Goal: Task Accomplishment & Management: Complete application form

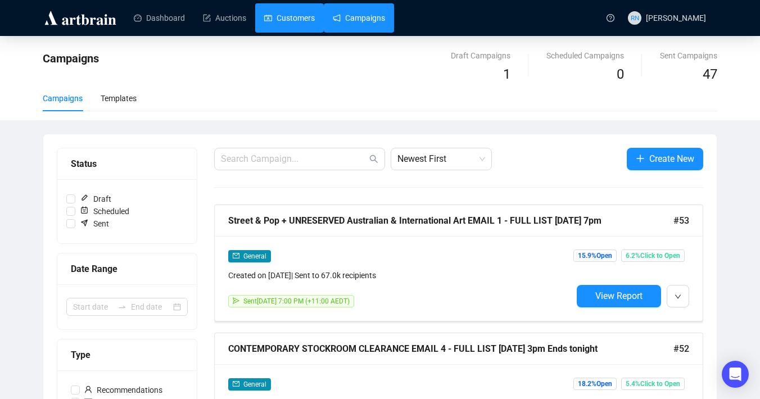
drag, startPoint x: 0, startPoint y: 0, endPoint x: 299, endPoint y: 28, distance: 300.2
click at [299, 28] on link "Customers" at bounding box center [289, 17] width 51 height 29
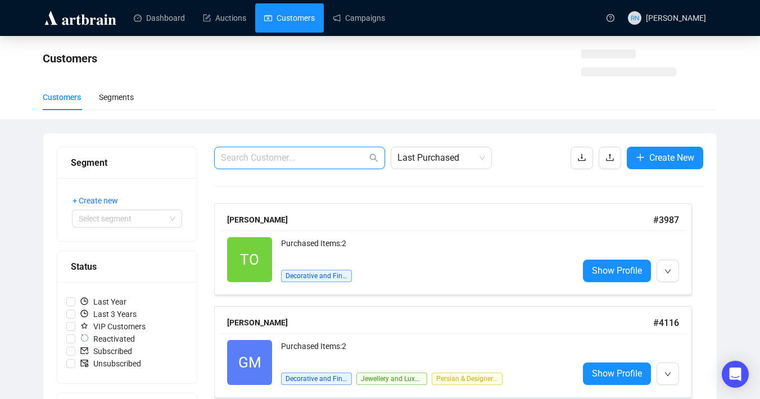
click at [306, 162] on input "text" at bounding box center [294, 157] width 146 height 13
paste input "[EMAIL_ADDRESS][DOMAIN_NAME]"
type input "[EMAIL_ADDRESS][DOMAIN_NAME]"
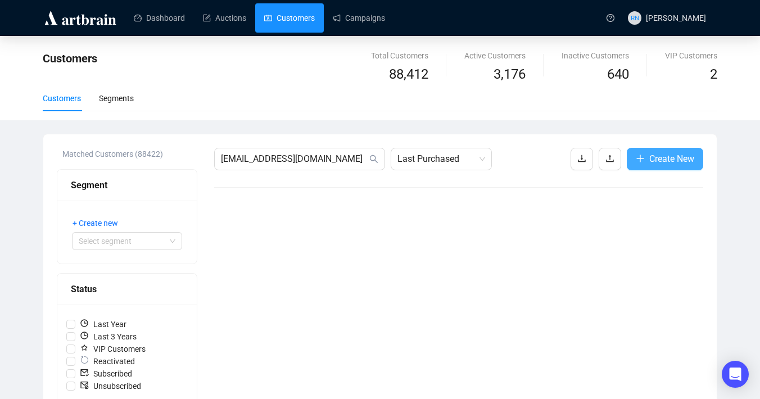
click at [651, 161] on span "Create New" at bounding box center [671, 159] width 45 height 14
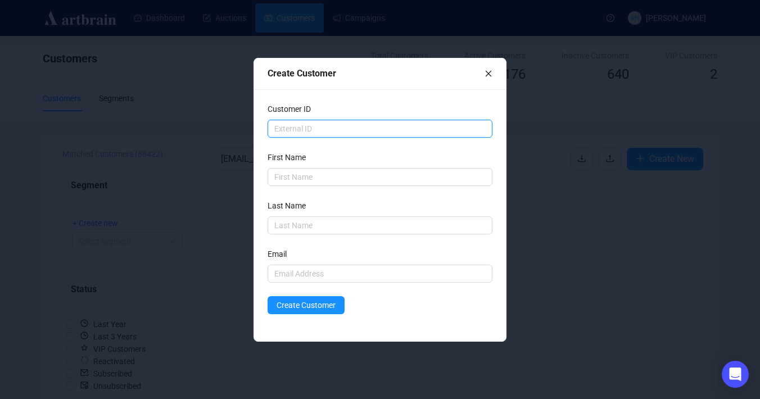
click at [342, 127] on input "text" at bounding box center [379, 129] width 225 height 18
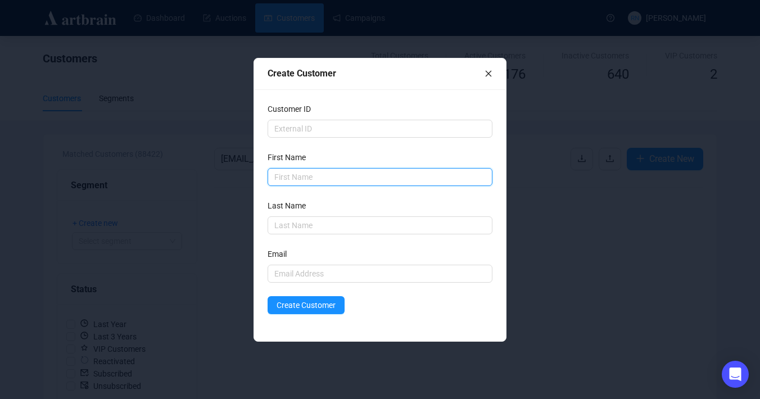
click at [333, 177] on input "text" at bounding box center [379, 177] width 225 height 18
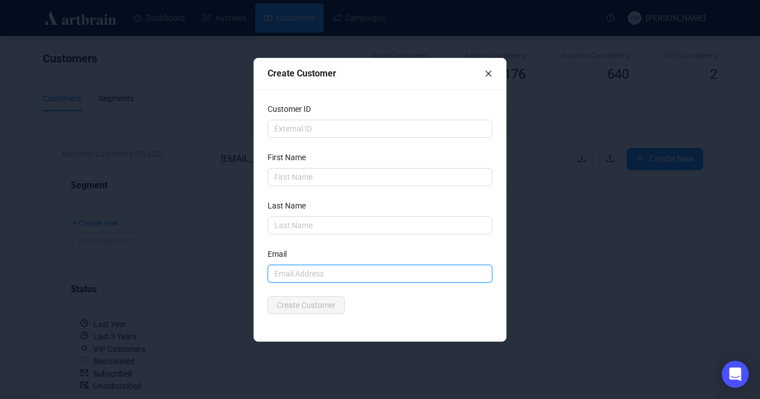
click at [282, 267] on input "text" at bounding box center [379, 274] width 225 height 18
paste input "[EMAIL_ADDRESS][DOMAIN_NAME]"
type input "[EMAIL_ADDRESS][DOMAIN_NAME]"
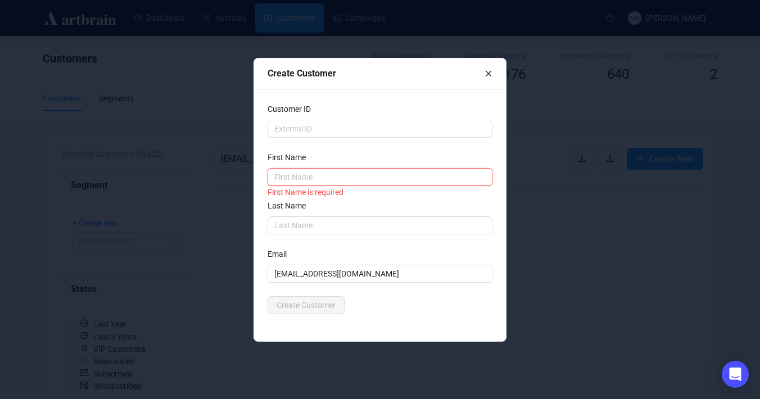
click at [357, 178] on input "text" at bounding box center [379, 177] width 225 height 18
type input "J"
click at [292, 247] on form "Customer ID First Name J First Name is required Last Name Email [EMAIL_ADDRESS]…" at bounding box center [379, 208] width 225 height 211
click at [405, 298] on div "Create Customer" at bounding box center [379, 305] width 225 height 18
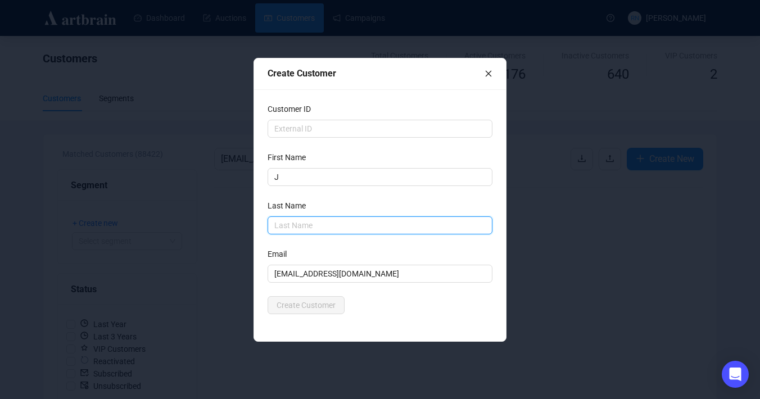
click at [300, 229] on input "text" at bounding box center [379, 225] width 225 height 18
type input "Eager"
click at [297, 252] on div "Email" at bounding box center [379, 256] width 225 height 17
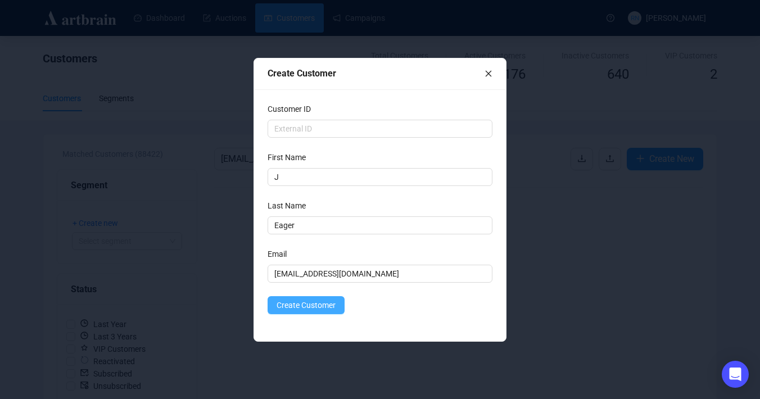
click at [321, 307] on span "Create Customer" at bounding box center [305, 305] width 59 height 12
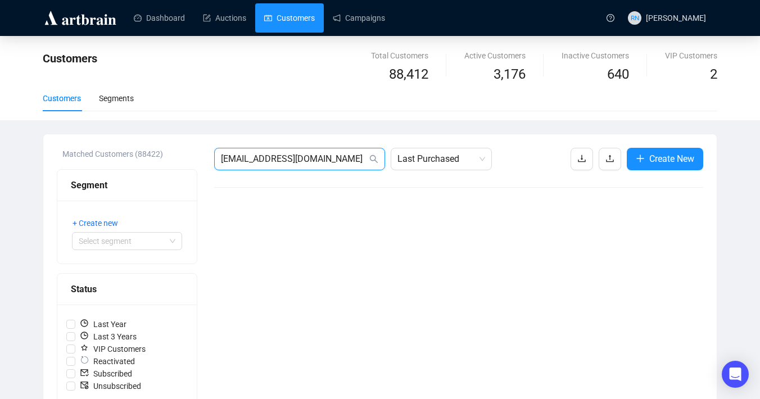
click at [286, 165] on span "[EMAIL_ADDRESS][DOMAIN_NAME]" at bounding box center [299, 159] width 171 height 22
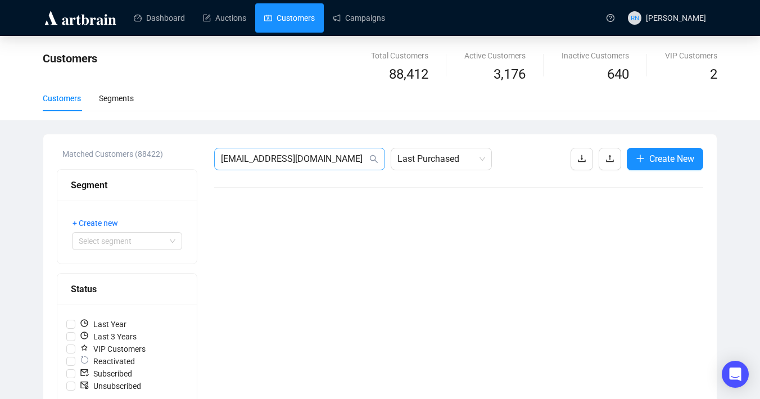
click at [286, 165] on span "[EMAIL_ADDRESS][DOMAIN_NAME]" at bounding box center [299, 159] width 171 height 22
drag, startPoint x: 325, startPoint y: 161, endPoint x: 205, endPoint y: 156, distance: 120.3
click at [205, 156] on div "Matched Customers (88422) Segment + Create new Select segment Status Last Year …" at bounding box center [380, 403] width 646 height 511
paste input "[EMAIL_ADDRESS][DOMAIN_NAME]"
type input "[EMAIL_ADDRESS][DOMAIN_NAME]"
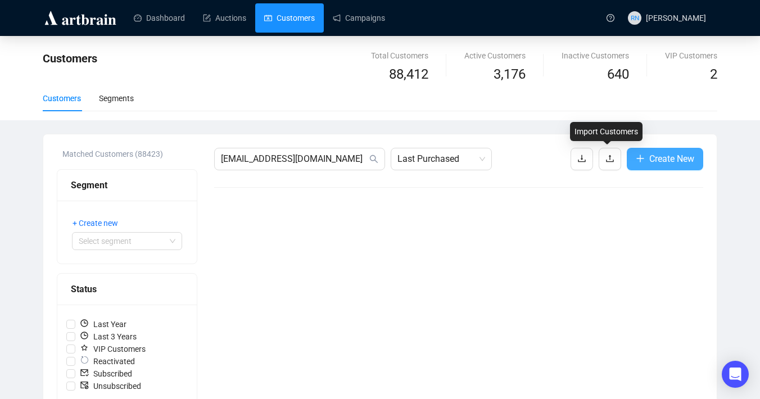
click at [638, 165] on span "button" at bounding box center [639, 159] width 9 height 14
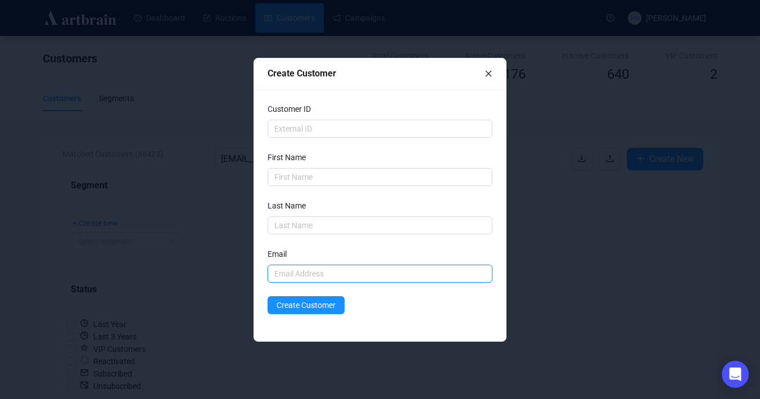
click at [303, 273] on input "text" at bounding box center [379, 274] width 225 height 18
paste input "[EMAIL_ADDRESS][DOMAIN_NAME]"
type input "[EMAIL_ADDRESS][DOMAIN_NAME]"
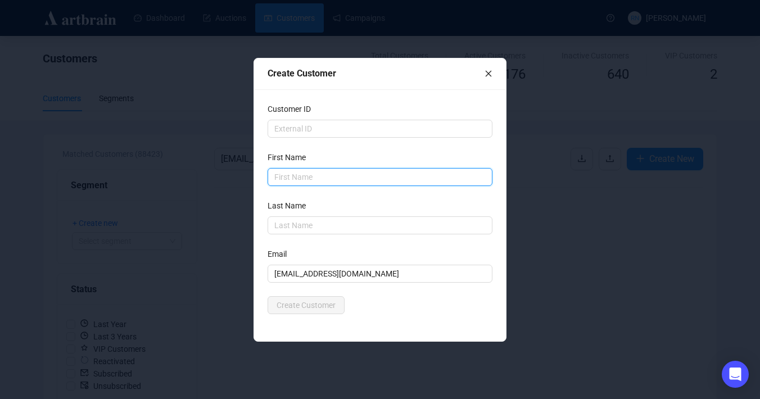
click at [283, 176] on input "text" at bounding box center [379, 177] width 225 height 18
type input "[PERSON_NAME]"
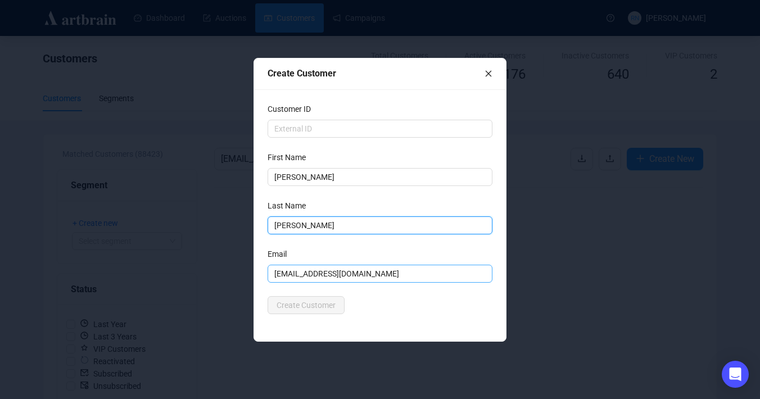
type input "[PERSON_NAME]"
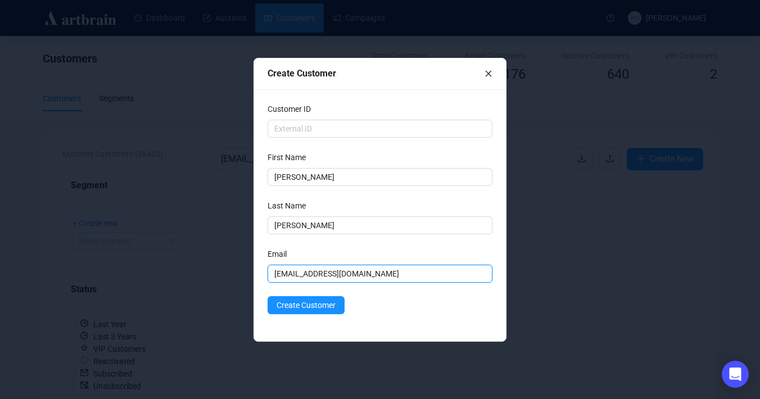
click at [375, 276] on input "[EMAIL_ADDRESS][DOMAIN_NAME]" at bounding box center [379, 274] width 225 height 18
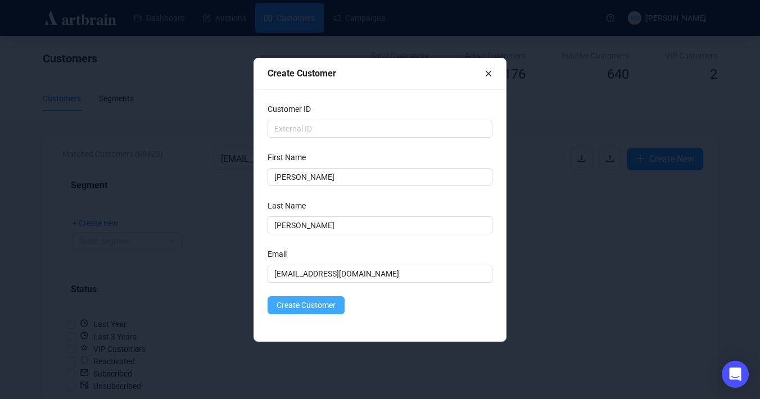
click at [331, 299] on span "Create Customer" at bounding box center [305, 305] width 59 height 12
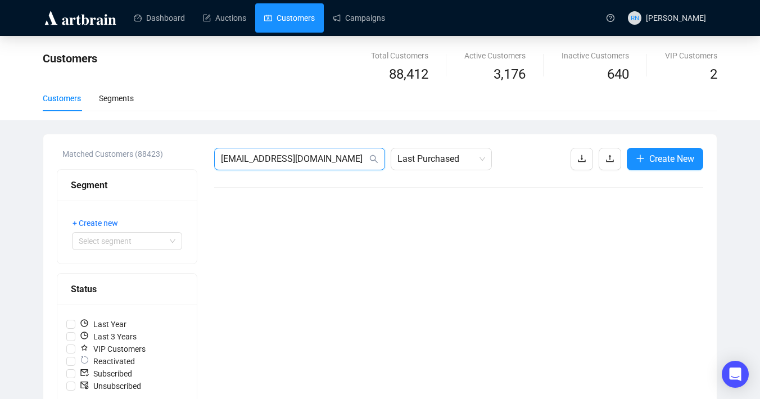
click at [328, 154] on input "[EMAIL_ADDRESS][DOMAIN_NAME]" at bounding box center [294, 158] width 146 height 13
paste input "[EMAIL_ADDRESS][DOMAIN_NAME]"
type input "[EMAIL_ADDRESS][DOMAIN_NAME]"
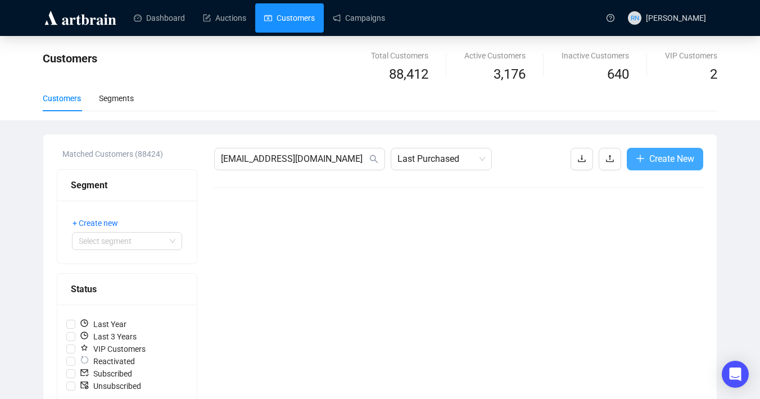
click at [649, 159] on span "Create New" at bounding box center [671, 159] width 45 height 14
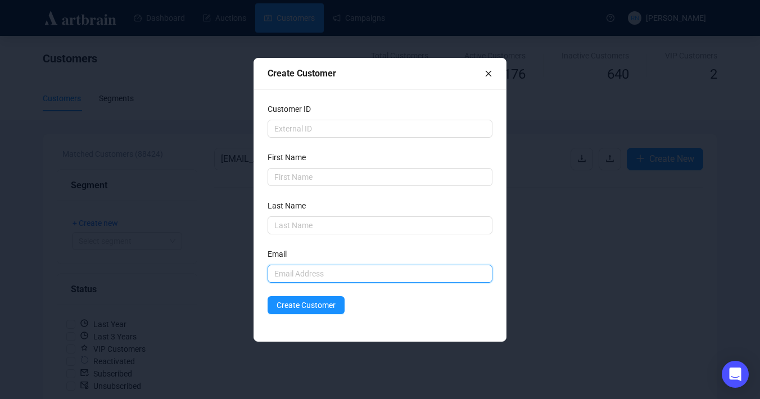
click at [338, 265] on input "text" at bounding box center [379, 274] width 225 height 18
paste input "[EMAIL_ADDRESS][DOMAIN_NAME]"
type input "[EMAIL_ADDRESS][DOMAIN_NAME]"
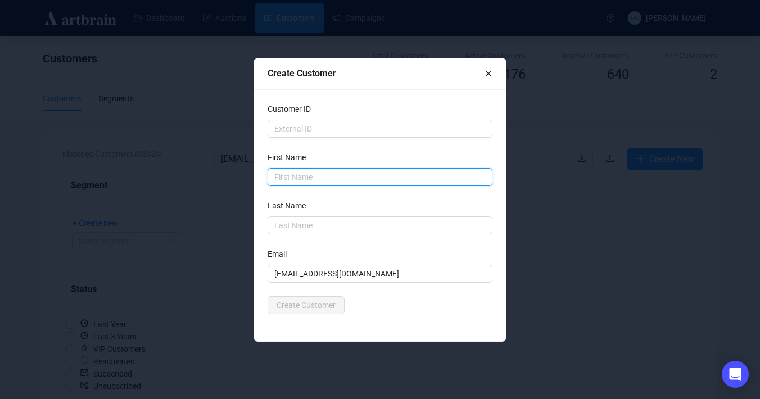
click at [312, 178] on input "text" at bounding box center [379, 177] width 225 height 18
type input "Jayan"
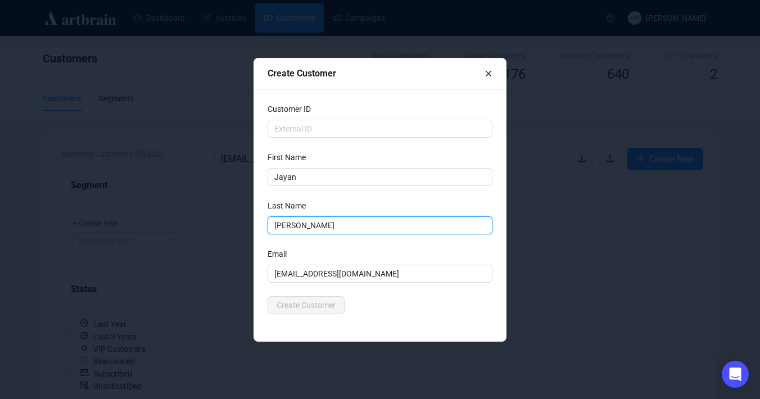
type input "[PERSON_NAME]"
click at [364, 294] on form "Customer ID First Name [PERSON_NAME] Last Name [PERSON_NAME] Email [EMAIL_ADDRE…" at bounding box center [379, 208] width 225 height 211
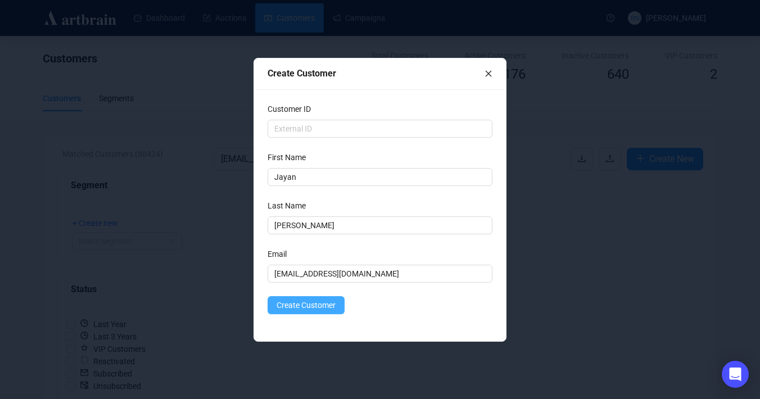
click at [330, 304] on span "Create Customer" at bounding box center [305, 305] width 59 height 12
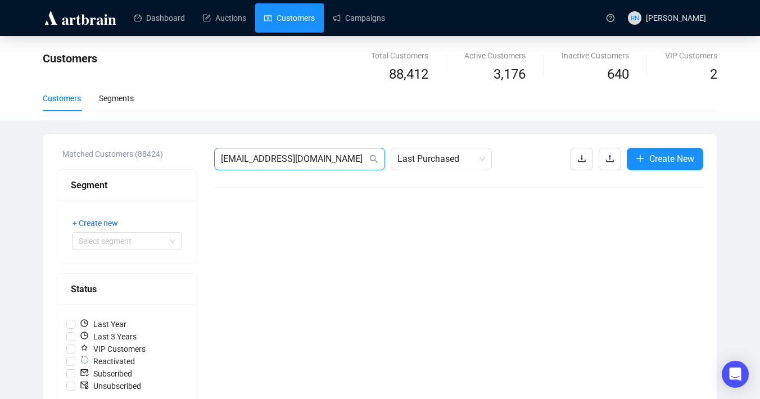
click at [323, 161] on input "[EMAIL_ADDRESS][DOMAIN_NAME]" at bounding box center [294, 158] width 146 height 13
paste input "[EMAIL_ADDRESS][DOMAIN_NAME]"
type input "[EMAIL_ADDRESS][DOMAIN_NAME]"
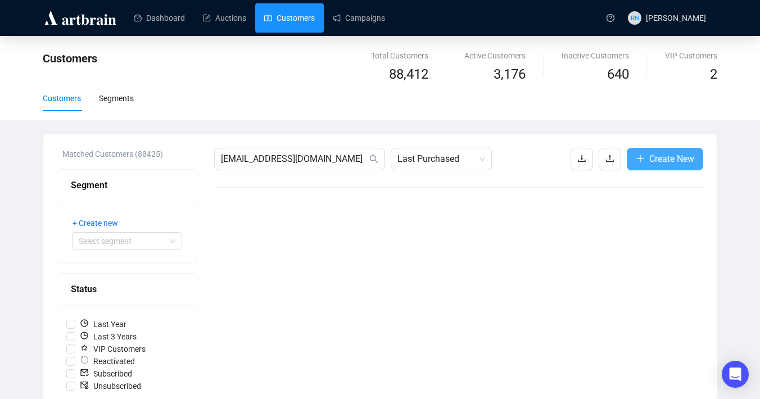
click at [649, 159] on span "Create New" at bounding box center [671, 159] width 45 height 14
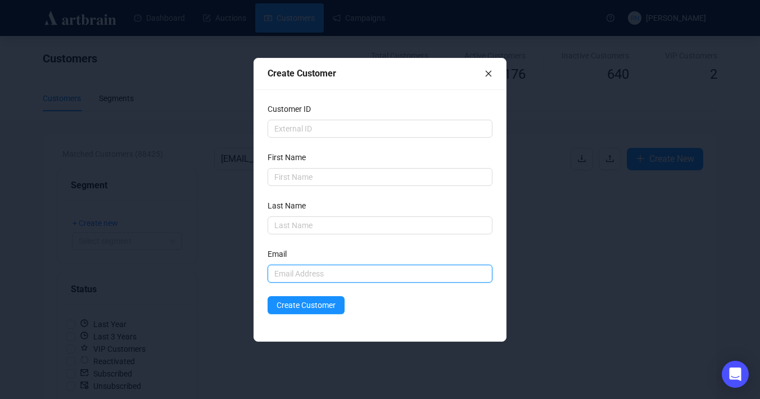
click at [309, 267] on input "text" at bounding box center [379, 274] width 225 height 18
paste input "[EMAIL_ADDRESS][DOMAIN_NAME]"
type input "[EMAIL_ADDRESS][DOMAIN_NAME]"
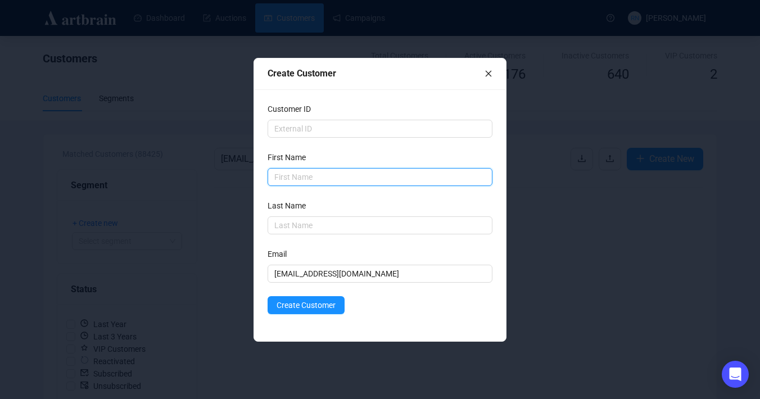
click at [286, 181] on input "text" at bounding box center [379, 177] width 225 height 18
type input "[PERSON_NAME]"
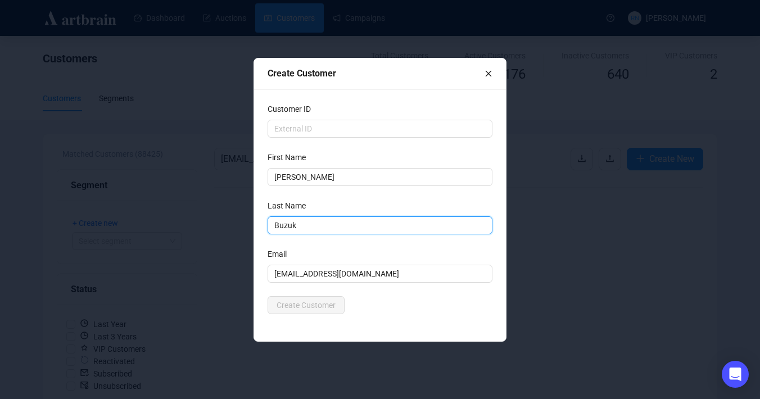
type input "Buzuk"
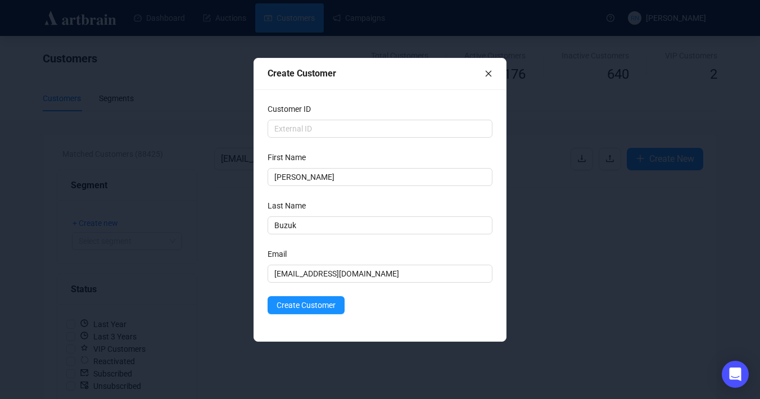
click at [394, 306] on div "Create Customer" at bounding box center [379, 305] width 225 height 18
click at [325, 303] on span "Create Customer" at bounding box center [305, 305] width 59 height 12
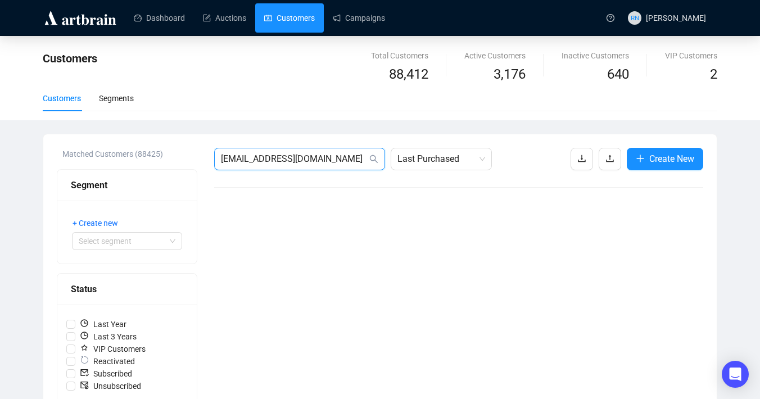
click at [334, 155] on input "[EMAIL_ADDRESS][DOMAIN_NAME]" at bounding box center [294, 158] width 146 height 13
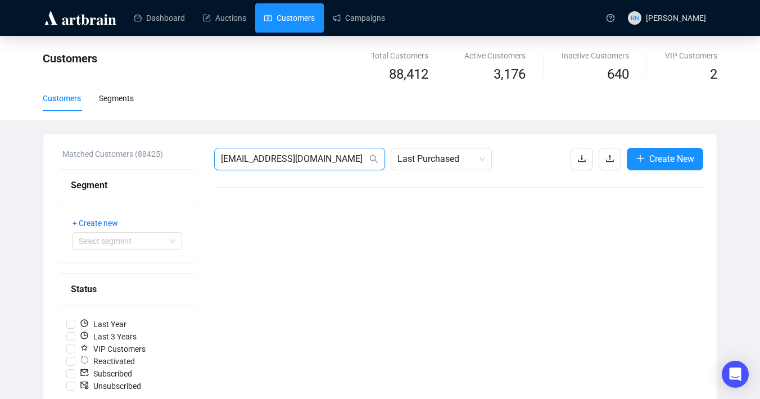
click at [334, 155] on input "[EMAIL_ADDRESS][DOMAIN_NAME]" at bounding box center [294, 158] width 146 height 13
paste input "[EMAIL_ADDRESS][DOMAIN_NAME]"
type input "[EMAIL_ADDRESS][DOMAIN_NAME]"
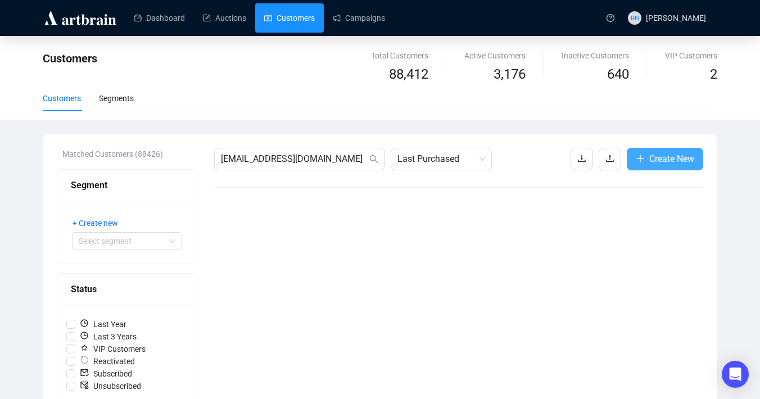
click at [663, 157] on span "Create New" at bounding box center [671, 159] width 45 height 14
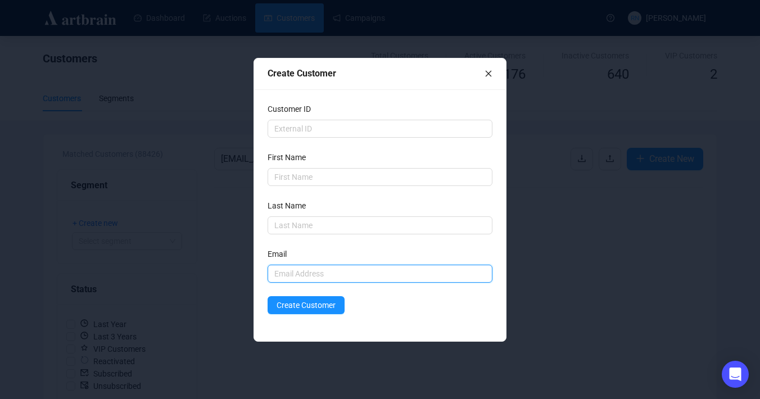
click at [316, 272] on input "text" at bounding box center [379, 274] width 225 height 18
paste input "[EMAIL_ADDRESS][DOMAIN_NAME]"
type input "[EMAIL_ADDRESS][DOMAIN_NAME]"
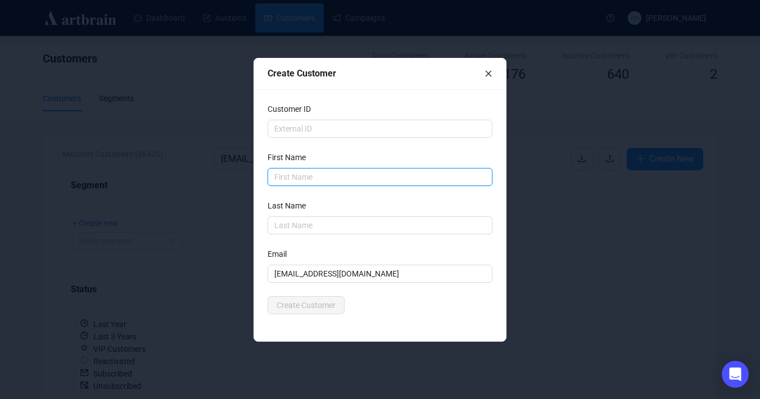
click at [291, 179] on input "text" at bounding box center [379, 177] width 225 height 18
type input "[PERSON_NAME]"
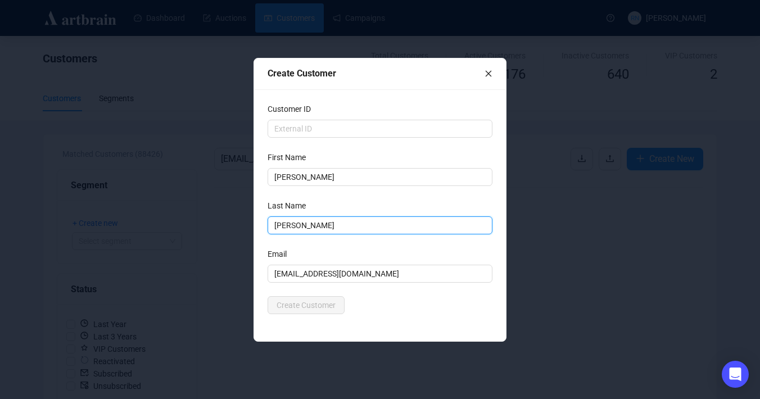
type input "[PERSON_NAME]"
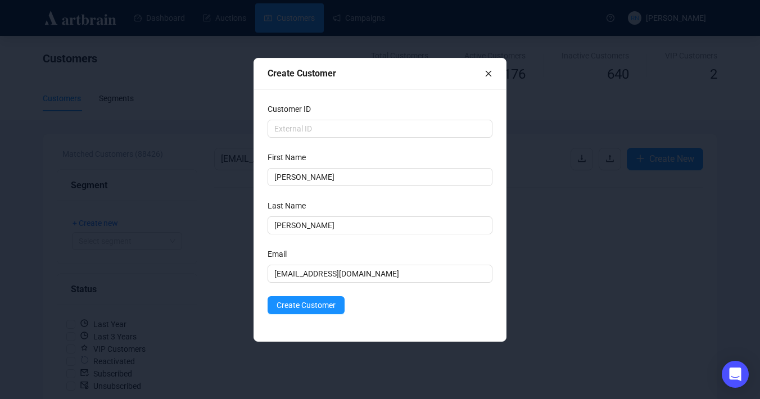
click at [376, 306] on div "Create Customer" at bounding box center [379, 305] width 225 height 18
click at [325, 309] on span "Create Customer" at bounding box center [305, 305] width 59 height 12
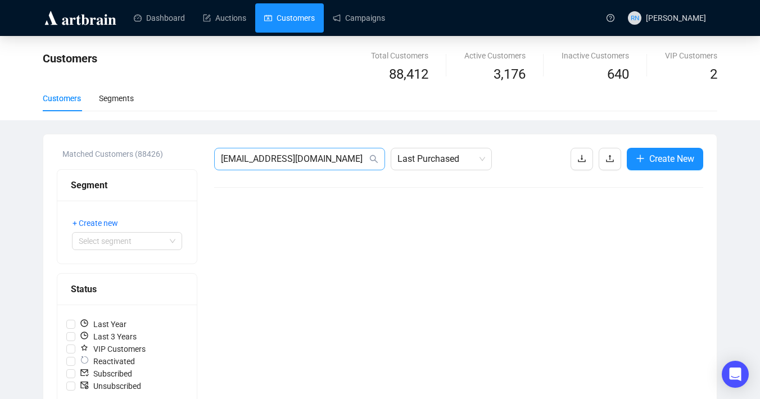
click at [296, 168] on span "[EMAIL_ADDRESS][DOMAIN_NAME]" at bounding box center [299, 159] width 171 height 22
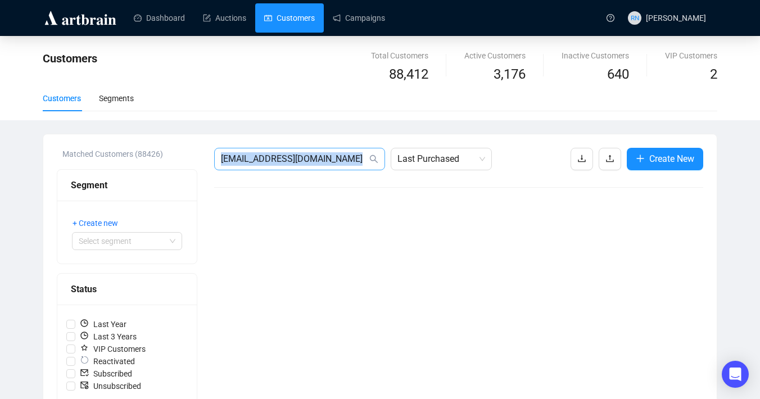
click at [296, 168] on span "[EMAIL_ADDRESS][DOMAIN_NAME]" at bounding box center [299, 159] width 171 height 22
click at [291, 160] on input "[EMAIL_ADDRESS][DOMAIN_NAME]" at bounding box center [294, 158] width 146 height 13
paste input "[EMAIL_ADDRESS][DOMAIN_NAME]"
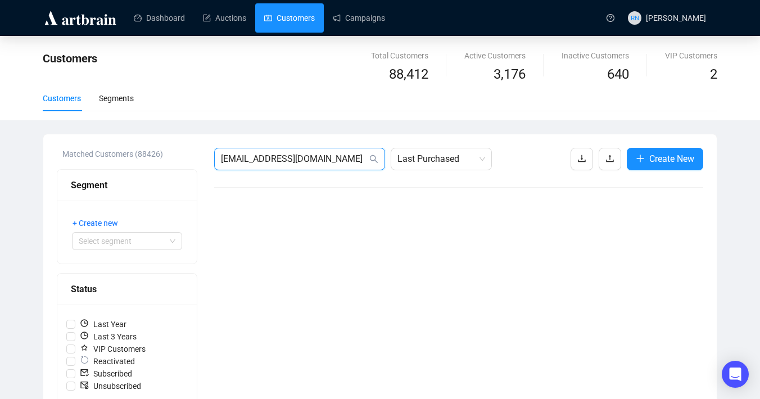
type input "[EMAIL_ADDRESS][DOMAIN_NAME]"
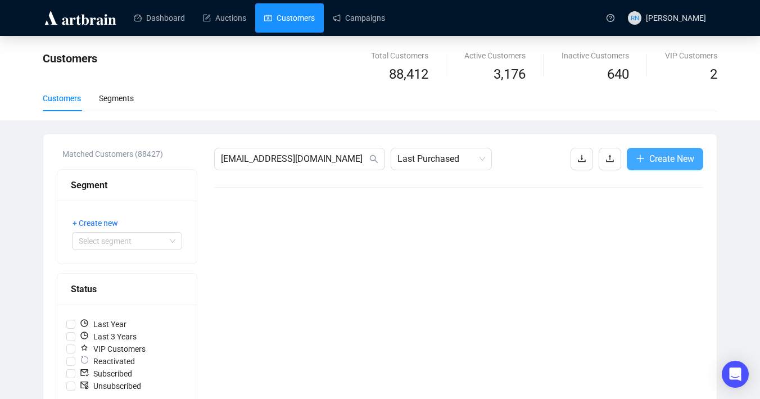
click at [636, 160] on icon "plus" at bounding box center [639, 158] width 9 height 9
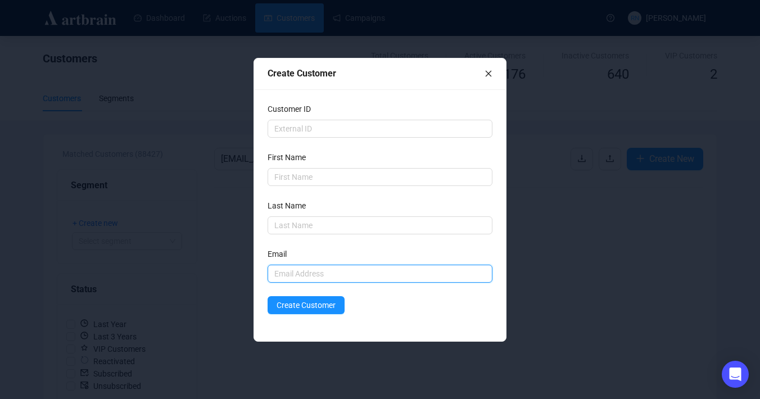
click at [293, 272] on input "text" at bounding box center [379, 274] width 225 height 18
paste input "[EMAIL_ADDRESS][DOMAIN_NAME]"
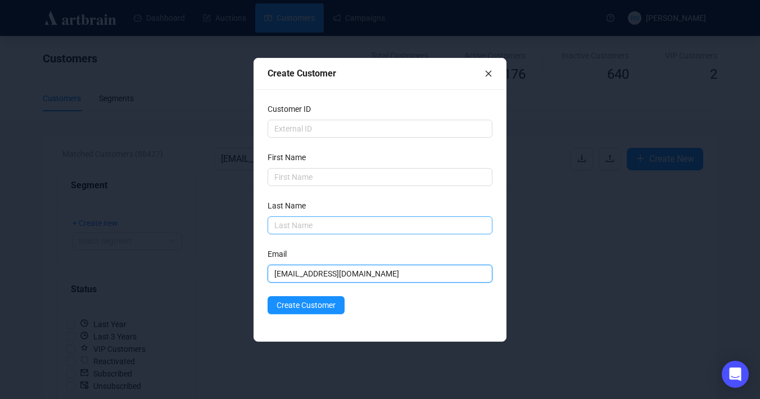
type input "[EMAIL_ADDRESS][DOMAIN_NAME]"
click at [301, 221] on input "text" at bounding box center [379, 225] width 225 height 18
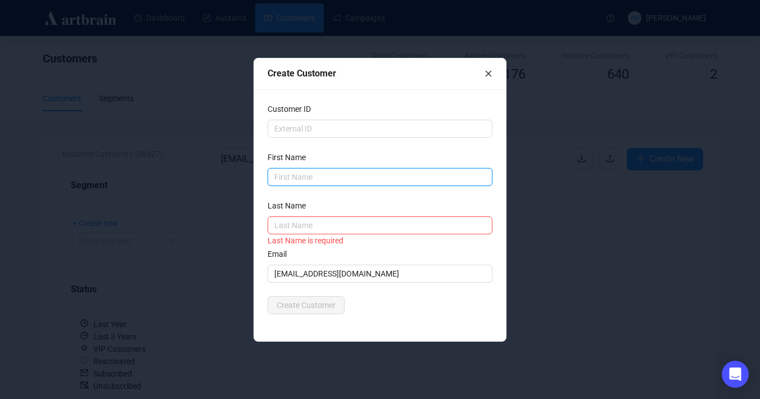
click at [297, 183] on input "text" at bounding box center [379, 177] width 225 height 18
type input "[PERSON_NAME]"
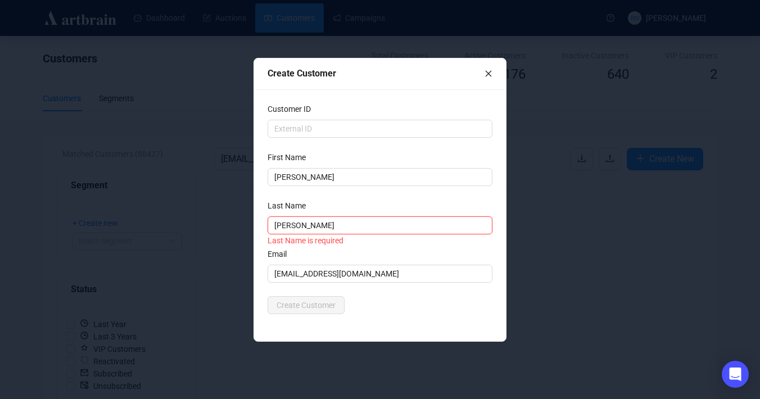
type input "[PERSON_NAME]"
click at [382, 320] on div "Customer ID First Name [PERSON_NAME] Last Name [PERSON_NAME] Last Name is requi…" at bounding box center [380, 215] width 252 height 252
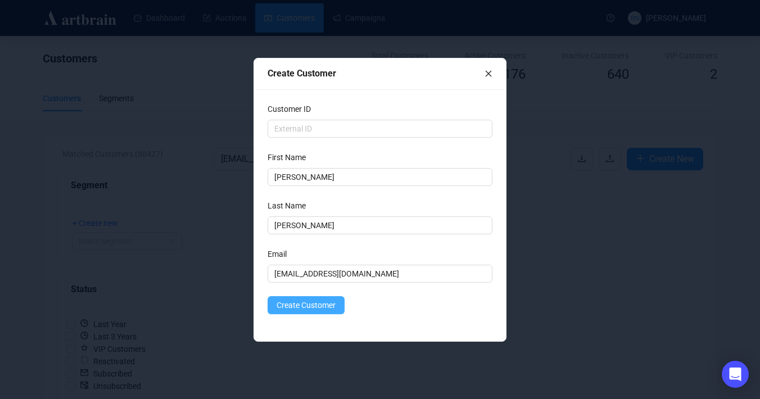
click at [321, 308] on span "Create Customer" at bounding box center [305, 305] width 59 height 12
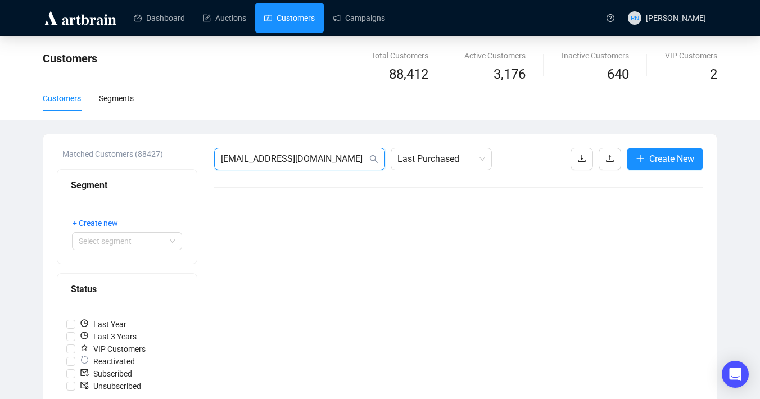
click at [340, 156] on input "[EMAIL_ADDRESS][DOMAIN_NAME]" at bounding box center [294, 158] width 146 height 13
paste input "[EMAIL_ADDRESS][DOMAIN_NAME]"
type input "[EMAIL_ADDRESS][DOMAIN_NAME]"
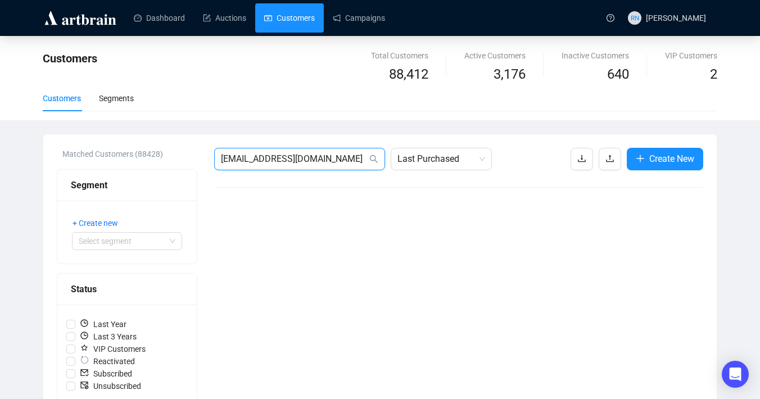
click at [310, 163] on input "[EMAIL_ADDRESS][DOMAIN_NAME]" at bounding box center [294, 158] width 146 height 13
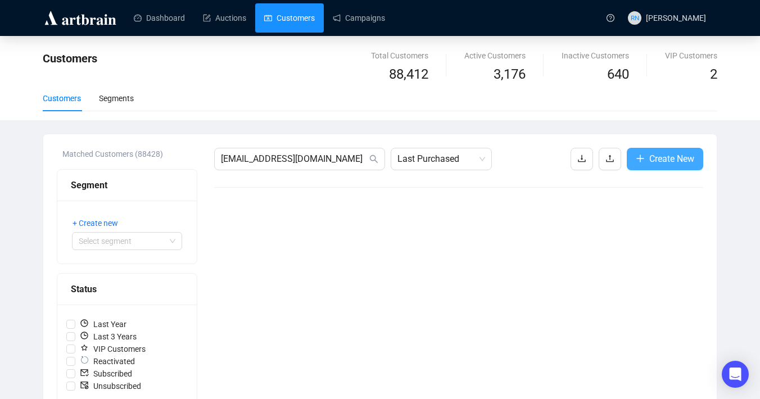
click at [665, 163] on span "Create New" at bounding box center [671, 159] width 45 height 14
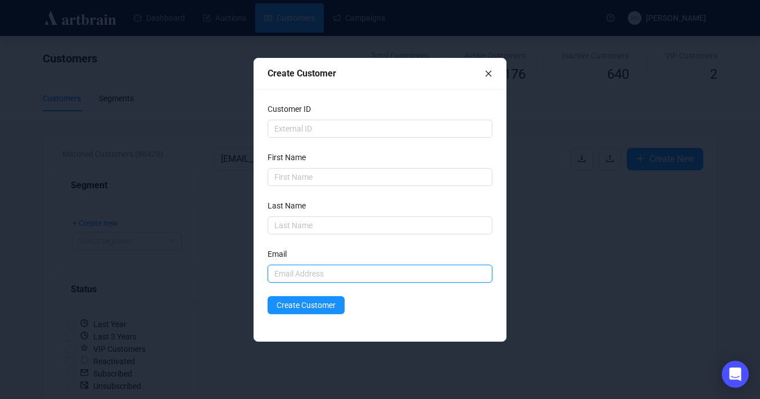
click at [308, 277] on input "text" at bounding box center [379, 274] width 225 height 18
paste input "[EMAIL_ADDRESS][DOMAIN_NAME]"
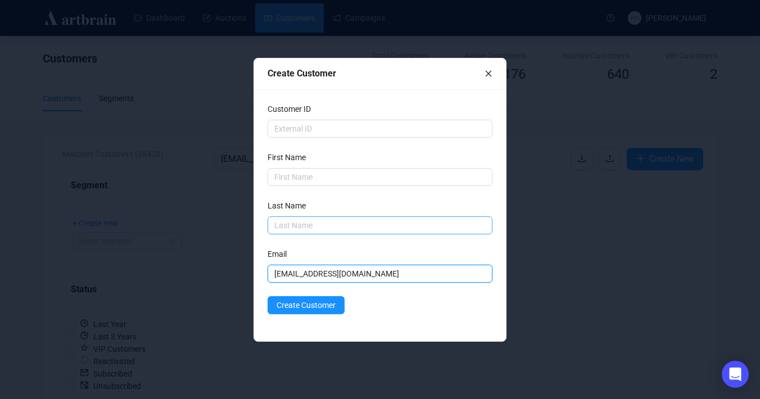
type input "[EMAIL_ADDRESS][DOMAIN_NAME]"
click at [301, 227] on input "text" at bounding box center [379, 225] width 225 height 18
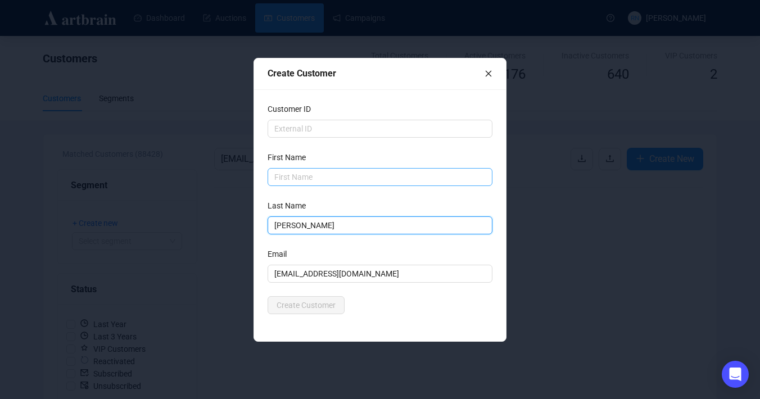
type input "[PERSON_NAME]"
click at [314, 175] on input "text" at bounding box center [379, 177] width 225 height 18
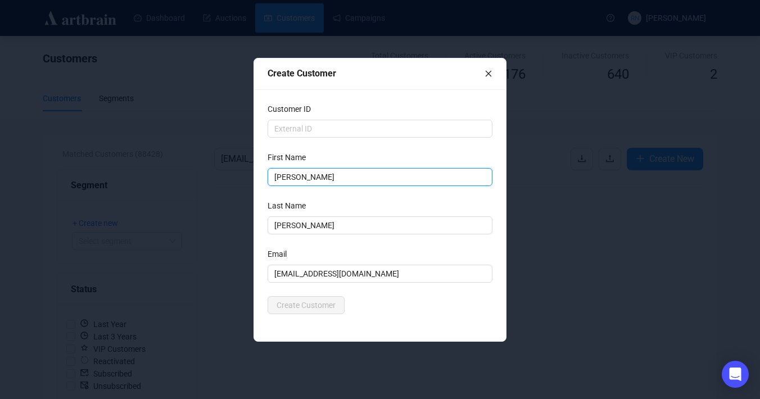
type input "[PERSON_NAME]"
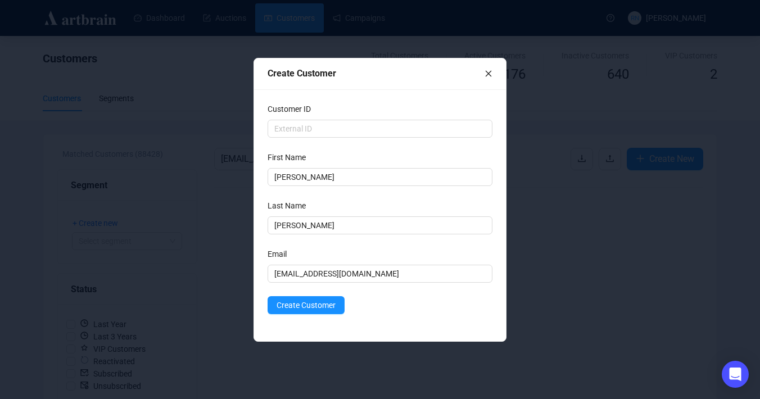
click at [356, 253] on div "Email" at bounding box center [379, 256] width 225 height 17
click at [330, 305] on span "Create Customer" at bounding box center [305, 305] width 59 height 12
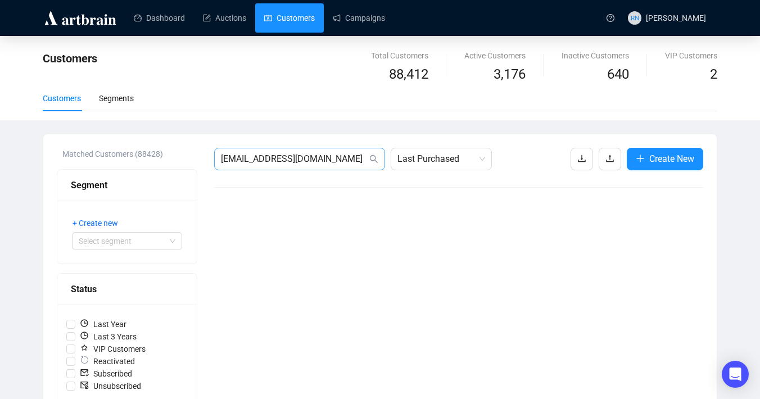
click at [314, 166] on span "[EMAIL_ADDRESS][DOMAIN_NAME]" at bounding box center [299, 159] width 171 height 22
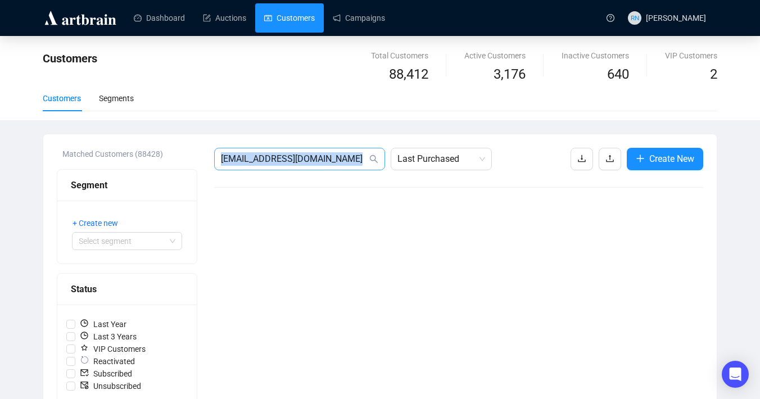
click at [314, 166] on span "[EMAIL_ADDRESS][DOMAIN_NAME]" at bounding box center [299, 159] width 171 height 22
click at [337, 161] on input "[EMAIL_ADDRESS][DOMAIN_NAME]" at bounding box center [294, 158] width 146 height 13
paste input "[EMAIL_ADDRESS][DOMAIN_NAME]"
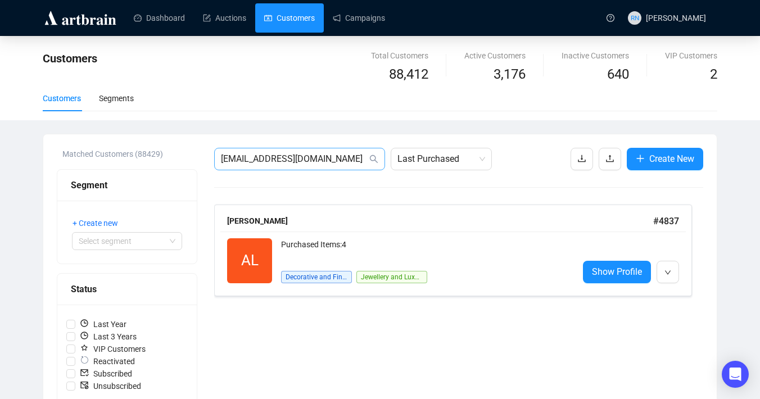
click at [308, 166] on span "[EMAIL_ADDRESS][DOMAIN_NAME]" at bounding box center [299, 159] width 171 height 22
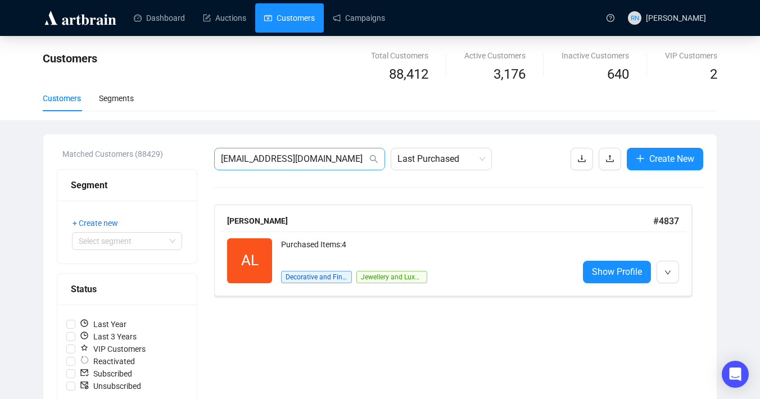
click at [308, 166] on span "[EMAIL_ADDRESS][DOMAIN_NAME]" at bounding box center [299, 159] width 171 height 22
type input "d"
paste input "[PERSON_NAME][EMAIL_ADDRESS][PERSON_NAME][DOMAIN_NAME]"
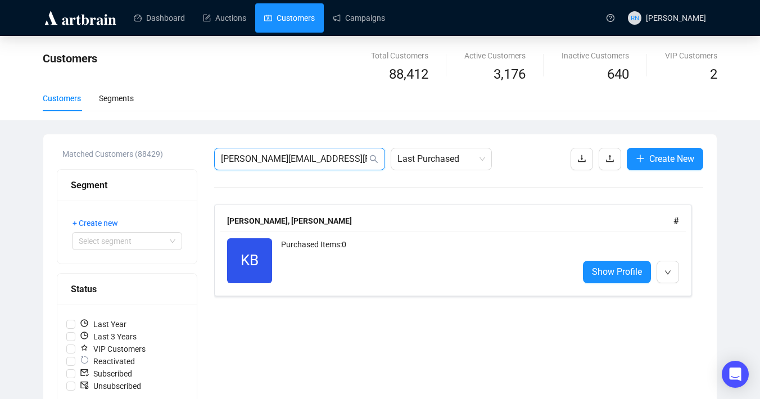
drag, startPoint x: 341, startPoint y: 164, endPoint x: 181, endPoint y: 163, distance: 160.1
click at [181, 163] on div "Matched Customers (88429) Segment + Create new Select segment Status Last Year …" at bounding box center [380, 403] width 646 height 511
paste input "[PERSON_NAME][EMAIL_ADDRESS][DOMAIN_NAME]"
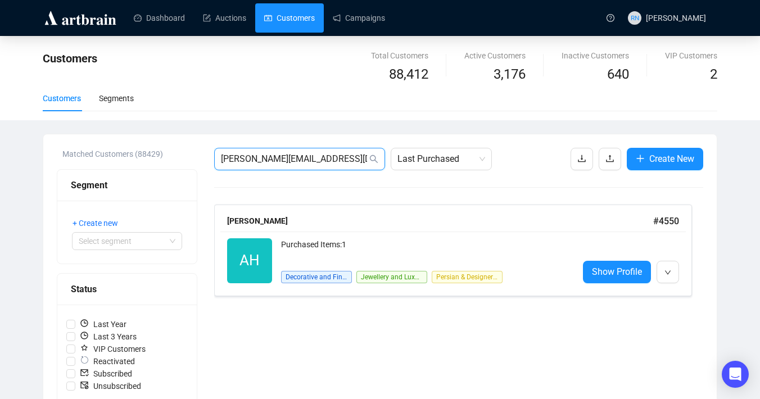
click at [266, 160] on input "[PERSON_NAME][EMAIL_ADDRESS][DOMAIN_NAME]" at bounding box center [294, 158] width 146 height 13
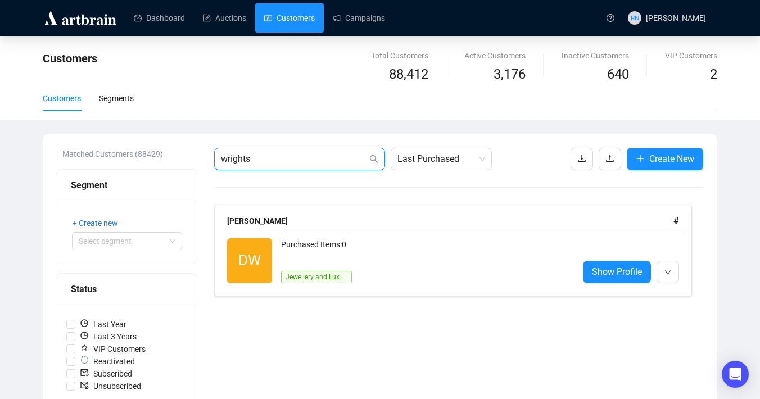
drag, startPoint x: 264, startPoint y: 164, endPoint x: 189, endPoint y: 163, distance: 75.3
click at [189, 163] on div "Matched Customers (88429) Segment + Create new Select segment Status Last Year …" at bounding box center [380, 403] width 646 height 511
paste input "[PERSON_NAME][EMAIL_ADDRESS][DOMAIN_NAME]"
type input "[PERSON_NAME][EMAIL_ADDRESS][DOMAIN_NAME]"
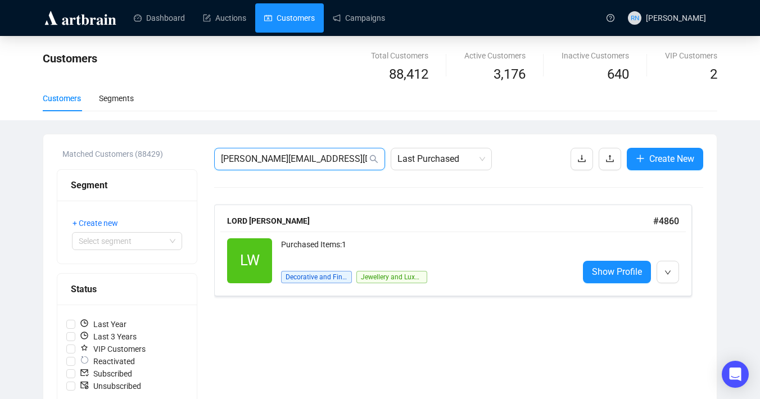
drag, startPoint x: 344, startPoint y: 160, endPoint x: 145, endPoint y: 157, distance: 198.9
click at [145, 157] on div "Matched Customers (88429) Segment + Create new Select segment Status Last Year …" at bounding box center [380, 403] width 646 height 511
paste input "[EMAIL_ADDRESS][DOMAIN_NAME]"
type input "[EMAIL_ADDRESS][DOMAIN_NAME]"
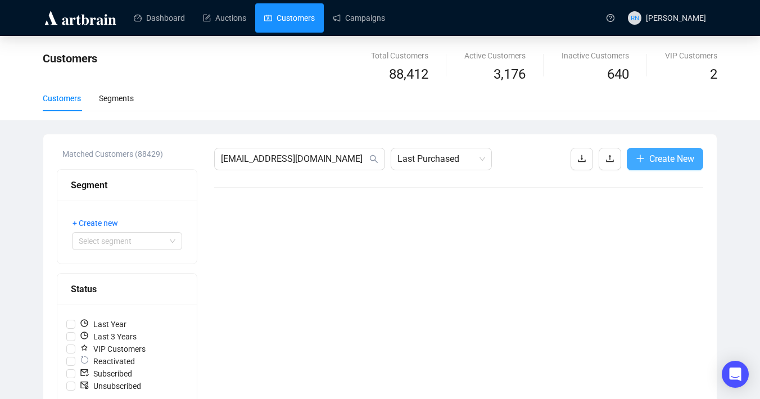
click at [701, 164] on button "Create New" at bounding box center [664, 159] width 76 height 22
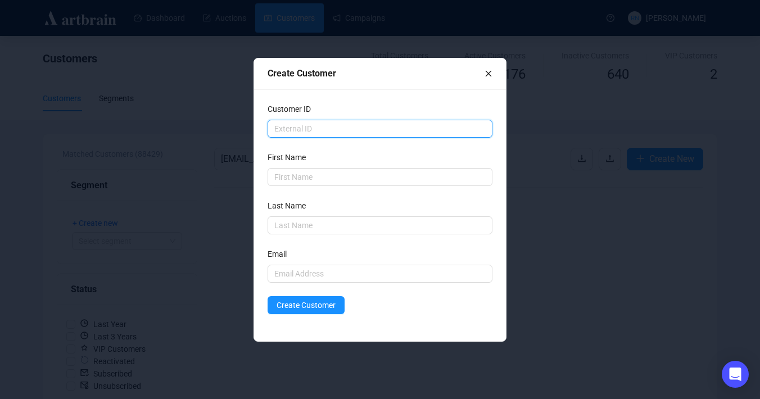
click at [331, 125] on input "text" at bounding box center [379, 129] width 225 height 18
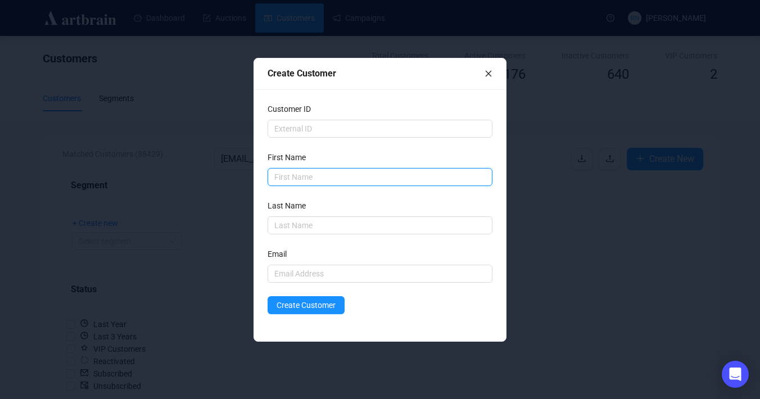
click at [319, 177] on input "text" at bounding box center [379, 177] width 225 height 18
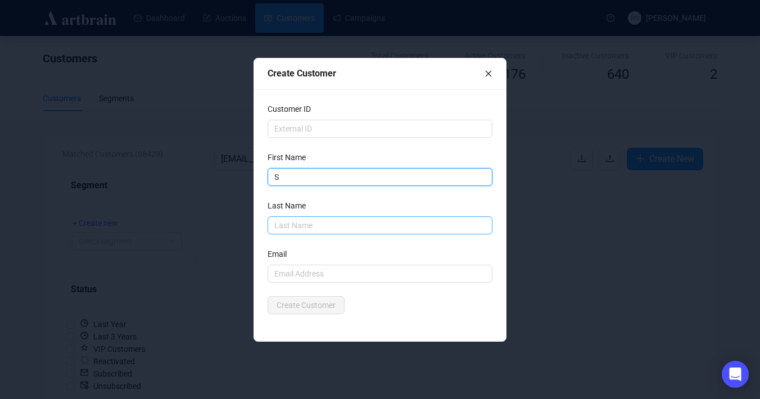
type input "S"
click at [290, 225] on input "text" at bounding box center [379, 225] width 225 height 18
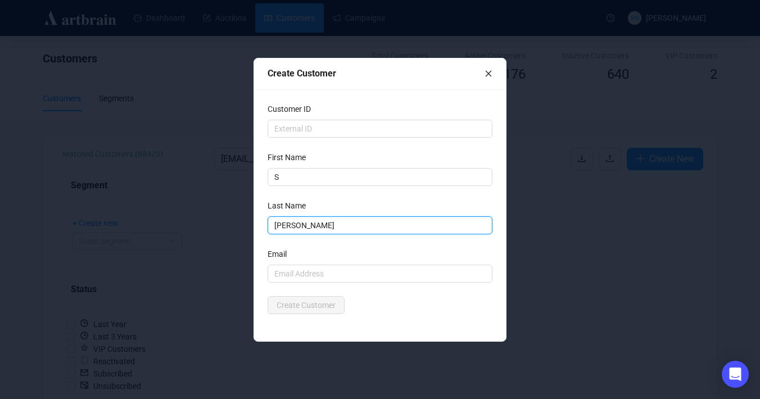
type input "[PERSON_NAME]"
paste input "[EMAIL_ADDRESS][DOMAIN_NAME]"
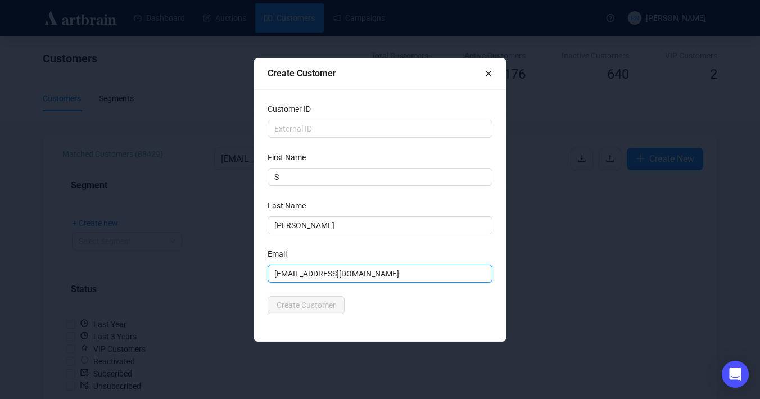
type input "[EMAIL_ADDRESS][DOMAIN_NAME]"
click at [376, 301] on div "Create Customer" at bounding box center [379, 305] width 225 height 18
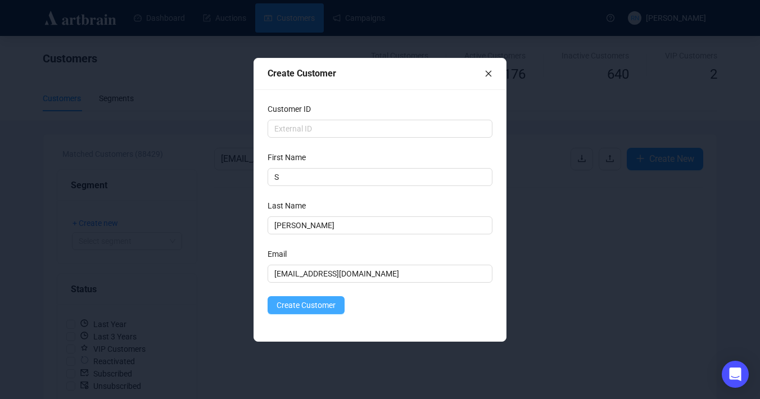
click at [328, 306] on span "Create Customer" at bounding box center [305, 305] width 59 height 12
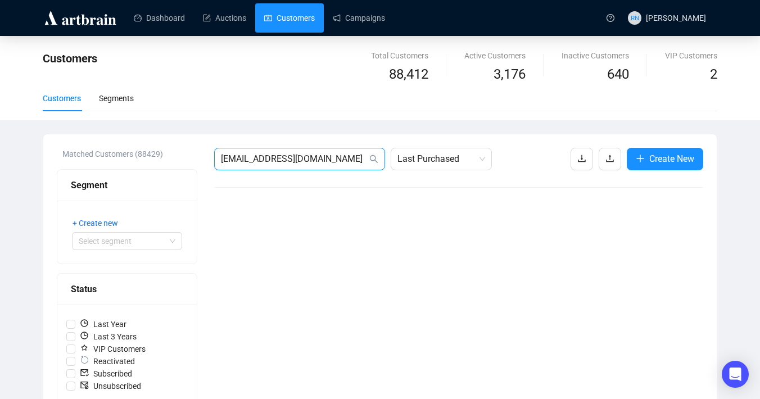
drag, startPoint x: 337, startPoint y: 160, endPoint x: 229, endPoint y: 149, distance: 107.9
click at [229, 149] on span "[EMAIL_ADDRESS][DOMAIN_NAME]" at bounding box center [299, 159] width 171 height 22
paste input "[EMAIL_ADDRESS]"
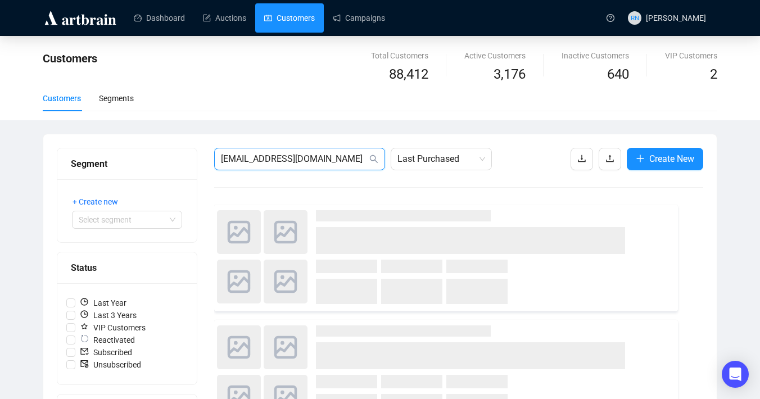
type input "[EMAIL_ADDRESS][DOMAIN_NAME]"
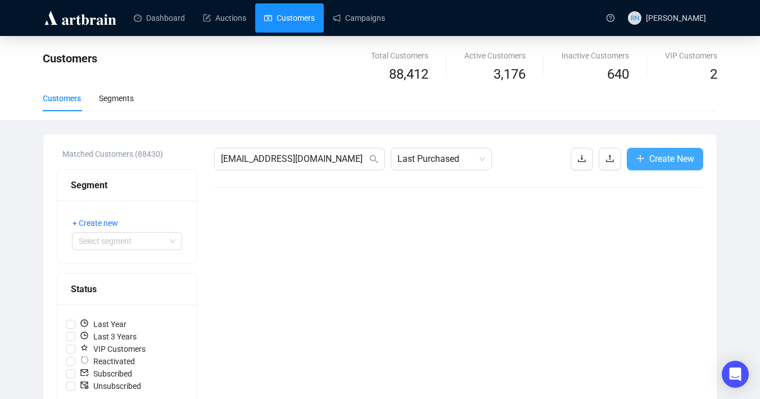
click at [651, 154] on span "Create New" at bounding box center [671, 159] width 45 height 14
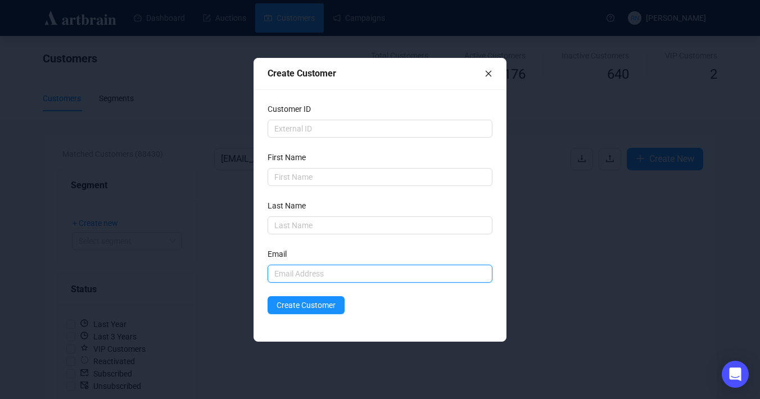
click at [298, 275] on input "text" at bounding box center [379, 274] width 225 height 18
paste input "[EMAIL_ADDRESS][DOMAIN_NAME]"
type input "[EMAIL_ADDRESS][DOMAIN_NAME]"
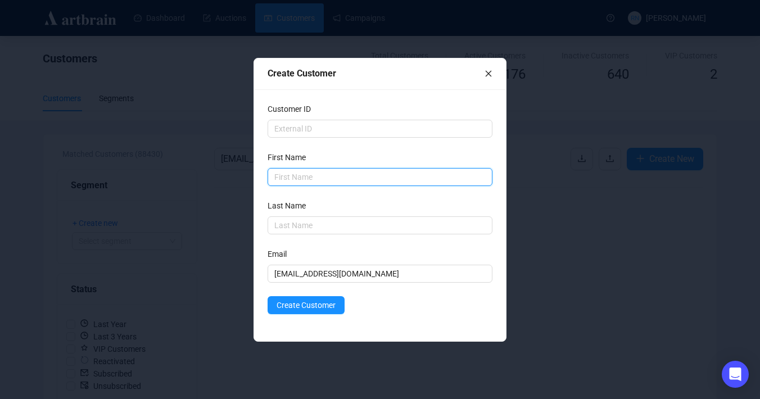
click at [290, 173] on input "text" at bounding box center [379, 177] width 225 height 18
type input "[PERSON_NAME]"
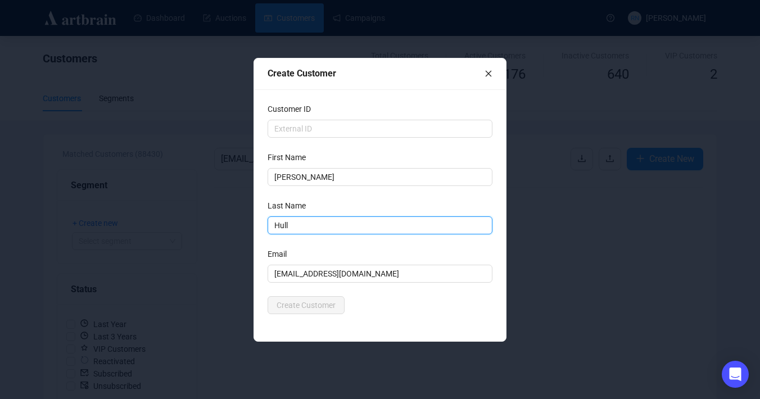
type input "Hull"
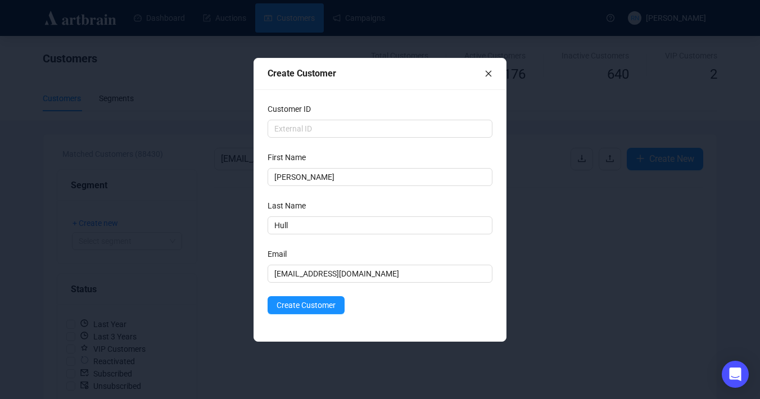
click at [372, 262] on div "Email" at bounding box center [379, 256] width 225 height 17
click at [319, 312] on button "Create Customer" at bounding box center [305, 305] width 77 height 18
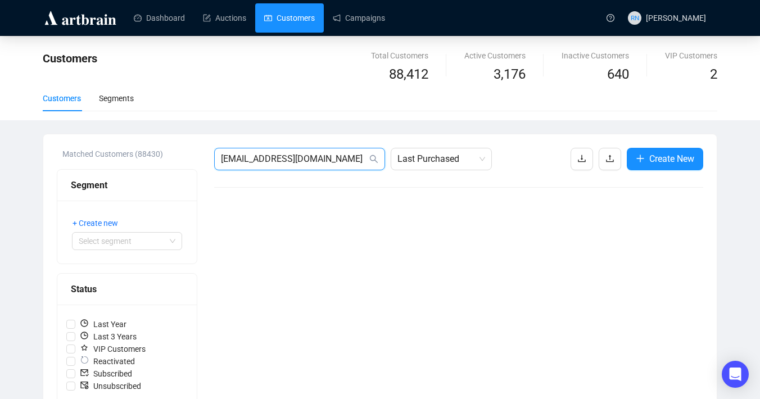
click at [327, 158] on input "[EMAIL_ADDRESS][DOMAIN_NAME]" at bounding box center [294, 158] width 146 height 13
paste input "[EMAIL_ADDRESS][DOMAIN_NAME]"
type input "[EMAIL_ADDRESS][DOMAIN_NAME]"
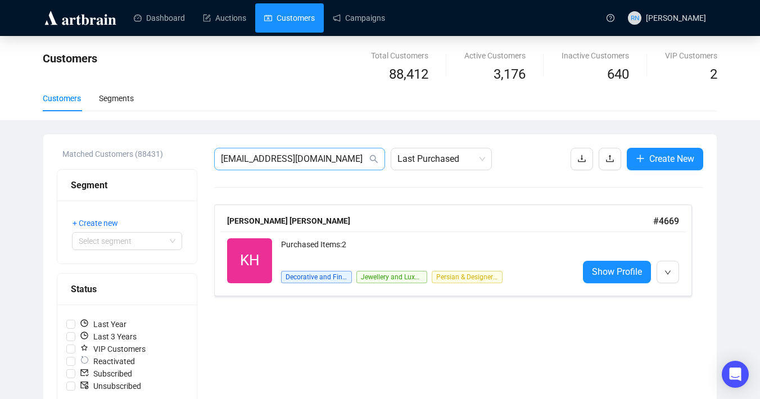
click at [313, 152] on span "[EMAIL_ADDRESS][DOMAIN_NAME]" at bounding box center [299, 159] width 171 height 22
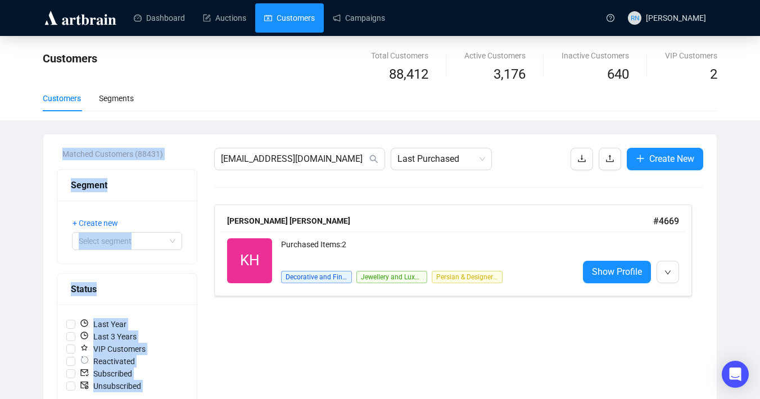
drag, startPoint x: 338, startPoint y: 166, endPoint x: 195, endPoint y: 140, distance: 145.0
click at [195, 140] on div "Matched Customers (88431) Segment + Create new Select segment Status Last Year …" at bounding box center [379, 403] width 673 height 538
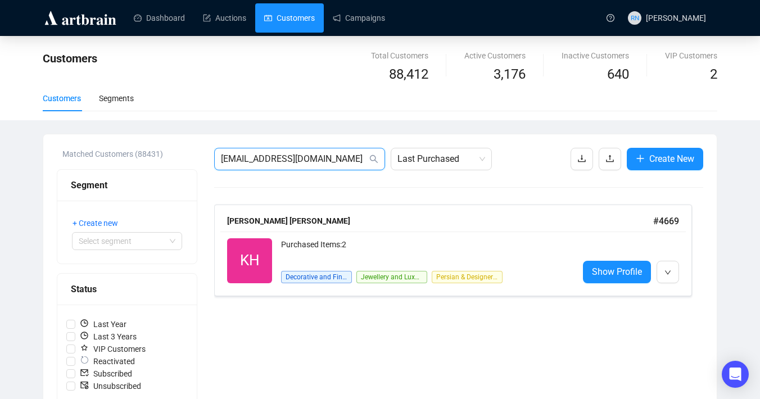
click at [255, 158] on input "[EMAIL_ADDRESS][DOMAIN_NAME]" at bounding box center [294, 158] width 146 height 13
paste input "[EMAIL_ADDRESS][DOMAIN_NAME]"
type input "[EMAIL_ADDRESS][DOMAIN_NAME]"
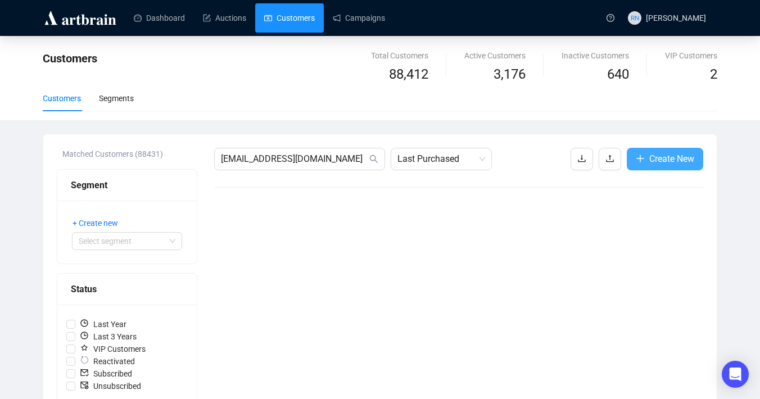
click at [641, 158] on icon "plus" at bounding box center [640, 158] width 7 height 1
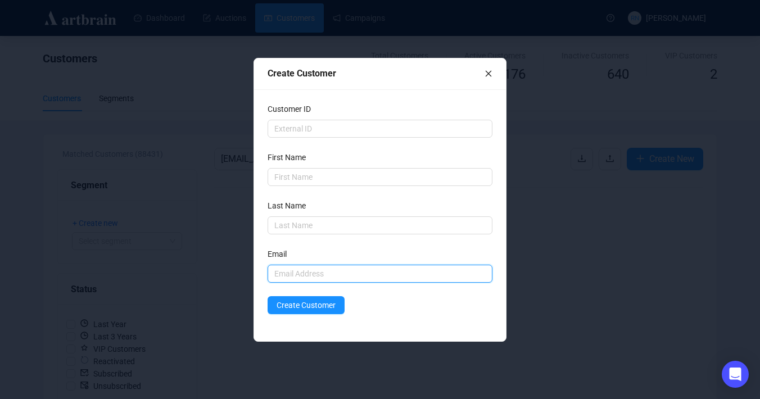
click at [358, 266] on input "text" at bounding box center [379, 274] width 225 height 18
paste input "[EMAIL_ADDRESS][DOMAIN_NAME]"
type input "[EMAIL_ADDRESS][DOMAIN_NAME]"
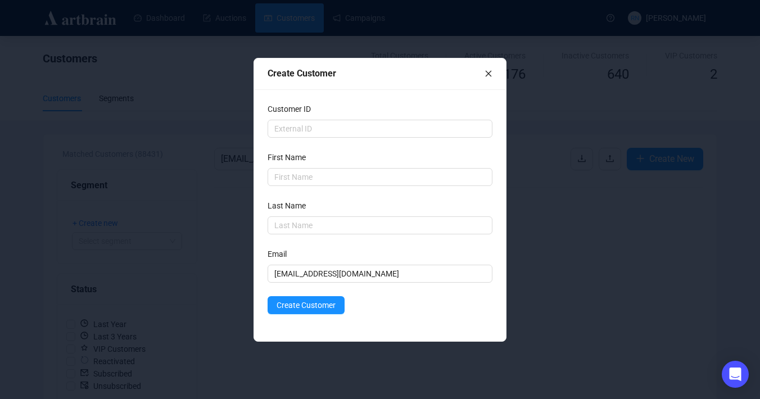
click at [487, 74] on icon "close" at bounding box center [488, 73] width 6 height 6
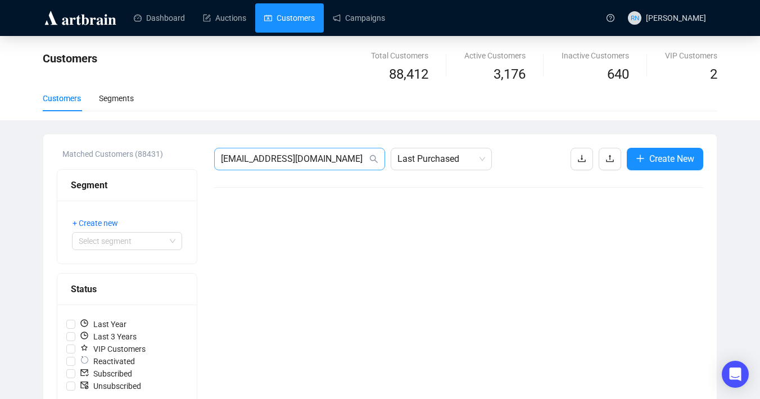
click at [340, 166] on span "[EMAIL_ADDRESS][DOMAIN_NAME]" at bounding box center [299, 159] width 171 height 22
drag, startPoint x: 339, startPoint y: 160, endPoint x: 179, endPoint y: 160, distance: 160.1
click at [179, 160] on div "Matched Customers (88431) Segment + Create new Select segment Status Last Year …" at bounding box center [380, 403] width 646 height 511
paste input "[EMAIL_ADDRESS][DOMAIN_NAME]"
type input "[EMAIL_ADDRESS][DOMAIN_NAME]"
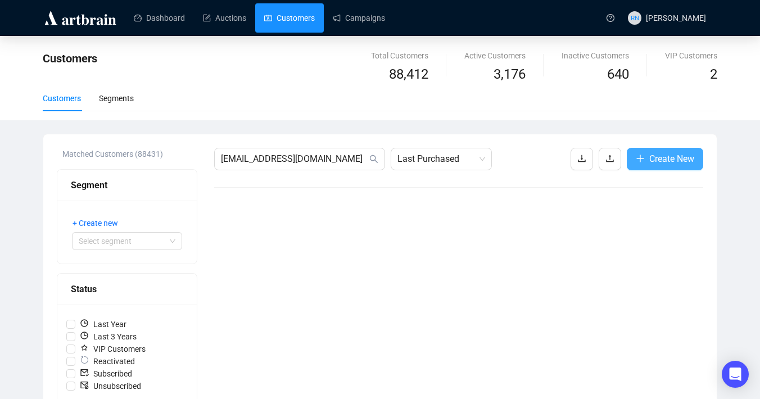
click at [650, 165] on span "Create New" at bounding box center [671, 159] width 45 height 14
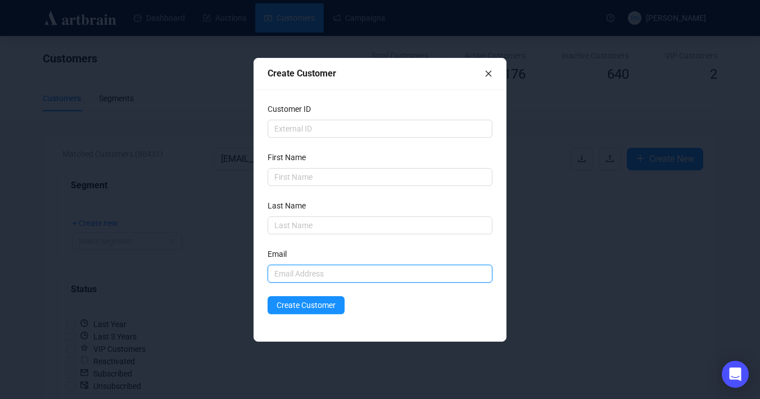
click at [292, 274] on input "text" at bounding box center [379, 274] width 225 height 18
paste input "[EMAIL_ADDRESS][DOMAIN_NAME]"
type input "[EMAIL_ADDRESS][DOMAIN_NAME]"
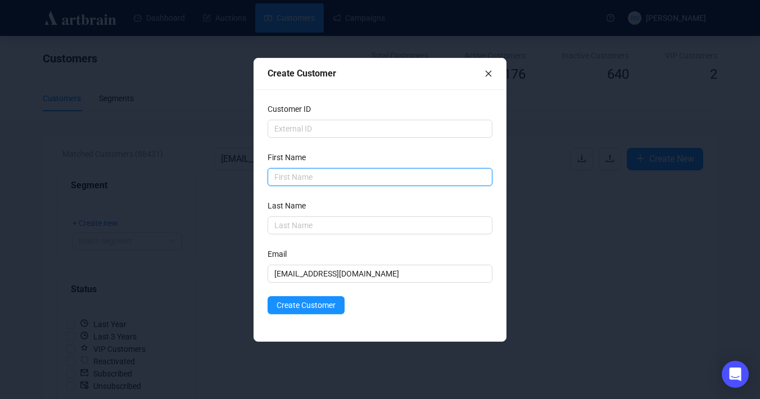
click at [292, 176] on input "text" at bounding box center [379, 177] width 225 height 18
type input "[PERSON_NAME]"
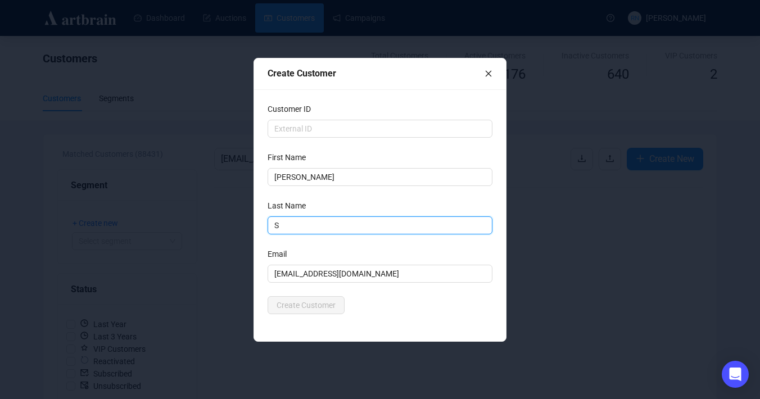
type input "S"
click at [265, 302] on div "Customer ID First Name [PERSON_NAME] Name S Email [EMAIL_ADDRESS][DOMAIN_NAME] …" at bounding box center [380, 215] width 252 height 252
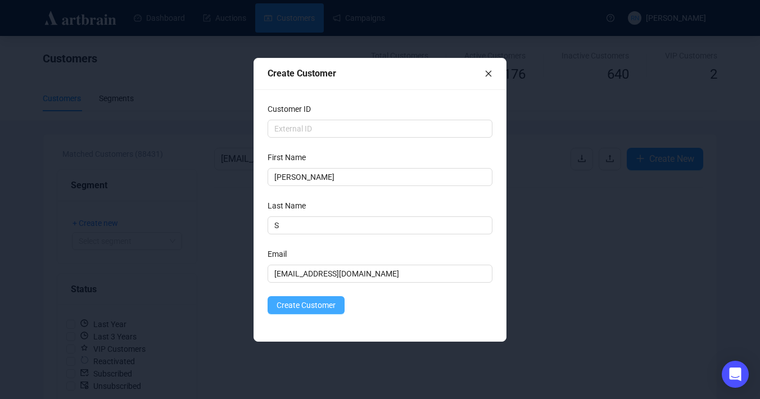
click at [288, 305] on span "Create Customer" at bounding box center [305, 305] width 59 height 12
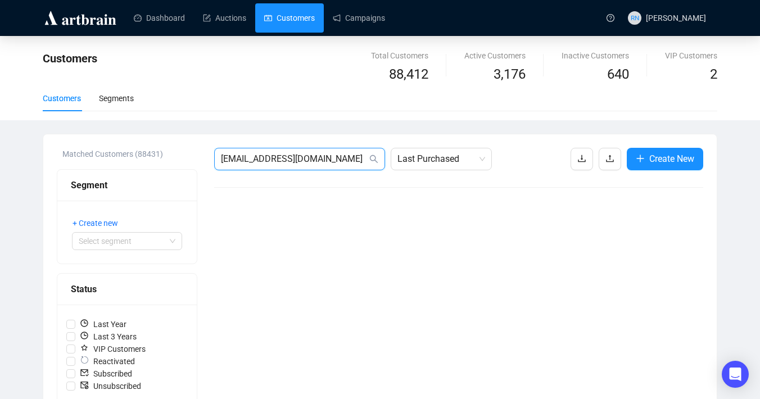
click at [316, 159] on input "[EMAIL_ADDRESS][DOMAIN_NAME]" at bounding box center [294, 158] width 146 height 13
drag, startPoint x: 316, startPoint y: 159, endPoint x: 205, endPoint y: 151, distance: 111.6
click at [205, 151] on div "Matched Customers (88431) Segment + Create new Select segment Status Last Year …" at bounding box center [380, 403] width 646 height 511
paste input "[EMAIL_ADDRESS][DOMAIN_NAME]"
type input "[EMAIL_ADDRESS][DOMAIN_NAME]"
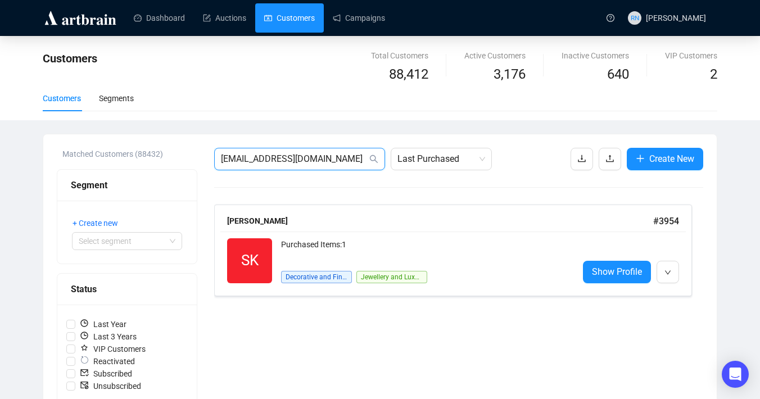
click at [283, 157] on input "[EMAIL_ADDRESS][DOMAIN_NAME]" at bounding box center [294, 158] width 146 height 13
paste input "[EMAIL_ADDRESS][DOMAIN_NAME]"
type input "[EMAIL_ADDRESS][DOMAIN_NAME]"
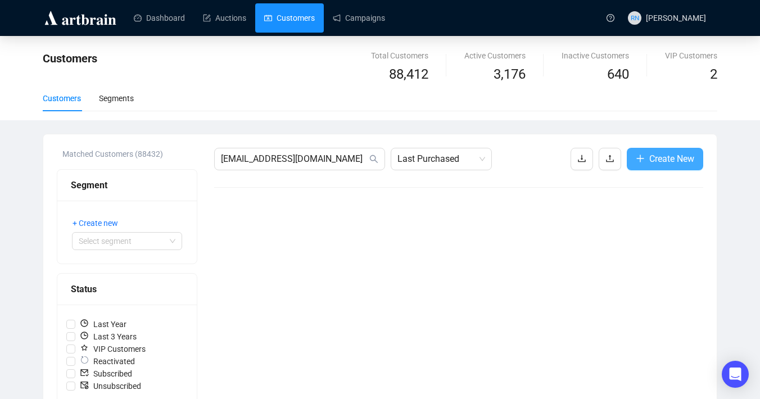
click at [653, 158] on span "Create New" at bounding box center [671, 159] width 45 height 14
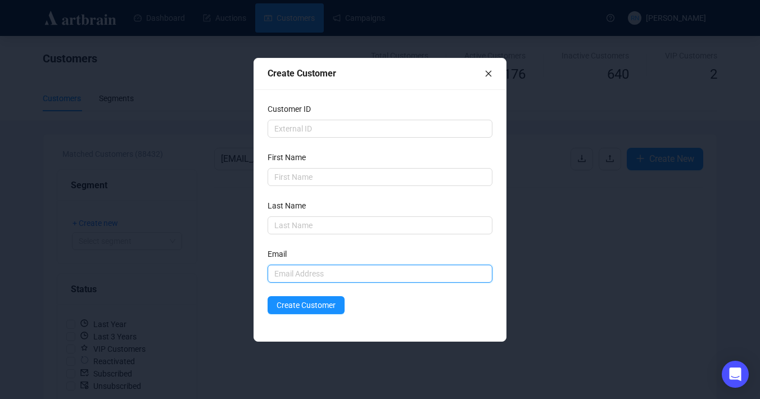
click at [300, 270] on input "text" at bounding box center [379, 274] width 225 height 18
paste input "[EMAIL_ADDRESS][DOMAIN_NAME]"
type input "[EMAIL_ADDRESS][DOMAIN_NAME]"
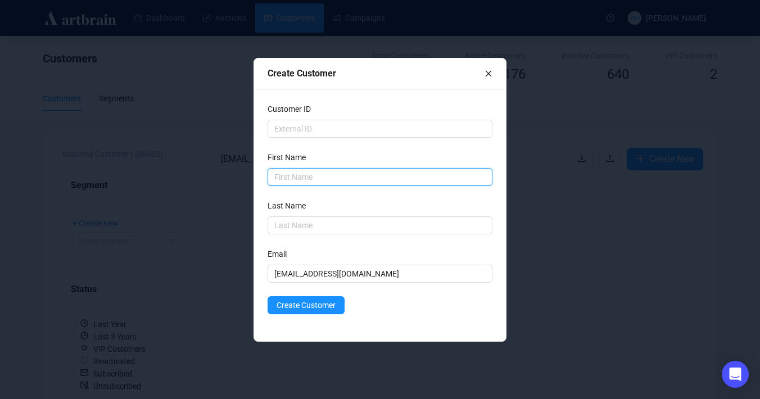
click at [304, 178] on input "text" at bounding box center [379, 177] width 225 height 18
type input "[PERSON_NAME]"
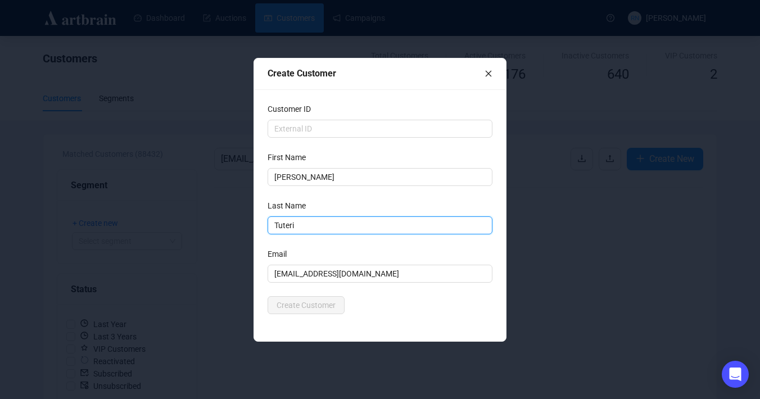
type input "Tuteri"
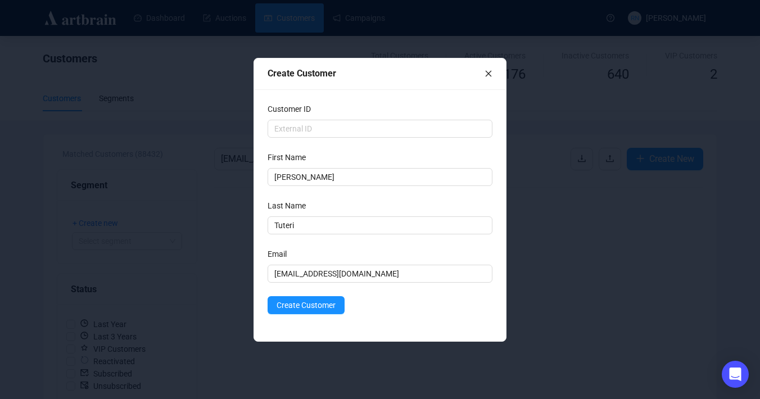
click at [378, 288] on form "Customer ID First Name [PERSON_NAME] Name Tuteri Last Name is required Email [E…" at bounding box center [379, 208] width 225 height 211
click at [330, 309] on span "Create Customer" at bounding box center [305, 305] width 59 height 12
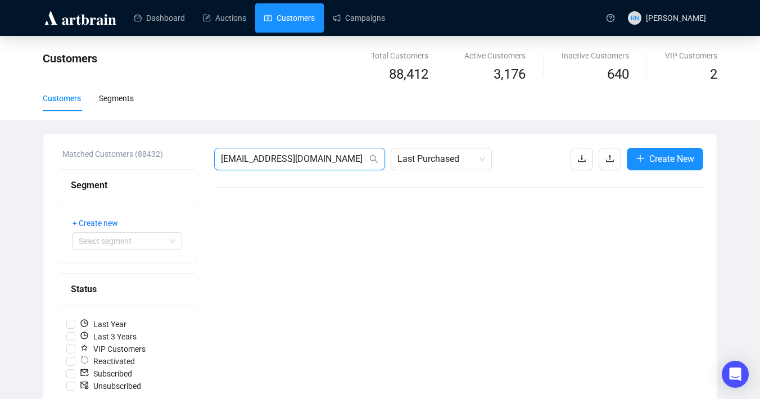
click at [312, 165] on input "[EMAIL_ADDRESS][DOMAIN_NAME]" at bounding box center [294, 158] width 146 height 13
paste input "[EMAIL_ADDRESS][DOMAIN_NAME]"
type input "[EMAIL_ADDRESS][DOMAIN_NAME]"
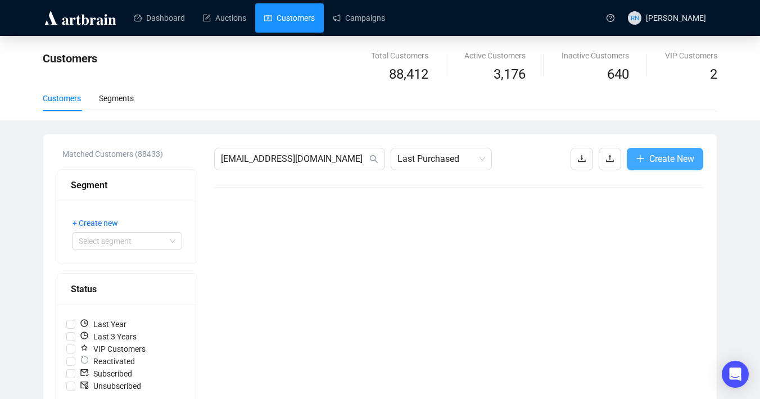
click at [679, 164] on span "Create New" at bounding box center [671, 159] width 45 height 14
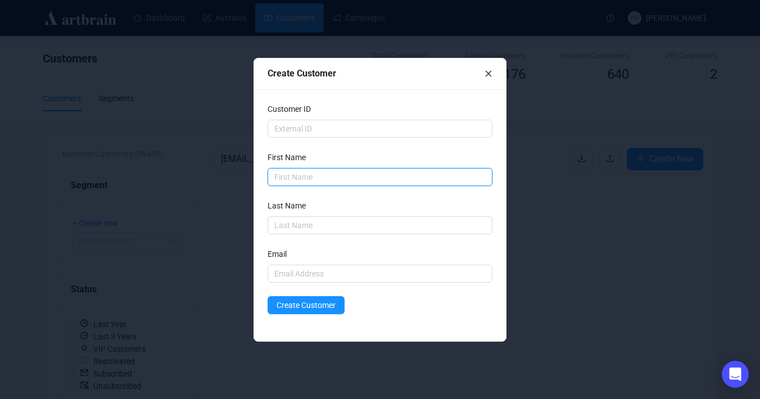
click at [342, 176] on input "text" at bounding box center [379, 177] width 225 height 18
type input "Kath"
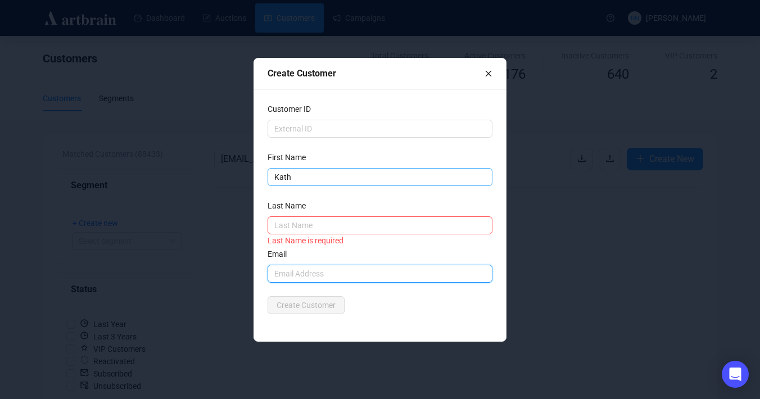
paste input "[EMAIL_ADDRESS][DOMAIN_NAME]"
type input "[EMAIL_ADDRESS][DOMAIN_NAME]"
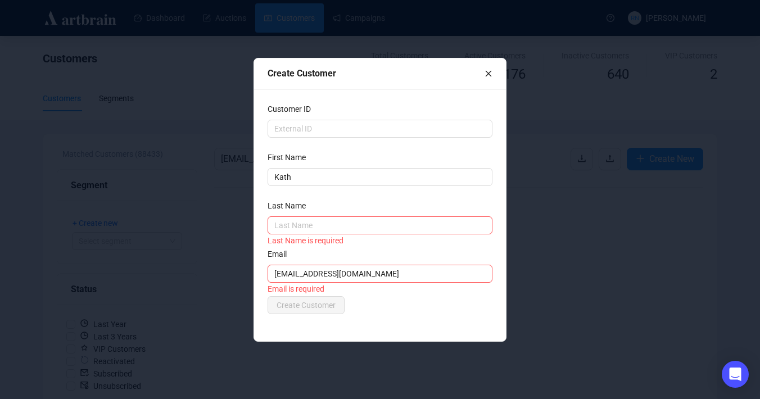
click at [298, 215] on div "Last Name" at bounding box center [379, 207] width 225 height 17
click at [295, 224] on input "text" at bounding box center [379, 225] width 225 height 18
type input "[PERSON_NAME]"
click at [333, 260] on div "Email" at bounding box center [379, 256] width 225 height 17
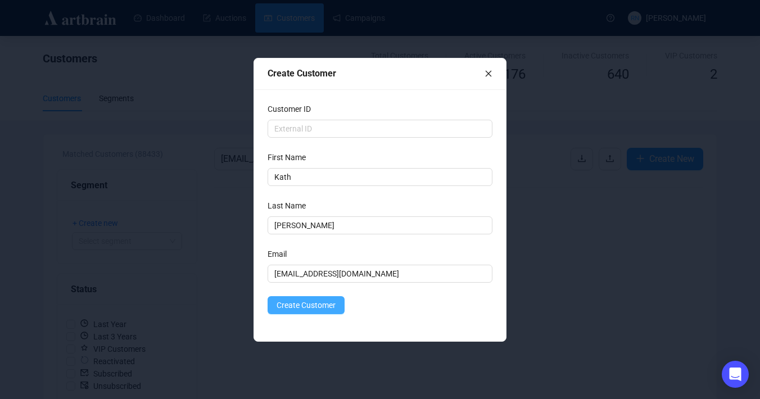
click at [315, 301] on span "Create Customer" at bounding box center [305, 305] width 59 height 12
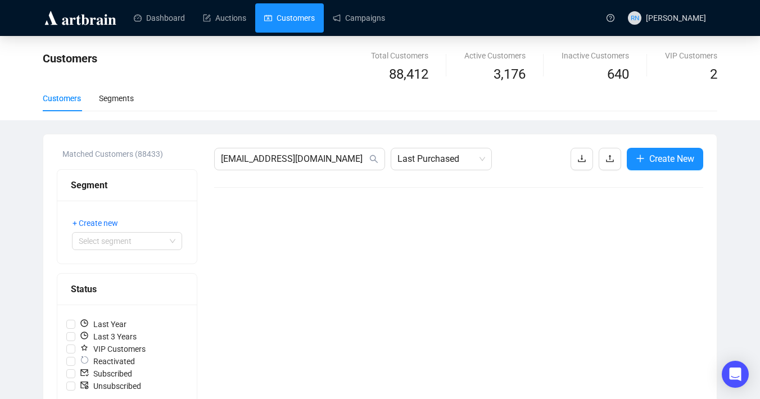
click at [312, 171] on div "[EMAIL_ADDRESS][DOMAIN_NAME] Last Purchased Create New" at bounding box center [458, 403] width 489 height 511
click at [312, 156] on input "[EMAIL_ADDRESS][DOMAIN_NAME]" at bounding box center [294, 158] width 146 height 13
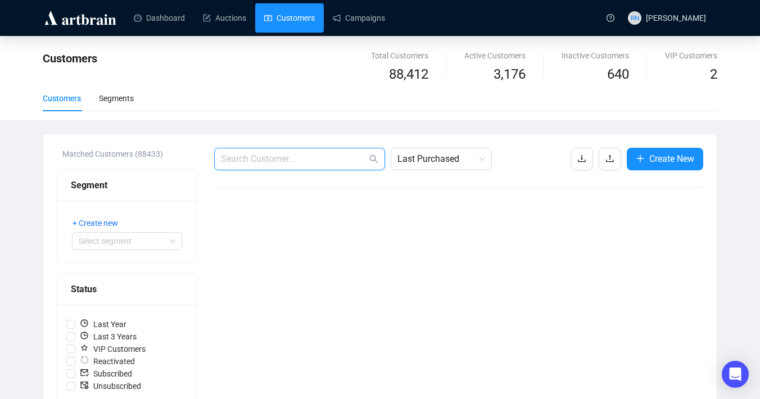
paste input "[EMAIL_ADDRESS][DOMAIN_NAME]"
type input "[EMAIL_ADDRESS][DOMAIN_NAME]"
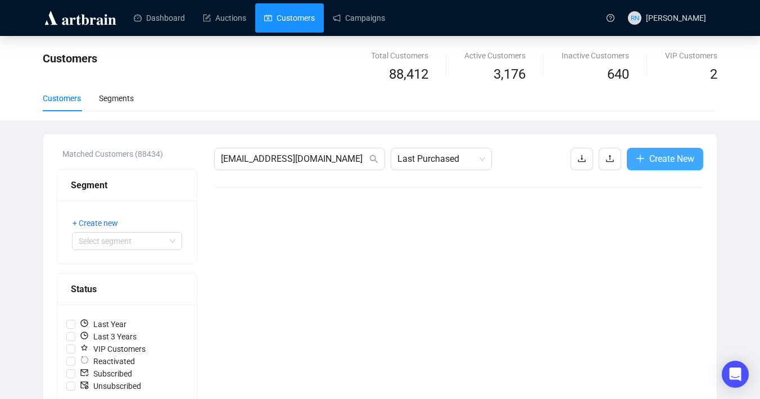
click at [654, 162] on span "Create New" at bounding box center [671, 159] width 45 height 14
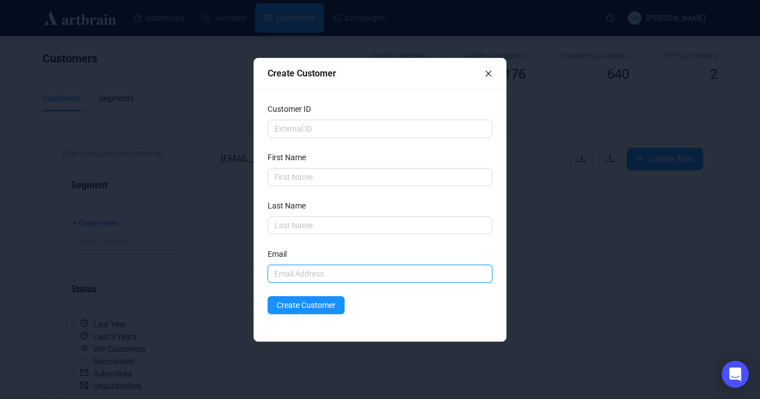
click at [321, 269] on input "text" at bounding box center [379, 274] width 225 height 18
paste input "[EMAIL_ADDRESS][DOMAIN_NAME]"
type input "[EMAIL_ADDRESS][DOMAIN_NAME]"
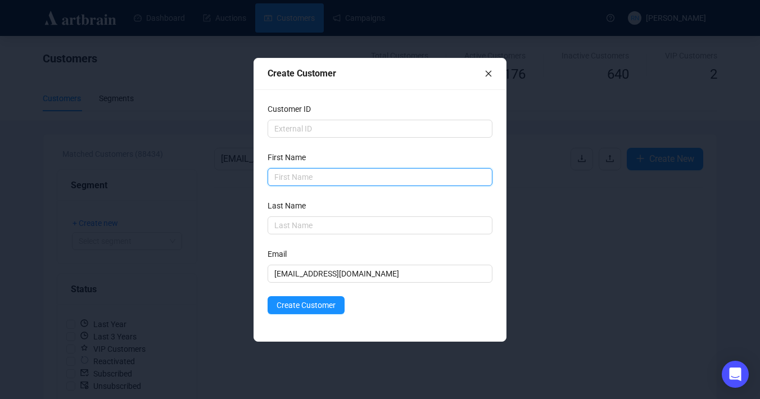
click at [296, 179] on input "text" at bounding box center [379, 177] width 225 height 18
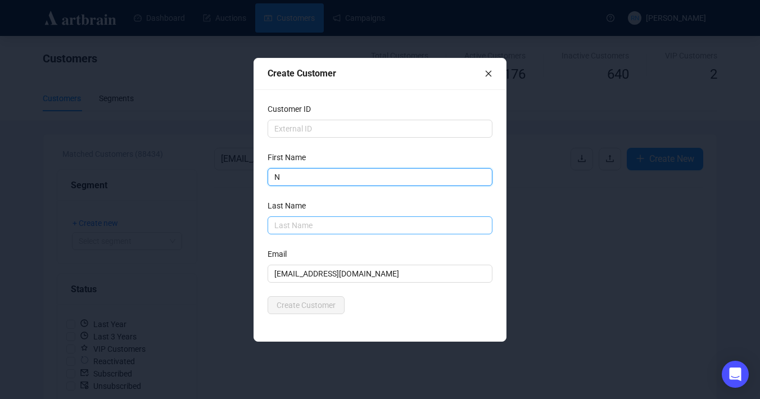
type input "N"
click at [288, 220] on input "text" at bounding box center [379, 225] width 225 height 18
type input "N"
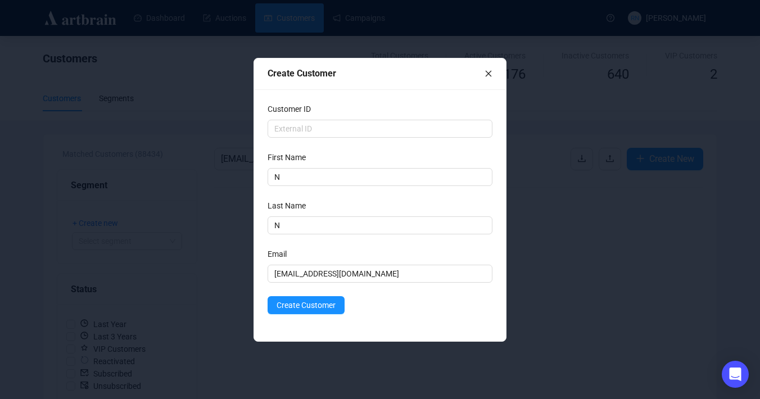
click at [252, 237] on div "Create Customer Customer ID First Name N Last Name N Last Name is required Emai…" at bounding box center [380, 199] width 760 height 399
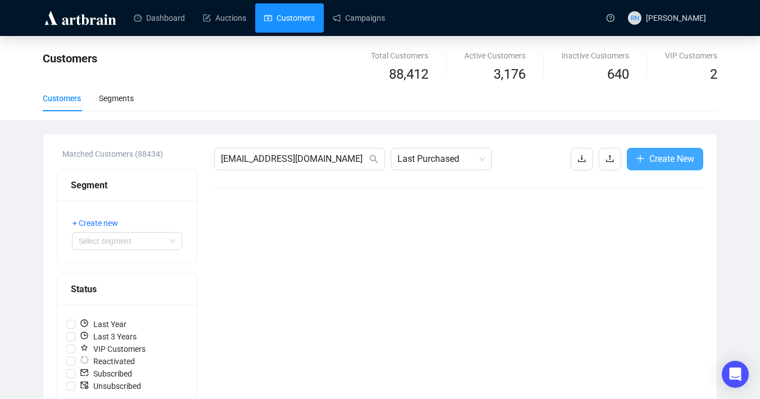
click at [638, 164] on span "button" at bounding box center [639, 159] width 9 height 14
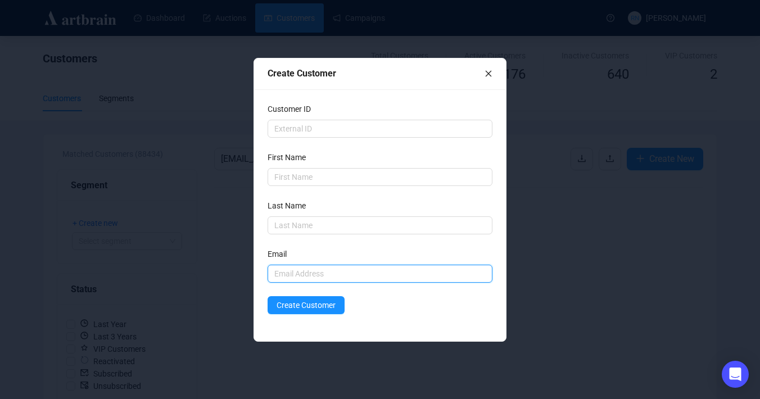
click at [314, 266] on input "text" at bounding box center [379, 274] width 225 height 18
paste input "[EMAIL_ADDRESS][DOMAIN_NAME]"
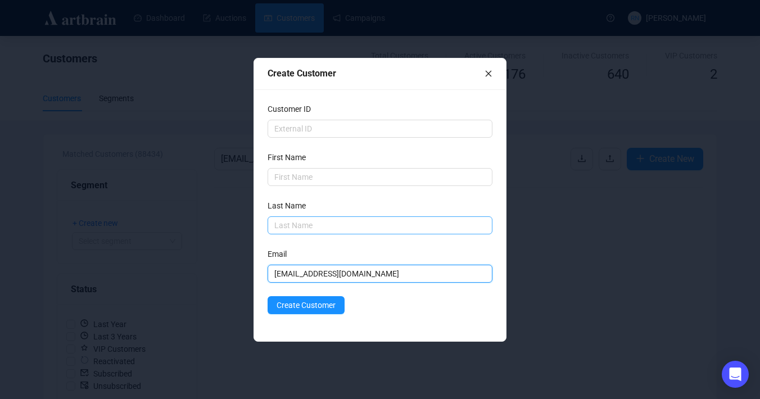
type input "[EMAIL_ADDRESS][DOMAIN_NAME]"
click at [285, 223] on input "text" at bounding box center [379, 225] width 225 height 18
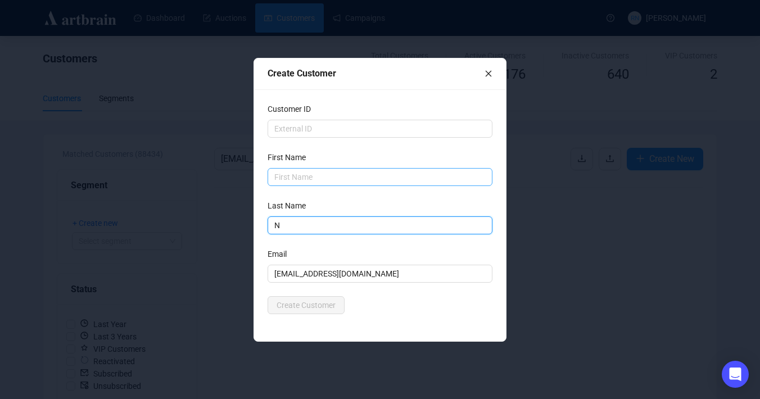
type input "N"
click at [284, 169] on input "text" at bounding box center [379, 177] width 225 height 18
type input "N"
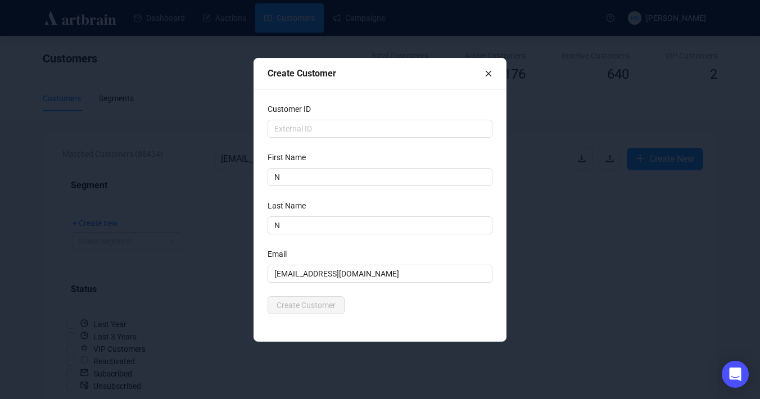
click at [386, 303] on div "Create Customer" at bounding box center [379, 305] width 225 height 18
click at [314, 301] on span "Create Customer" at bounding box center [305, 305] width 59 height 12
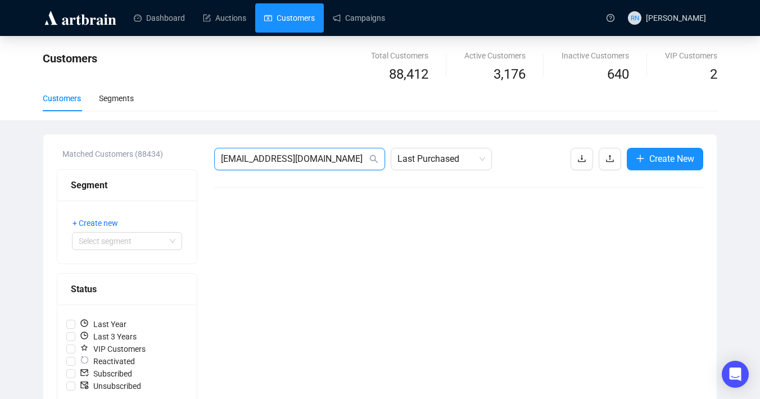
click at [336, 165] on input "[EMAIL_ADDRESS][DOMAIN_NAME]" at bounding box center [294, 158] width 146 height 13
paste input "[EMAIL_ADDRESS][DOMAIN_NAME]"
type input "[EMAIL_ADDRESS][DOMAIN_NAME]"
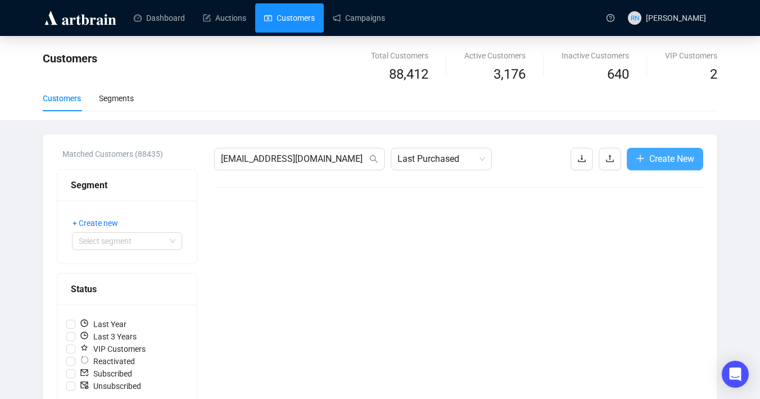
click at [693, 154] on span "Create New" at bounding box center [671, 159] width 45 height 14
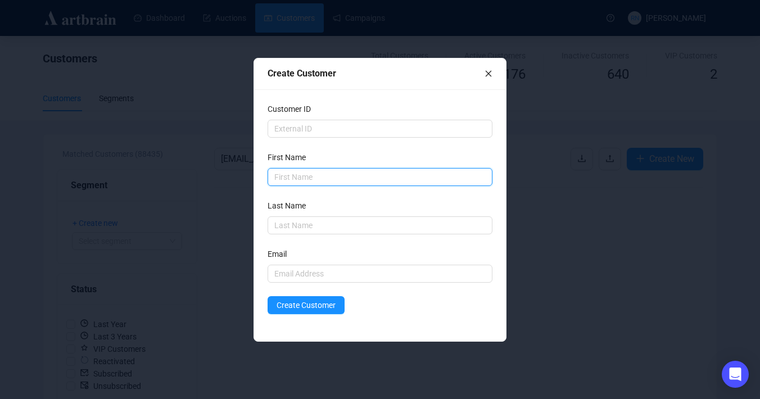
click at [342, 179] on input "text" at bounding box center [379, 177] width 225 height 18
type input "[PERSON_NAME]"
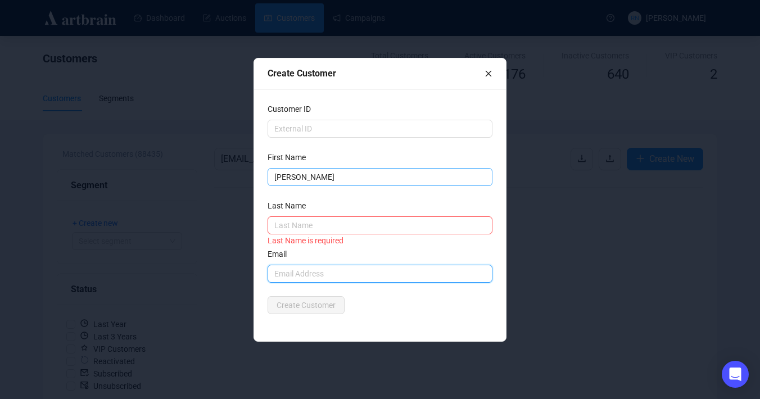
paste input "[EMAIL_ADDRESS][DOMAIN_NAME]"
type input "[EMAIL_ADDRESS][DOMAIN_NAME]"
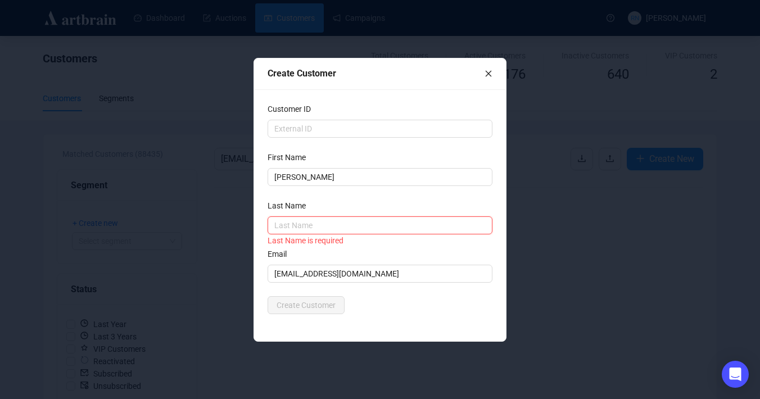
click at [298, 228] on input "text" at bounding box center [379, 225] width 225 height 18
type input "Masonre"
click at [390, 302] on div "Create Customer" at bounding box center [379, 305] width 225 height 18
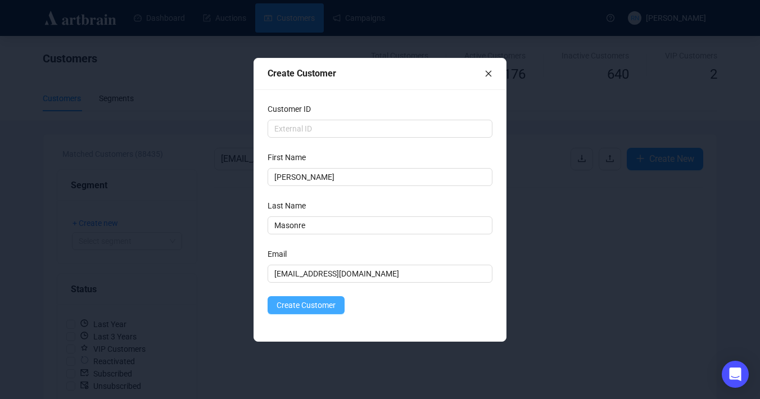
click at [318, 301] on span "Create Customer" at bounding box center [305, 305] width 59 height 12
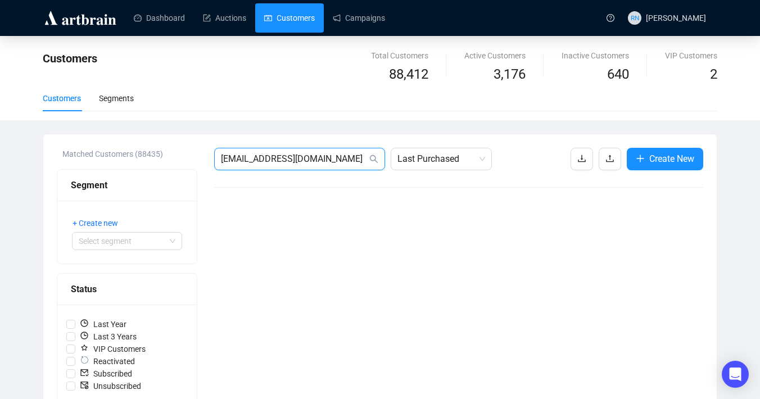
click at [326, 161] on input "[EMAIL_ADDRESS][DOMAIN_NAME]" at bounding box center [294, 158] width 146 height 13
paste input "[EMAIL_ADDRESS][DOMAIN_NAME]"
type input "[EMAIL_ADDRESS][DOMAIN_NAME]"
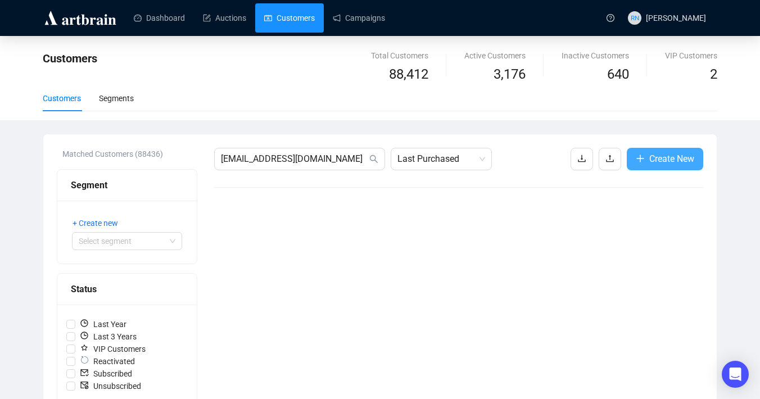
click at [641, 167] on button "Create New" at bounding box center [664, 159] width 76 height 22
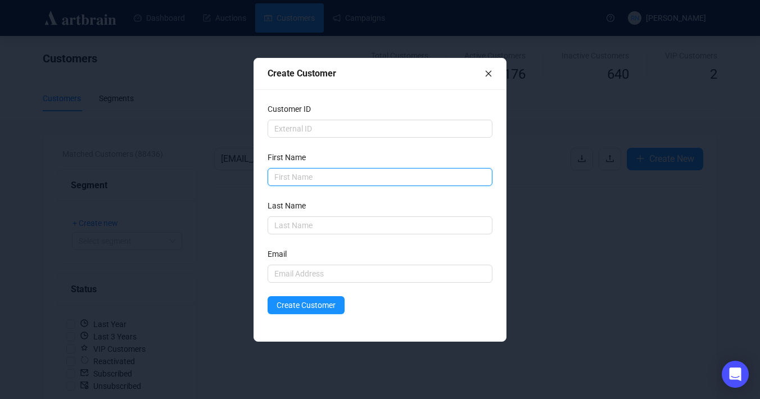
click at [339, 180] on input "text" at bounding box center [379, 177] width 225 height 18
type input "[PERSON_NAME]"
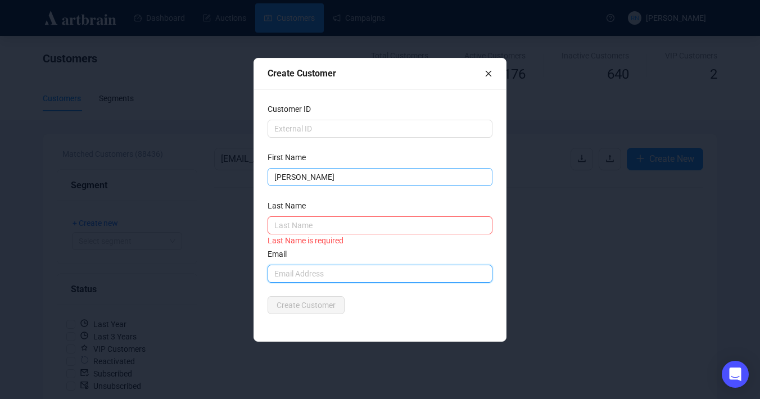
paste input "[EMAIL_ADDRESS][DOMAIN_NAME]"
type input "[EMAIL_ADDRESS][DOMAIN_NAME]"
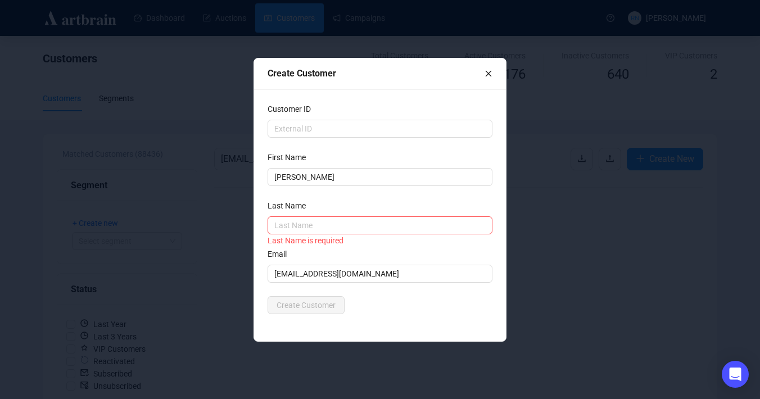
click at [306, 210] on label "Last Name" at bounding box center [290, 205] width 46 height 12
click at [306, 221] on input "text" at bounding box center [379, 225] width 225 height 18
type input "[PERSON_NAME]"
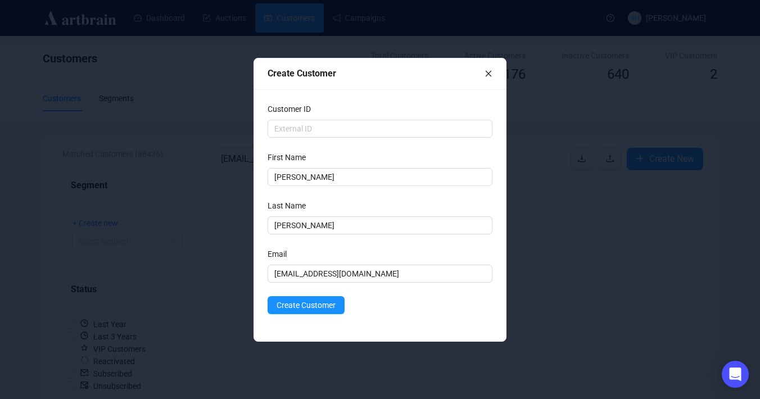
click at [371, 298] on div "Create Customer" at bounding box center [379, 305] width 225 height 18
click at [326, 299] on span "Create Customer" at bounding box center [305, 305] width 59 height 12
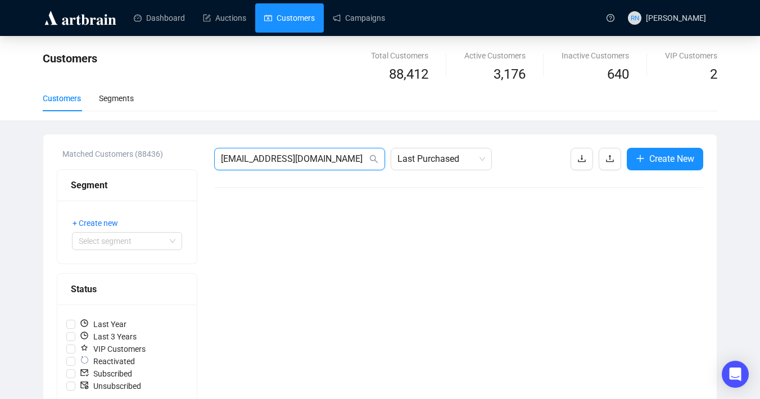
click at [300, 163] on input "[EMAIL_ADDRESS][DOMAIN_NAME]" at bounding box center [294, 158] width 146 height 13
paste input "melgreen83@hot"
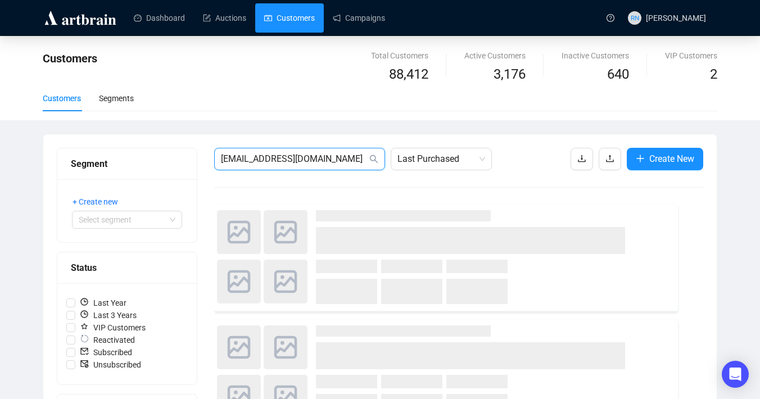
type input "[EMAIL_ADDRESS][DOMAIN_NAME]"
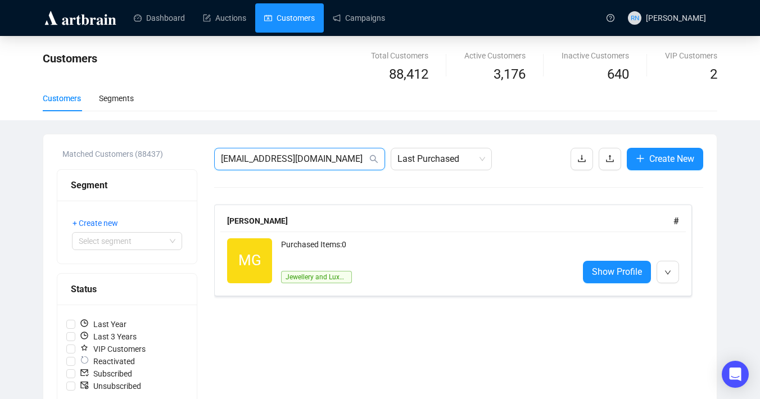
drag, startPoint x: 342, startPoint y: 156, endPoint x: 171, endPoint y: 155, distance: 170.2
click at [171, 155] on div "Matched Customers (88437) Segment + Create new Select segment Status Last Year …" at bounding box center [380, 403] width 646 height 511
paste input "[PERSON_NAME][EMAIL_ADDRESS][DOMAIN_NAME]"
type input "[PERSON_NAME][EMAIL_ADDRESS][DOMAIN_NAME]"
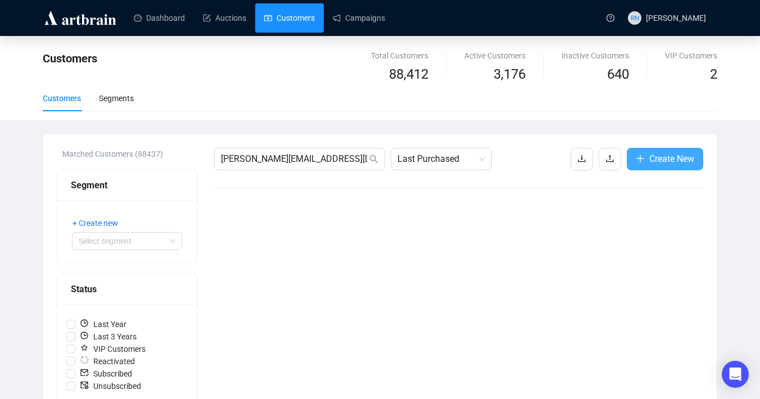
click at [642, 160] on button "Create New" at bounding box center [664, 159] width 76 height 22
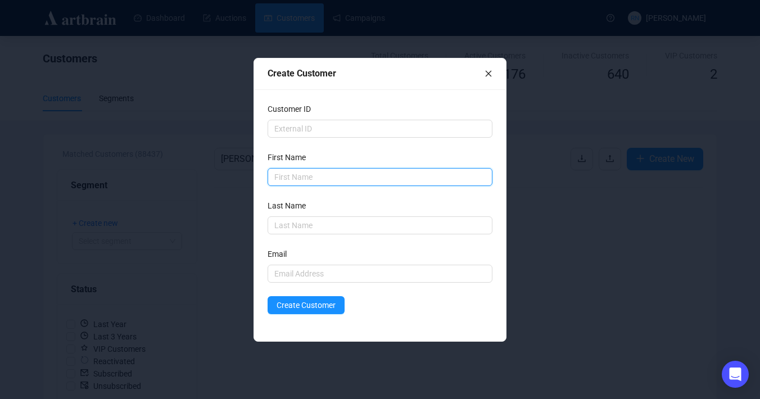
click at [341, 178] on input "text" at bounding box center [379, 177] width 225 height 18
type input "[PERSON_NAME]"
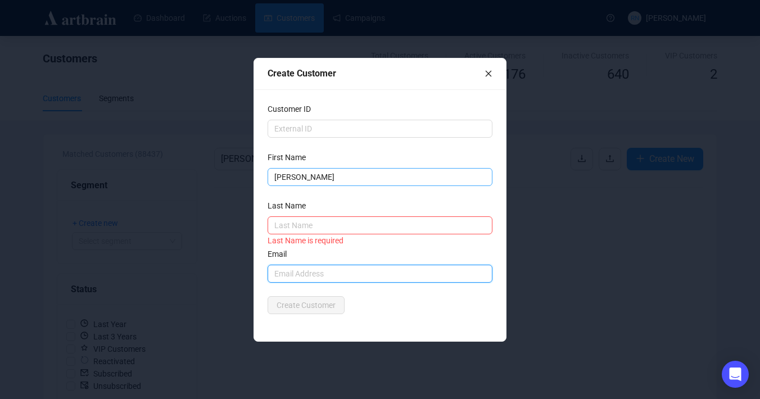
paste input "[PERSON_NAME][EMAIL_ADDRESS][DOMAIN_NAME]"
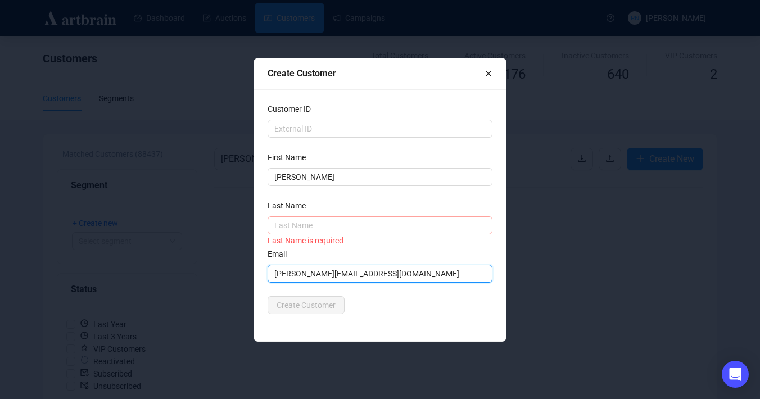
type input "[PERSON_NAME][EMAIL_ADDRESS][DOMAIN_NAME]"
click at [293, 221] on input "text" at bounding box center [379, 225] width 225 height 18
type input "R"
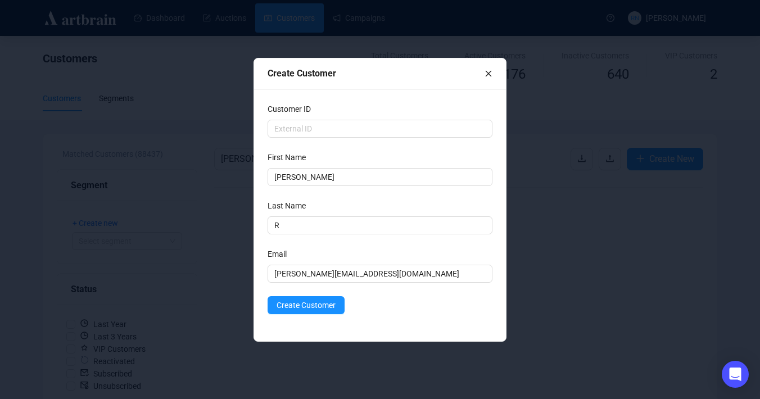
click at [369, 312] on div "Create Customer" at bounding box center [379, 305] width 225 height 18
click at [320, 308] on span "Create Customer" at bounding box center [305, 305] width 59 height 12
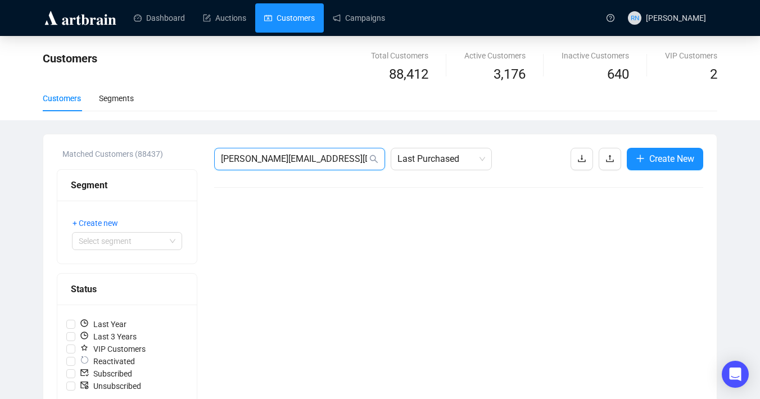
click at [337, 164] on input "[PERSON_NAME][EMAIL_ADDRESS][DOMAIN_NAME]" at bounding box center [294, 158] width 146 height 13
paste input "[EMAIL_ADDRESS][DOMAIN_NAME]"
type input "[EMAIL_ADDRESS][DOMAIN_NAME]"
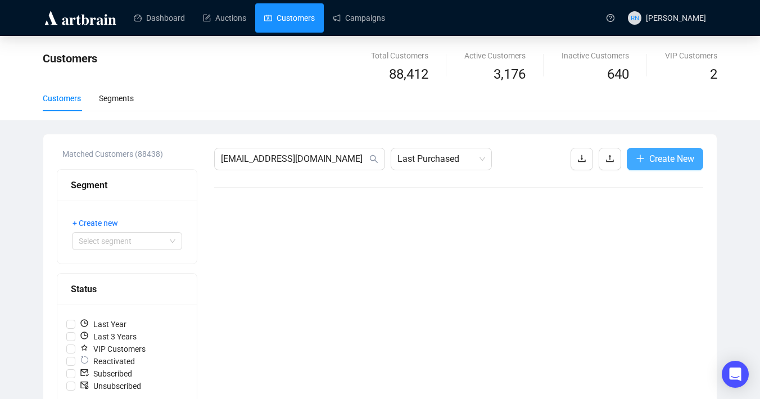
click at [689, 166] on button "Create New" at bounding box center [664, 159] width 76 height 22
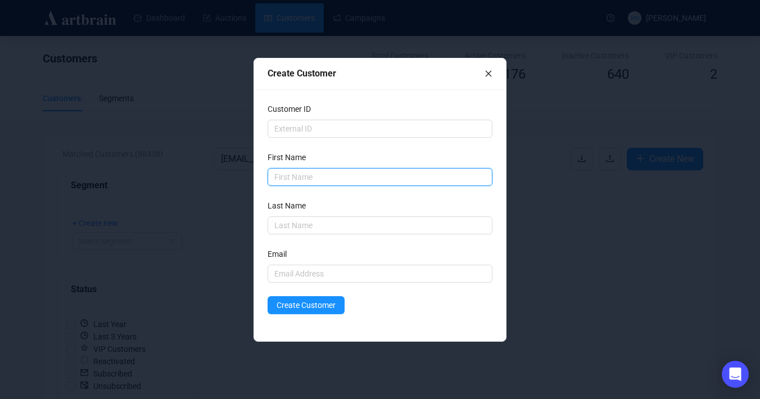
click at [312, 176] on input "text" at bounding box center [379, 177] width 225 height 18
type input "Eleneor"
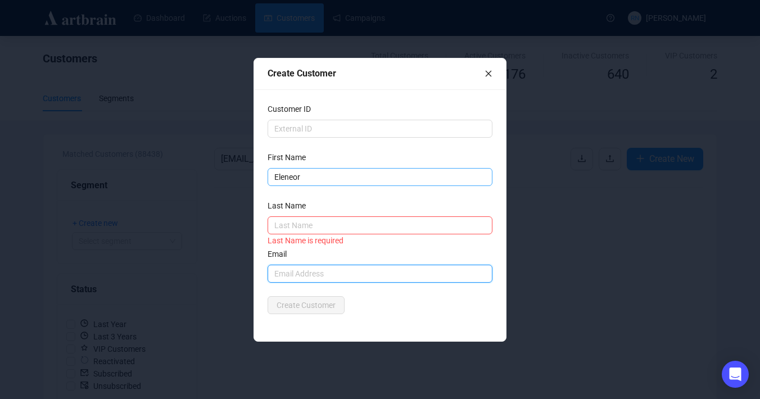
paste input "[EMAIL_ADDRESS][DOMAIN_NAME]"
type input "[EMAIL_ADDRESS][DOMAIN_NAME]"
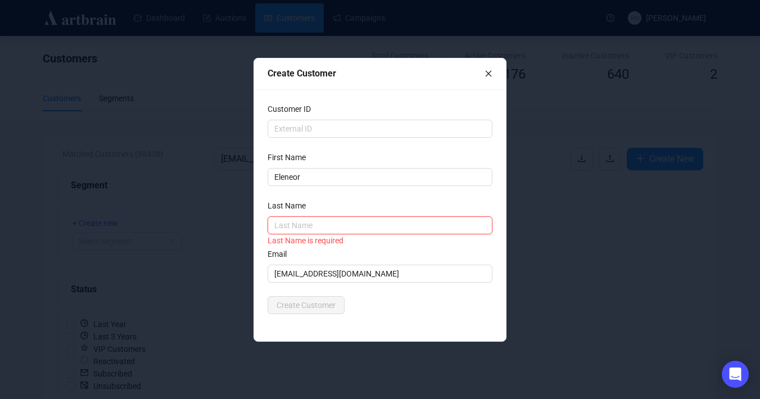
click at [303, 224] on input "text" at bounding box center [379, 225] width 225 height 18
type input "E"
click at [333, 324] on div "Customer ID First Name Eleneor Last Name E Last Name is required Email [EMAIL_A…" at bounding box center [380, 215] width 252 height 252
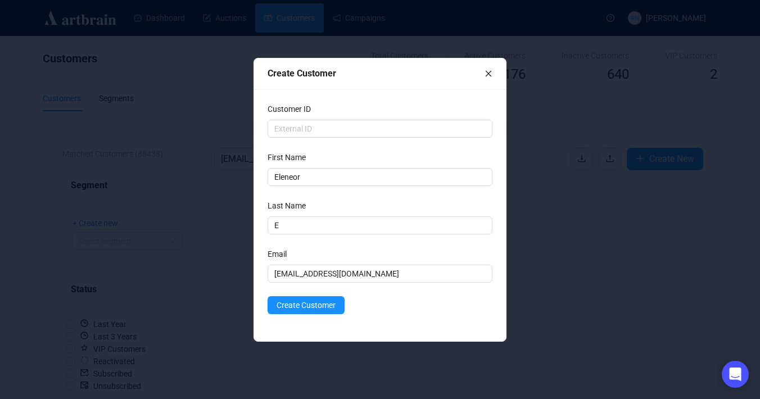
click at [307, 293] on form "Customer ID First Name Eleneor Last Name E Email [EMAIL_ADDRESS][DOMAIN_NAME] C…" at bounding box center [379, 208] width 225 height 211
click at [308, 304] on span "Create Customer" at bounding box center [305, 305] width 59 height 12
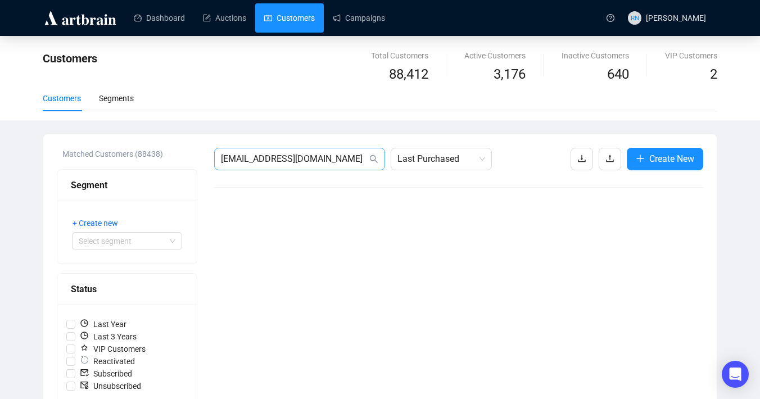
click at [310, 166] on span "[EMAIL_ADDRESS][DOMAIN_NAME]" at bounding box center [299, 159] width 171 height 22
type input "e"
paste input "[PERSON_NAME][EMAIL_ADDRESS][DOMAIN_NAME]"
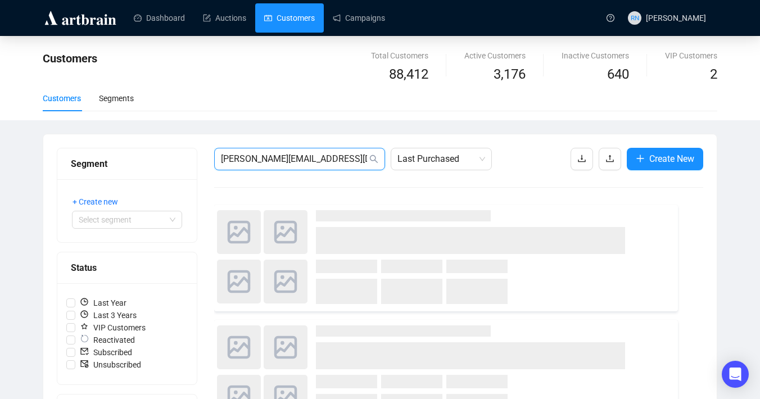
type input "[PERSON_NAME][EMAIL_ADDRESS][DOMAIN_NAME]"
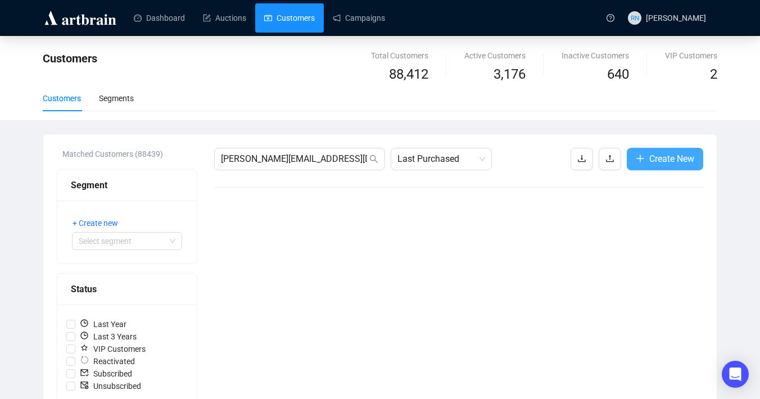
click at [676, 160] on span "Create New" at bounding box center [671, 159] width 45 height 14
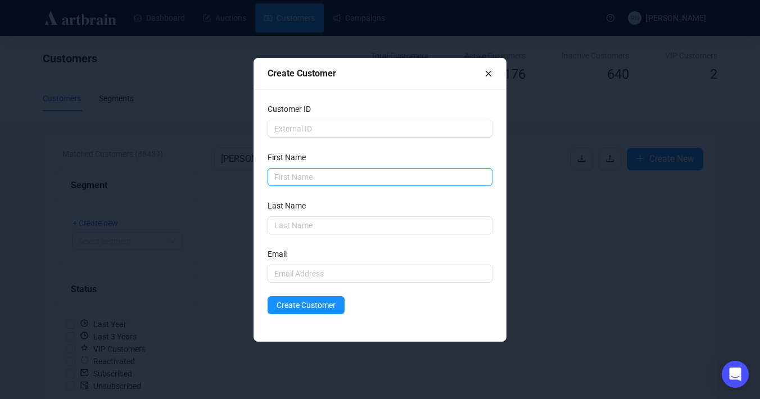
click at [330, 182] on input "text" at bounding box center [379, 177] width 225 height 18
type input "[PERSON_NAME]"
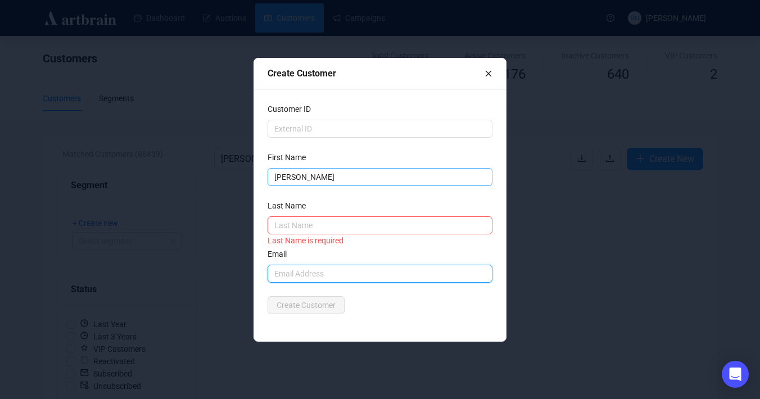
paste input "[PERSON_NAME][EMAIL_ADDRESS][DOMAIN_NAME]"
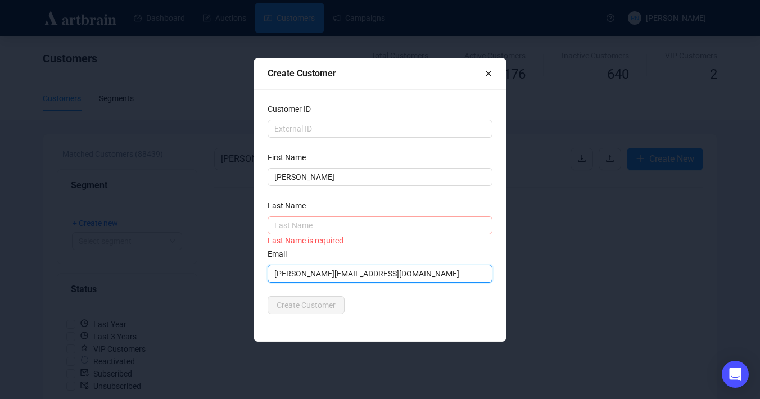
type input "[PERSON_NAME][EMAIL_ADDRESS][DOMAIN_NAME]"
click at [330, 234] on input "text" at bounding box center [379, 225] width 225 height 18
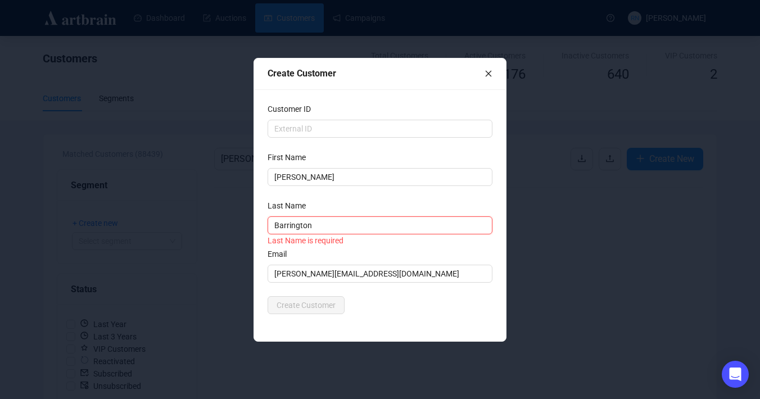
type input "Barrington"
click at [416, 307] on div "Create Customer" at bounding box center [379, 305] width 225 height 18
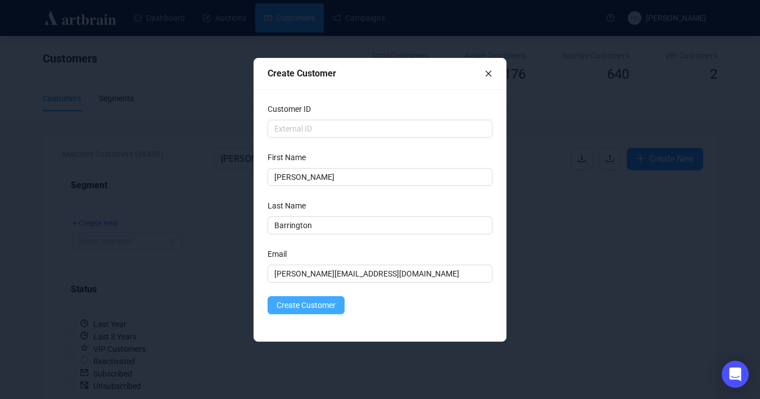
click at [306, 307] on span "Create Customer" at bounding box center [305, 305] width 59 height 12
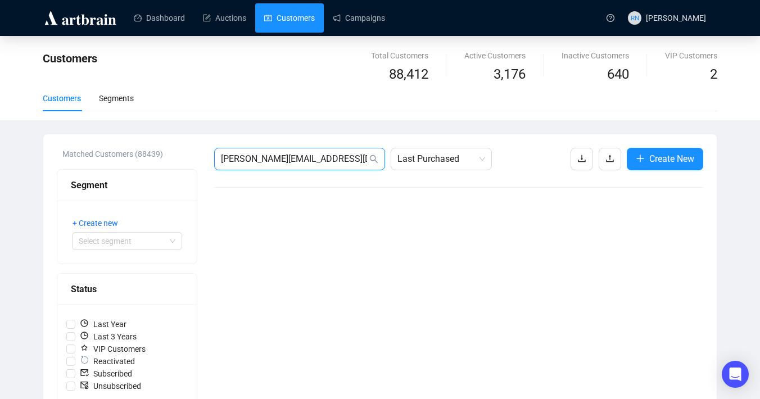
click at [321, 159] on input "[PERSON_NAME][EMAIL_ADDRESS][DOMAIN_NAME]" at bounding box center [294, 158] width 146 height 13
paste input "[EMAIL_ADDRESS][DOMAIN_NAME]"
type input "[EMAIL_ADDRESS][DOMAIN_NAME]"
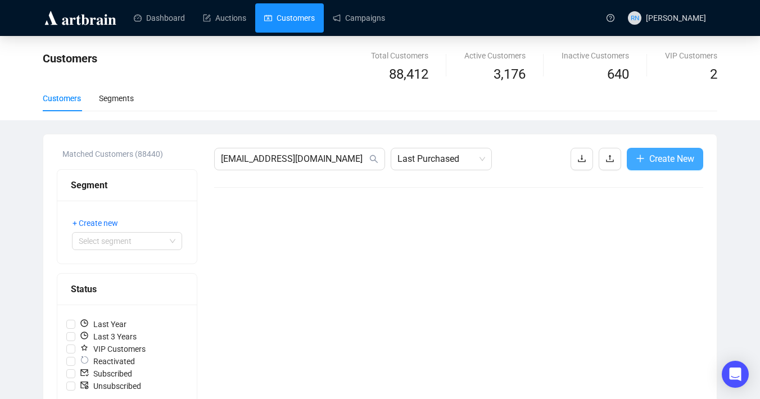
click at [663, 164] on span "Create New" at bounding box center [671, 159] width 45 height 14
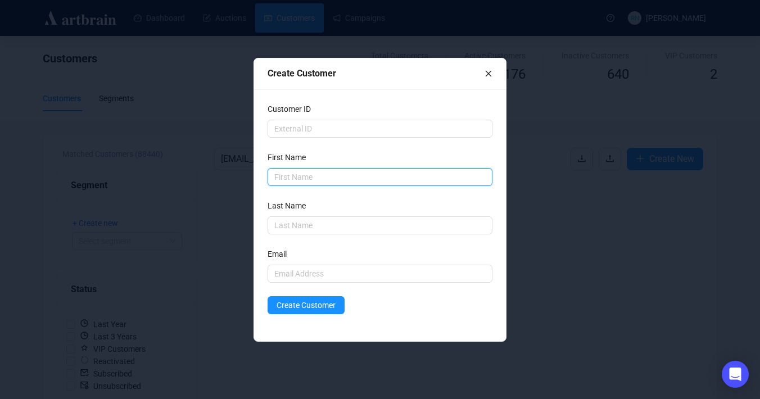
click at [325, 169] on input "text" at bounding box center [379, 177] width 225 height 18
type input "[PERSON_NAME]"
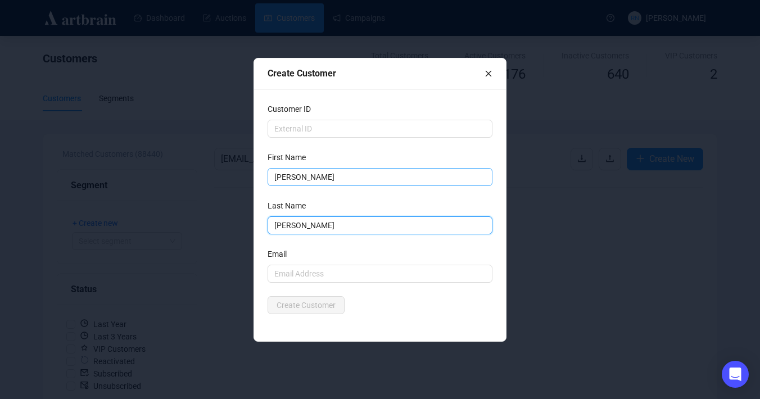
type input "[PERSON_NAME]"
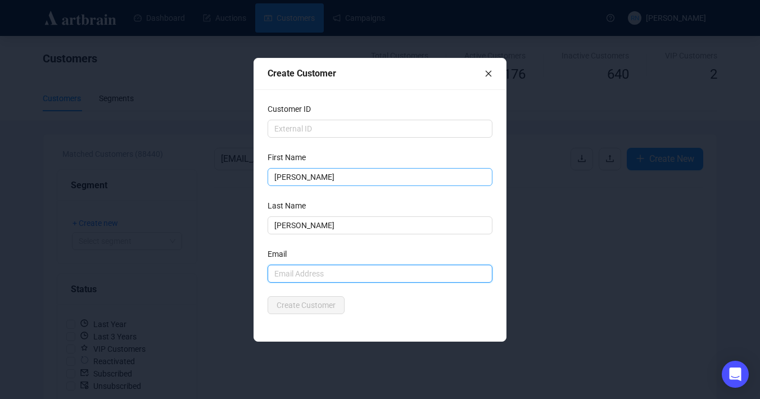
paste input "[EMAIL_ADDRESS][DOMAIN_NAME]"
type input "[EMAIL_ADDRESS][DOMAIN_NAME]"
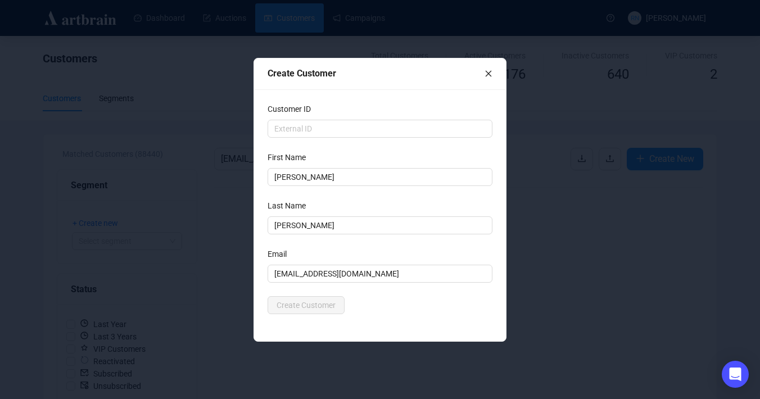
click at [350, 308] on div "Create Customer" at bounding box center [379, 305] width 225 height 18
click at [329, 305] on span "Create Customer" at bounding box center [305, 305] width 59 height 12
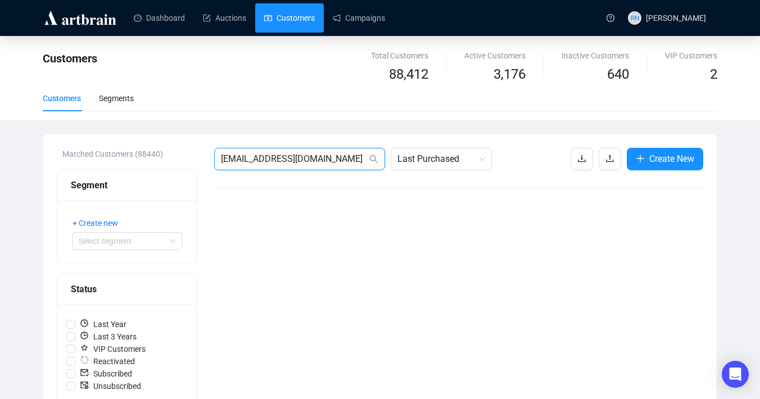
click at [331, 162] on input "[EMAIL_ADDRESS][DOMAIN_NAME]" at bounding box center [294, 158] width 146 height 13
paste input "[PERSON_NAME][EMAIL_ADDRESS][DOMAIN_NAME]"
type input "[PERSON_NAME][EMAIL_ADDRESS][DOMAIN_NAME]"
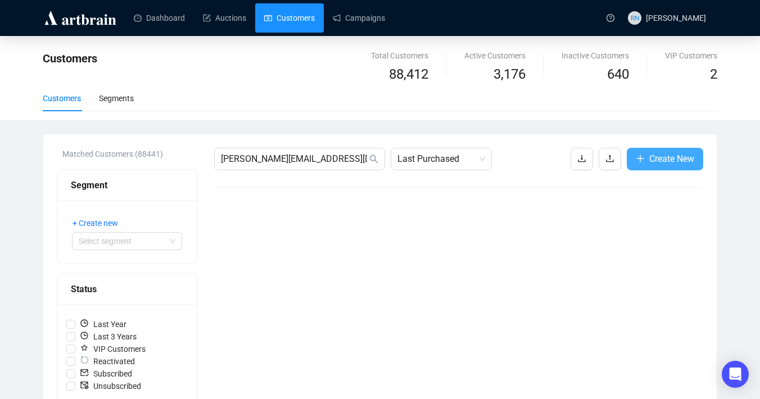
click at [651, 161] on span "Create New" at bounding box center [671, 159] width 45 height 14
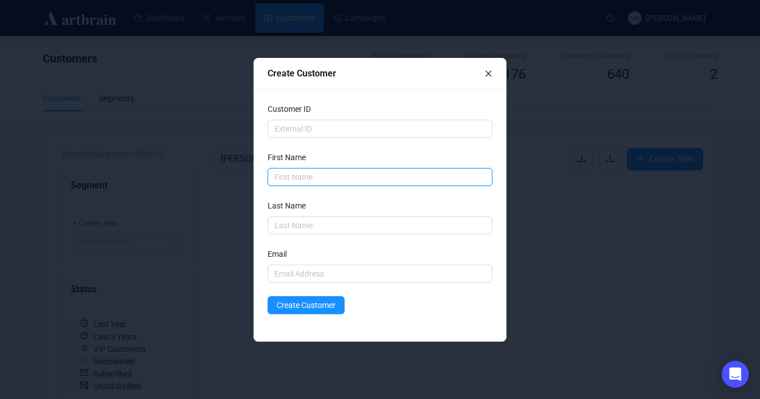
click at [340, 180] on input "text" at bounding box center [379, 177] width 225 height 18
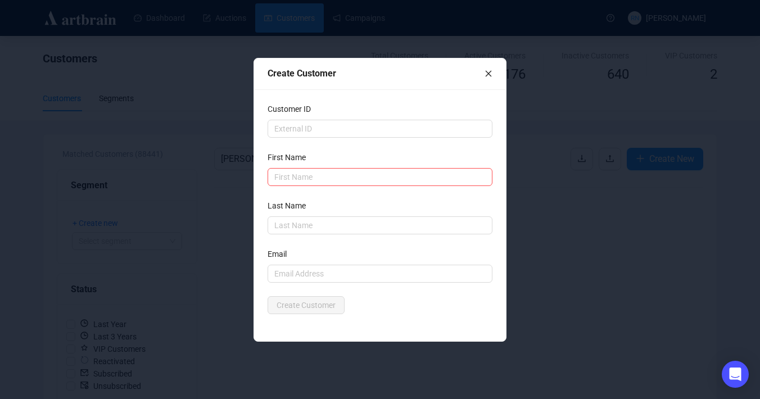
click at [290, 263] on div "Email" at bounding box center [379, 256] width 225 height 17
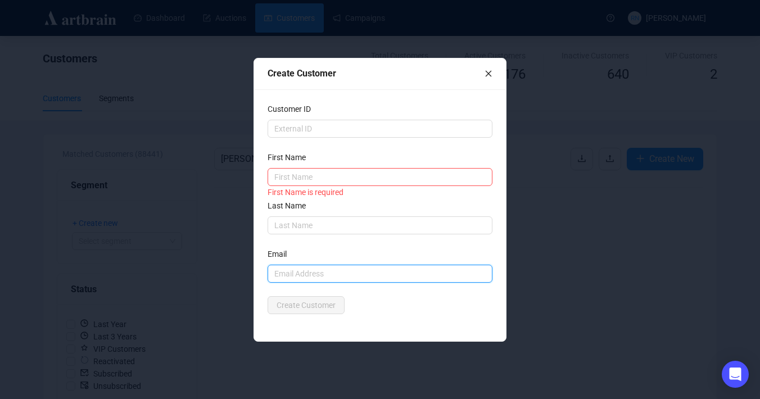
click at [289, 273] on input "text" at bounding box center [379, 274] width 225 height 18
paste input "[PERSON_NAME][EMAIL_ADDRESS][DOMAIN_NAME]"
type input "[PERSON_NAME][EMAIL_ADDRESS][DOMAIN_NAME]"
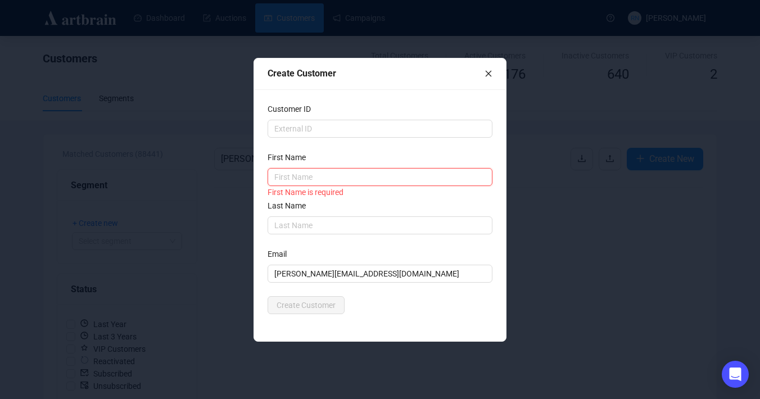
click at [293, 176] on input "text" at bounding box center [379, 177] width 225 height 18
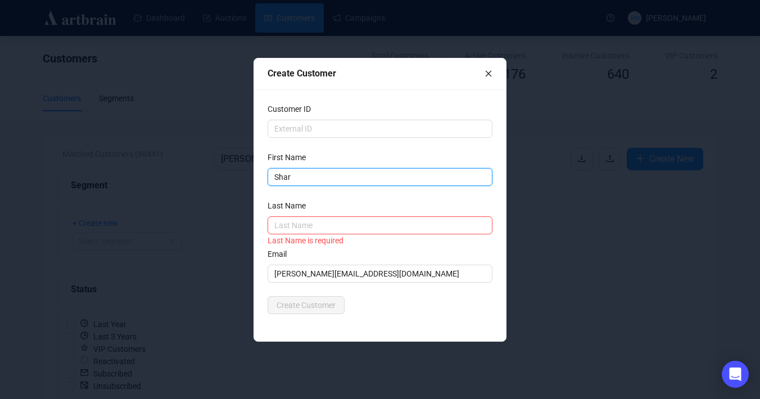
drag, startPoint x: 296, startPoint y: 179, endPoint x: 280, endPoint y: 176, distance: 16.0
click at [280, 176] on input "Shar" at bounding box center [379, 177] width 225 height 18
type input "S"
click at [283, 226] on input "text" at bounding box center [379, 225] width 225 height 18
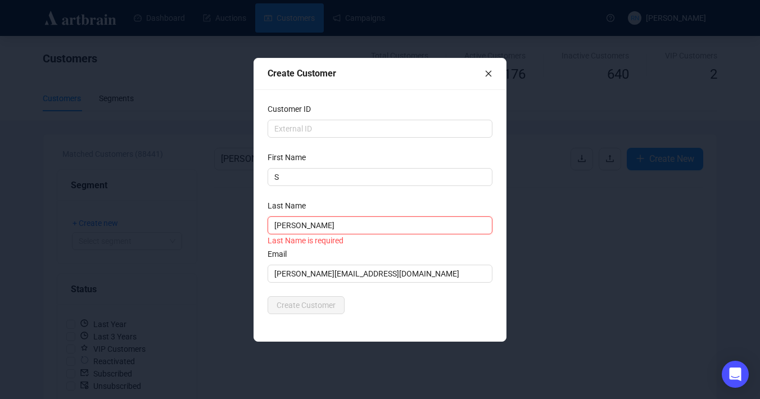
type input "[PERSON_NAME]"
click at [399, 325] on div "Customer ID First Name S Last Name [PERSON_NAME] Last Name is required Email [P…" at bounding box center [380, 215] width 252 height 252
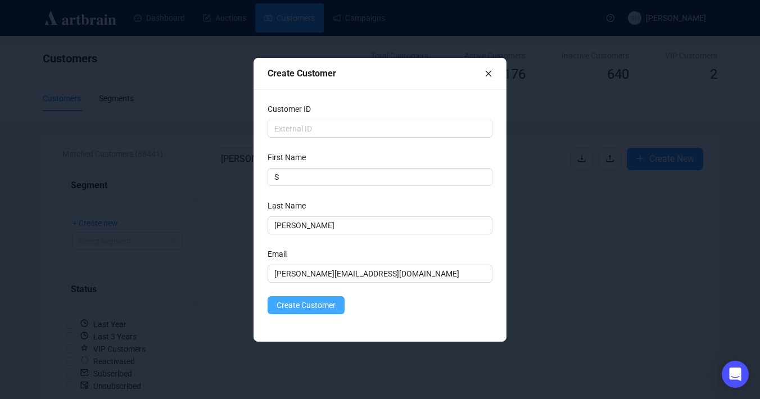
click at [321, 309] on span "Create Customer" at bounding box center [305, 305] width 59 height 12
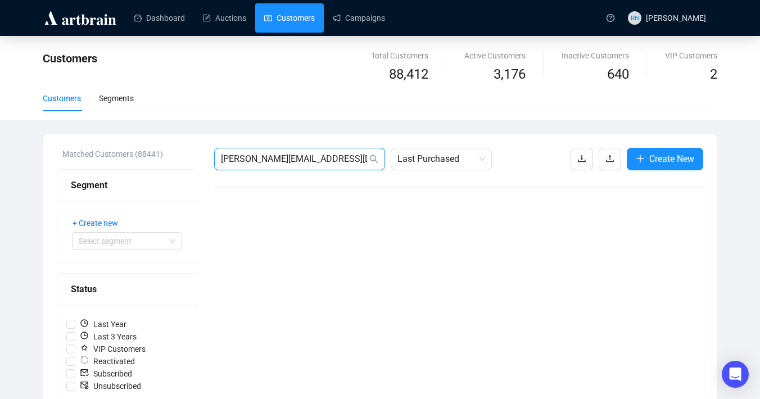
click at [321, 161] on input "[PERSON_NAME][EMAIL_ADDRESS][DOMAIN_NAME]" at bounding box center [294, 158] width 146 height 13
paste input "[EMAIL_ADDRESS][DOMAIN_NAME]"
type input "[EMAIL_ADDRESS][DOMAIN_NAME]"
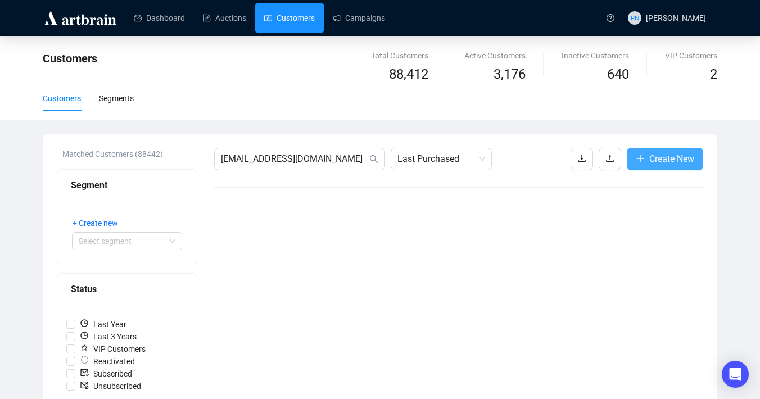
click at [650, 161] on span "Create New" at bounding box center [671, 159] width 45 height 14
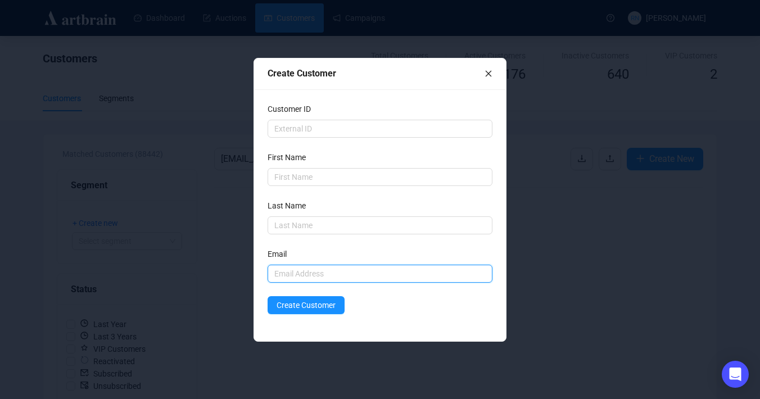
click at [298, 273] on input "text" at bounding box center [379, 274] width 225 height 18
paste input "[EMAIL_ADDRESS][DOMAIN_NAME]"
type input "[EMAIL_ADDRESS][DOMAIN_NAME]"
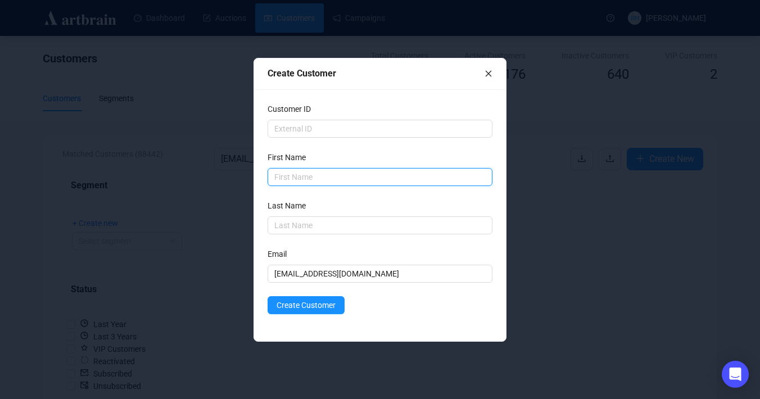
click at [289, 175] on input "text" at bounding box center [379, 177] width 225 height 18
type input "F"
type input "[PERSON_NAME]"
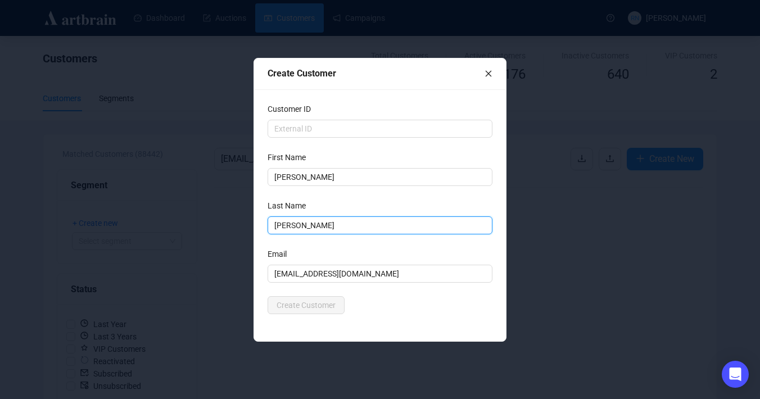
type input "[PERSON_NAME]"
click at [315, 238] on form "Customer ID First Name [PERSON_NAME] Last Name [PERSON_NAME] Email [EMAIL_ADDRE…" at bounding box center [379, 208] width 225 height 211
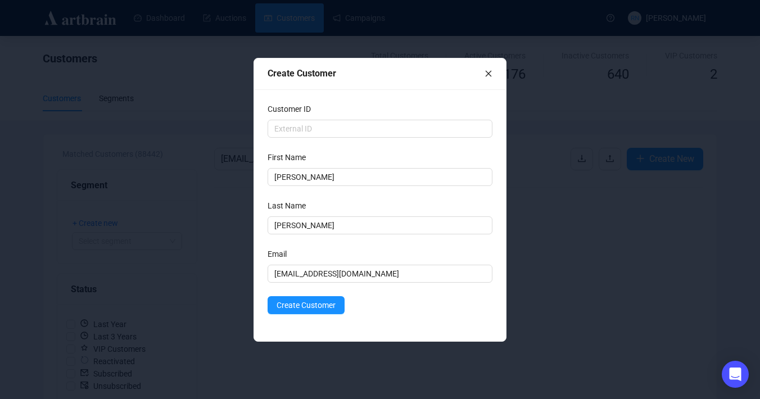
click at [309, 320] on div "Customer ID First Name [PERSON_NAME] Last Name [PERSON_NAME] Email [EMAIL_ADDRE…" at bounding box center [380, 215] width 252 height 252
click at [305, 308] on span "Create Customer" at bounding box center [305, 305] width 59 height 12
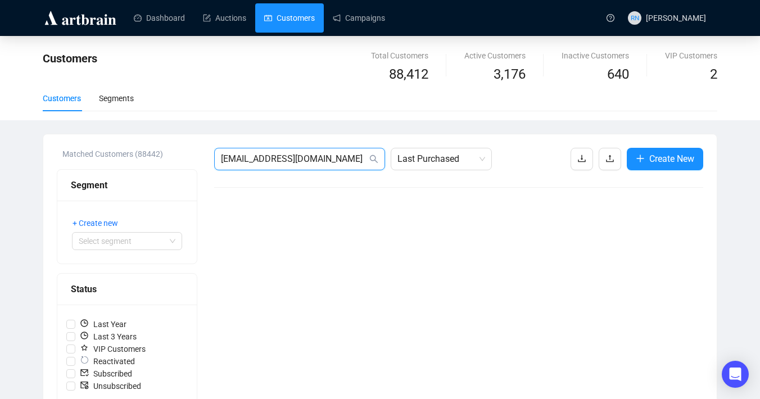
click at [279, 159] on input "[EMAIL_ADDRESS][DOMAIN_NAME]" at bounding box center [294, 158] width 146 height 13
paste input "[EMAIL_ADDRESS][DOMAIN_NAME]"
type input "[EMAIL_ADDRESS][DOMAIN_NAME]"
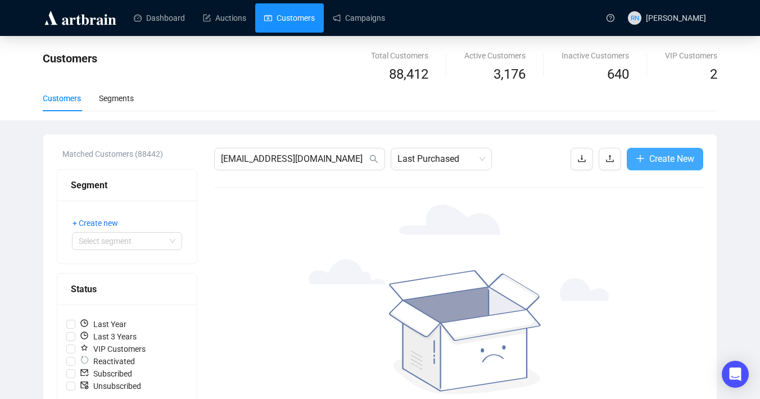
click at [667, 156] on span "Create New" at bounding box center [671, 159] width 45 height 14
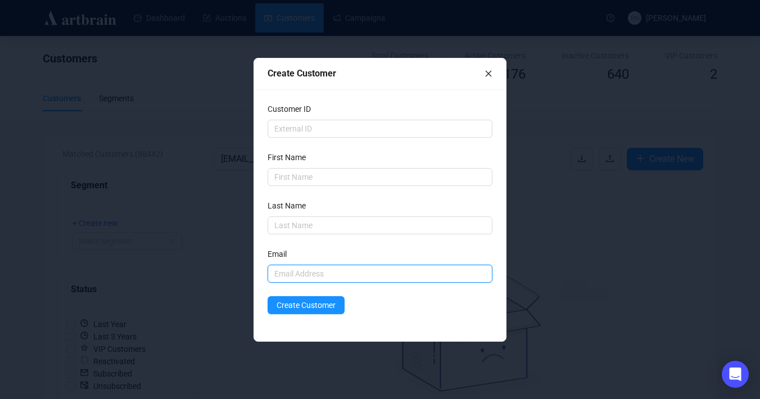
click at [317, 270] on input "text" at bounding box center [379, 274] width 225 height 18
paste input "[EMAIL_ADDRESS][DOMAIN_NAME]"
type input "[EMAIL_ADDRESS][DOMAIN_NAME]"
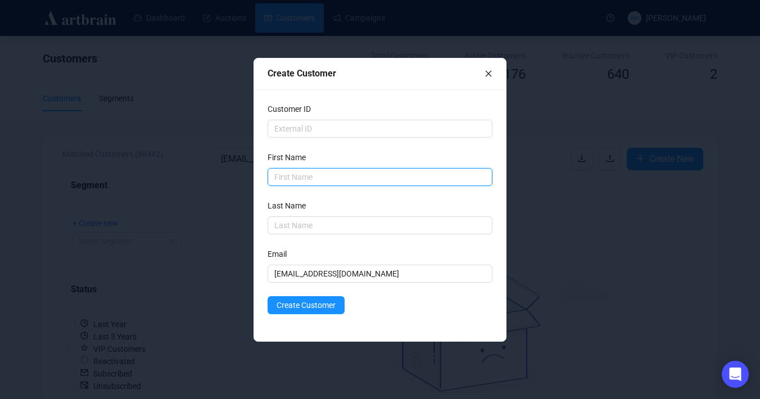
click at [298, 169] on input "text" at bounding box center [379, 177] width 225 height 18
type input "Ranam"
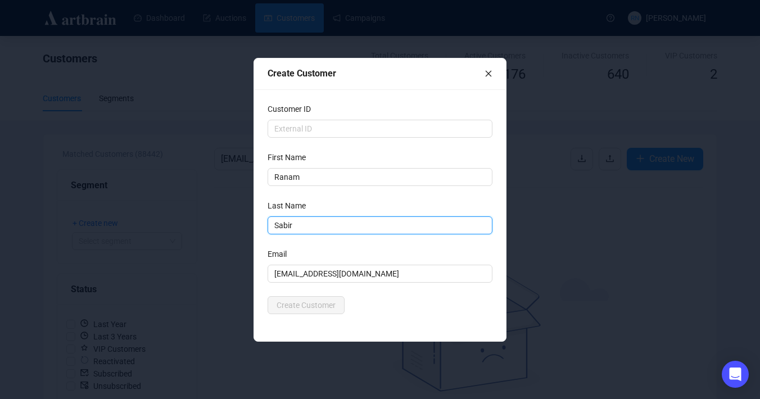
type input "Sabir"
click at [364, 308] on div "Create Customer" at bounding box center [379, 305] width 225 height 18
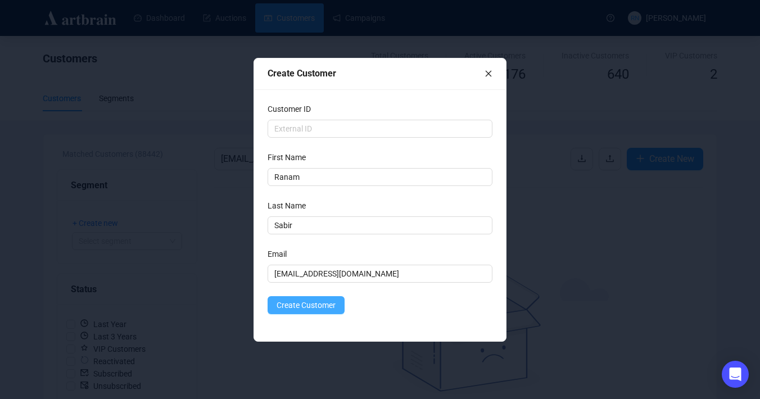
click at [320, 304] on span "Create Customer" at bounding box center [305, 305] width 59 height 12
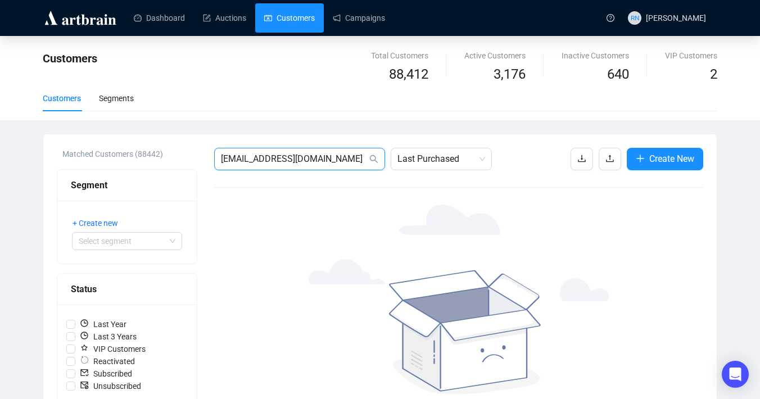
click at [305, 159] on input "[EMAIL_ADDRESS][DOMAIN_NAME]" at bounding box center [294, 158] width 146 height 13
paste input "[EMAIL_ADDRESS][DOMAIN_NAME]"
type input "[EMAIL_ADDRESS][DOMAIN_NAME]"
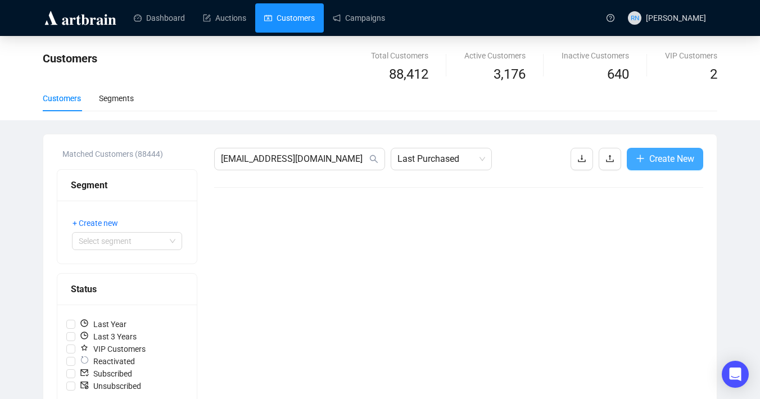
click at [683, 157] on span "Create New" at bounding box center [671, 159] width 45 height 14
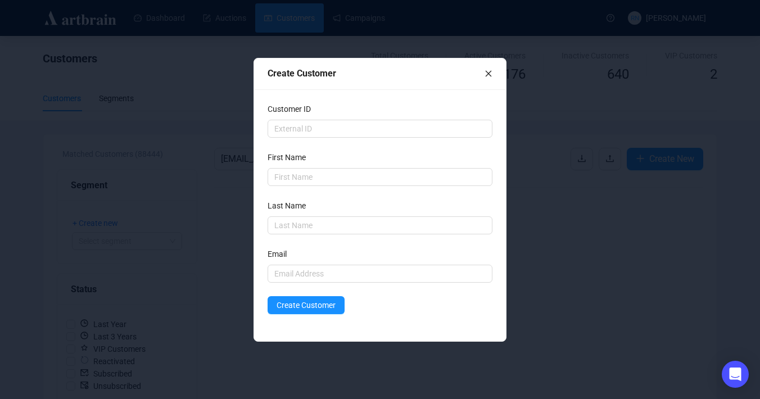
click at [348, 166] on div "First Name" at bounding box center [379, 159] width 225 height 17
click at [349, 174] on input "text" at bounding box center [379, 177] width 225 height 18
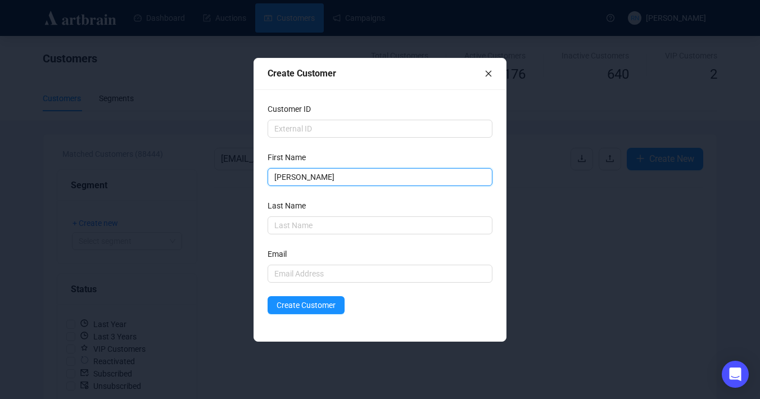
type input "[PERSON_NAME]"
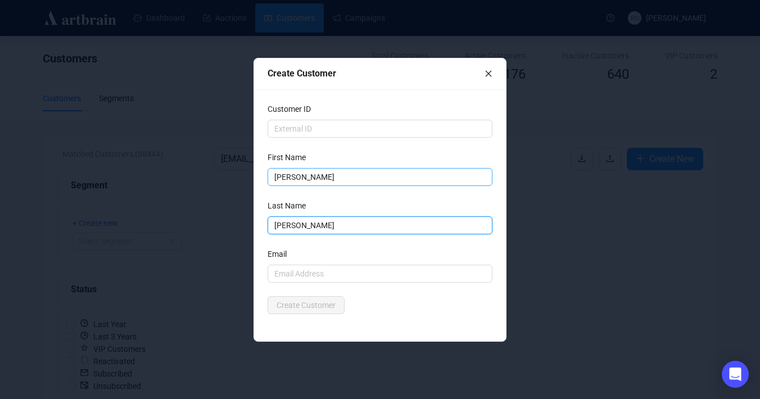
type input "[PERSON_NAME]"
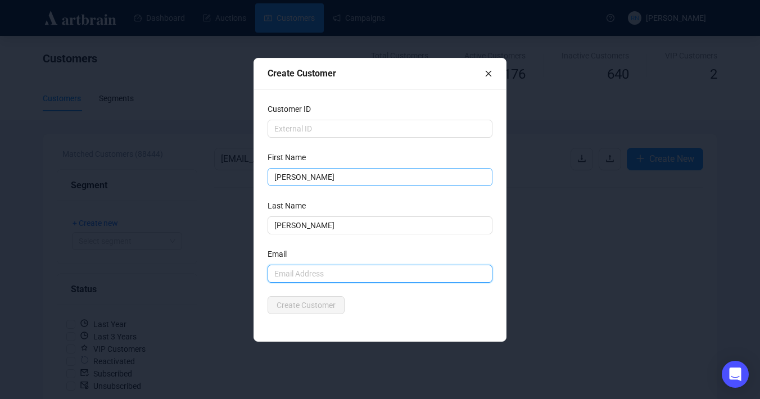
paste input "[EMAIL_ADDRESS][DOMAIN_NAME]"
type input "[EMAIL_ADDRESS][DOMAIN_NAME]"
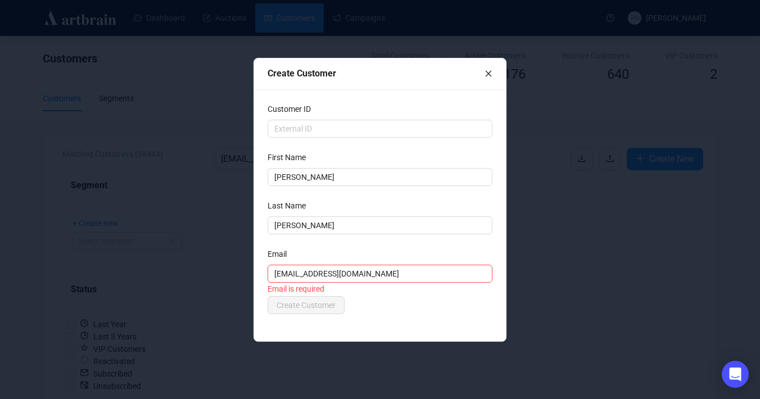
click at [354, 312] on div "Create Customer" at bounding box center [379, 305] width 225 height 18
click at [317, 304] on button "Create Customer" at bounding box center [305, 305] width 77 height 18
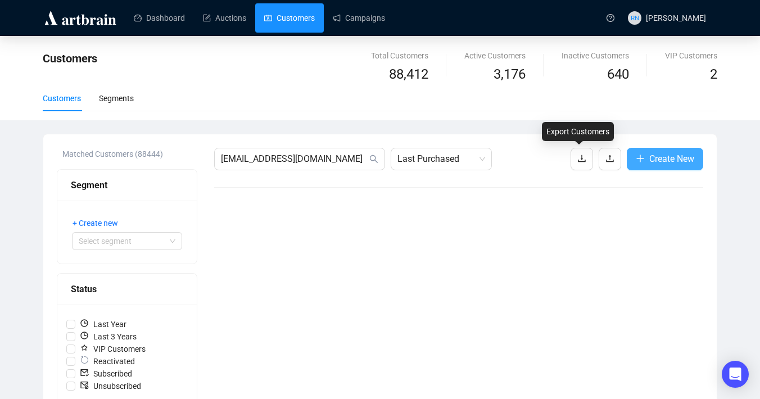
click at [660, 161] on span "Create New" at bounding box center [671, 159] width 45 height 14
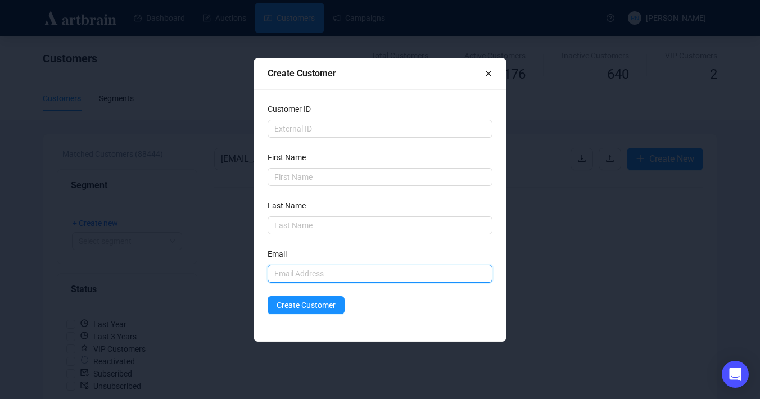
click at [329, 271] on input "text" at bounding box center [379, 274] width 225 height 18
paste input "[EMAIL_ADDRESS][DOMAIN_NAME]"
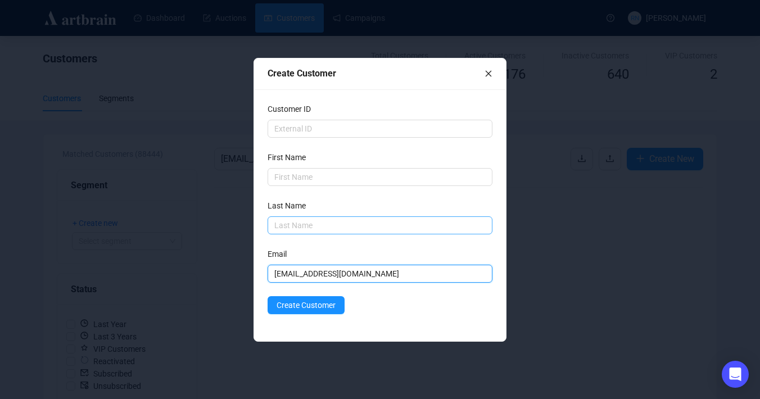
type input "[EMAIL_ADDRESS][DOMAIN_NAME]"
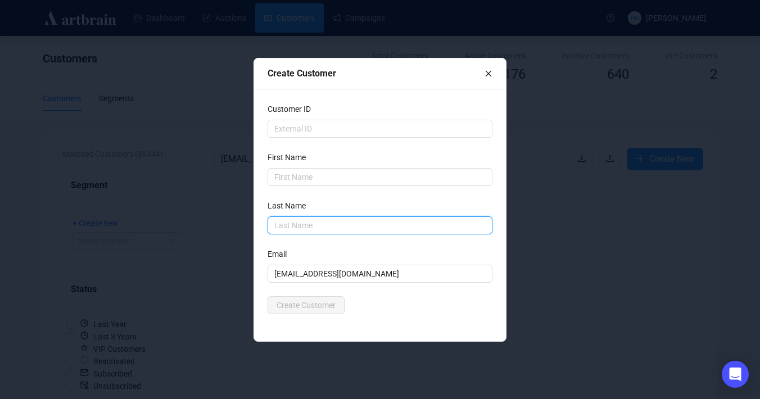
click at [290, 231] on input "text" at bounding box center [379, 225] width 225 height 18
type input "[PERSON_NAME]"
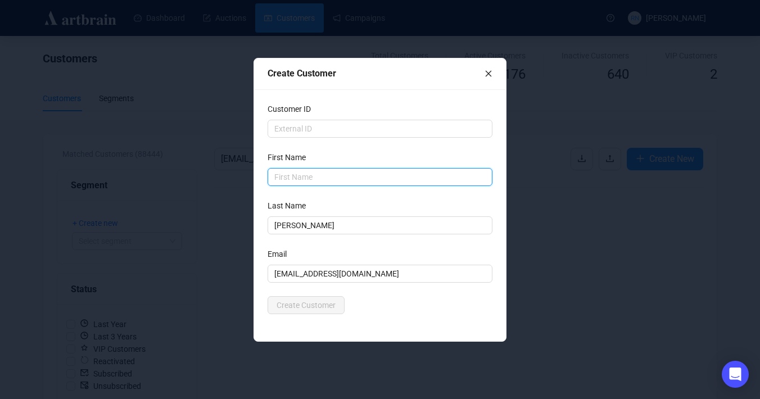
click at [284, 174] on input "text" at bounding box center [379, 177] width 225 height 18
type input "[PERSON_NAME]"
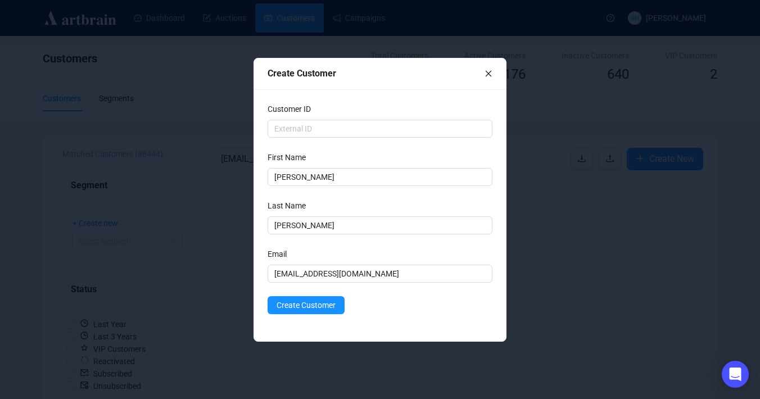
click at [387, 235] on form "Customer ID First Name [PERSON_NAME] First Name is required Last Name [PERSON_N…" at bounding box center [379, 208] width 225 height 211
click at [288, 305] on span "Create Customer" at bounding box center [305, 305] width 59 height 12
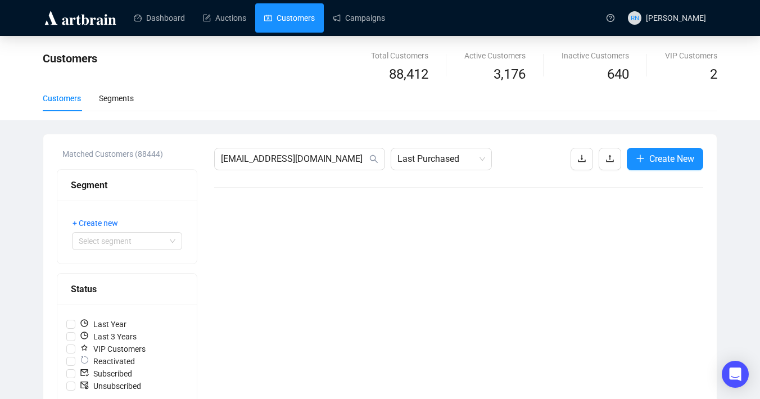
click at [305, 173] on div "[EMAIL_ADDRESS][DOMAIN_NAME] Last Purchased Create New" at bounding box center [458, 403] width 489 height 511
click at [305, 164] on input "[EMAIL_ADDRESS][DOMAIN_NAME]" at bounding box center [294, 158] width 146 height 13
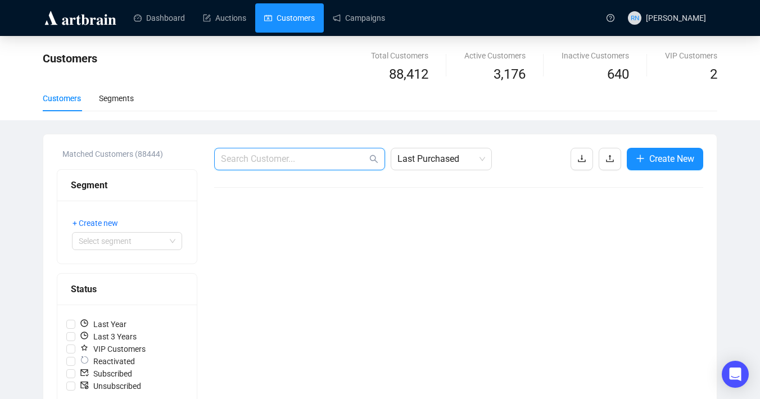
paste input "[EMAIL_ADDRESS][DOMAIN_NAME]"
type input "[EMAIL_ADDRESS][DOMAIN_NAME]"
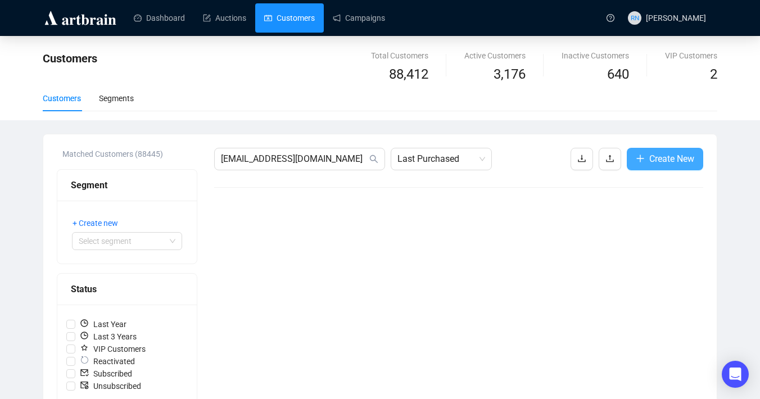
click at [669, 148] on button "Create New" at bounding box center [664, 159] width 76 height 22
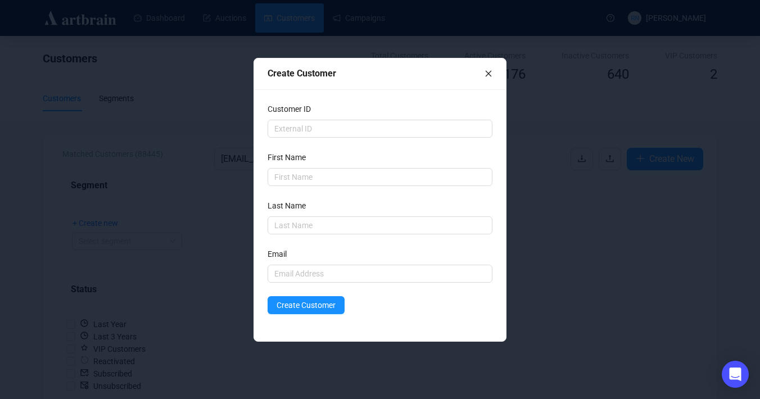
click at [356, 187] on form "Customer ID First Name Last Name Email Create Customer" at bounding box center [379, 208] width 225 height 211
click at [353, 182] on input "text" at bounding box center [379, 177] width 225 height 18
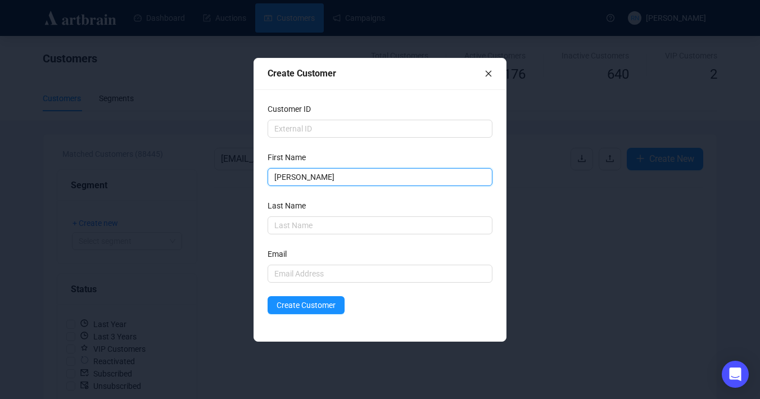
type input "[PERSON_NAME]"
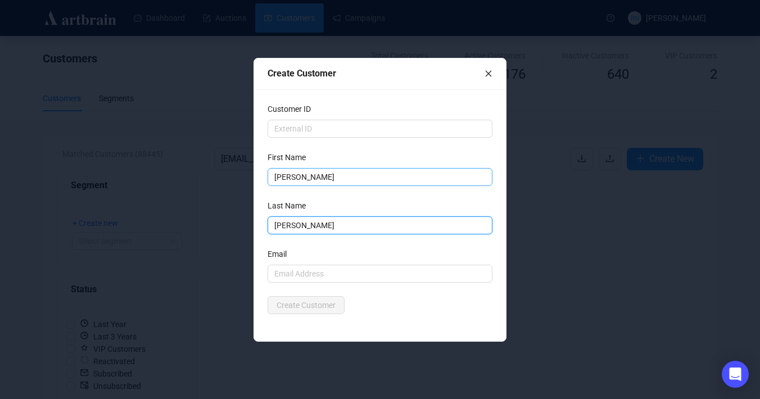
type input "[PERSON_NAME]"
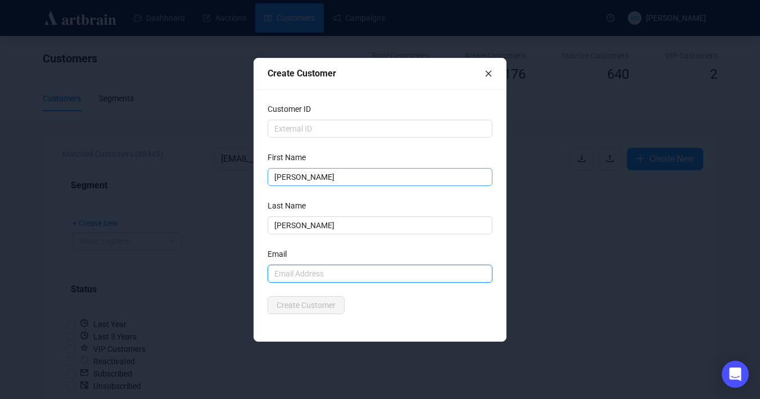
paste input "[EMAIL_ADDRESS][DOMAIN_NAME]"
type input "[EMAIL_ADDRESS][DOMAIN_NAME]"
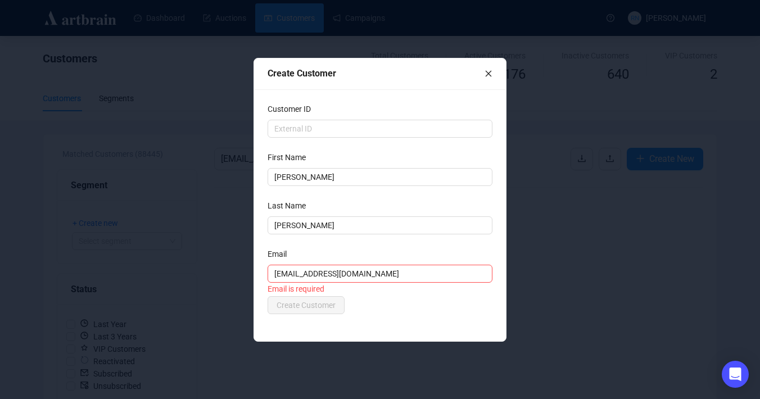
click at [386, 305] on div "Create Customer" at bounding box center [379, 305] width 225 height 18
click at [306, 305] on span "Create Customer" at bounding box center [305, 305] width 59 height 12
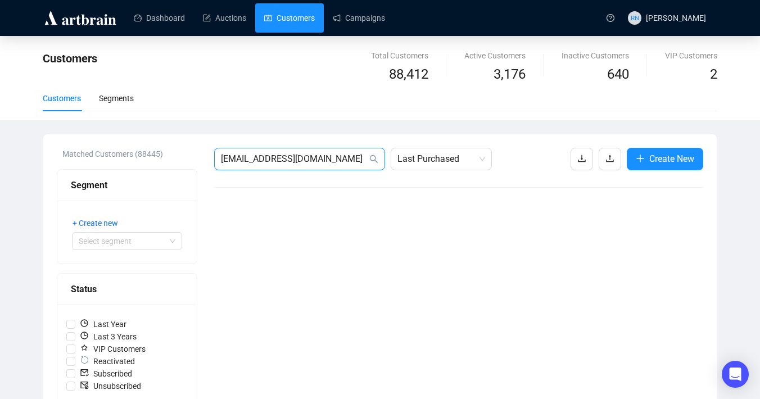
click at [317, 162] on input "[EMAIL_ADDRESS][DOMAIN_NAME]" at bounding box center [294, 158] width 146 height 13
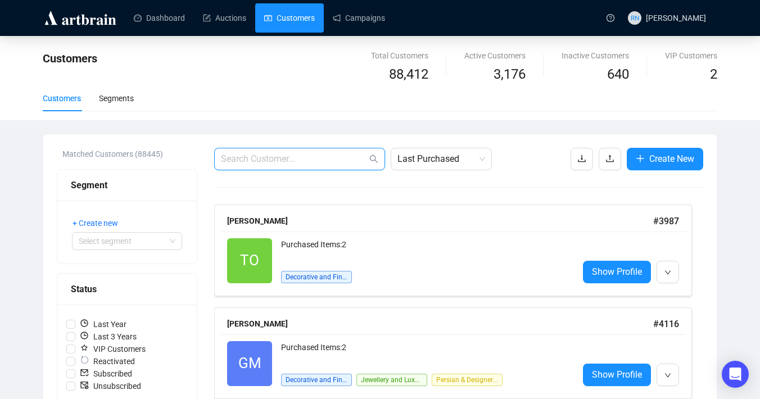
paste input "[EMAIL_ADDRESS][DOMAIN_NAME]"
type input "[EMAIL_ADDRESS][DOMAIN_NAME]"
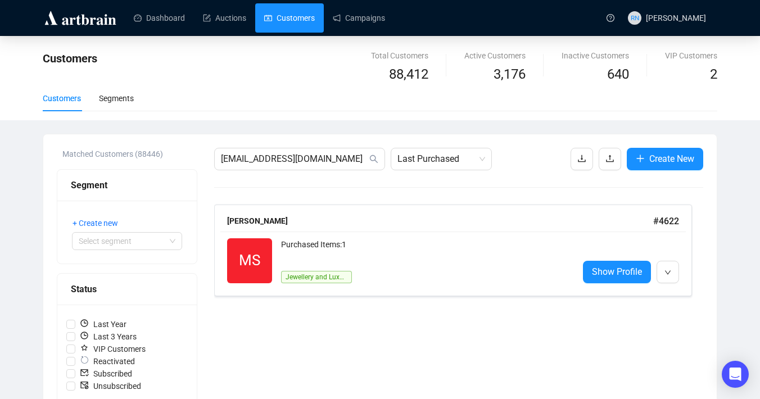
click at [301, 24] on link "Customers" at bounding box center [289, 17] width 51 height 29
click at [293, 15] on link "Customers" at bounding box center [289, 17] width 51 height 29
click at [328, 148] on span "[EMAIL_ADDRESS][DOMAIN_NAME]" at bounding box center [299, 159] width 171 height 22
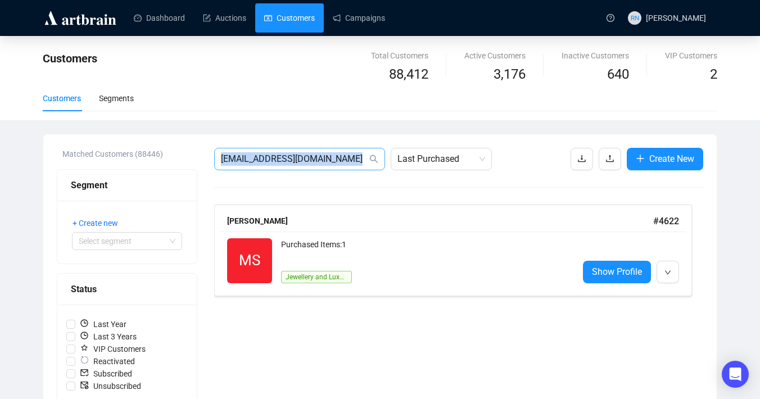
click at [328, 148] on span "[EMAIL_ADDRESS][DOMAIN_NAME]" at bounding box center [299, 159] width 171 height 22
click at [321, 161] on input "[EMAIL_ADDRESS][DOMAIN_NAME]" at bounding box center [294, 158] width 146 height 13
paste input "[EMAIL_ADDRESS][PERSON_NAME][DOMAIN_NAME]"
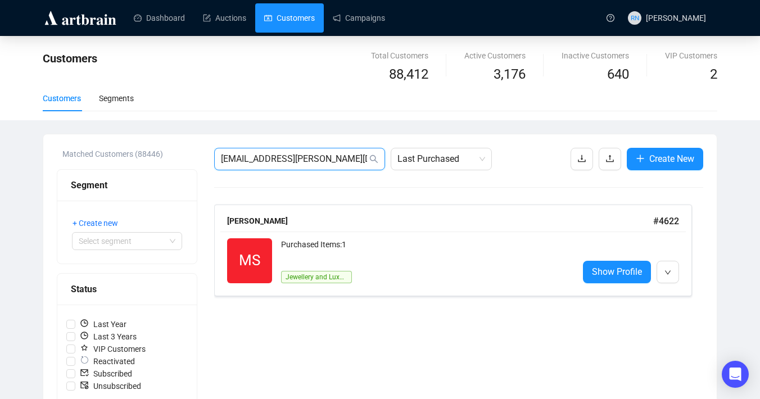
type input "[EMAIL_ADDRESS][PERSON_NAME][DOMAIN_NAME]"
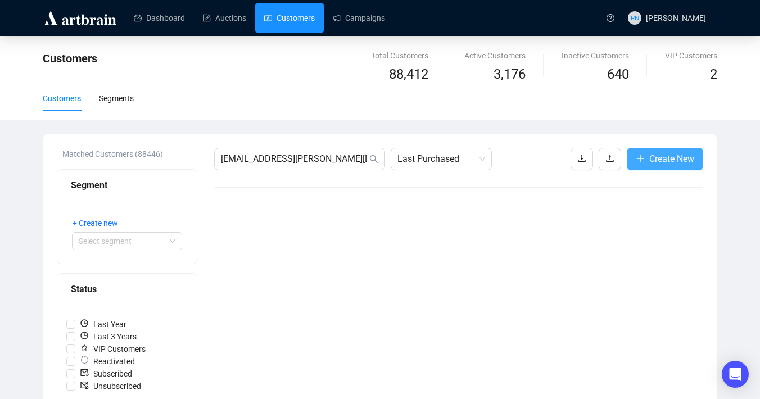
click at [657, 166] on button "Create New" at bounding box center [664, 159] width 76 height 22
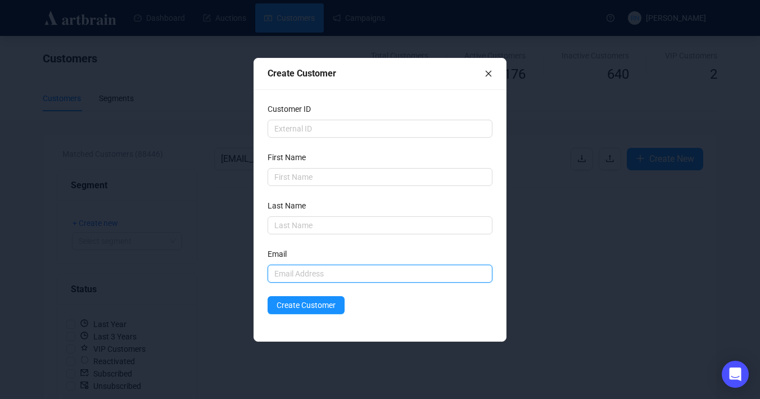
click at [307, 267] on input "text" at bounding box center [379, 274] width 225 height 18
paste input "[EMAIL_ADDRESS][PERSON_NAME][DOMAIN_NAME]"
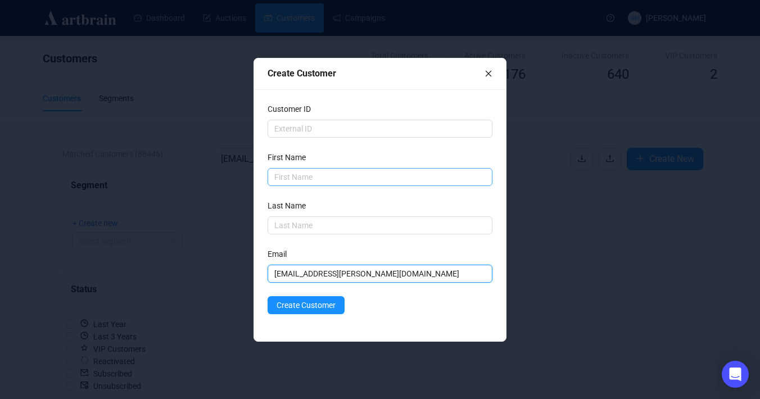
type input "[EMAIL_ADDRESS][PERSON_NAME][DOMAIN_NAME]"
click at [284, 174] on input "text" at bounding box center [379, 177] width 225 height 18
type input "Blek"
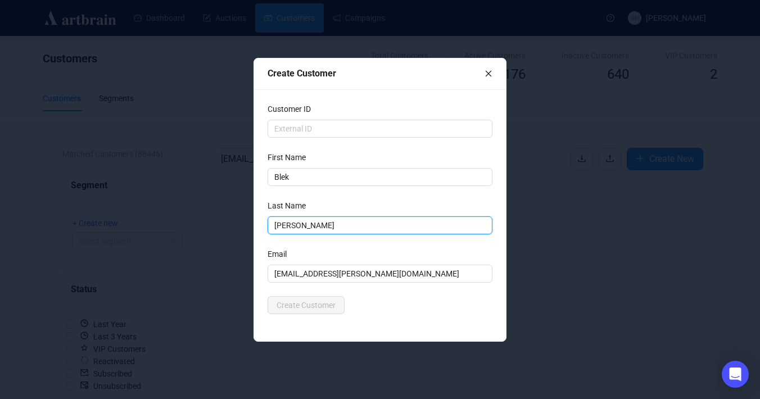
type input "[PERSON_NAME]"
click at [368, 309] on div "Create Customer" at bounding box center [379, 305] width 225 height 18
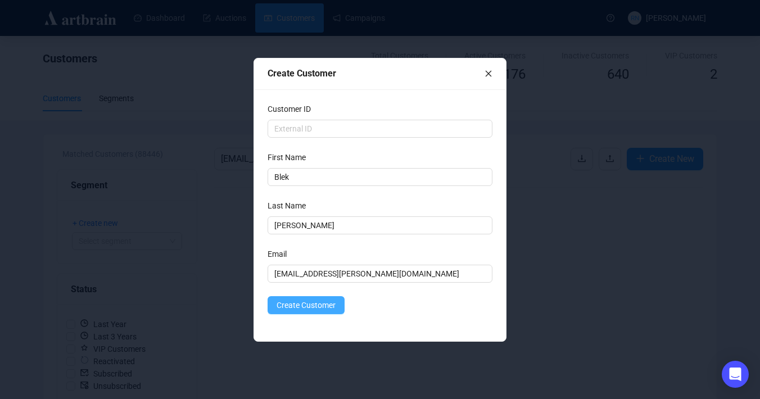
click at [321, 309] on span "Create Customer" at bounding box center [305, 305] width 59 height 12
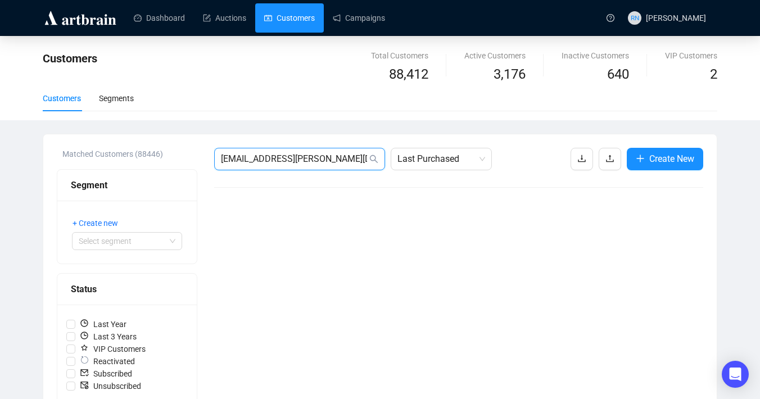
click at [315, 152] on input "[EMAIL_ADDRESS][PERSON_NAME][DOMAIN_NAME]" at bounding box center [294, 158] width 146 height 13
paste input "[PERSON_NAME][EMAIL_ADDRESS][DOMAIN_NAME]"
type input "[PERSON_NAME][EMAIL_ADDRESS][DOMAIN_NAME]"
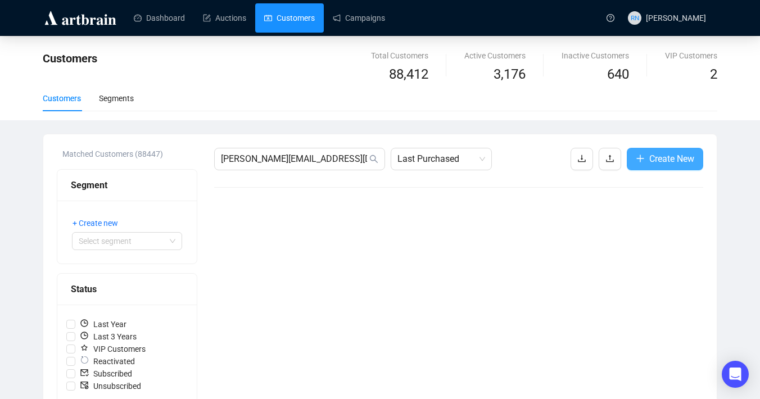
click at [674, 154] on span "Create New" at bounding box center [671, 159] width 45 height 14
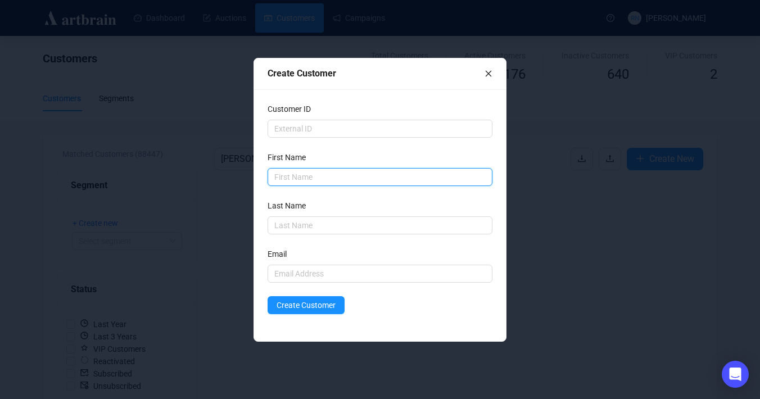
click at [339, 179] on input "text" at bounding box center [379, 177] width 225 height 18
type input "[PERSON_NAME]"
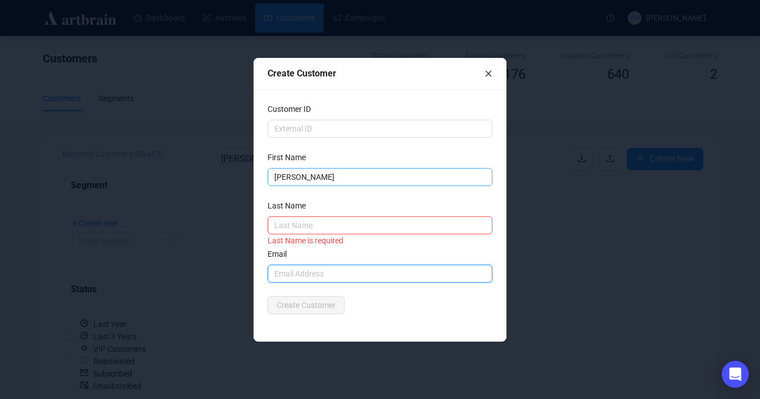
paste input "[PERSON_NAME][EMAIL_ADDRESS][DOMAIN_NAME]"
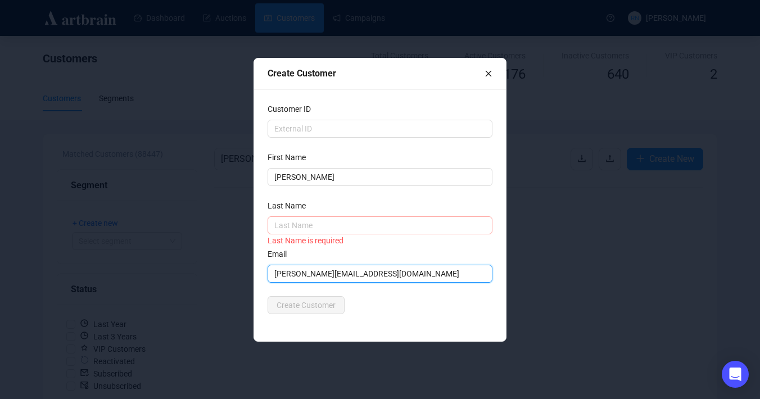
type input "[PERSON_NAME][EMAIL_ADDRESS][DOMAIN_NAME]"
click at [300, 233] on input "text" at bounding box center [379, 225] width 225 height 18
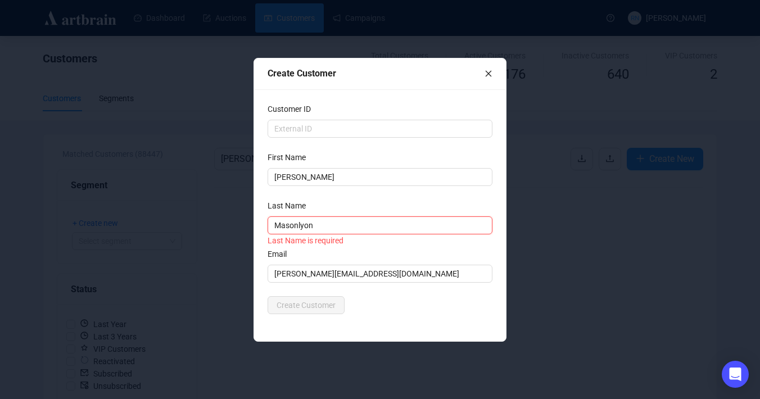
type input "Masonlyon"
click at [392, 317] on div "Customer ID First Name [PERSON_NAME] Last Name Masonlyon Last Name is required …" at bounding box center [380, 215] width 252 height 252
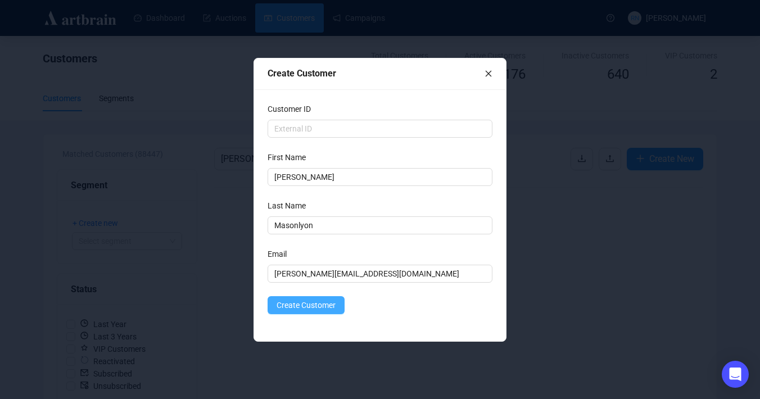
click at [307, 313] on button "Create Customer" at bounding box center [305, 305] width 77 height 18
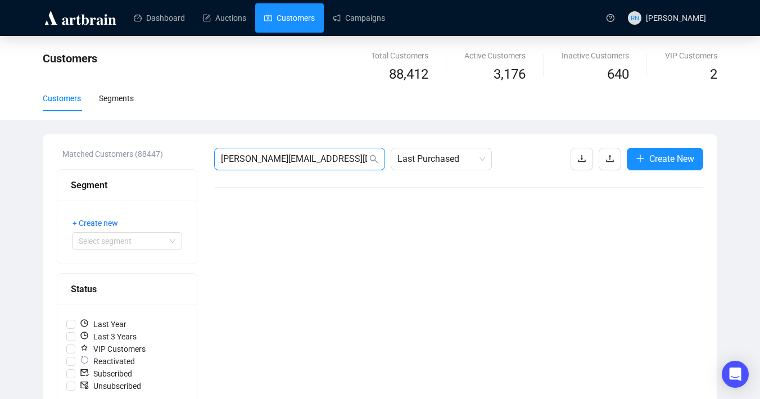
click at [222, 161] on input "[PERSON_NAME][EMAIL_ADDRESS][DOMAIN_NAME]" at bounding box center [294, 158] width 146 height 13
paste input "[EMAIL_ADDRESS][DOMAIN_NAME]"
type input "[EMAIL_ADDRESS][DOMAIN_NAME]"
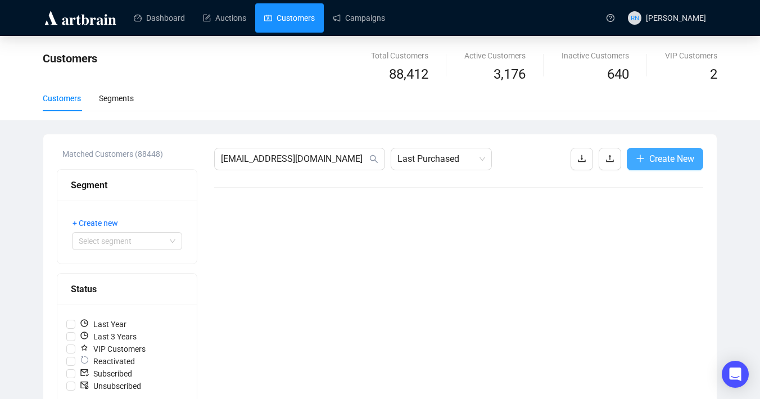
click at [664, 158] on span "Create New" at bounding box center [671, 159] width 45 height 14
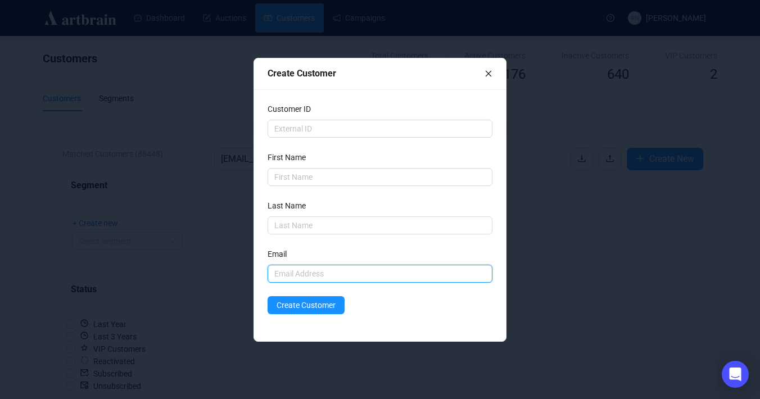
click at [291, 270] on input "text" at bounding box center [379, 274] width 225 height 18
paste input "[EMAIL_ADDRESS][DOMAIN_NAME]"
type input "[EMAIL_ADDRESS][DOMAIN_NAME]"
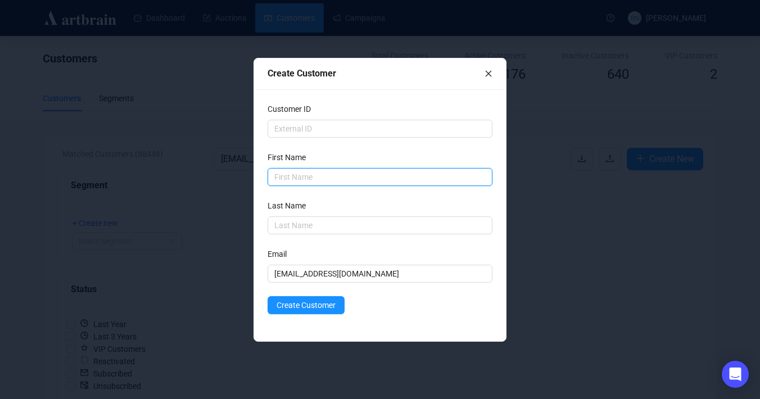
click at [303, 179] on input "text" at bounding box center [379, 177] width 225 height 18
type input "[PERSON_NAME]"
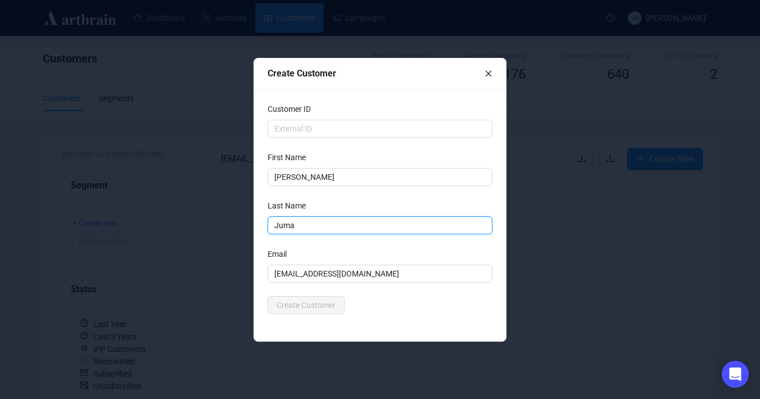
type input "Juma"
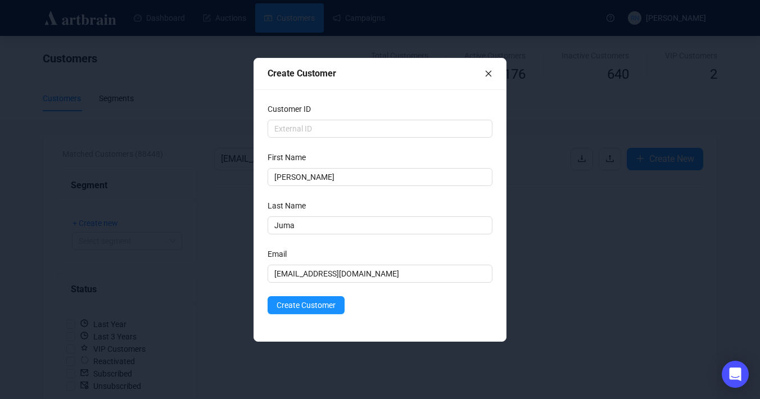
click at [377, 295] on form "Customer ID First Name [PERSON_NAME] Last Name Juma Last Name is required Email…" at bounding box center [379, 208] width 225 height 211
click at [316, 305] on span "Create Customer" at bounding box center [305, 305] width 59 height 12
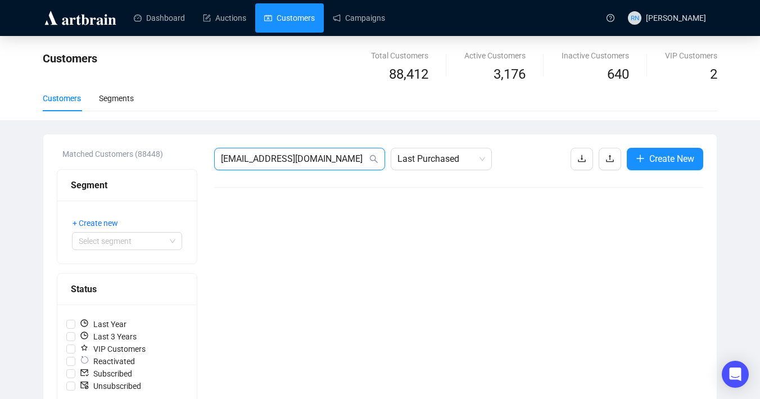
click at [326, 160] on input "[EMAIL_ADDRESS][DOMAIN_NAME]" at bounding box center [294, 158] width 146 height 13
paste input "[PERSON_NAME][EMAIL_ADDRESS][PERSON_NAME][DOMAIN_NAME]"
type input "[PERSON_NAME][EMAIL_ADDRESS][PERSON_NAME][DOMAIN_NAME]"
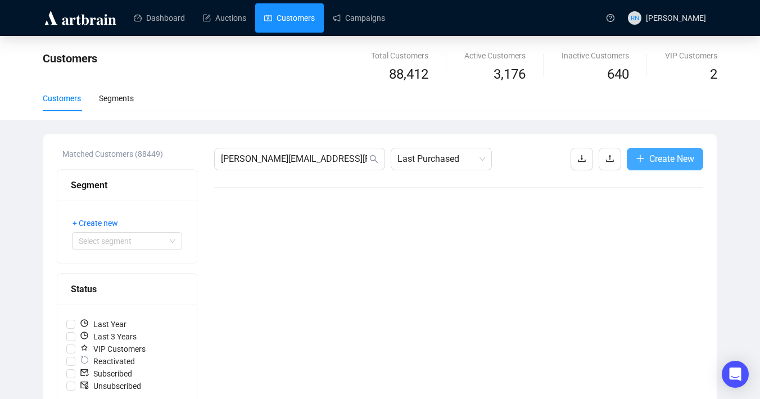
click at [645, 154] on button "Create New" at bounding box center [664, 159] width 76 height 22
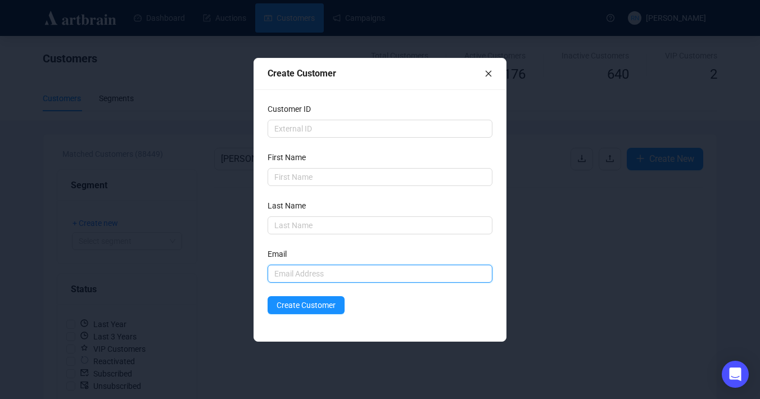
click at [303, 274] on input "text" at bounding box center [379, 274] width 225 height 18
paste input "[PERSON_NAME][EMAIL_ADDRESS][PERSON_NAME][DOMAIN_NAME]"
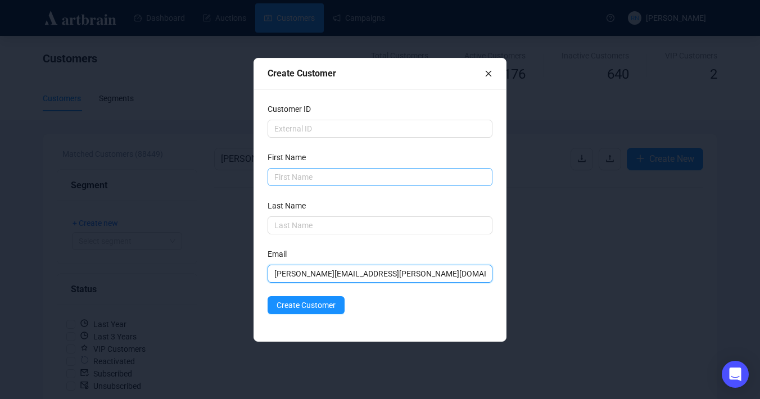
type input "[PERSON_NAME][EMAIL_ADDRESS][PERSON_NAME][DOMAIN_NAME]"
click at [297, 179] on input "text" at bounding box center [379, 177] width 225 height 18
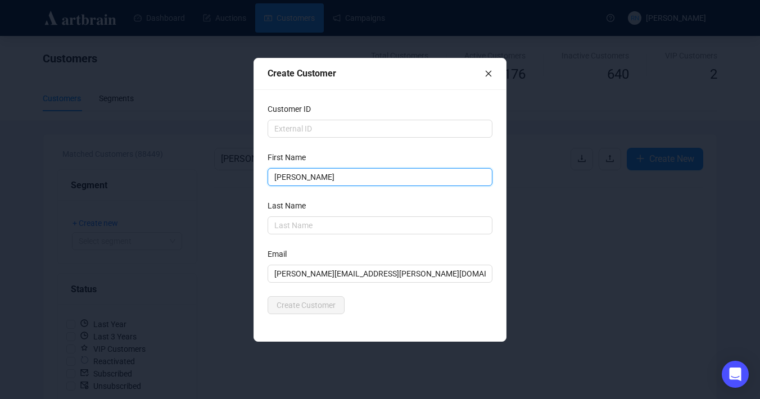
type input "[PERSON_NAME]"
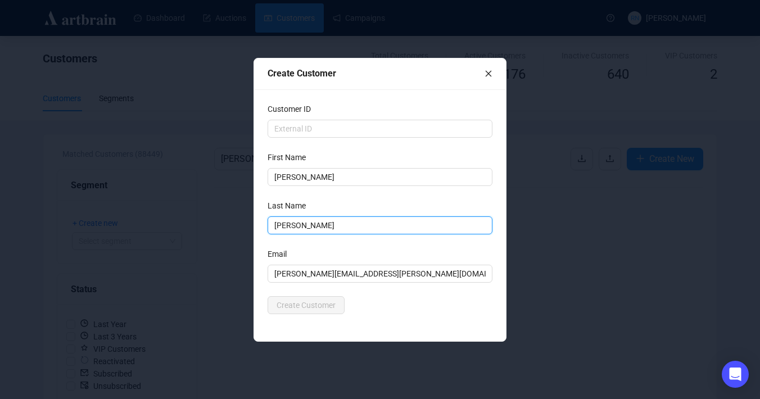
type input "[PERSON_NAME]"
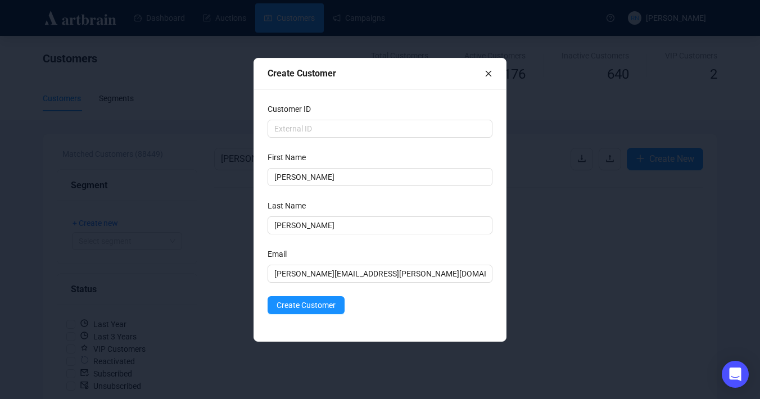
click at [384, 295] on form "Customer ID First Name [PERSON_NAME] Last Name [PERSON_NAME] Last Name is requi…" at bounding box center [379, 208] width 225 height 211
click at [322, 305] on span "Create Customer" at bounding box center [305, 305] width 59 height 12
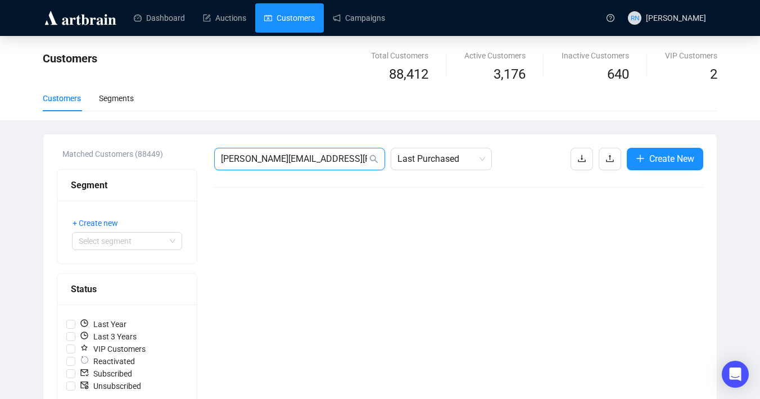
click at [349, 156] on input "[PERSON_NAME][EMAIL_ADDRESS][PERSON_NAME][DOMAIN_NAME]" at bounding box center [294, 158] width 146 height 13
paste input "[EMAIL_ADDRESS][DOMAIN_NAME]"
type input "[EMAIL_ADDRESS][DOMAIN_NAME]"
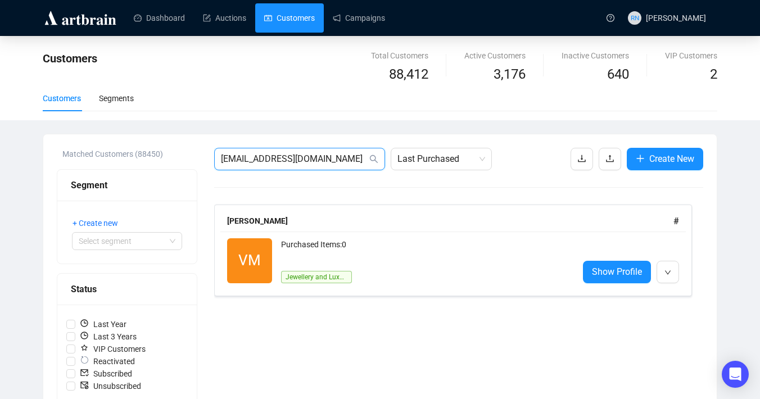
click at [261, 165] on span "[EMAIL_ADDRESS][DOMAIN_NAME]" at bounding box center [299, 159] width 171 height 22
click at [259, 162] on input "[EMAIL_ADDRESS][DOMAIN_NAME]" at bounding box center [294, 158] width 146 height 13
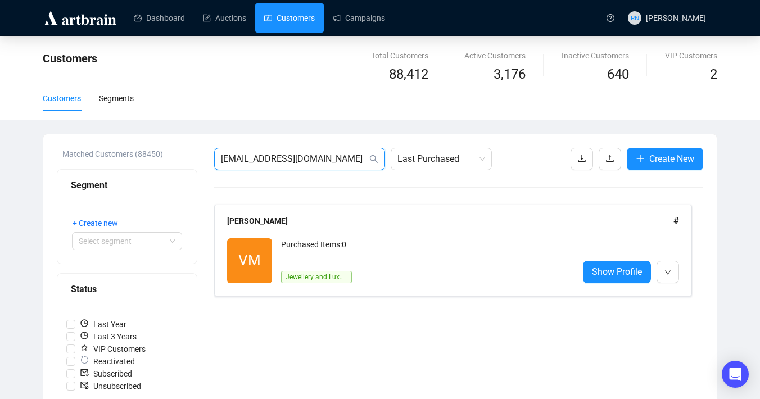
click at [259, 162] on input "[EMAIL_ADDRESS][DOMAIN_NAME]" at bounding box center [294, 158] width 146 height 13
paste input "[PERSON_NAME][EMAIL_ADDRESS][DOMAIN_NAME]"
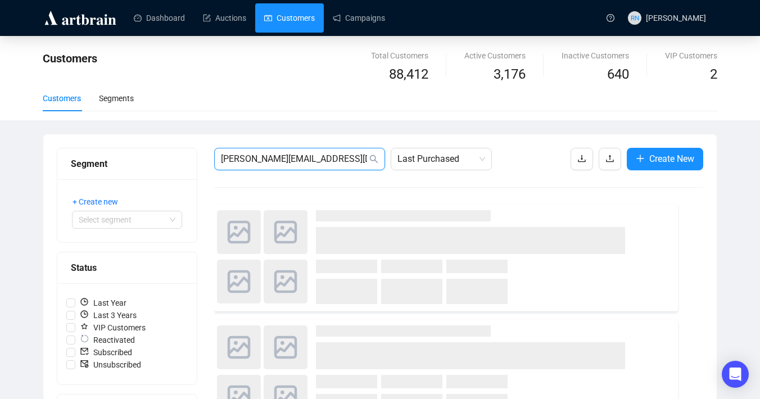
type input "[PERSON_NAME][EMAIL_ADDRESS][DOMAIN_NAME]"
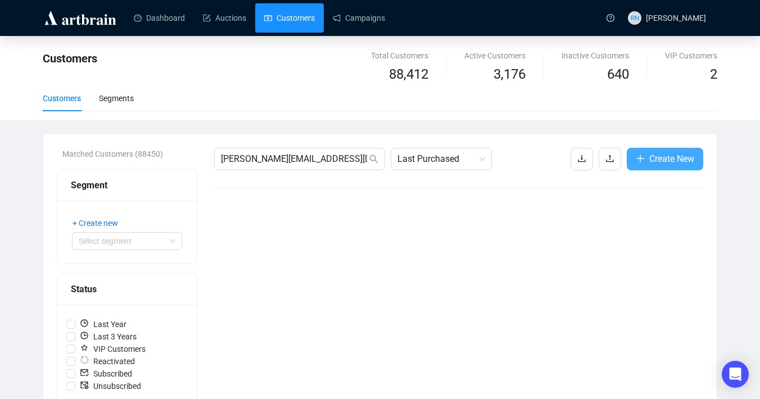
click at [673, 158] on span "Create New" at bounding box center [671, 159] width 45 height 14
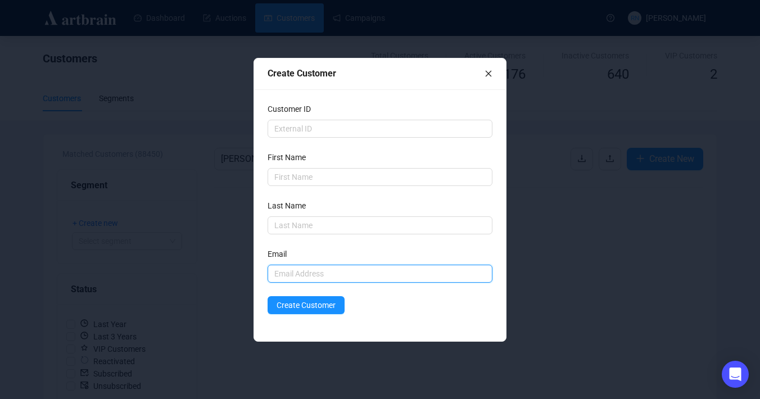
click at [308, 271] on input "text" at bounding box center [379, 274] width 225 height 18
paste input "[PERSON_NAME][EMAIL_ADDRESS][DOMAIN_NAME]"
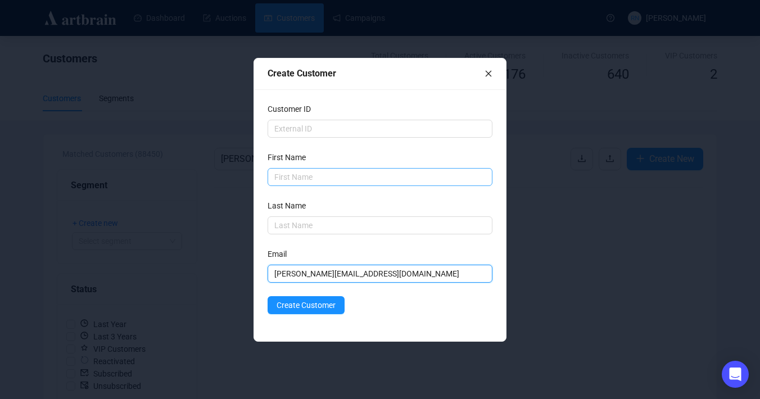
type input "[PERSON_NAME][EMAIL_ADDRESS][DOMAIN_NAME]"
click at [292, 178] on input "text" at bounding box center [379, 177] width 225 height 18
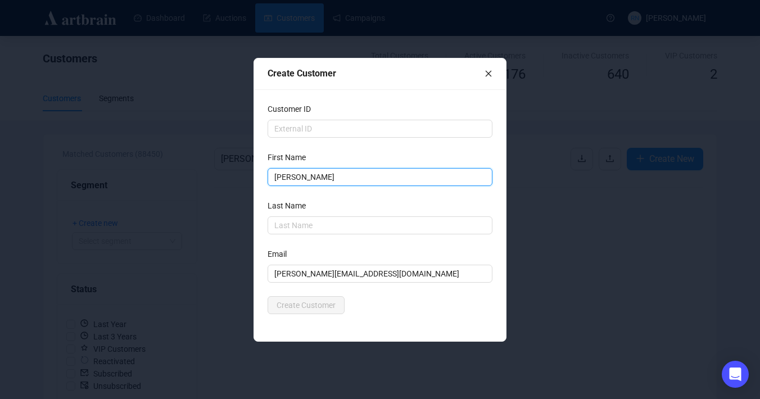
type input "[PERSON_NAME]"
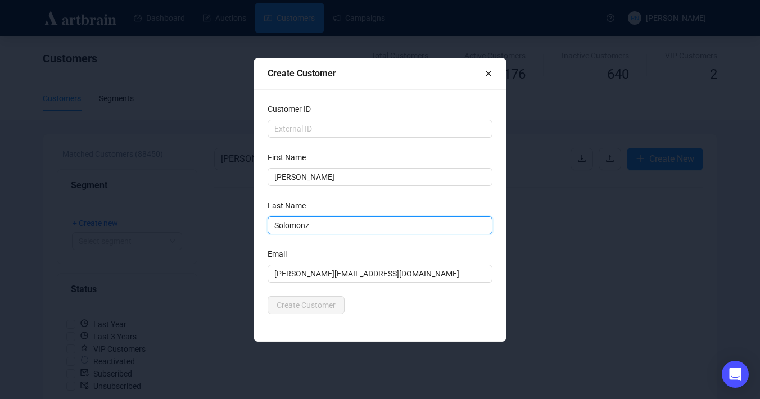
type input "Solomonz"
click at [388, 292] on form "Customer ID First Name [PERSON_NAME] Last Name [PERSON_NAME] Email [PERSON_NAME…" at bounding box center [379, 208] width 225 height 211
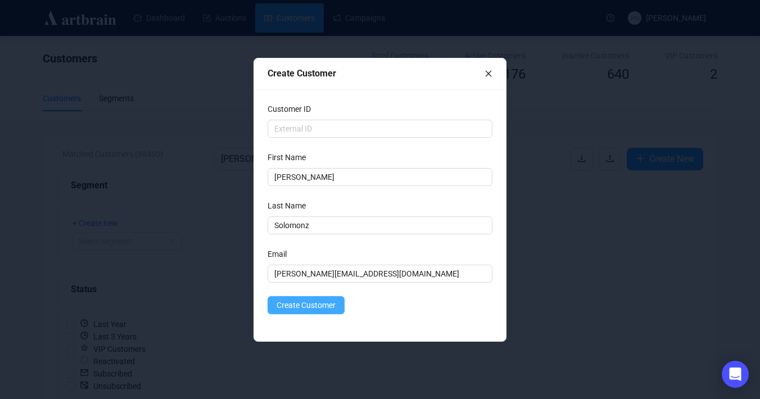
click at [319, 306] on span "Create Customer" at bounding box center [305, 305] width 59 height 12
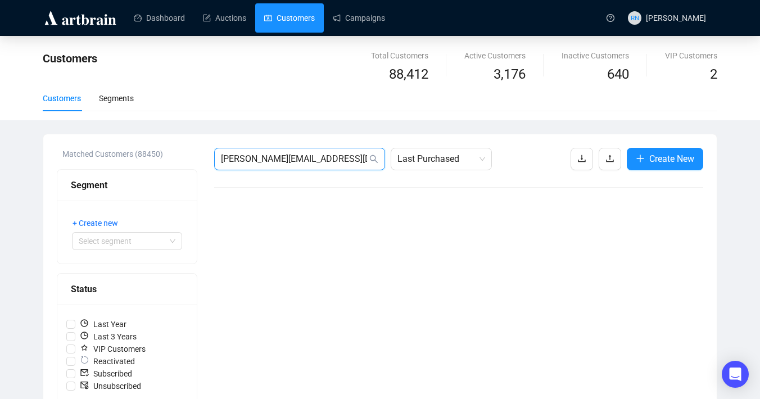
click at [265, 165] on input "[PERSON_NAME][EMAIL_ADDRESS][DOMAIN_NAME]" at bounding box center [294, 158] width 146 height 13
paste input "[DOMAIN_NAME][EMAIL_ADDRESS]"
type input "[DOMAIN_NAME][EMAIL_ADDRESS][DOMAIN_NAME]"
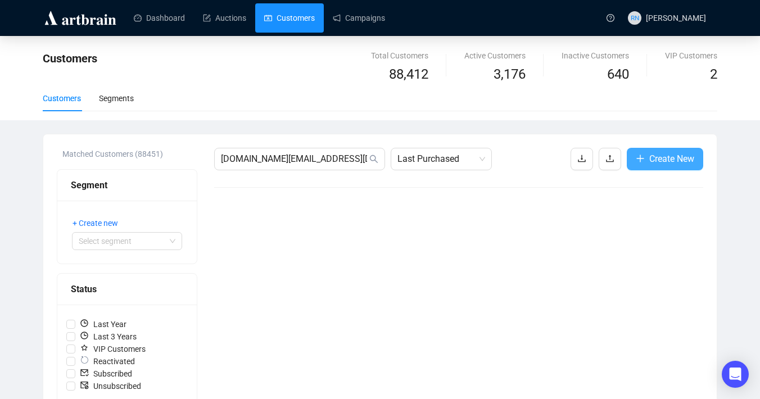
click at [674, 162] on span "Create New" at bounding box center [671, 159] width 45 height 14
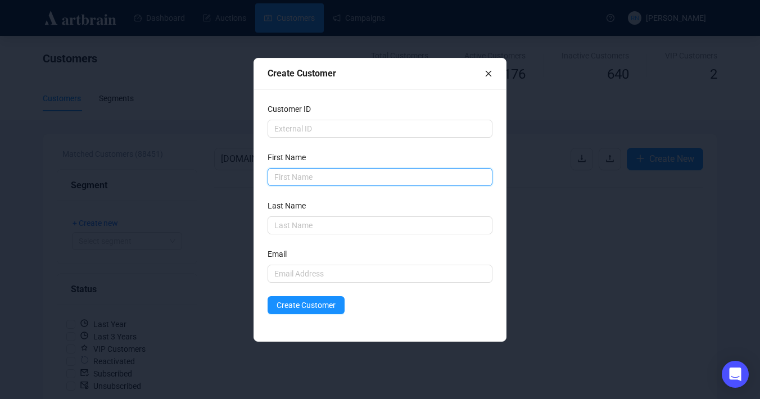
click at [309, 181] on input "text" at bounding box center [379, 177] width 225 height 18
type input "[PERSON_NAME]"
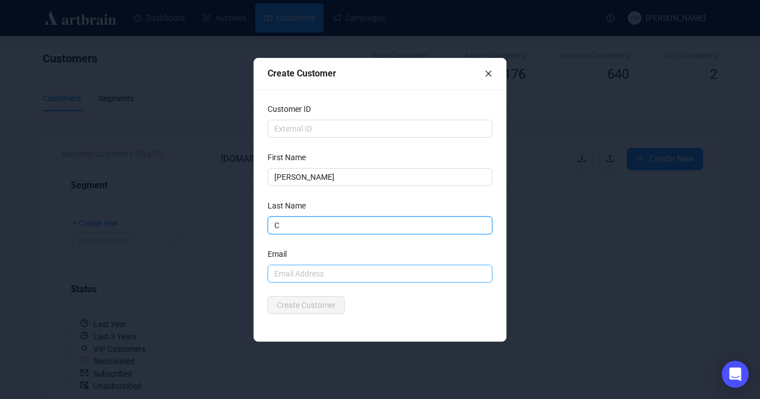
type input "C"
click at [292, 273] on input "text" at bounding box center [379, 274] width 225 height 18
paste input "[DOMAIN_NAME][EMAIL_ADDRESS][DOMAIN_NAME]"
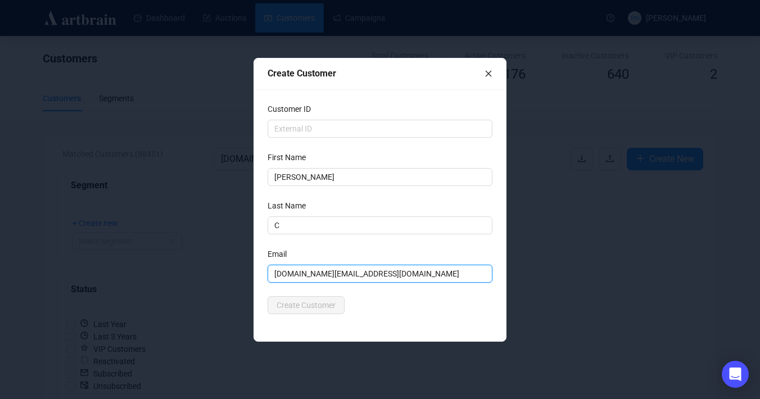
type input "[DOMAIN_NAME][EMAIL_ADDRESS][DOMAIN_NAME]"
click at [349, 311] on div "Create Customer" at bounding box center [379, 305] width 225 height 18
click at [325, 308] on button "Create Customer" at bounding box center [305, 305] width 77 height 18
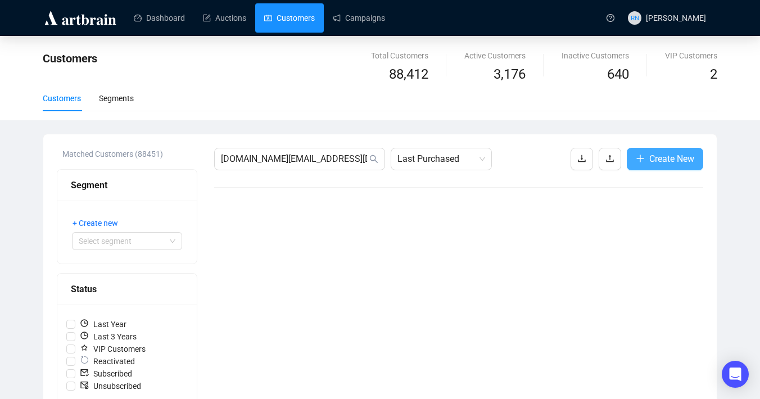
click at [665, 159] on span "Create New" at bounding box center [671, 159] width 45 height 14
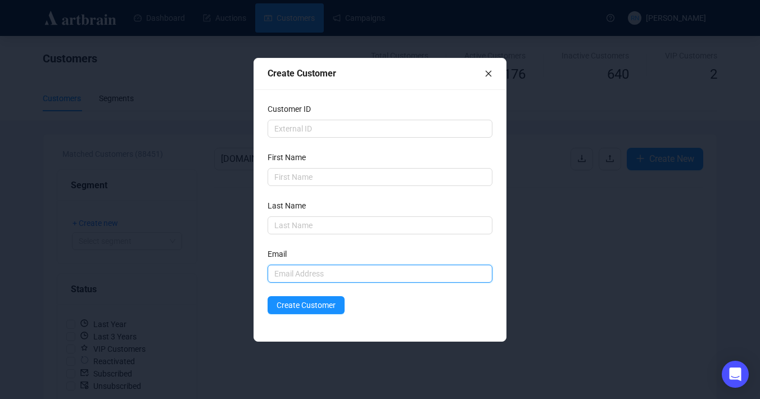
click at [314, 266] on input "text" at bounding box center [379, 274] width 225 height 18
paste input "[DOMAIN_NAME][EMAIL_ADDRESS][DOMAIN_NAME]"
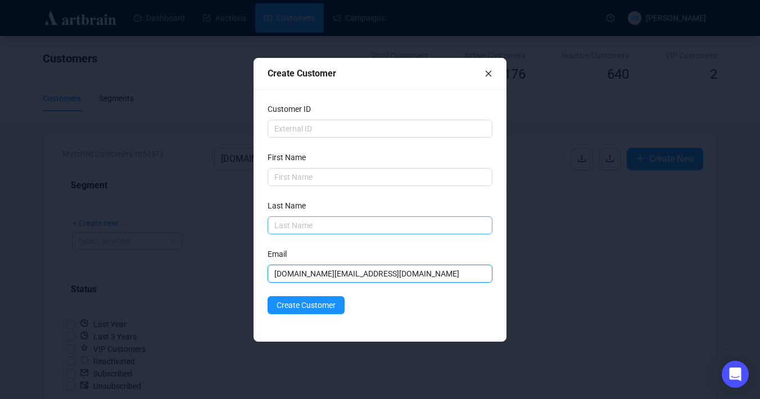
type input "[DOMAIN_NAME][EMAIL_ADDRESS][DOMAIN_NAME]"
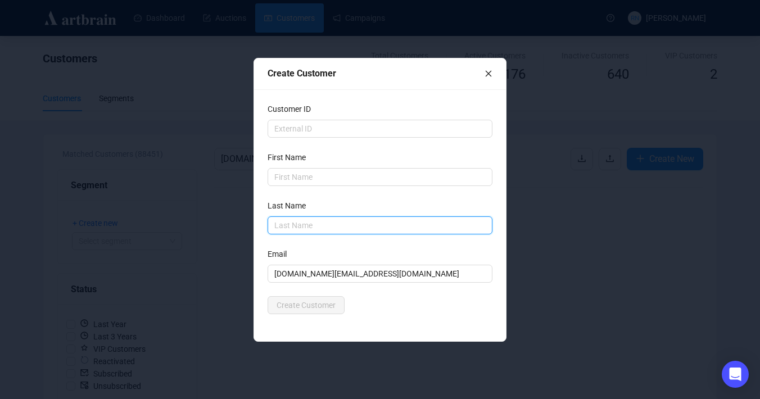
click at [280, 233] on input "text" at bounding box center [379, 225] width 225 height 18
type input "C"
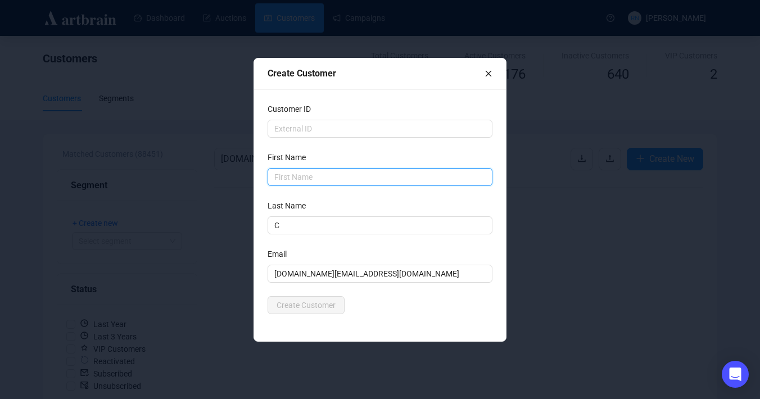
click at [276, 177] on input "text" at bounding box center [379, 177] width 225 height 18
type input "[PERSON_NAME]"
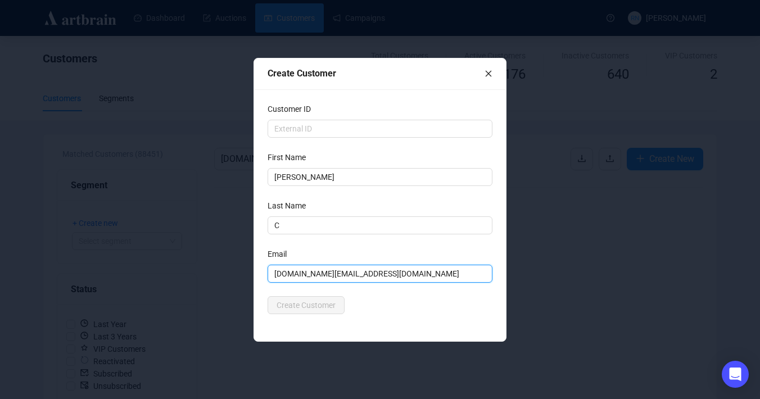
click at [385, 272] on input "[DOMAIN_NAME][EMAIL_ADDRESS][DOMAIN_NAME]" at bounding box center [379, 274] width 225 height 18
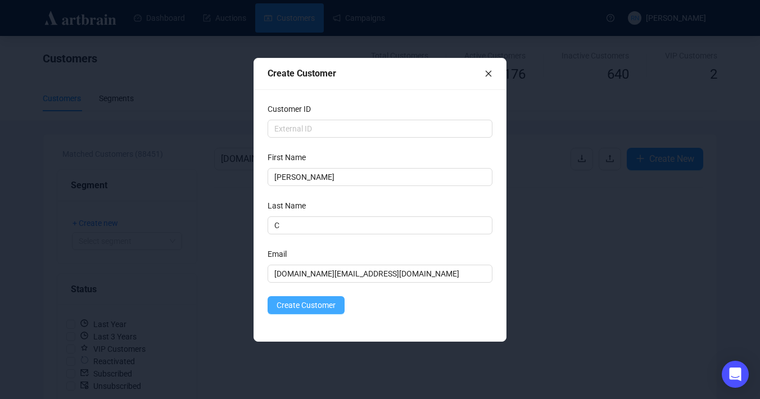
click at [313, 301] on span "Create Customer" at bounding box center [305, 305] width 59 height 12
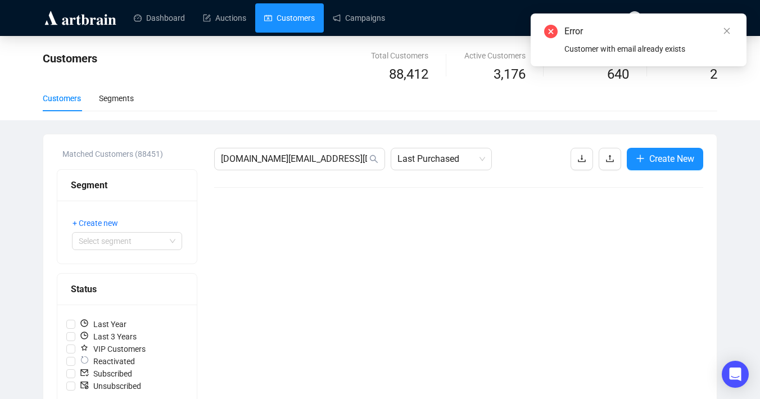
click at [288, 170] on div "[DOMAIN_NAME][EMAIL_ADDRESS][DOMAIN_NAME] Last Purchased Create New" at bounding box center [458, 403] width 489 height 511
click at [285, 158] on input "[DOMAIN_NAME][EMAIL_ADDRESS][DOMAIN_NAME]" at bounding box center [294, 158] width 146 height 13
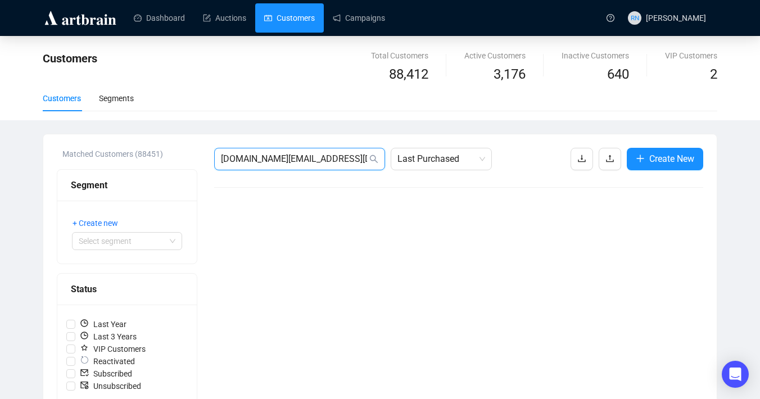
click at [285, 158] on input "[DOMAIN_NAME][EMAIL_ADDRESS][DOMAIN_NAME]" at bounding box center [294, 158] width 146 height 13
paste input "[EMAIL_ADDRESS][DOMAIN_NAME]"
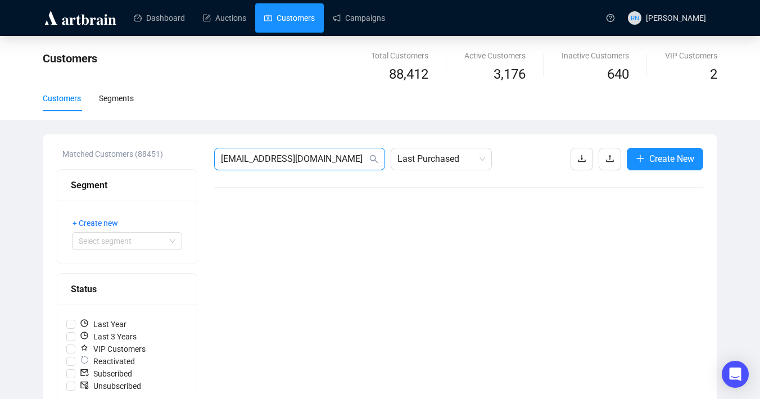
type input "[EMAIL_ADDRESS][DOMAIN_NAME]"
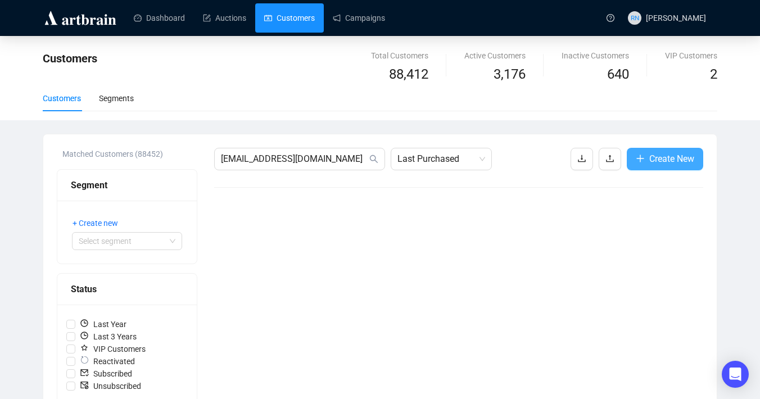
click at [650, 162] on span "Create New" at bounding box center [671, 159] width 45 height 14
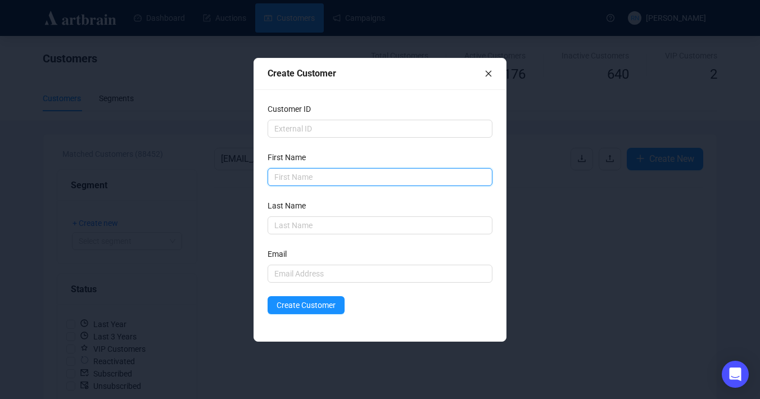
click at [294, 178] on input "text" at bounding box center [379, 177] width 225 height 18
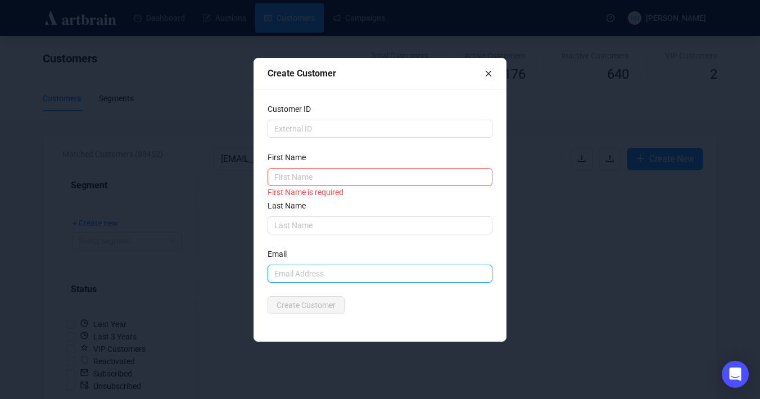
click at [287, 276] on input "text" at bounding box center [379, 274] width 225 height 18
paste input "[EMAIL_ADDRESS][DOMAIN_NAME]"
type input "[EMAIL_ADDRESS][DOMAIN_NAME]"
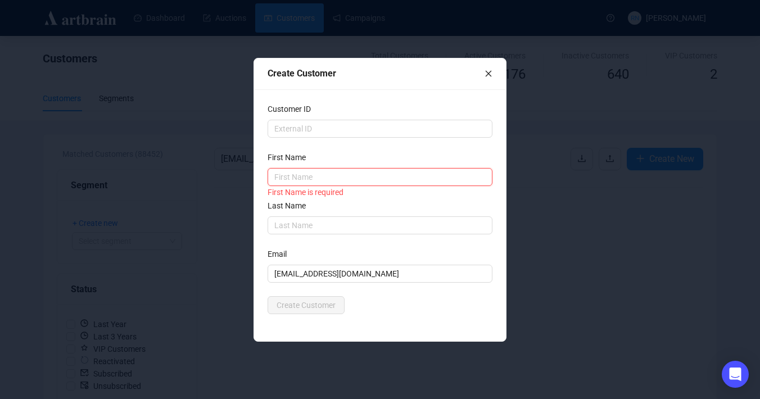
click at [293, 180] on input "text" at bounding box center [379, 177] width 225 height 18
type input "J"
click at [291, 226] on input "text" at bounding box center [379, 225] width 225 height 18
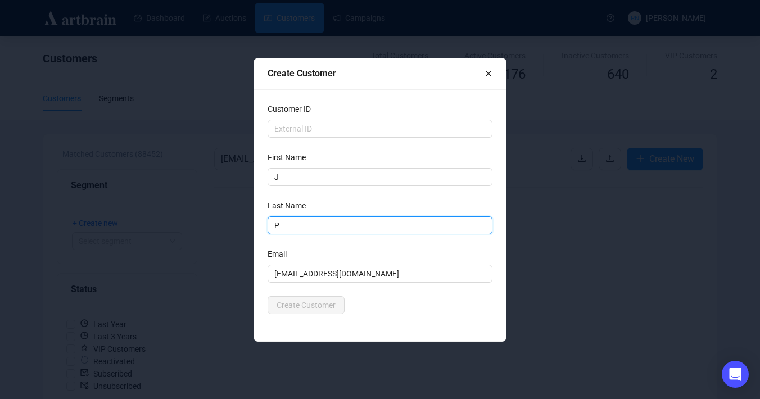
type input "P"
click at [402, 310] on div "Create Customer" at bounding box center [379, 305] width 225 height 18
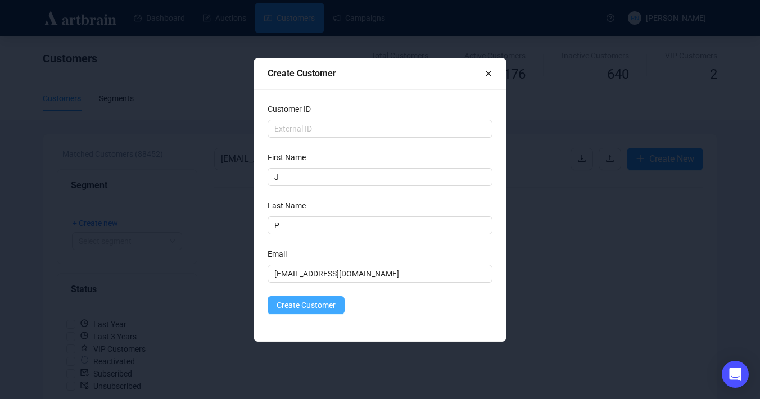
click at [320, 305] on span "Create Customer" at bounding box center [305, 305] width 59 height 12
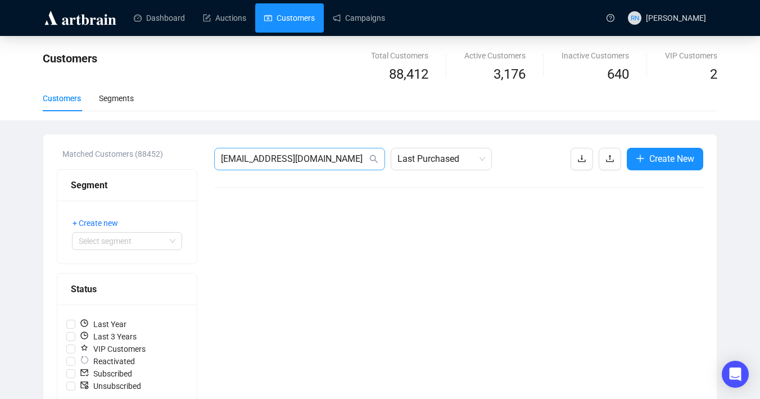
click at [308, 149] on span "[EMAIL_ADDRESS][DOMAIN_NAME]" at bounding box center [299, 159] width 171 height 22
click at [308, 156] on input "[EMAIL_ADDRESS][DOMAIN_NAME]" at bounding box center [294, 158] width 146 height 13
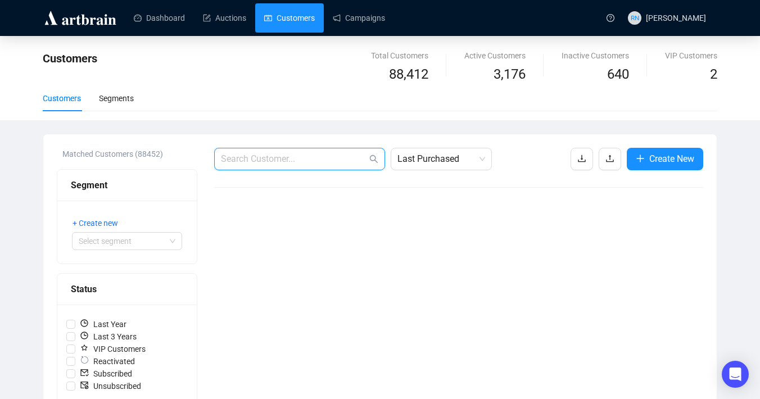
paste input "[EMAIL_ADDRESS][DOMAIN_NAME]"
type input "[EMAIL_ADDRESS][DOMAIN_NAME]"
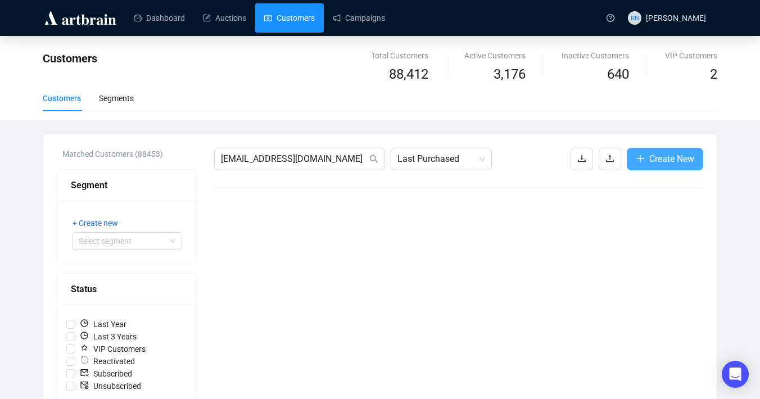
click at [675, 161] on span "Create New" at bounding box center [671, 159] width 45 height 14
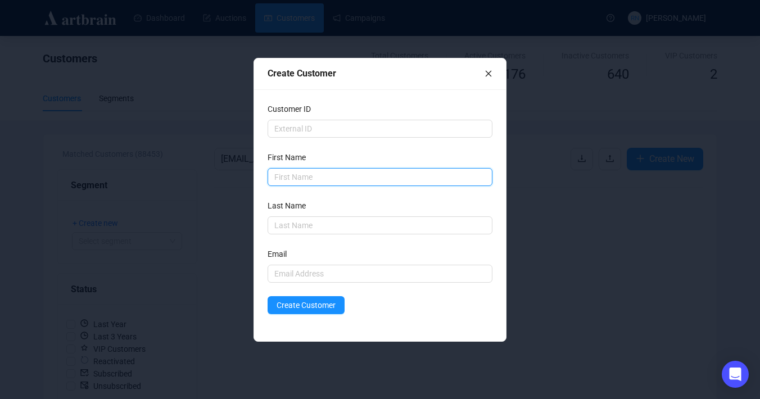
click at [323, 176] on input "text" at bounding box center [379, 177] width 225 height 18
type input "[PERSON_NAME]"
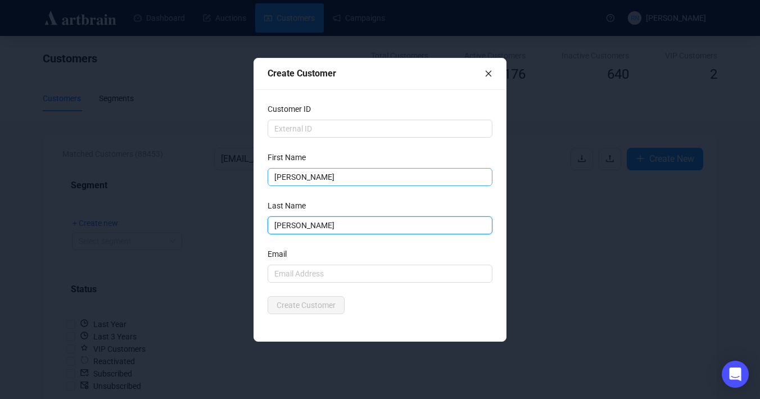
type input "[PERSON_NAME]"
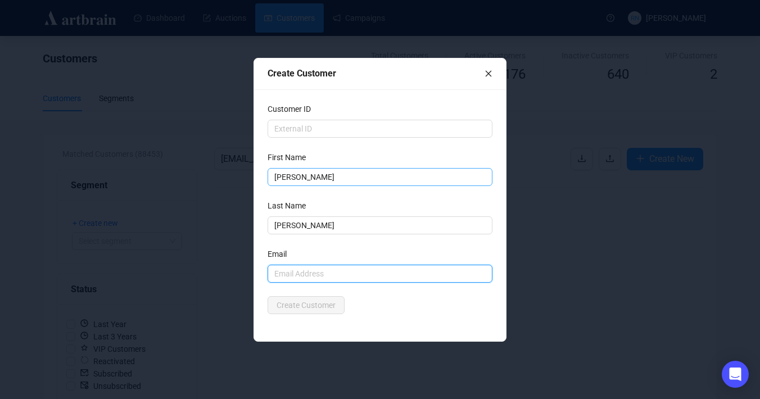
paste input "[EMAIL_ADDRESS][DOMAIN_NAME]"
type input "[EMAIL_ADDRESS][DOMAIN_NAME]"
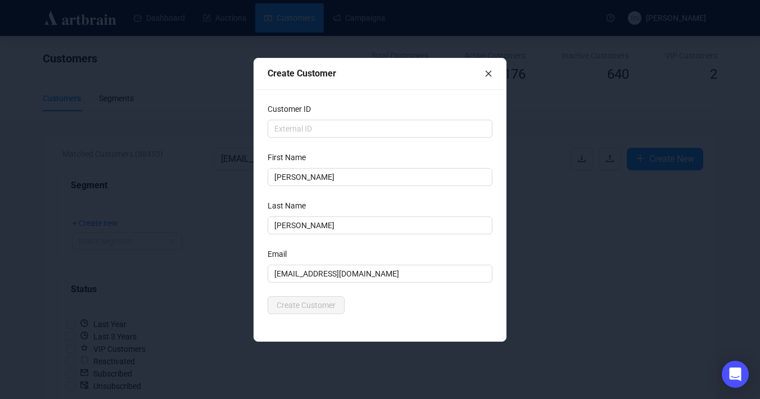
click at [329, 252] on div "Email" at bounding box center [379, 256] width 225 height 17
click at [307, 310] on span "Create Customer" at bounding box center [305, 305] width 59 height 12
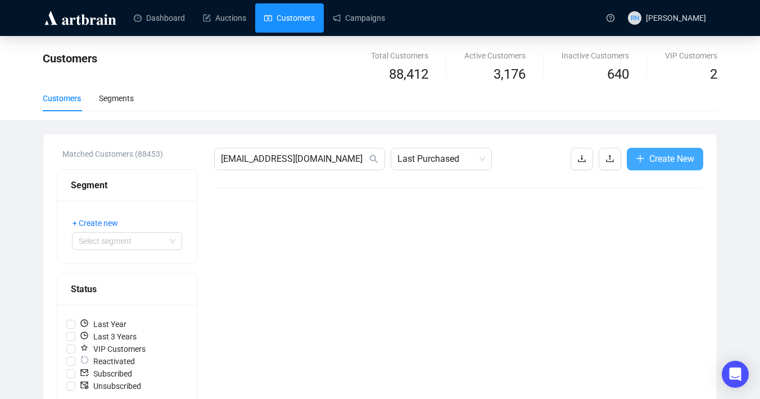
click at [678, 167] on button "Create New" at bounding box center [664, 159] width 76 height 22
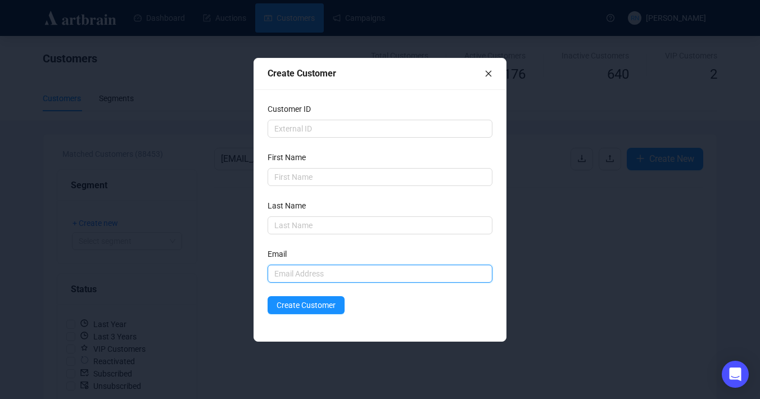
click at [305, 279] on input "text" at bounding box center [379, 274] width 225 height 18
paste input "[EMAIL_ADDRESS][DOMAIN_NAME]"
type input "[EMAIL_ADDRESS][DOMAIN_NAME]"
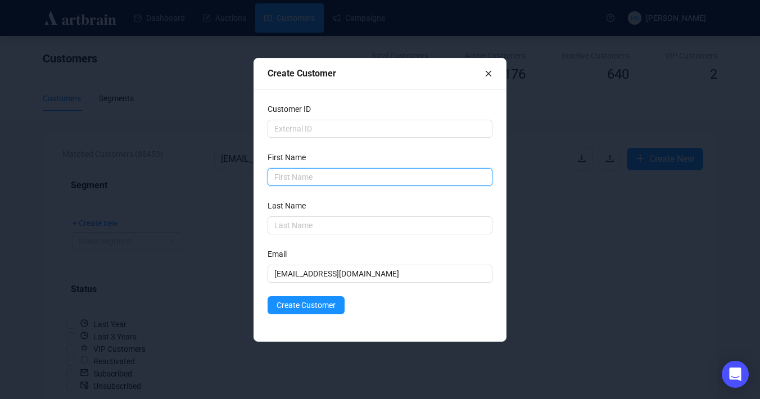
click at [308, 177] on input "text" at bounding box center [379, 177] width 225 height 18
type input "[PERSON_NAME]"
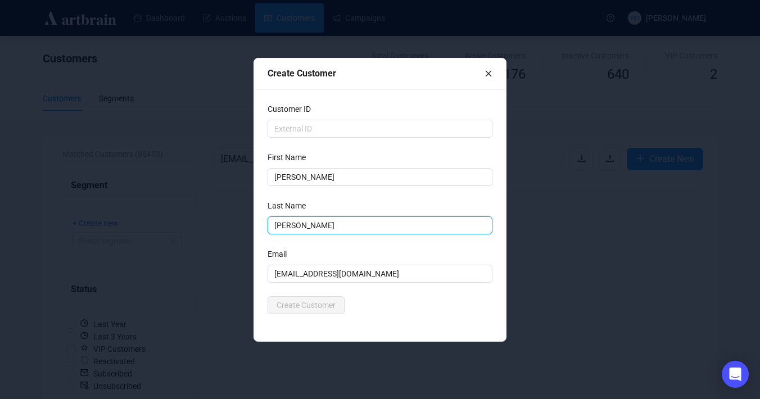
type input "[PERSON_NAME]"
click at [398, 255] on div "Email" at bounding box center [379, 256] width 225 height 17
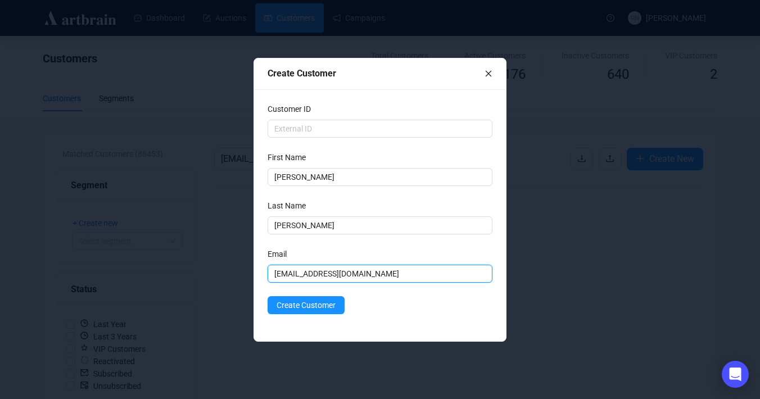
click at [305, 275] on input "[EMAIL_ADDRESS][DOMAIN_NAME]" at bounding box center [379, 274] width 225 height 18
paste input "[PERSON_NAME][EMAIL_ADDRESS][PERSON_NAME][DOMAIN_NAME]"
type input "[PERSON_NAME][EMAIL_ADDRESS][PERSON_NAME][DOMAIN_NAME]"
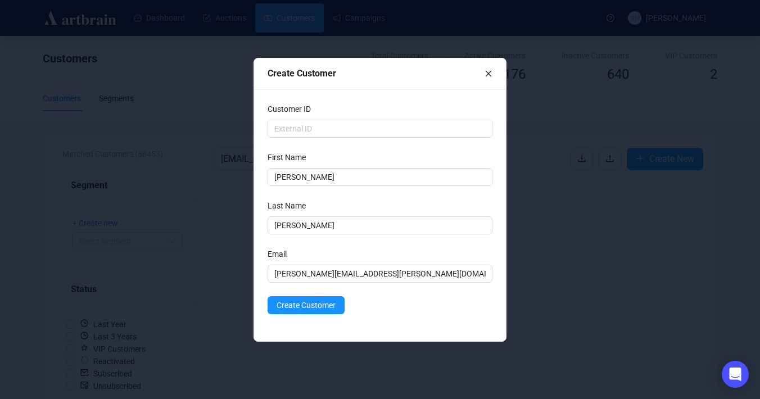
click at [401, 307] on div "Create Customer" at bounding box center [379, 305] width 225 height 18
click at [318, 306] on span "Create Customer" at bounding box center [305, 305] width 59 height 12
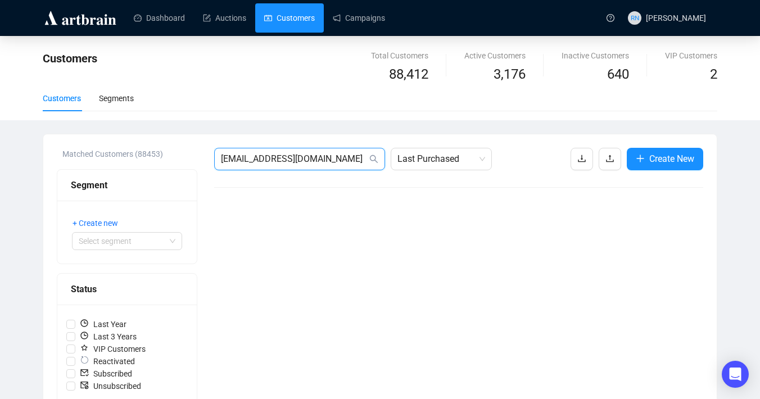
click at [289, 161] on input "[EMAIL_ADDRESS][DOMAIN_NAME]" at bounding box center [294, 158] width 146 height 13
paste input "[PERSON_NAME][EMAIL_ADDRESS][PERSON_NAME][DOMAIN_NAME]"
type input "[PERSON_NAME][EMAIL_ADDRESS][PERSON_NAME][DOMAIN_NAME]"
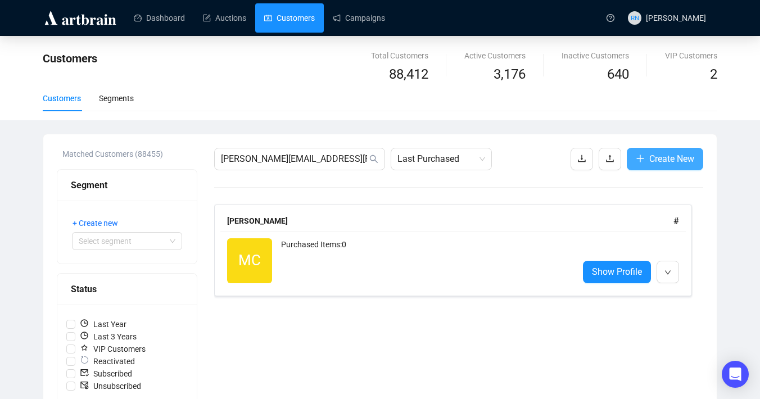
click at [657, 161] on span "Create New" at bounding box center [671, 159] width 45 height 14
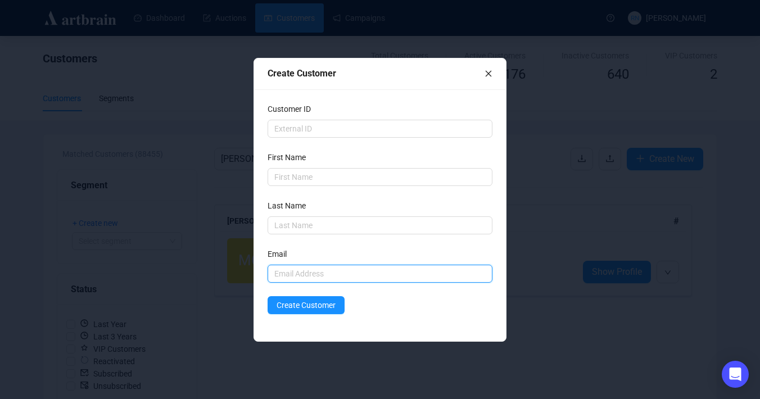
click at [307, 279] on input "text" at bounding box center [379, 274] width 225 height 18
paste input "[EMAIL_ADDRESS][DOMAIN_NAME]"
type input "[EMAIL_ADDRESS][DOMAIN_NAME]"
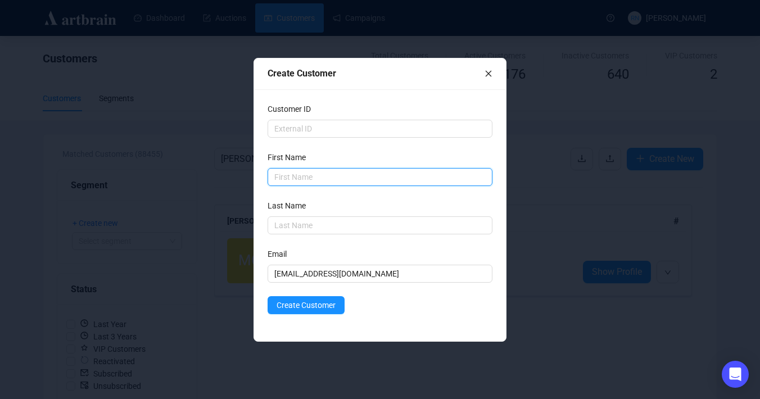
click at [310, 180] on input "text" at bounding box center [379, 177] width 225 height 18
type input "Sharad"
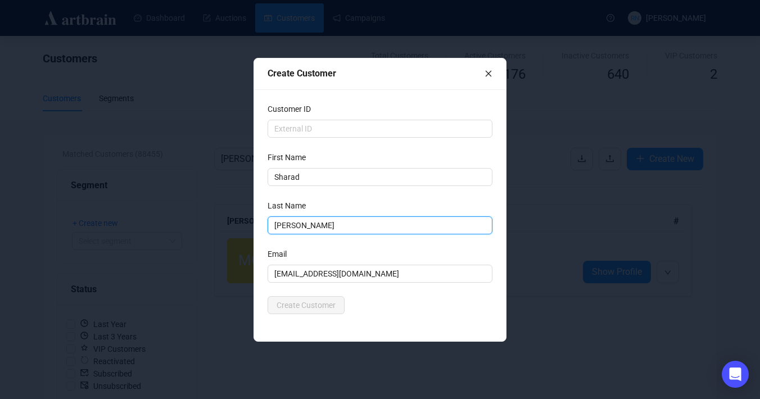
type input "[PERSON_NAME]"
click at [381, 283] on form "Customer ID First Name [PERSON_NAME] Last Name [PERSON_NAME] Email [EMAIL_ADDRE…" at bounding box center [379, 208] width 225 height 211
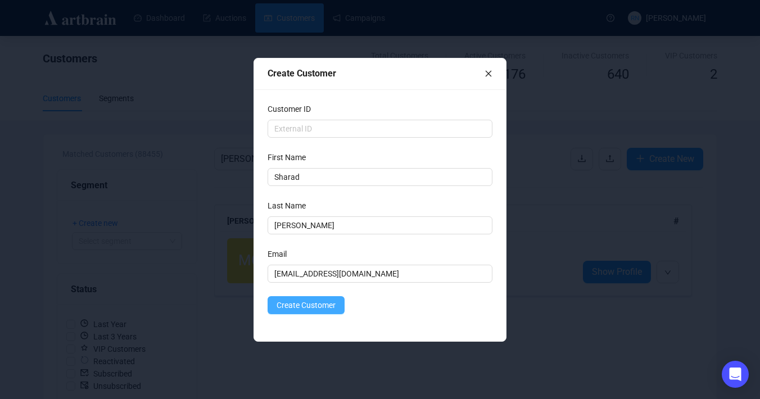
click at [310, 313] on button "Create Customer" at bounding box center [305, 305] width 77 height 18
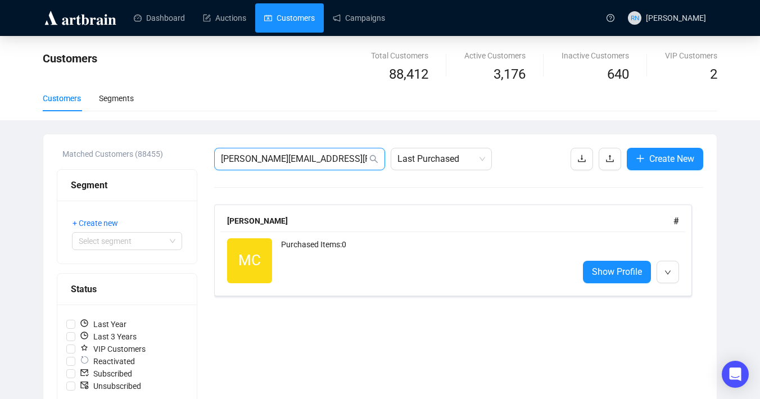
click at [315, 159] on input "[PERSON_NAME][EMAIL_ADDRESS][PERSON_NAME][DOMAIN_NAME]" at bounding box center [294, 158] width 146 height 13
paste input "[EMAIL_ADDRESS][DOMAIN_NAME]"
type input "[EMAIL_ADDRESS][DOMAIN_NAME]"
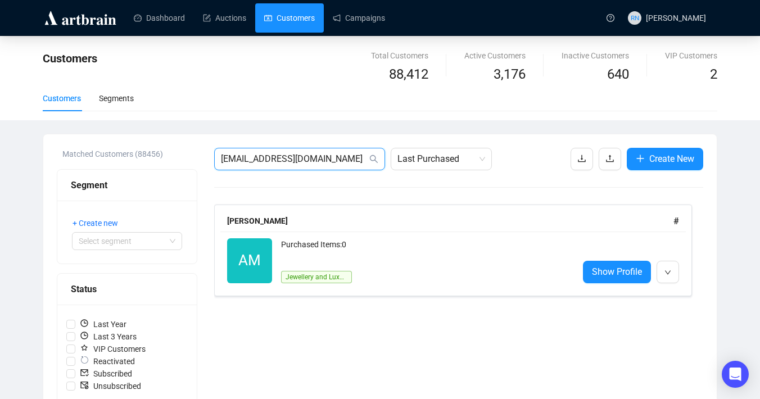
click at [329, 161] on input "[EMAIL_ADDRESS][DOMAIN_NAME]" at bounding box center [294, 158] width 146 height 13
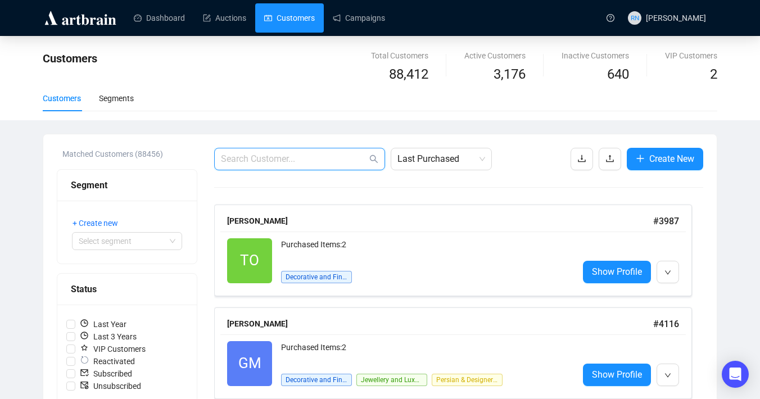
paste input "[EMAIL_ADDRESS][DOMAIN_NAME]"
type input "[EMAIL_ADDRESS][DOMAIN_NAME]"
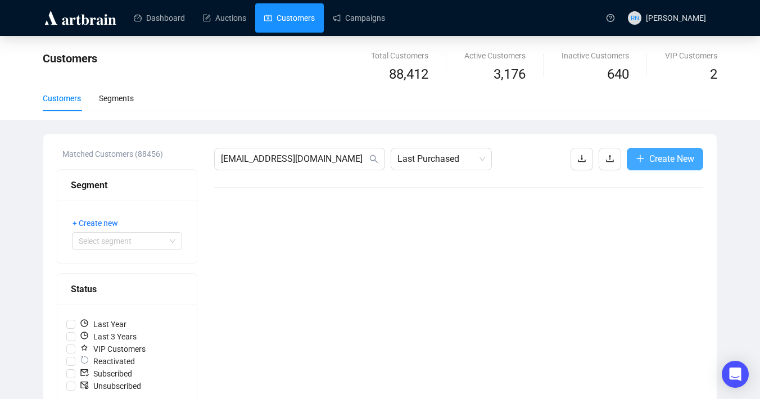
click at [667, 158] on span "Create New" at bounding box center [671, 159] width 45 height 14
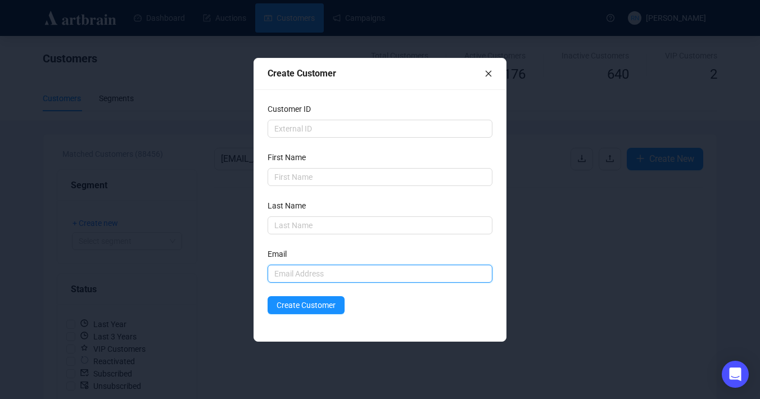
click at [320, 275] on input "text" at bounding box center [379, 274] width 225 height 18
paste input "[EMAIL_ADDRESS][DOMAIN_NAME]"
type input "[EMAIL_ADDRESS][DOMAIN_NAME]"
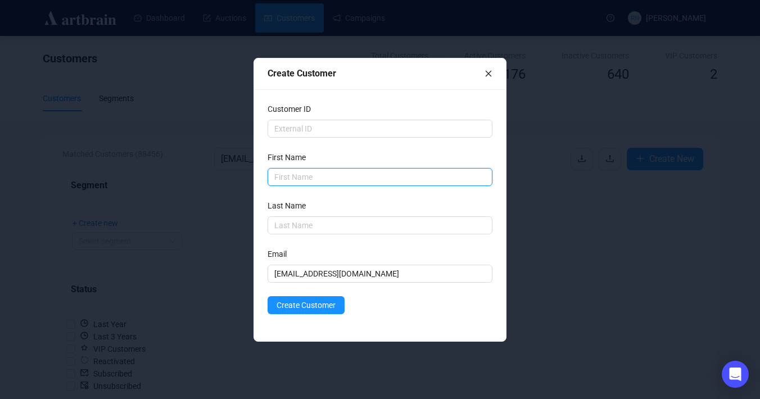
click at [296, 178] on input "text" at bounding box center [379, 177] width 225 height 18
type input "[PERSON_NAME]"
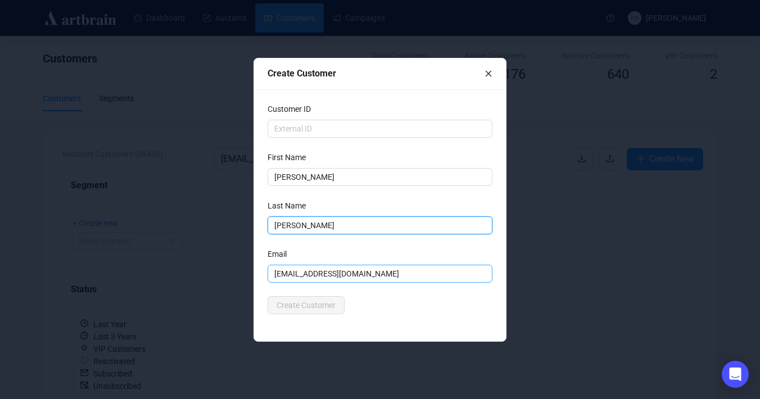
type input "[PERSON_NAME]"
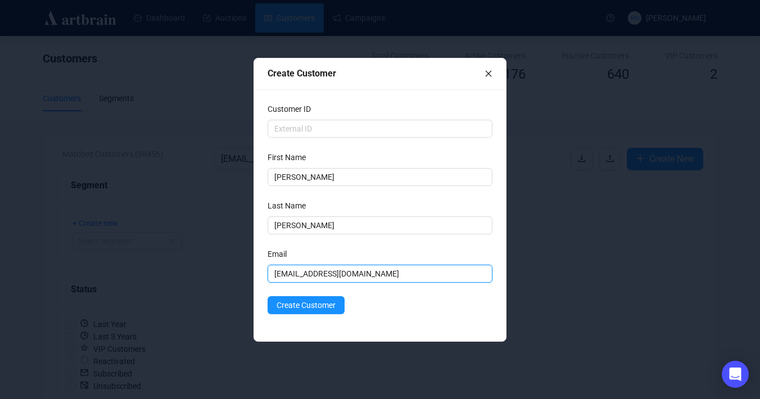
click at [417, 280] on input "[EMAIL_ADDRESS][DOMAIN_NAME]" at bounding box center [379, 274] width 225 height 18
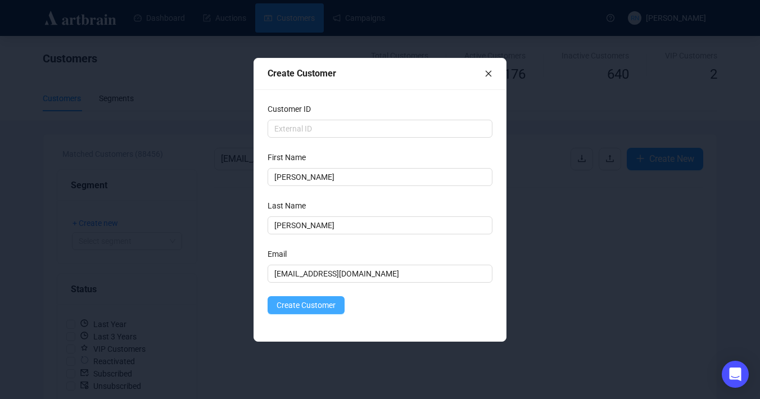
click at [312, 306] on span "Create Customer" at bounding box center [305, 305] width 59 height 12
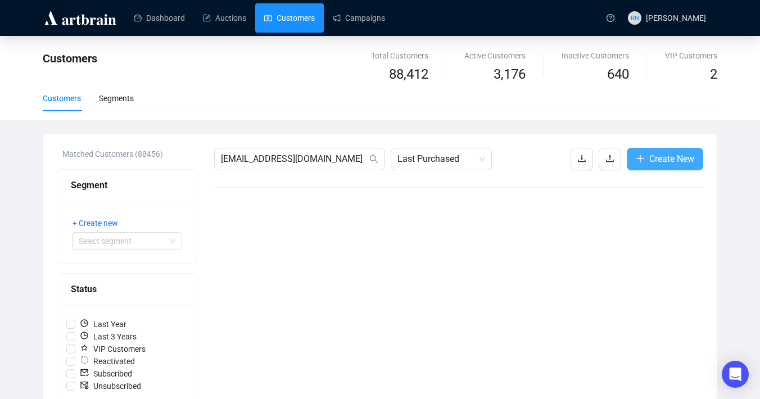
click at [669, 155] on span "Create New" at bounding box center [671, 159] width 45 height 14
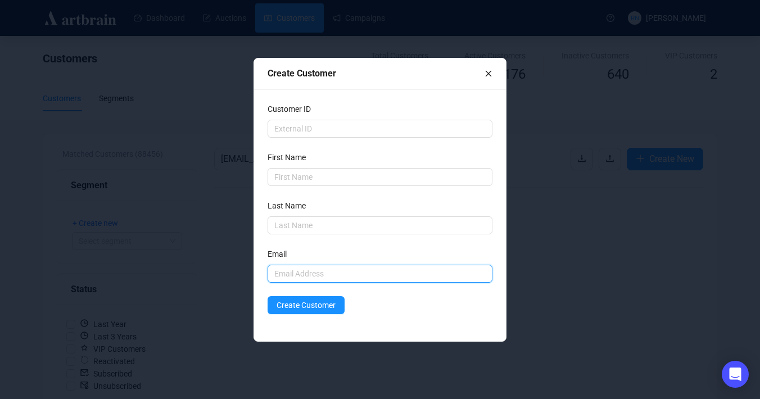
click at [297, 270] on input "text" at bounding box center [379, 274] width 225 height 18
paste input "[PERSON_NAME][EMAIL_ADDRESS][PERSON_NAME][DOMAIN_NAME]"
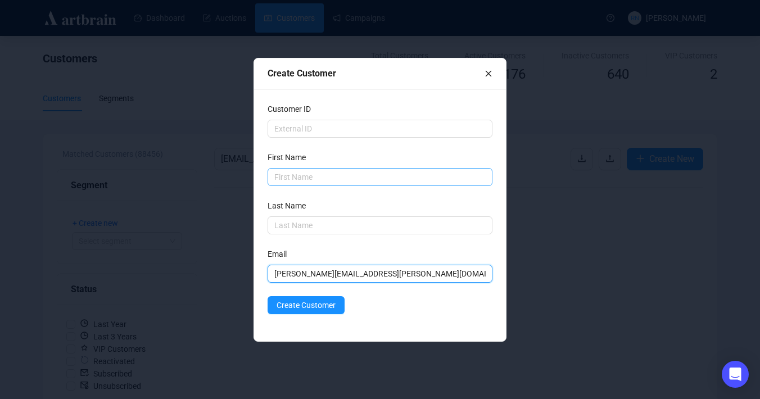
type input "[PERSON_NAME][EMAIL_ADDRESS][PERSON_NAME][DOMAIN_NAME]"
click at [302, 170] on input "text" at bounding box center [379, 177] width 225 height 18
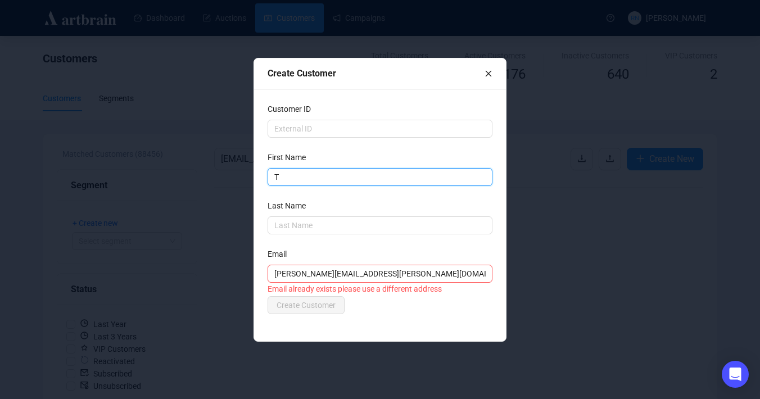
type input "T"
click at [488, 75] on icon "close" at bounding box center [488, 74] width 8 height 8
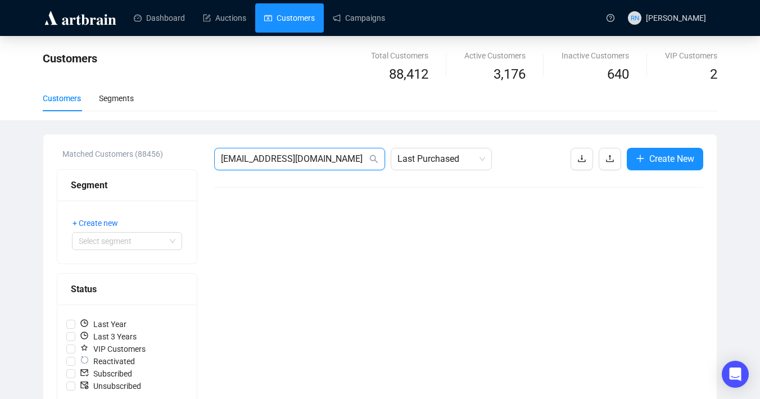
click at [308, 164] on input "[EMAIL_ADDRESS][DOMAIN_NAME]" at bounding box center [294, 158] width 146 height 13
paste input "[PERSON_NAME][EMAIL_ADDRESS][PERSON_NAME][DOMAIN_NAME]"
type input "[PERSON_NAME][EMAIL_ADDRESS][PERSON_NAME][DOMAIN_NAME]"
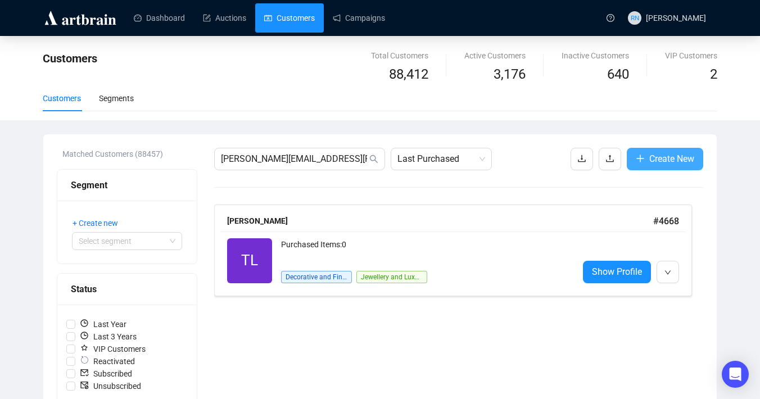
click at [675, 161] on span "Create New" at bounding box center [671, 159] width 45 height 14
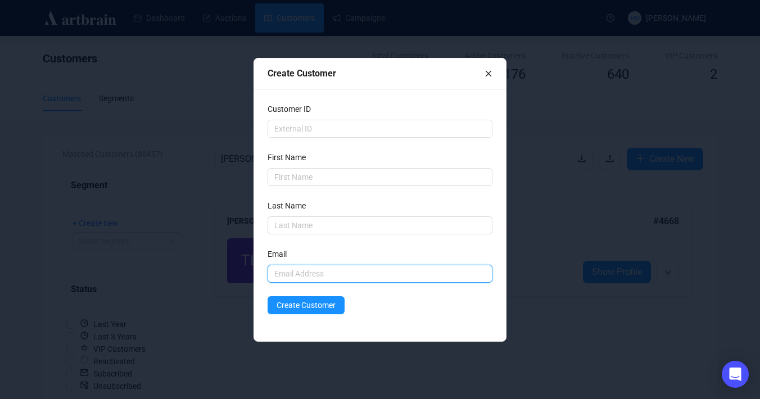
click at [299, 273] on input "text" at bounding box center [379, 274] width 225 height 18
paste input "[DOMAIN_NAME][EMAIL_ADDRESS][DOMAIN_NAME]"
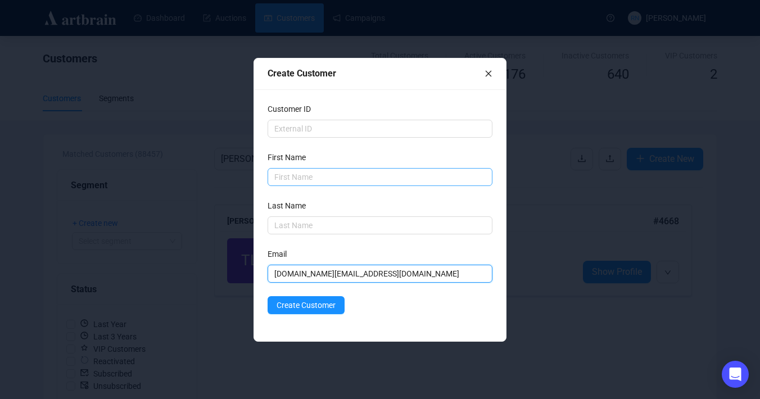
type input "[DOMAIN_NAME][EMAIL_ADDRESS][DOMAIN_NAME]"
click at [293, 176] on input "text" at bounding box center [379, 177] width 225 height 18
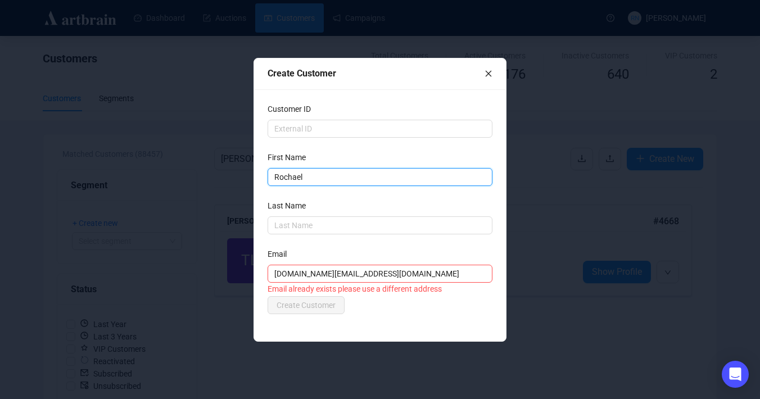
type input "Rochael"
click at [493, 70] on div "Create Customer" at bounding box center [380, 73] width 252 height 31
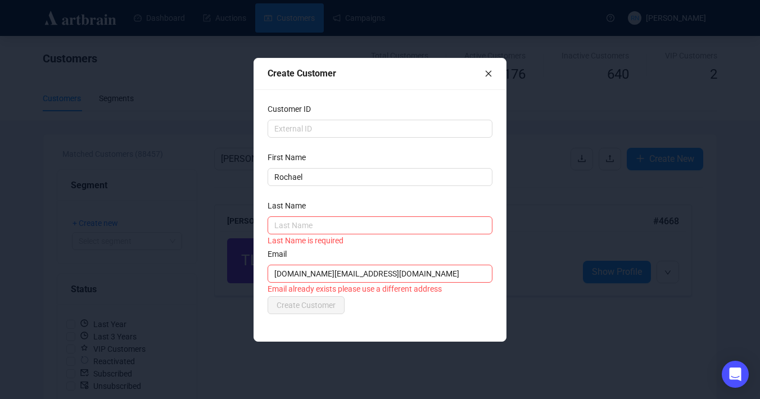
click at [493, 70] on div "Create Customer" at bounding box center [380, 73] width 252 height 31
click at [488, 74] on icon "close" at bounding box center [488, 73] width 6 height 6
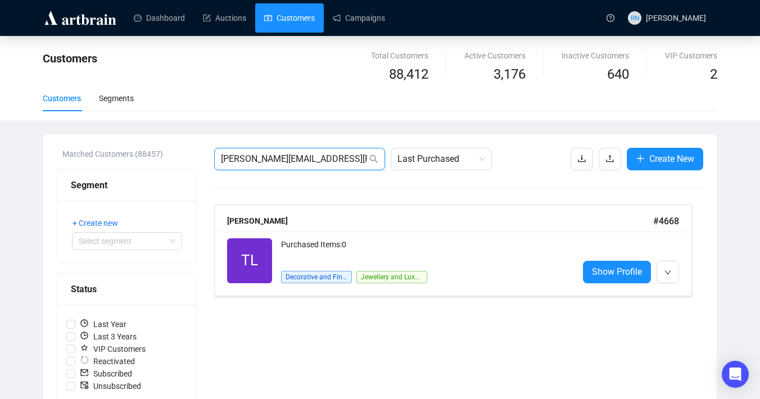
click at [301, 159] on input "[PERSON_NAME][EMAIL_ADDRESS][PERSON_NAME][DOMAIN_NAME]" at bounding box center [294, 158] width 146 height 13
paste input "[EMAIL_ADDRESS][DOMAIN_NAME]"
type input "[EMAIL_ADDRESS][DOMAIN_NAME]"
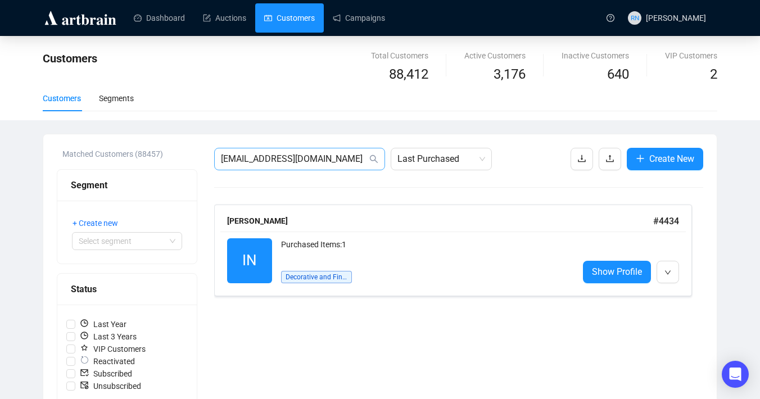
click at [265, 169] on span "[EMAIL_ADDRESS][DOMAIN_NAME]" at bounding box center [299, 159] width 171 height 22
click at [265, 159] on input "[EMAIL_ADDRESS][DOMAIN_NAME]" at bounding box center [294, 158] width 146 height 13
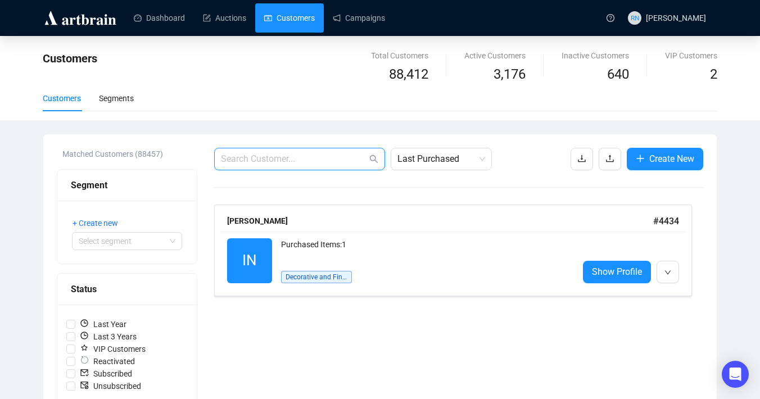
paste input "[EMAIL_ADDRESS][DOMAIN_NAME]"
type input "[EMAIL_ADDRESS][DOMAIN_NAME]"
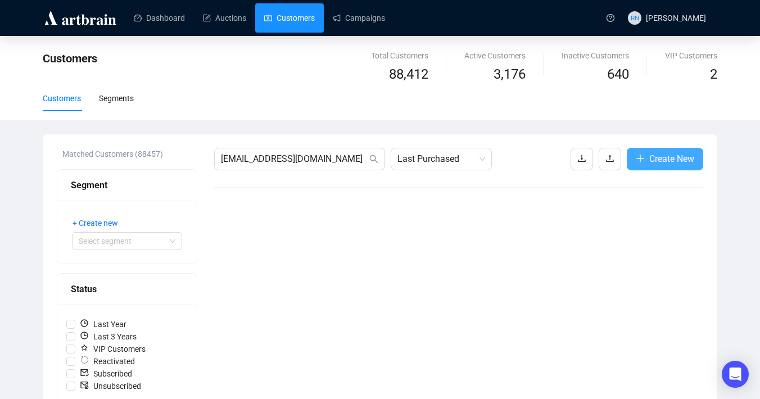
click at [654, 165] on span "Create New" at bounding box center [671, 159] width 45 height 14
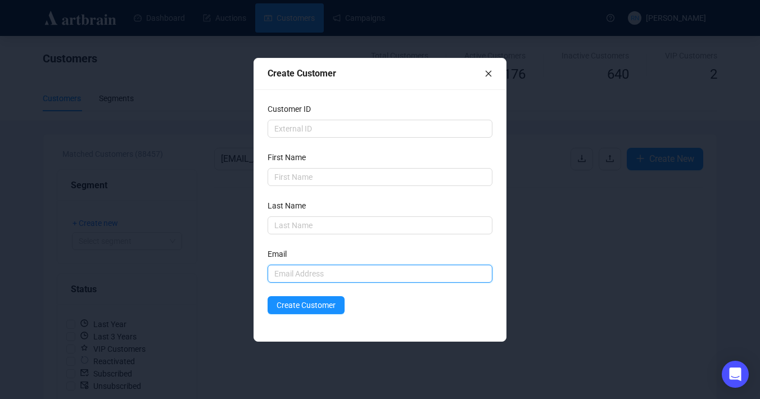
click at [329, 274] on input "text" at bounding box center [379, 274] width 225 height 18
paste input "[EMAIL_ADDRESS][DOMAIN_NAME]"
type input "[EMAIL_ADDRESS][DOMAIN_NAME]"
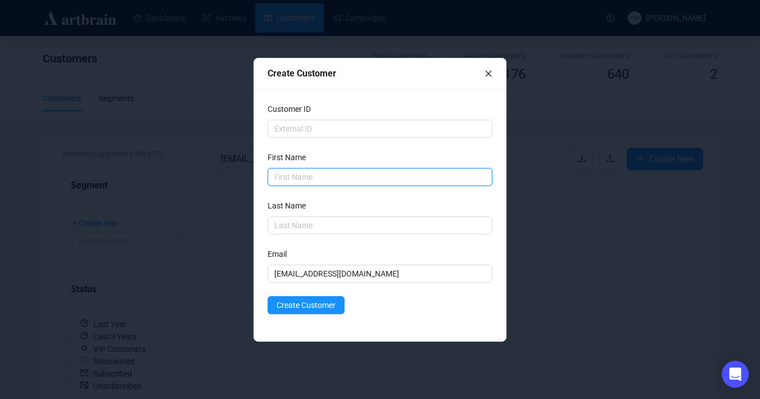
click at [299, 172] on input "text" at bounding box center [379, 177] width 225 height 18
type input "Larissa"
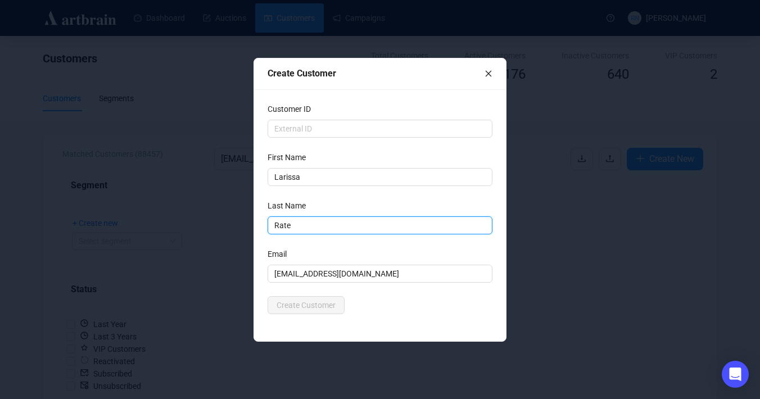
type input "Rate"
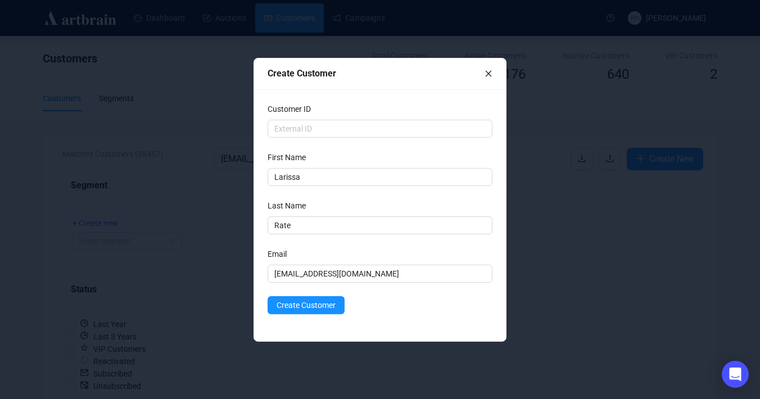
click at [328, 282] on form "Customer ID First Name [PERSON_NAME] Last Name Rate Last Name is required Email…" at bounding box center [379, 208] width 225 height 211
click at [319, 306] on span "Create Customer" at bounding box center [305, 305] width 59 height 12
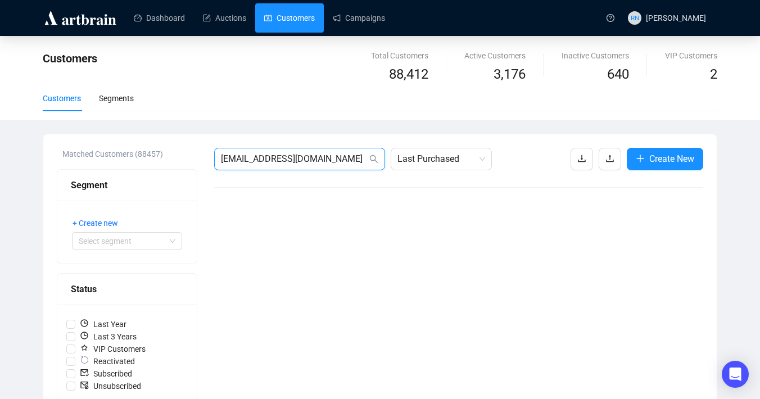
click at [243, 157] on input "[EMAIL_ADDRESS][DOMAIN_NAME]" at bounding box center [294, 158] width 146 height 13
paste input "[EMAIL_ADDRESS][DOMAIN_NAME]"
type input "[EMAIL_ADDRESS][DOMAIN_NAME]"
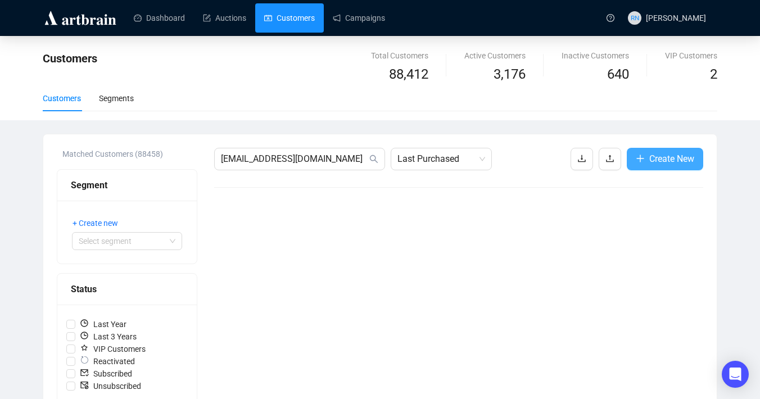
click at [677, 165] on span "Create New" at bounding box center [671, 159] width 45 height 14
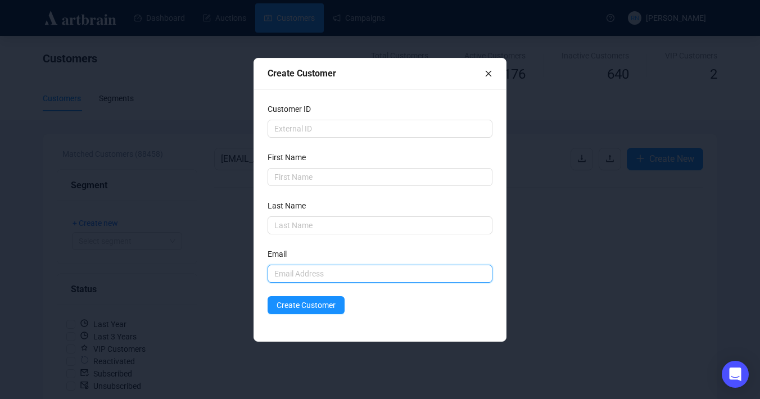
click at [358, 281] on input "text" at bounding box center [379, 274] width 225 height 18
paste input "[EMAIL_ADDRESS][DOMAIN_NAME]"
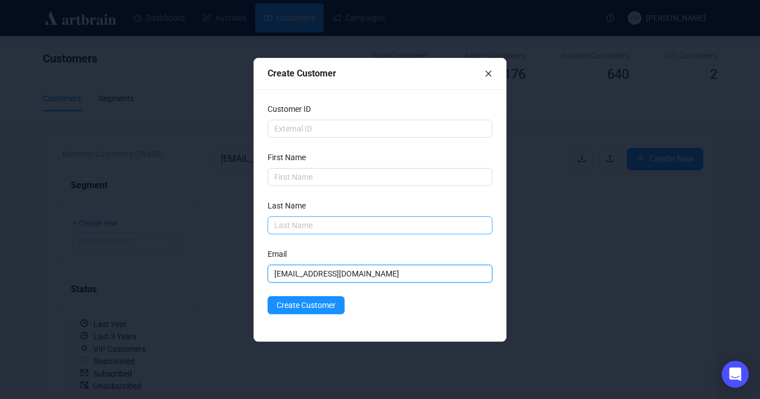
type input "[EMAIL_ADDRESS][DOMAIN_NAME]"
click at [295, 229] on input "text" at bounding box center [379, 225] width 225 height 18
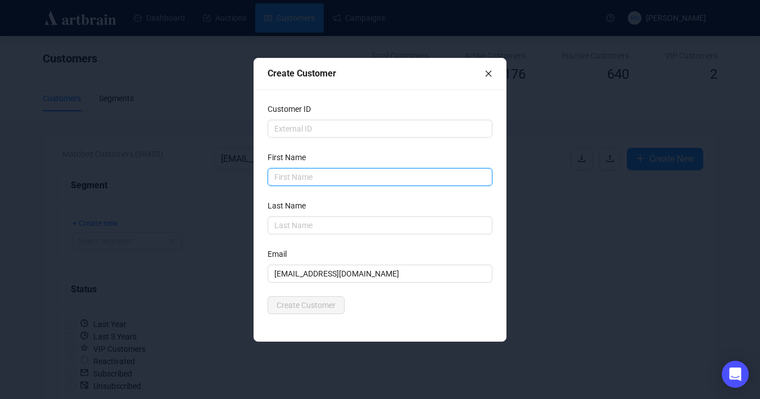
click at [290, 170] on input "text" at bounding box center [379, 177] width 225 height 18
type input "[PERSON_NAME]"
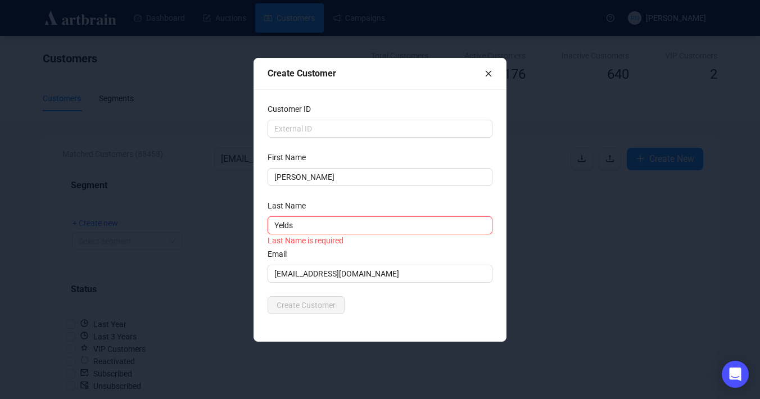
type input "Yelds"
click at [374, 255] on div "Email" at bounding box center [379, 256] width 225 height 17
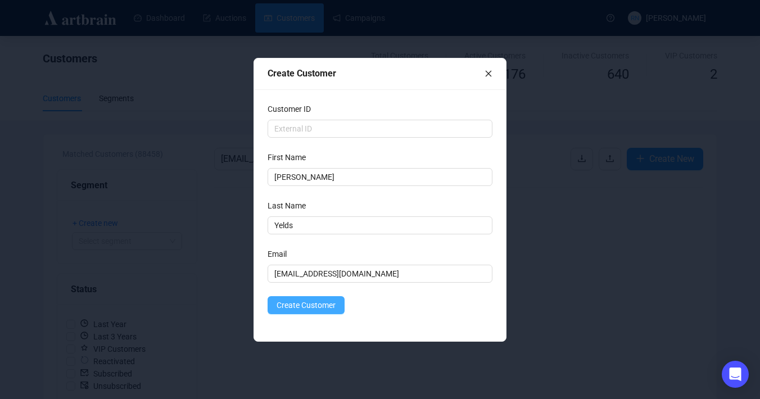
click at [325, 296] on button "Create Customer" at bounding box center [305, 305] width 77 height 18
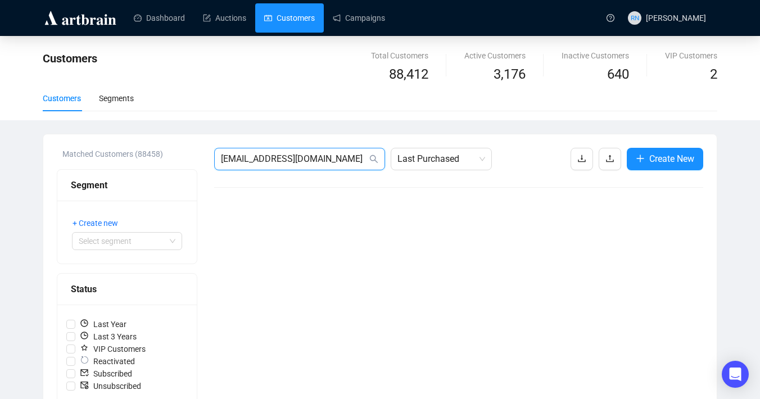
click at [284, 161] on input "[EMAIL_ADDRESS][DOMAIN_NAME]" at bounding box center [294, 158] width 146 height 13
paste input "[PERSON_NAME][EMAIL_ADDRESS][PERSON_NAME][DOMAIN_NAME]"
type input "[PERSON_NAME][EMAIL_ADDRESS][PERSON_NAME][DOMAIN_NAME]"
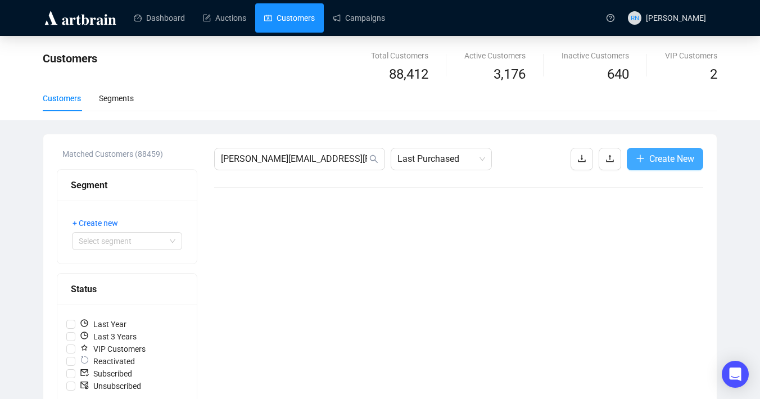
click at [653, 160] on span "Create New" at bounding box center [671, 159] width 45 height 14
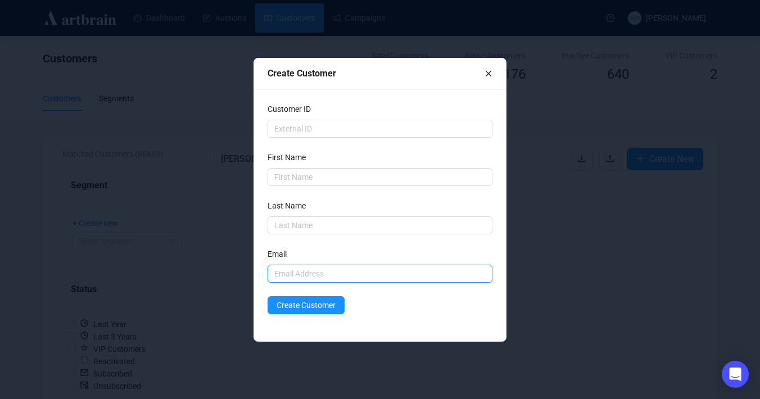
click at [302, 279] on input "text" at bounding box center [379, 274] width 225 height 18
paste input "[PERSON_NAME][EMAIL_ADDRESS][PERSON_NAME][DOMAIN_NAME]"
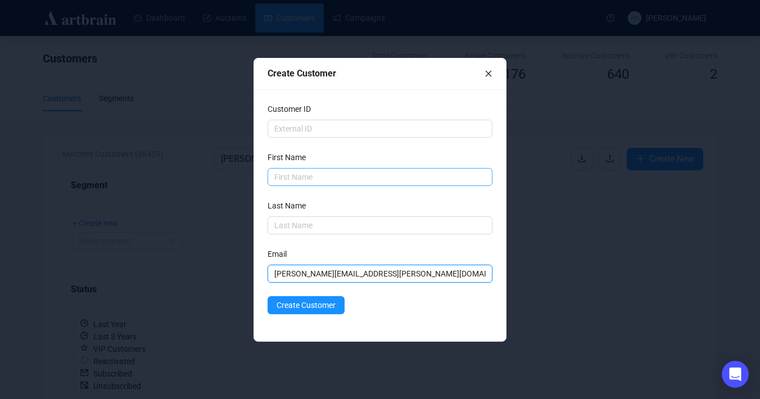
type input "[PERSON_NAME][EMAIL_ADDRESS][PERSON_NAME][DOMAIN_NAME]"
click at [285, 176] on input "text" at bounding box center [379, 177] width 225 height 18
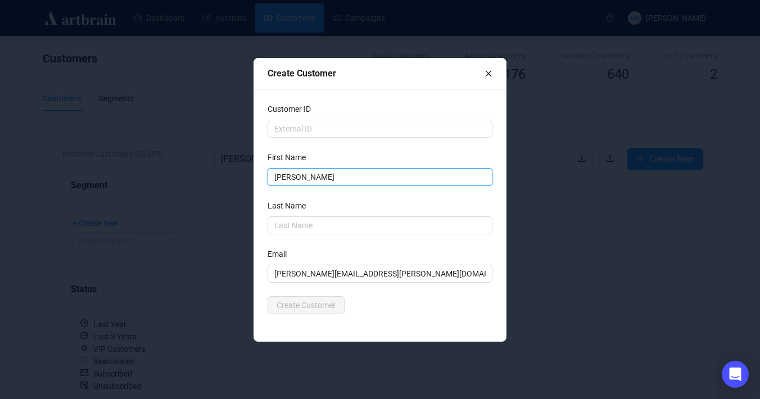
type input "[PERSON_NAME]"
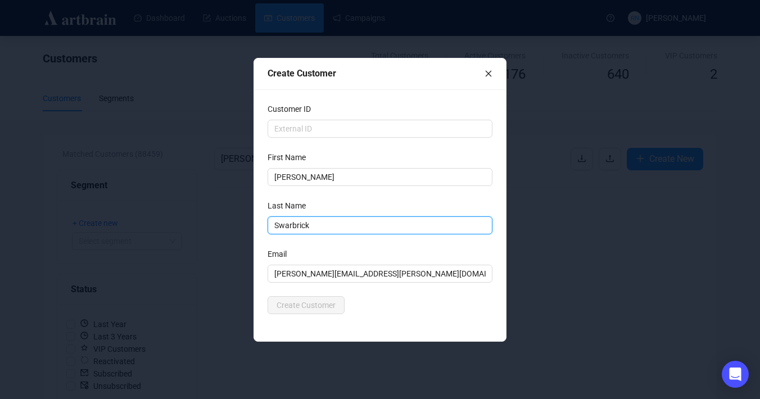
type input "Swarbrick"
click at [357, 253] on div "Email" at bounding box center [379, 256] width 225 height 17
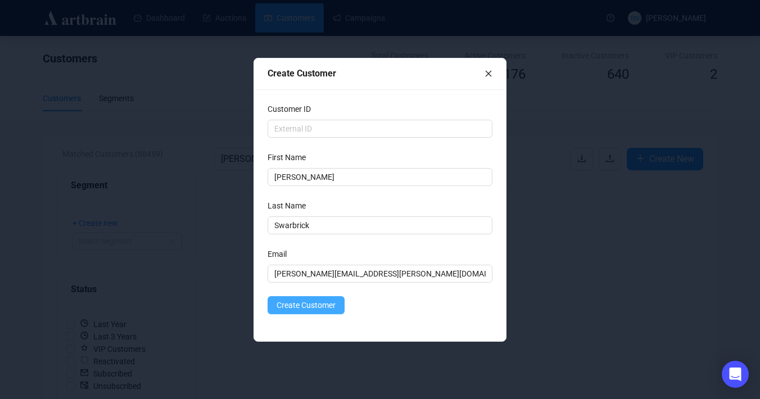
click at [319, 308] on span "Create Customer" at bounding box center [305, 305] width 59 height 12
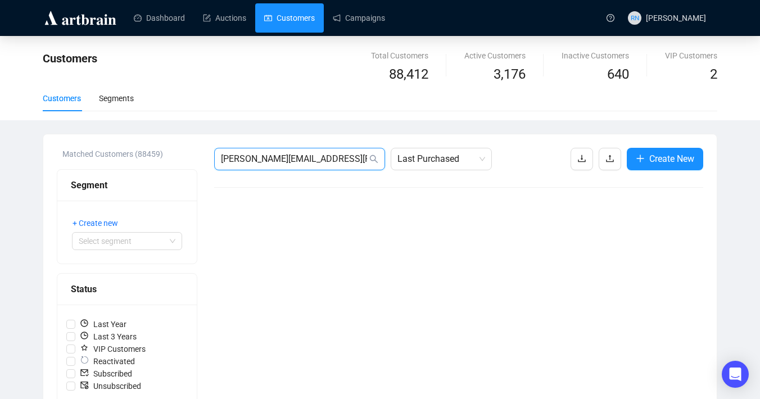
click at [280, 160] on input "[PERSON_NAME][EMAIL_ADDRESS][PERSON_NAME][DOMAIN_NAME]" at bounding box center [294, 158] width 146 height 13
paste input "[EMAIL_ADDRESS][DOMAIN_NAME]"
type input "[EMAIL_ADDRESS][DOMAIN_NAME]"
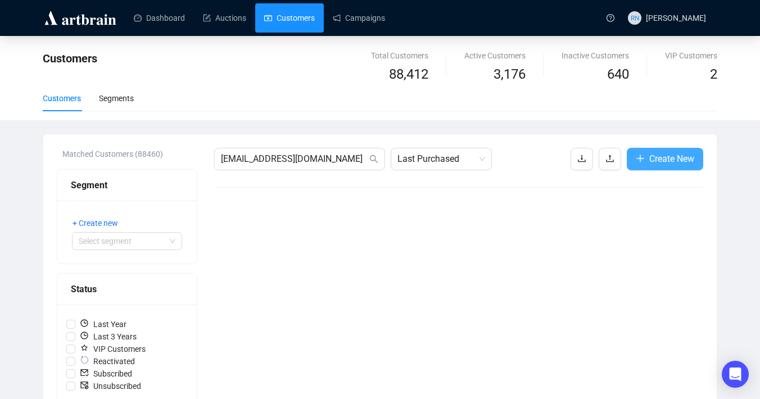
click at [664, 151] on button "Create New" at bounding box center [664, 159] width 76 height 22
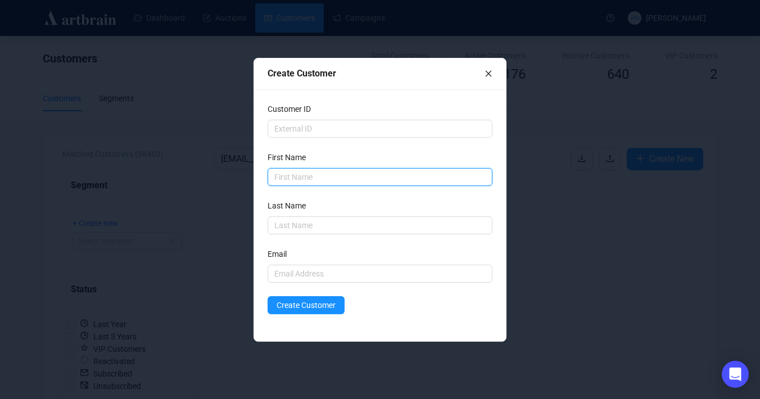
click at [382, 174] on input "text" at bounding box center [379, 177] width 225 height 18
type input "[PERSON_NAME]"
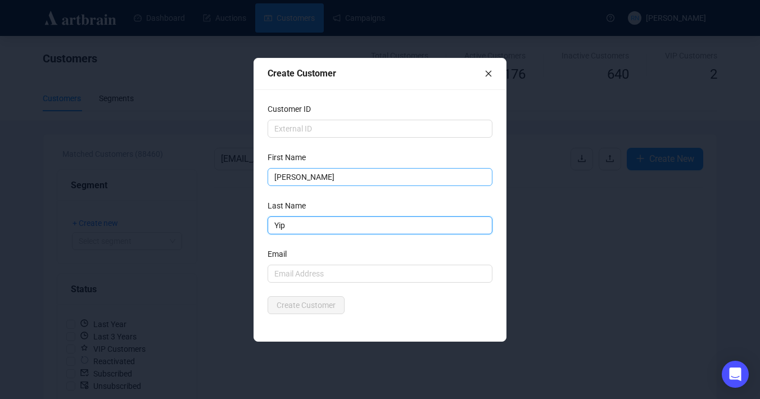
type input "Yip"
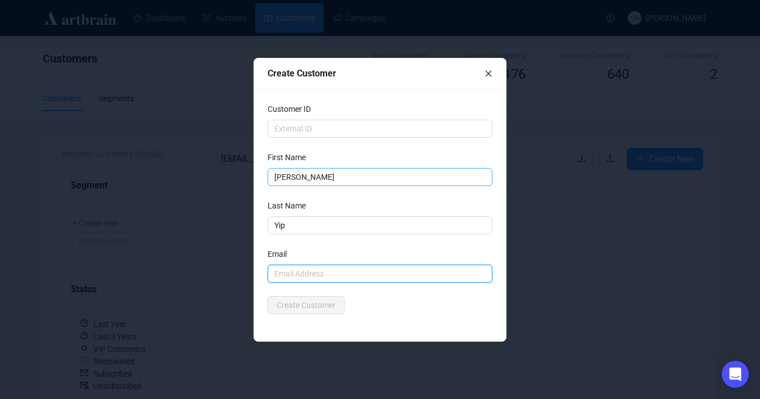
paste input "[EMAIL_ADDRESS][DOMAIN_NAME]"
type input "[EMAIL_ADDRESS][DOMAIN_NAME]"
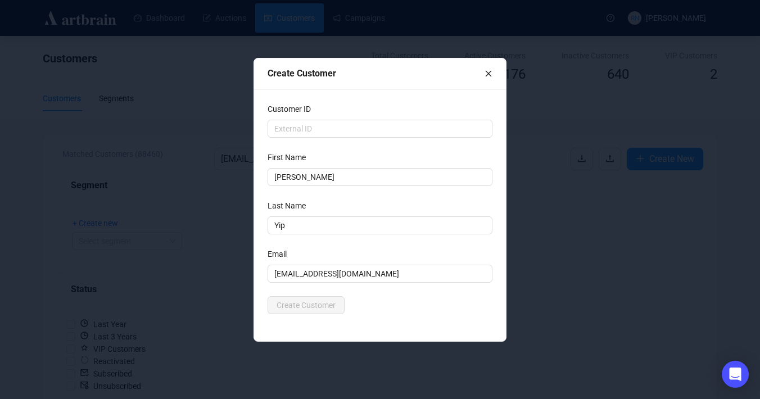
click at [415, 295] on form "Customer ID First Name [PERSON_NAME] Last Name [PERSON_NAME] Email [EMAIL_ADDRE…" at bounding box center [379, 208] width 225 height 211
click at [314, 308] on span "Create Customer" at bounding box center [305, 305] width 59 height 12
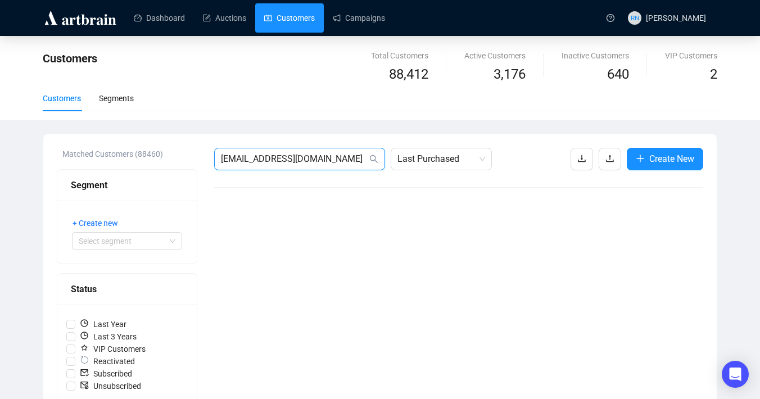
click at [297, 156] on input "[EMAIL_ADDRESS][DOMAIN_NAME]" at bounding box center [294, 158] width 146 height 13
paste input "[PERSON_NAME][EMAIL_ADDRESS][DOMAIN_NAME]"
type input "[PERSON_NAME][EMAIL_ADDRESS][DOMAIN_NAME]"
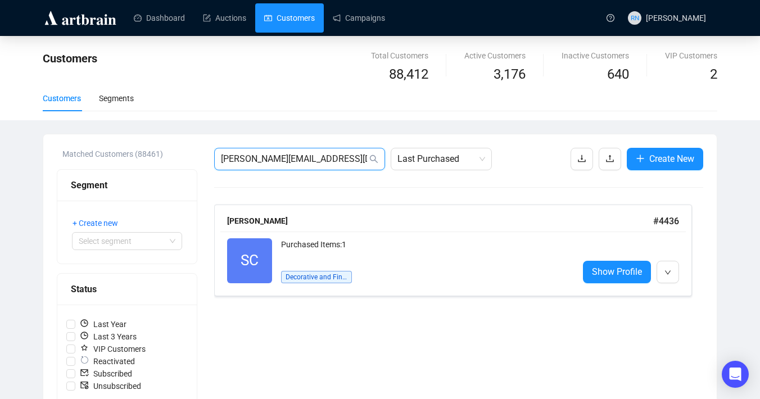
click at [292, 156] on input "[PERSON_NAME][EMAIL_ADDRESS][DOMAIN_NAME]" at bounding box center [294, 158] width 146 height 13
paste input "[PERSON_NAME][EMAIL_ADDRESS][DOMAIN_NAME]"
type input "[PERSON_NAME][EMAIL_ADDRESS][DOMAIN_NAME]"
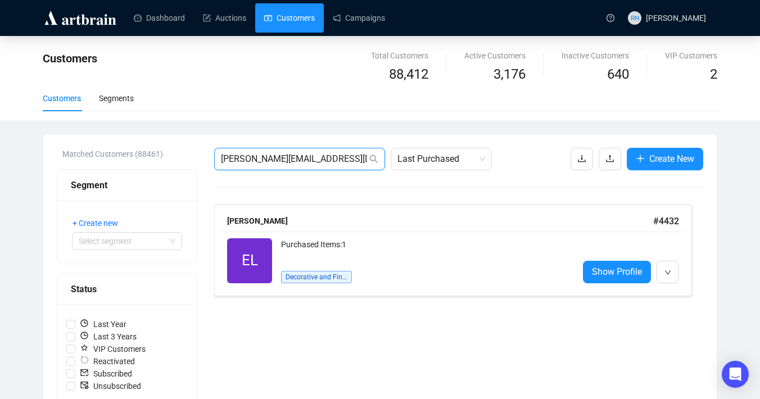
click at [296, 158] on input "[PERSON_NAME][EMAIL_ADDRESS][DOMAIN_NAME]" at bounding box center [294, 158] width 146 height 13
paste input "[EMAIL_ADDRESS][DOMAIN_NAME]"
type input "[EMAIL_ADDRESS][DOMAIN_NAME]"
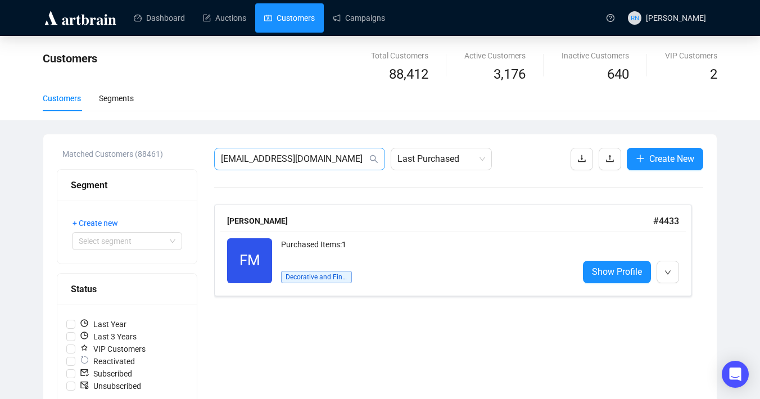
click at [271, 167] on span "[EMAIL_ADDRESS][DOMAIN_NAME]" at bounding box center [299, 159] width 171 height 22
click at [271, 166] on span "[EMAIL_ADDRESS][DOMAIN_NAME]" at bounding box center [299, 159] width 171 height 22
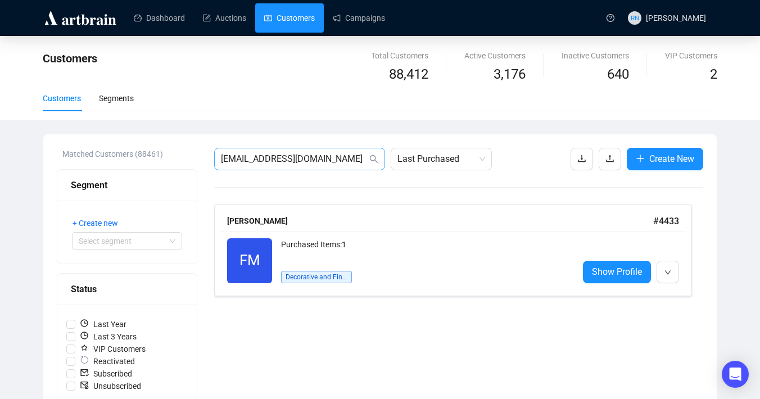
click at [271, 166] on span "[EMAIL_ADDRESS][DOMAIN_NAME]" at bounding box center [299, 159] width 171 height 22
click at [259, 158] on input "[EMAIL_ADDRESS][DOMAIN_NAME]" at bounding box center [294, 158] width 146 height 13
paste
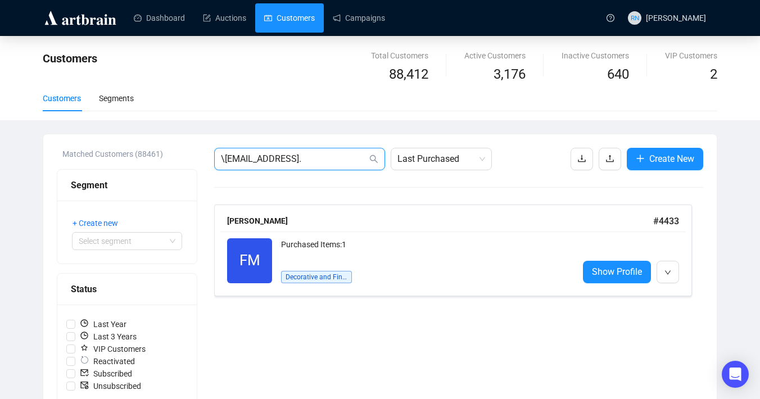
type input "\[EMAIL_ADDRESS]"
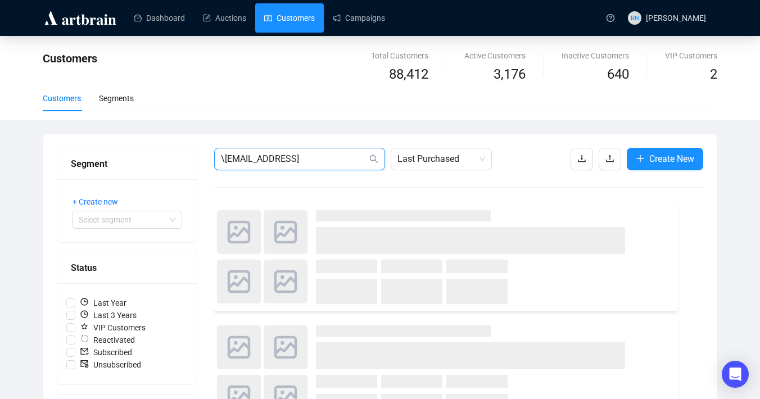
click at [259, 158] on input "\[EMAIL_ADDRESS]" at bounding box center [294, 158] width 146 height 13
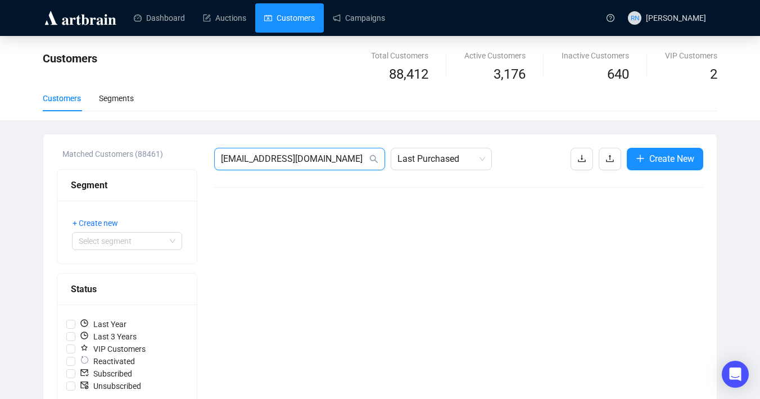
type input "[EMAIL_ADDRESS][DOMAIN_NAME]"
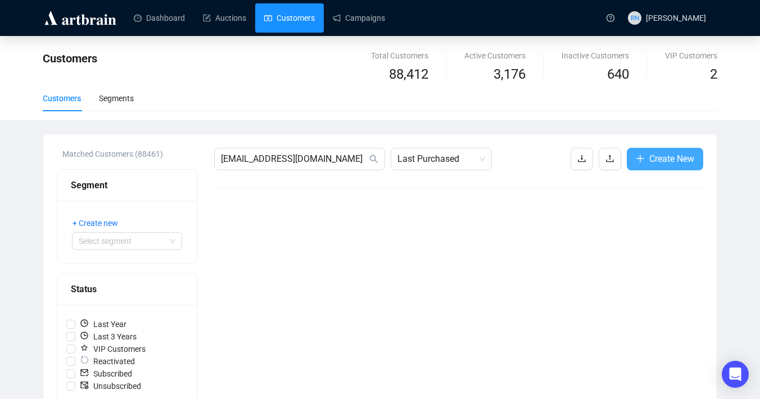
click at [669, 161] on span "Create New" at bounding box center [671, 159] width 45 height 14
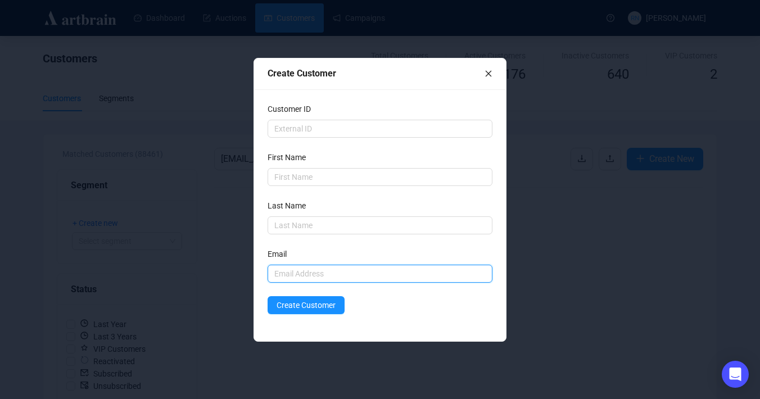
click at [360, 273] on input "text" at bounding box center [379, 274] width 225 height 18
type input "[EMAIL_ADDRESS][DOMAIN_NAME]"
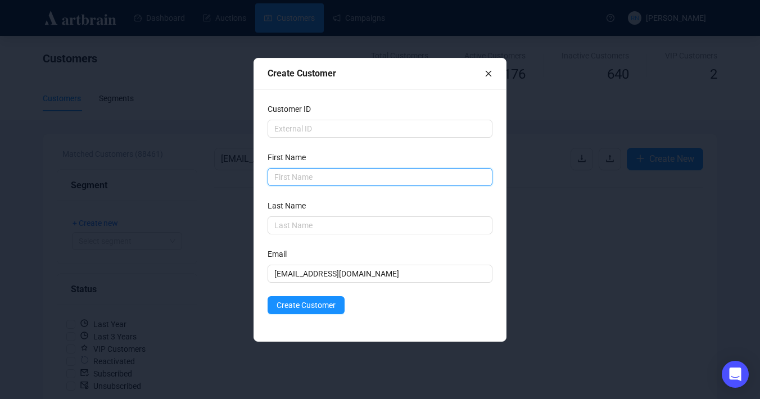
click at [294, 178] on input "text" at bounding box center [379, 177] width 225 height 18
type input "[PERSON_NAME]"
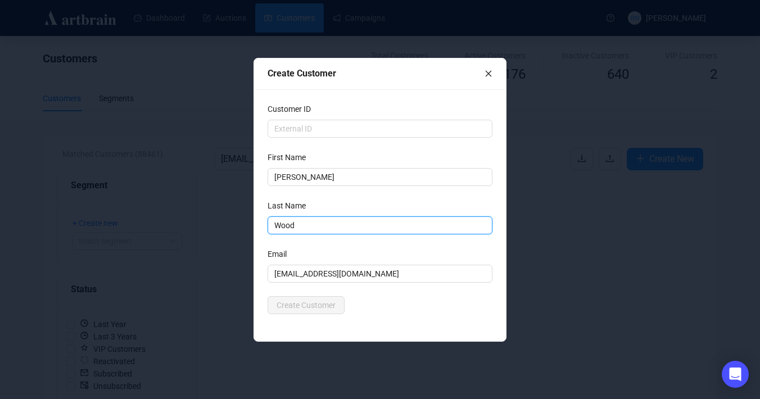
type input "Wood"
click at [312, 285] on form "Customer ID First Name [PERSON_NAME] Last Name [PERSON_NAME] Email [EMAIL_ADDRE…" at bounding box center [379, 208] width 225 height 211
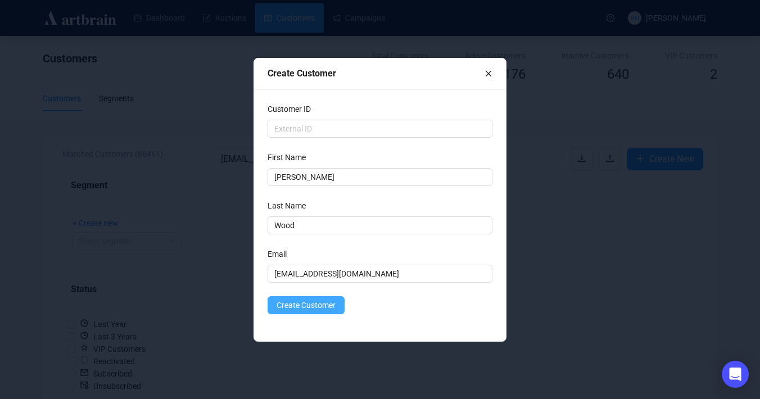
click at [302, 311] on button "Create Customer" at bounding box center [305, 305] width 77 height 18
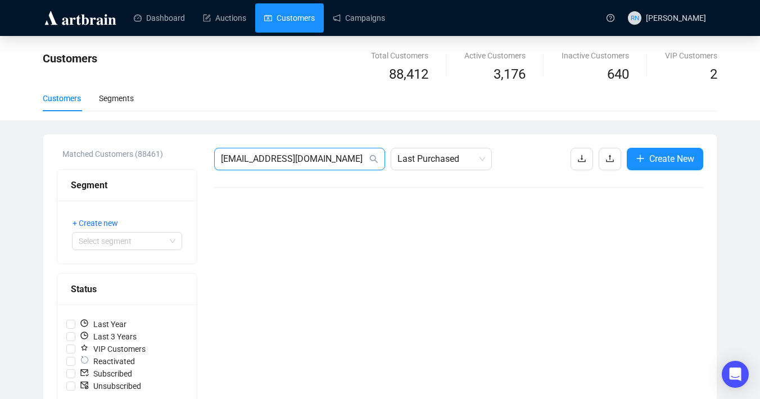
click at [301, 156] on input "[EMAIL_ADDRESS][DOMAIN_NAME]" at bounding box center [294, 158] width 146 height 13
type input "[EMAIL_ADDRESS][DOMAIN_NAME]"
click at [301, 152] on input "[EMAIL_ADDRESS][DOMAIN_NAME]" at bounding box center [294, 158] width 146 height 13
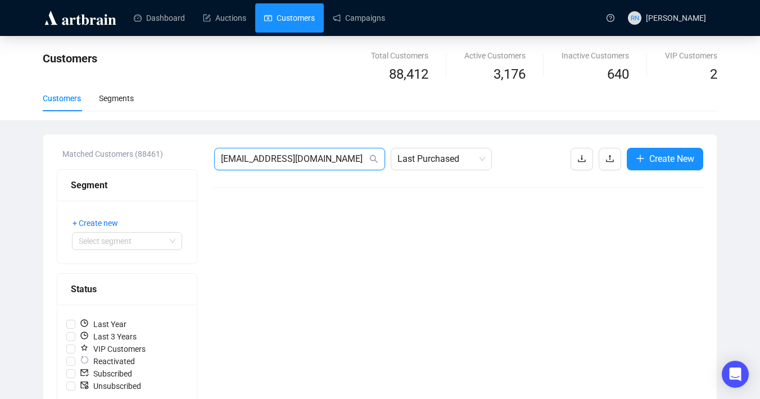
click at [301, 152] on input "[EMAIL_ADDRESS][DOMAIN_NAME]" at bounding box center [294, 158] width 146 height 13
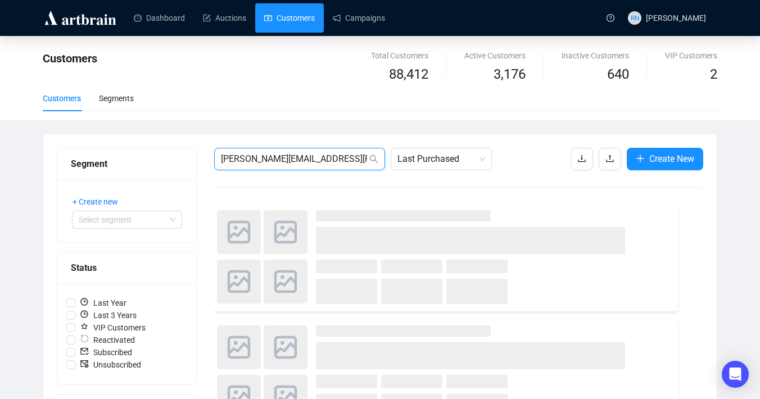
type input "[PERSON_NAME][EMAIL_ADDRESS][PERSON_NAME][DOMAIN_NAME]"
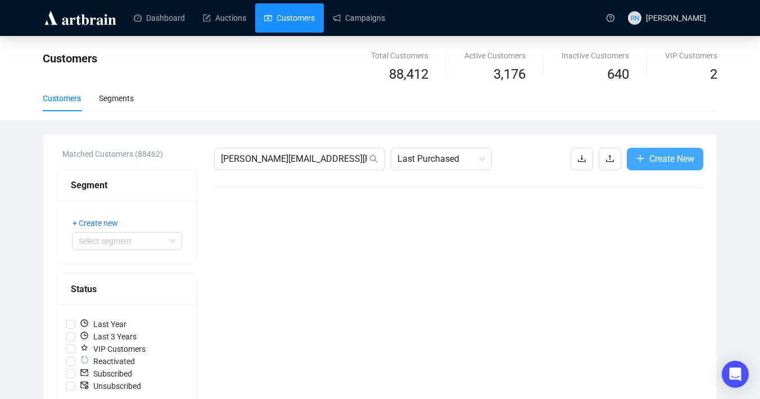
click at [646, 166] on button "Create New" at bounding box center [664, 159] width 76 height 22
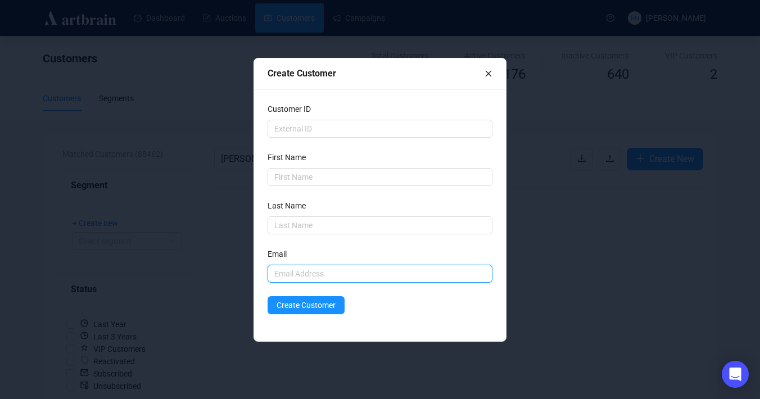
click at [316, 269] on input "text" at bounding box center [379, 274] width 225 height 18
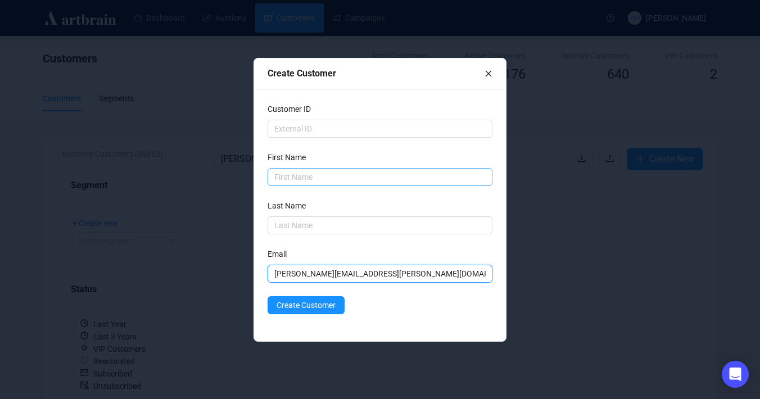
type input "[PERSON_NAME][EMAIL_ADDRESS][PERSON_NAME][DOMAIN_NAME]"
click at [295, 172] on input "text" at bounding box center [379, 177] width 225 height 18
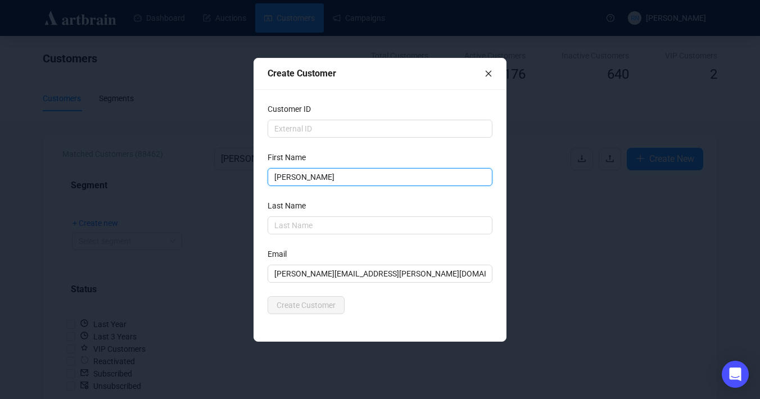
type input "[PERSON_NAME]"
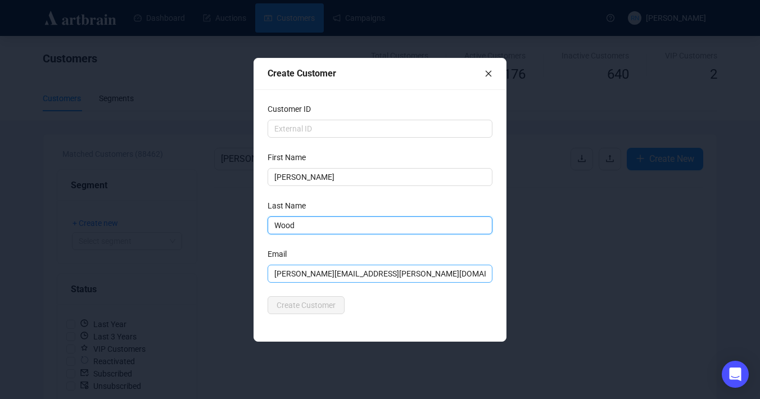
type input "Wood"
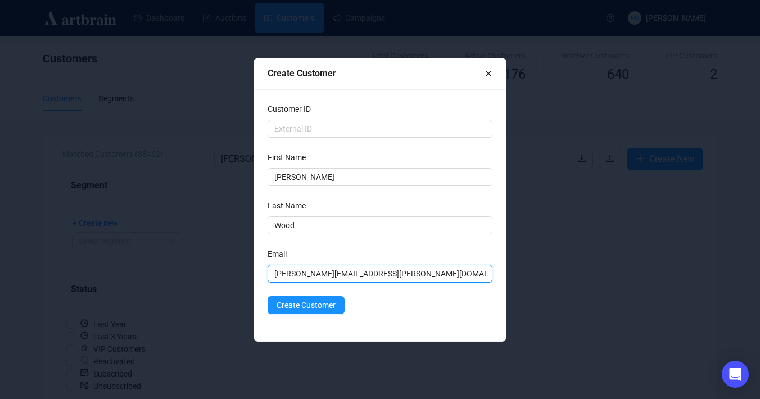
click at [362, 280] on input "[PERSON_NAME][EMAIL_ADDRESS][PERSON_NAME][DOMAIN_NAME]" at bounding box center [379, 274] width 225 height 18
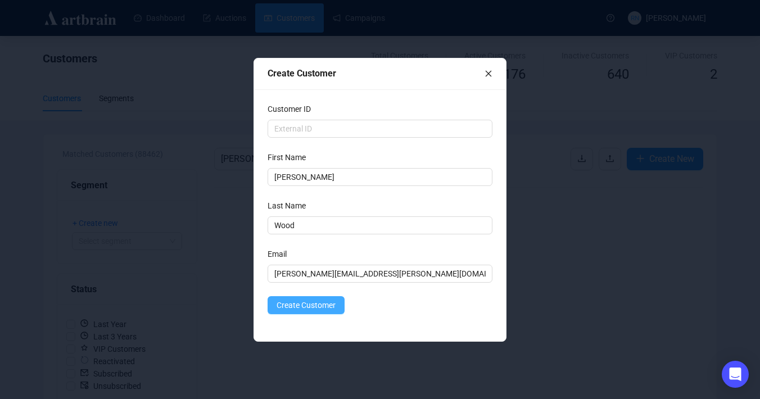
click at [312, 302] on span "Create Customer" at bounding box center [305, 305] width 59 height 12
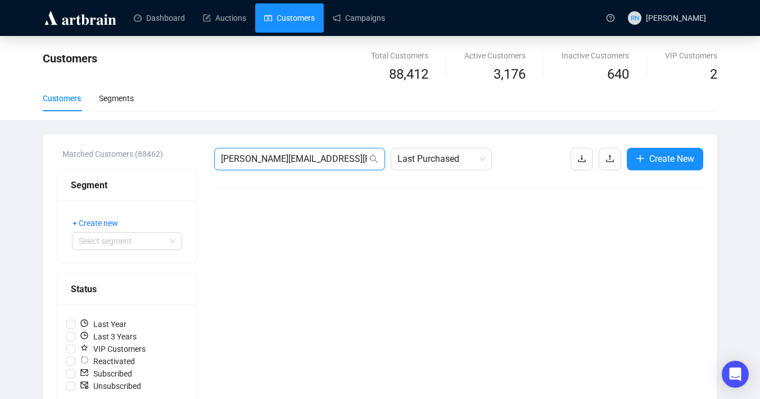
click at [312, 158] on input "[PERSON_NAME][EMAIL_ADDRESS][PERSON_NAME][DOMAIN_NAME]" at bounding box center [294, 158] width 146 height 13
type input "[EMAIL_ADDRESS][DOMAIN_NAME]"
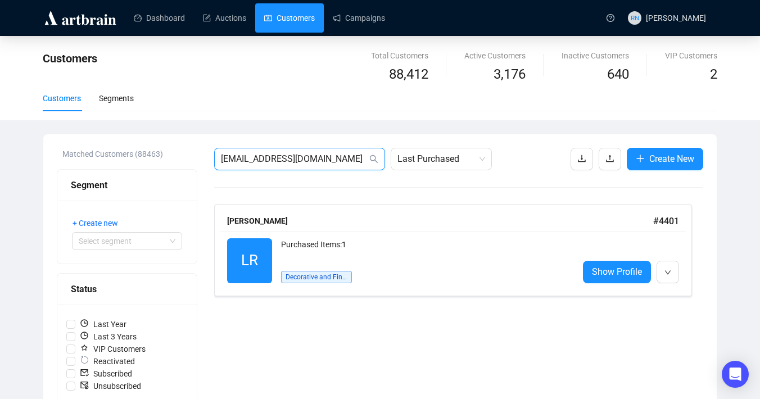
click at [315, 154] on input "[EMAIL_ADDRESS][DOMAIN_NAME]" at bounding box center [294, 158] width 146 height 13
type input "[EMAIL_ADDRESS][DOMAIN_NAME]"
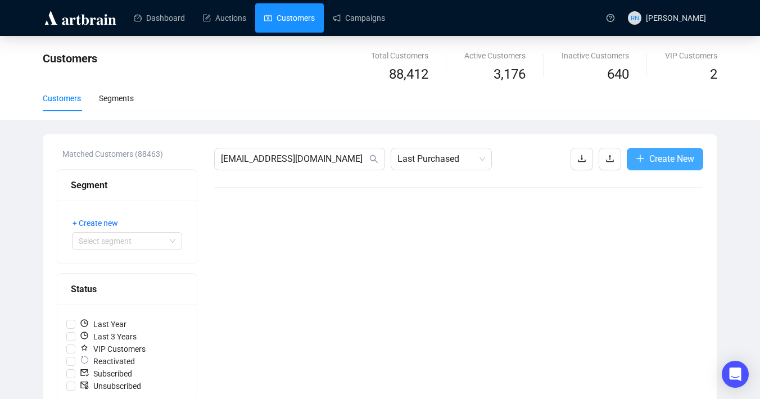
click at [660, 160] on span "Create New" at bounding box center [671, 159] width 45 height 14
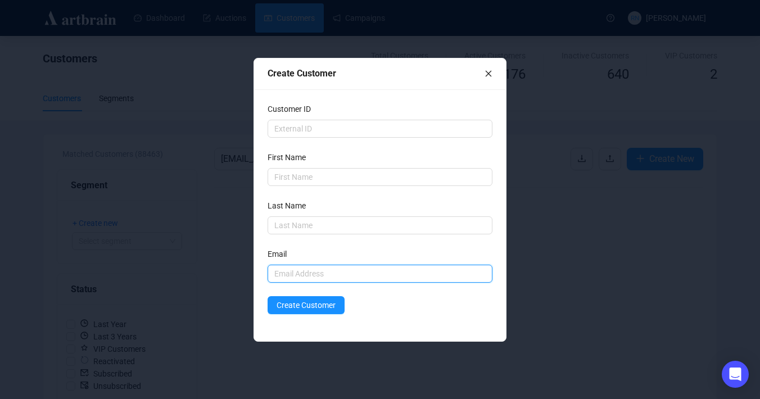
click at [293, 272] on input "text" at bounding box center [379, 274] width 225 height 18
type input "[EMAIL_ADDRESS][DOMAIN_NAME]"
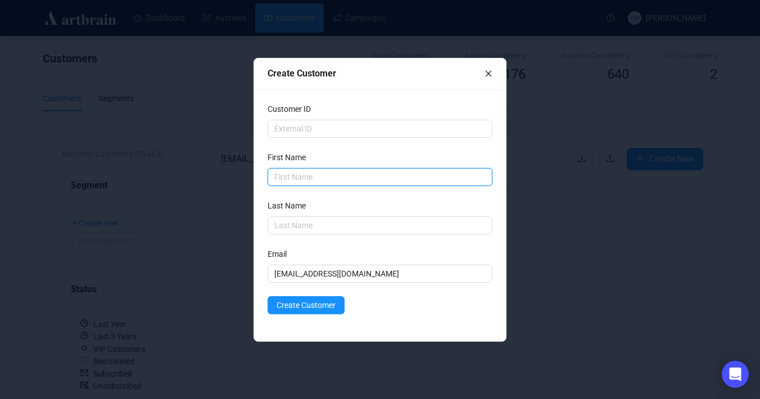
click at [296, 178] on input "text" at bounding box center [379, 177] width 225 height 18
type input "[PERSON_NAME]"
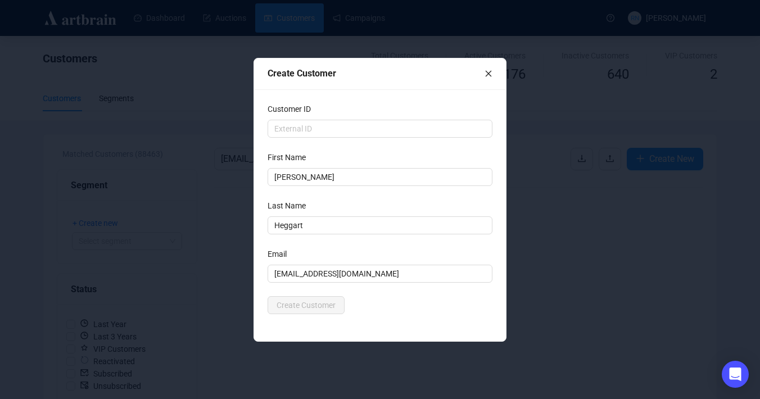
click at [397, 252] on div "Email" at bounding box center [379, 256] width 225 height 17
click at [323, 306] on span "Create Customer" at bounding box center [305, 305] width 59 height 12
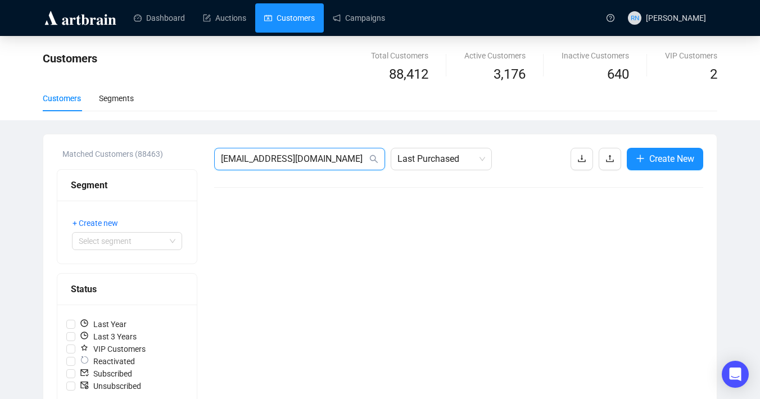
click at [271, 161] on input "[EMAIL_ADDRESS][DOMAIN_NAME]" at bounding box center [294, 158] width 146 height 13
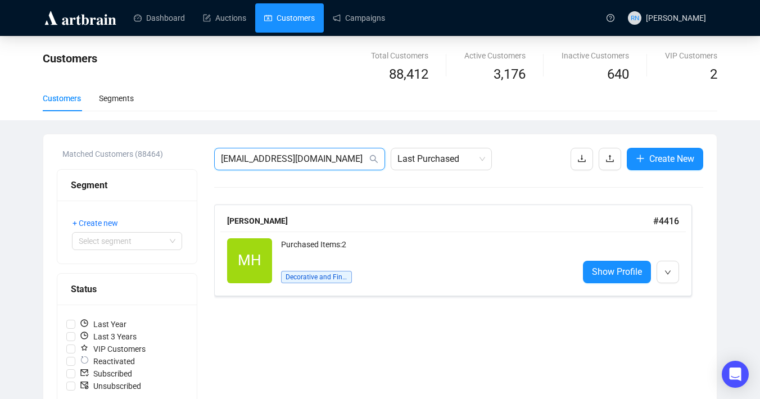
click at [296, 157] on input "[EMAIL_ADDRESS][DOMAIN_NAME]" at bounding box center [294, 158] width 146 height 13
click at [289, 165] on span "[EMAIL_ADDRESS][DOMAIN_NAME]" at bounding box center [299, 159] width 171 height 22
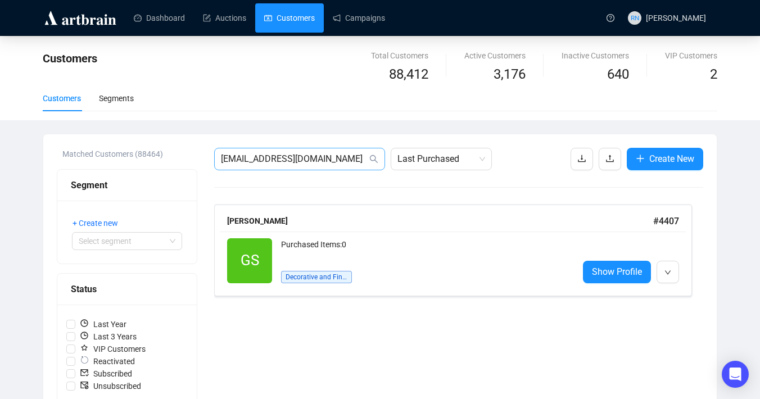
click at [289, 165] on span "[EMAIL_ADDRESS][DOMAIN_NAME]" at bounding box center [299, 159] width 171 height 22
click at [289, 165] on input "[EMAIL_ADDRESS][DOMAIN_NAME]" at bounding box center [294, 158] width 146 height 13
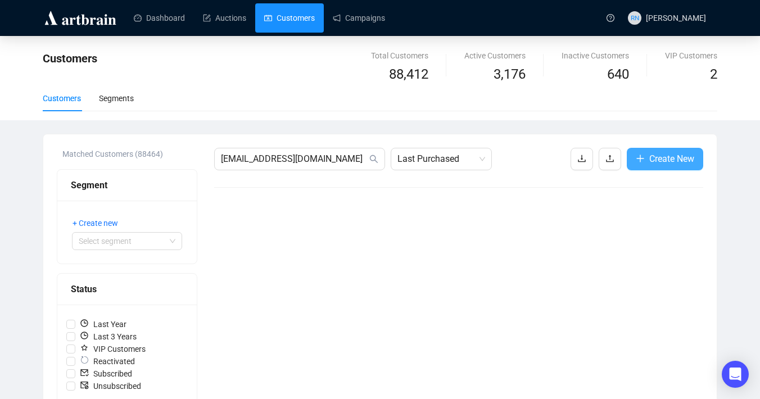
click at [684, 164] on span "Create New" at bounding box center [671, 159] width 45 height 14
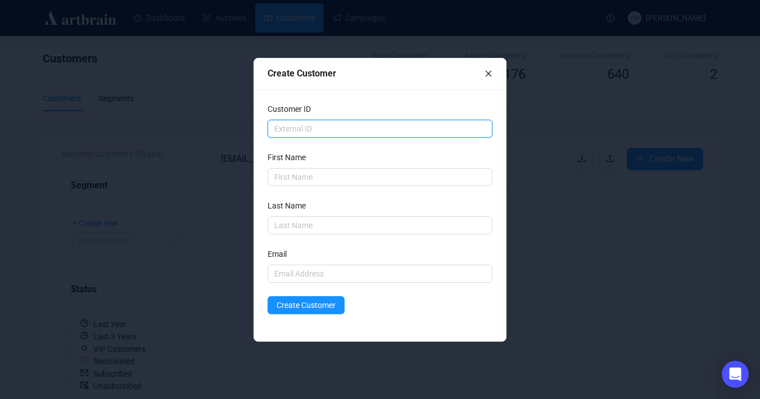
click at [302, 129] on input "text" at bounding box center [379, 129] width 225 height 18
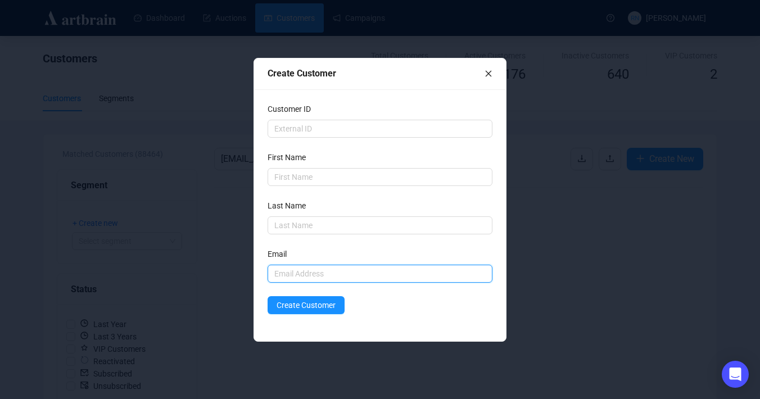
click at [287, 271] on input "text" at bounding box center [379, 274] width 225 height 18
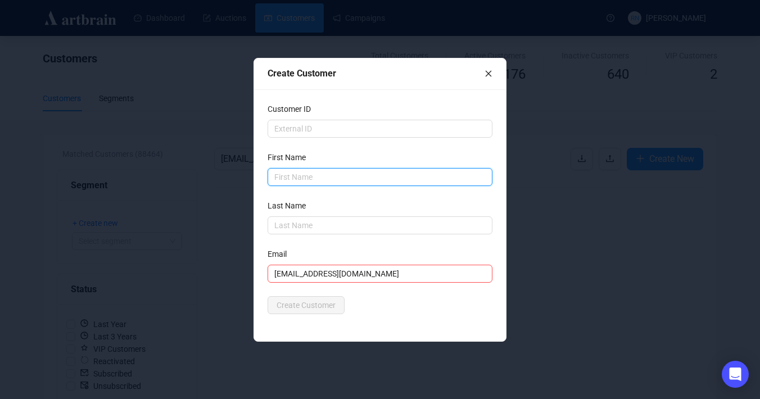
click at [283, 178] on input "text" at bounding box center [379, 177] width 225 height 18
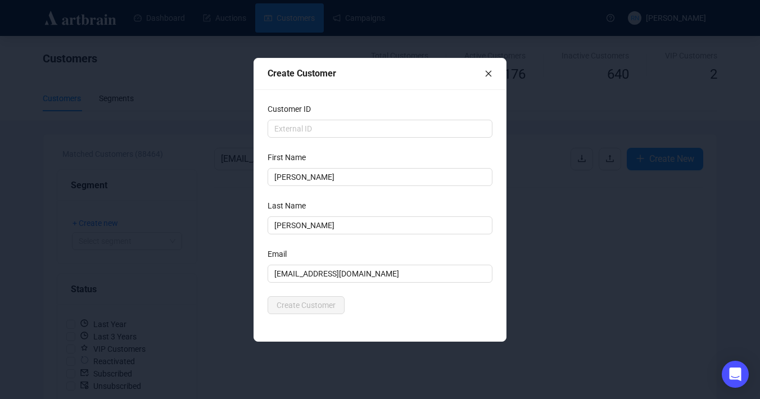
click at [331, 302] on button "Create Customer" at bounding box center [305, 305] width 77 height 18
click at [378, 301] on div "Create Customer" at bounding box center [379, 305] width 225 height 18
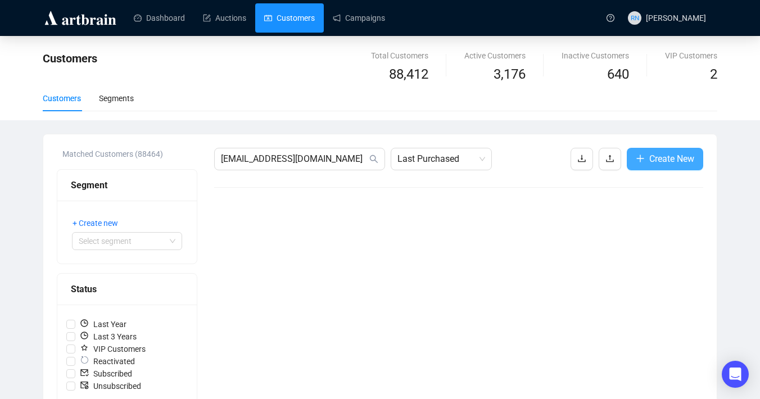
click at [649, 156] on span "Create New" at bounding box center [671, 159] width 45 height 14
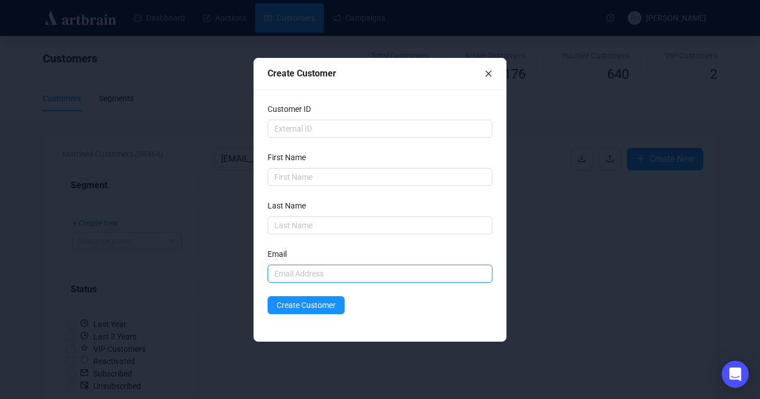
click at [357, 281] on input "text" at bounding box center [379, 274] width 225 height 18
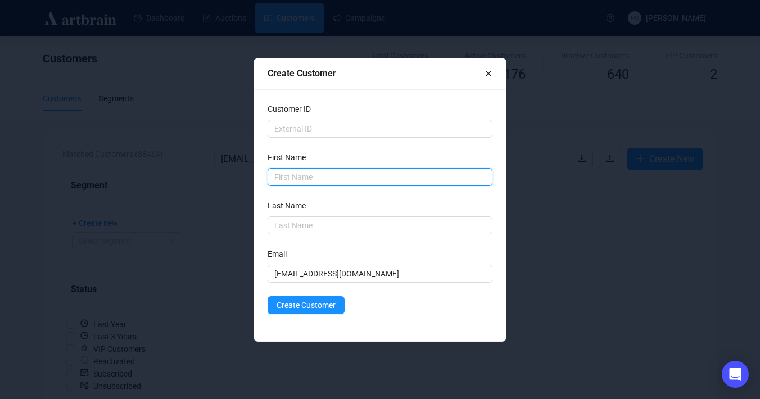
click at [285, 183] on input "text" at bounding box center [379, 177] width 225 height 18
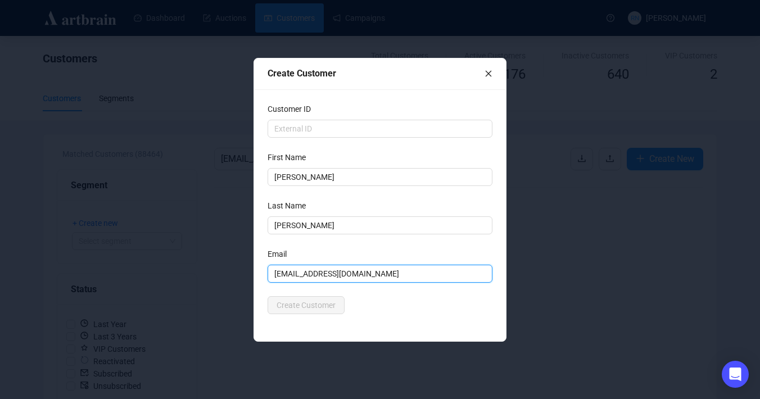
click at [424, 276] on input "[EMAIL_ADDRESS][DOMAIN_NAME]" at bounding box center [379, 274] width 225 height 18
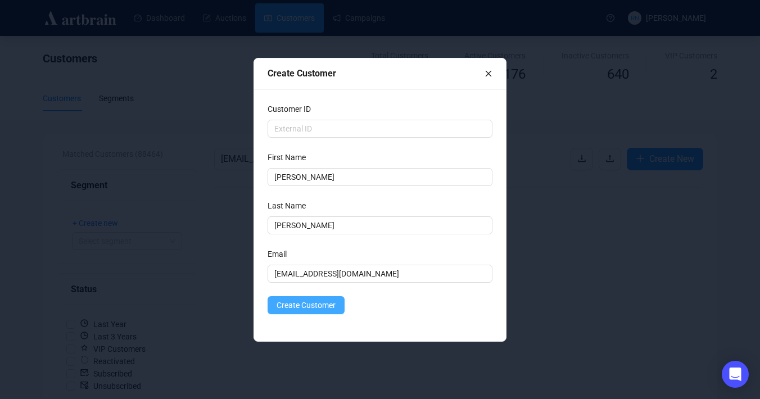
click at [303, 302] on span "Create Customer" at bounding box center [305, 305] width 59 height 12
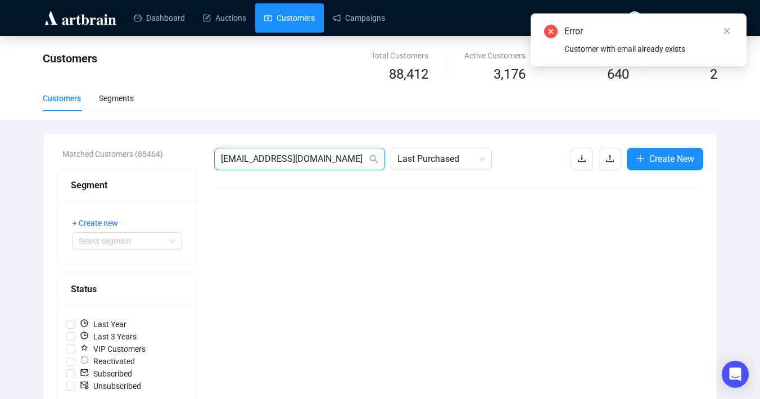
click at [320, 164] on input "[EMAIL_ADDRESS][DOMAIN_NAME]" at bounding box center [294, 158] width 146 height 13
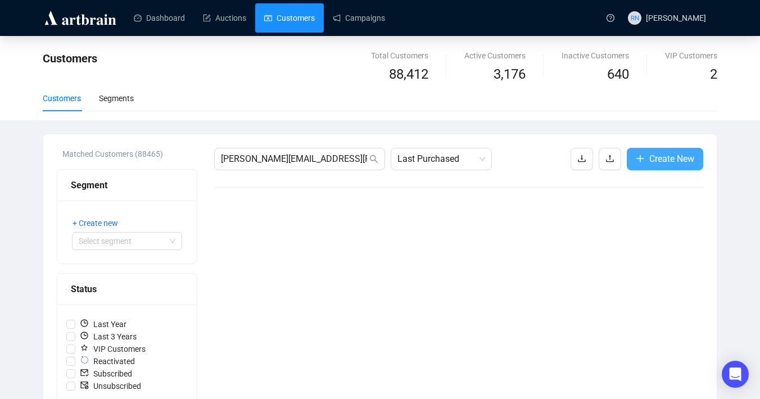
click at [675, 162] on span "Create New" at bounding box center [671, 159] width 45 height 14
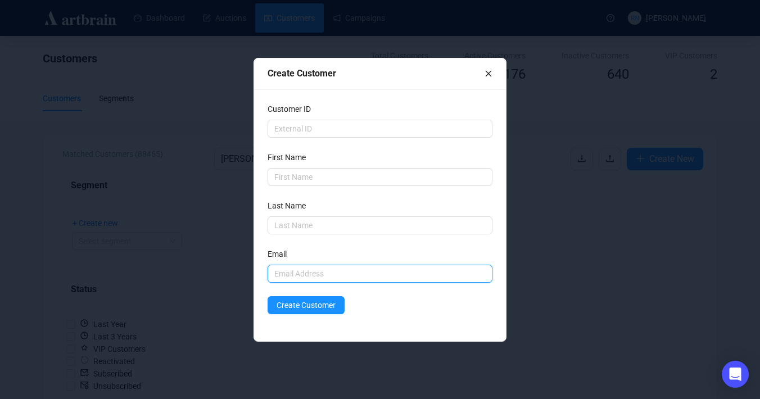
click at [394, 272] on input "text" at bounding box center [379, 274] width 225 height 18
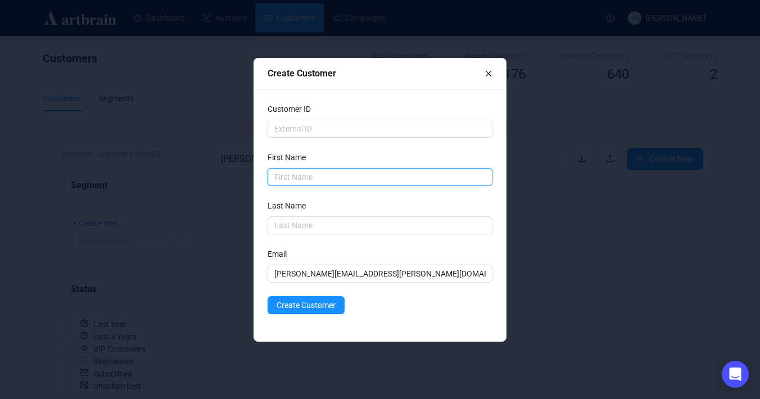
click at [293, 177] on input "text" at bounding box center [379, 177] width 225 height 18
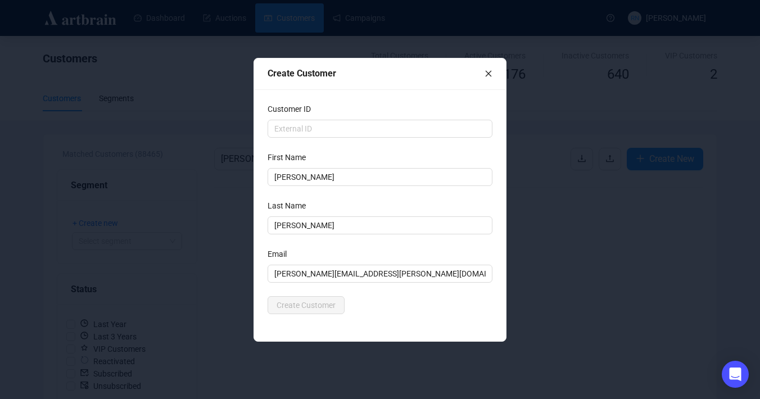
click at [389, 289] on form "Customer ID First Name [PERSON_NAME] Last Name [PERSON_NAME] Email [PERSON_NAME…" at bounding box center [379, 208] width 225 height 211
click at [319, 301] on span "Create Customer" at bounding box center [305, 305] width 59 height 12
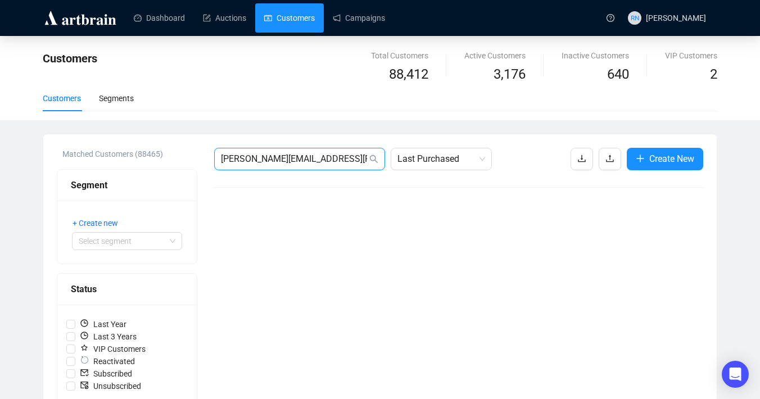
click at [314, 162] on input "[PERSON_NAME][EMAIL_ADDRESS][PERSON_NAME][DOMAIN_NAME]" at bounding box center [294, 158] width 146 height 13
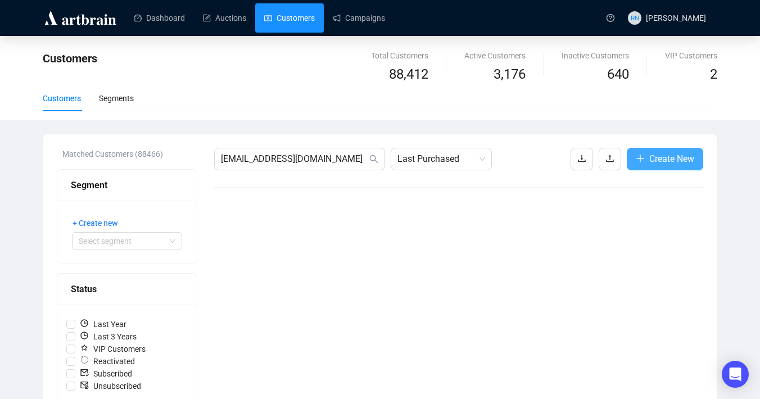
click at [690, 164] on span "Create New" at bounding box center [671, 159] width 45 height 14
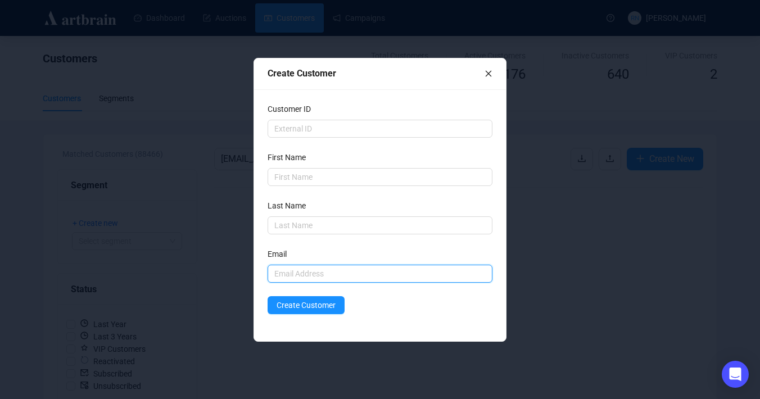
click at [346, 273] on input "text" at bounding box center [379, 274] width 225 height 18
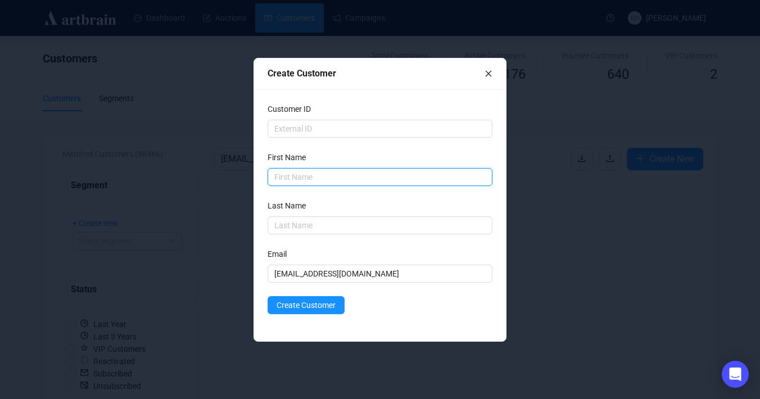
click at [303, 183] on input "text" at bounding box center [379, 177] width 225 height 18
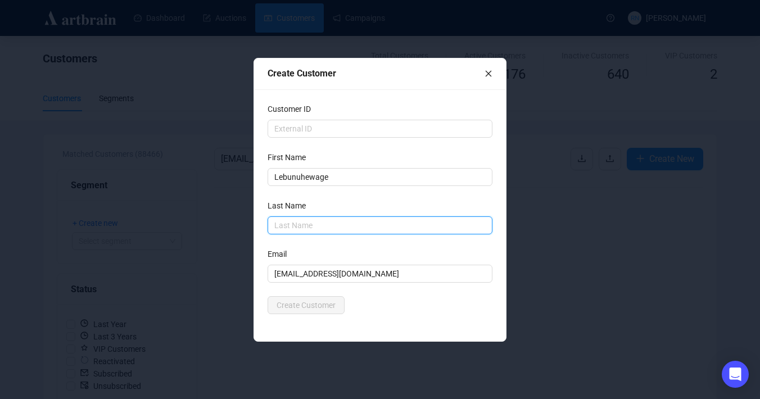
click at [281, 228] on input "text" at bounding box center [379, 225] width 225 height 18
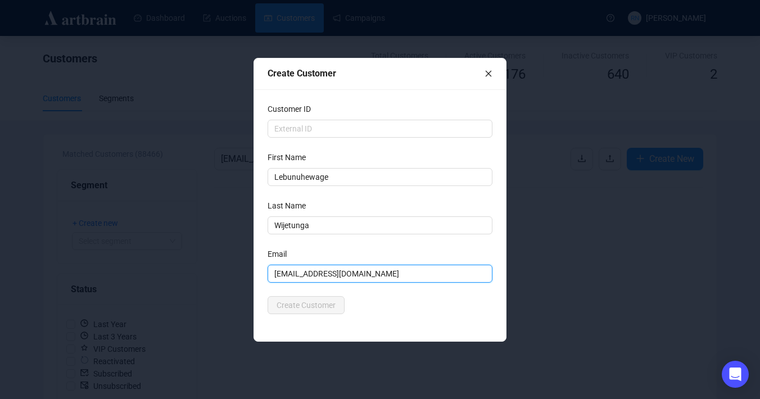
click at [387, 281] on input "[EMAIL_ADDRESS][DOMAIN_NAME]" at bounding box center [379, 274] width 225 height 18
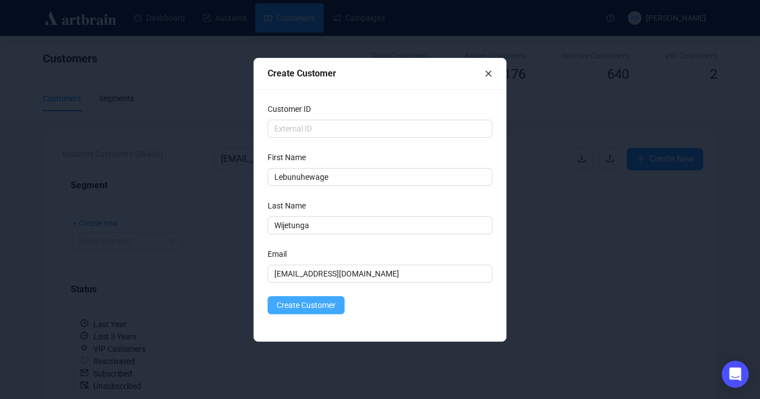
click at [324, 311] on button "Create Customer" at bounding box center [305, 305] width 77 height 18
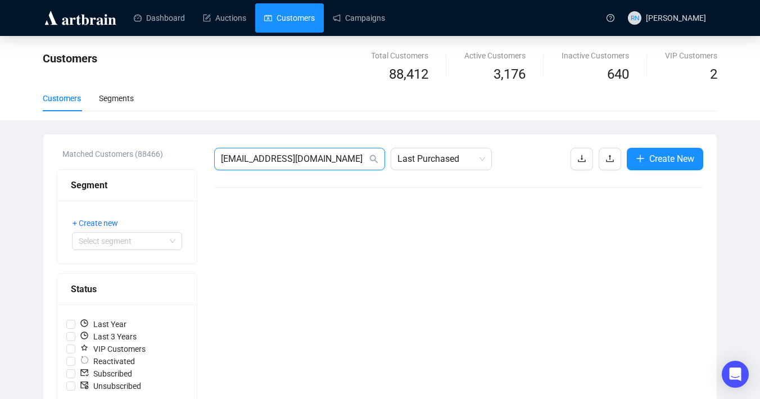
click at [321, 164] on input "[EMAIL_ADDRESS][DOMAIN_NAME]" at bounding box center [294, 158] width 146 height 13
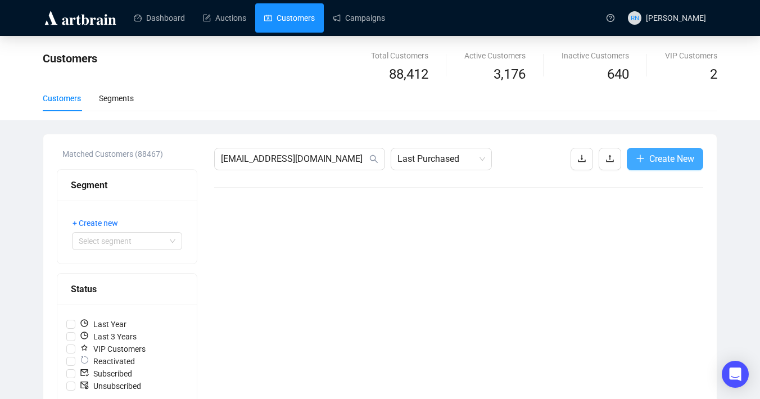
click at [695, 153] on button "Create New" at bounding box center [664, 159] width 76 height 22
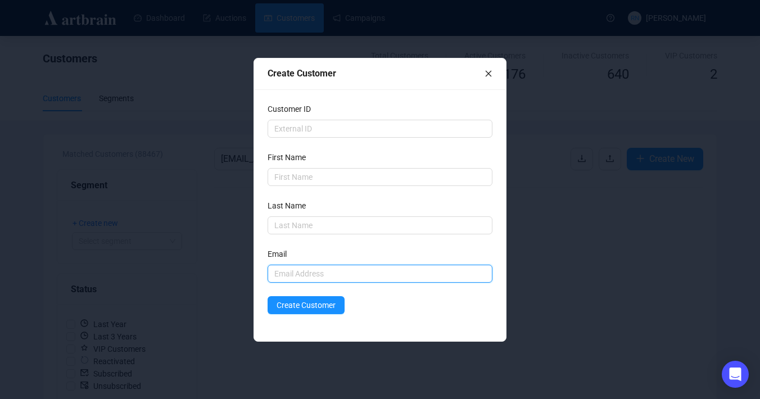
click at [306, 270] on input "text" at bounding box center [379, 274] width 225 height 18
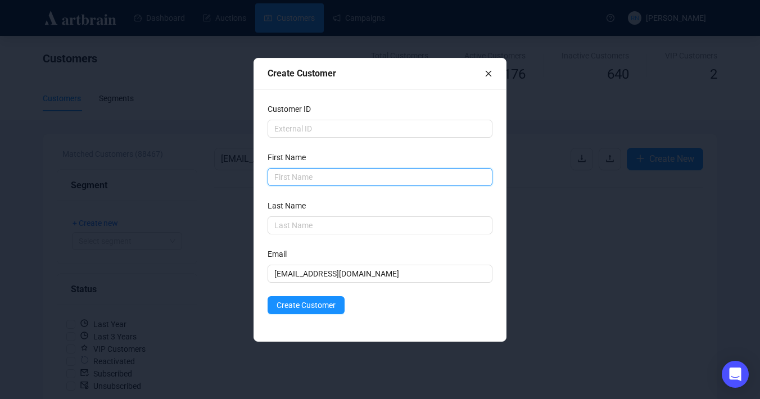
click at [302, 171] on input "text" at bounding box center [379, 177] width 225 height 18
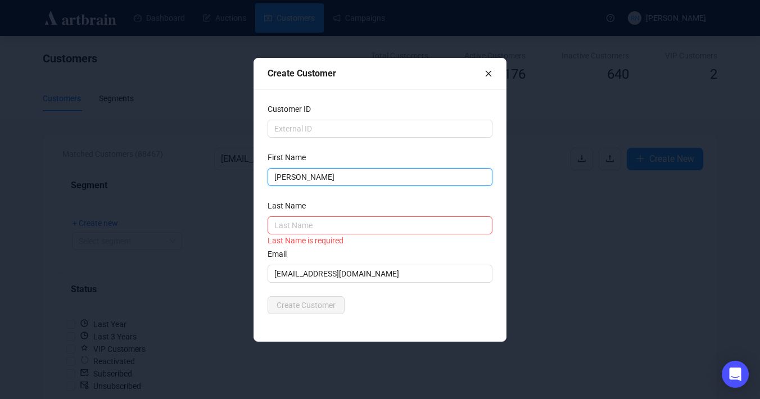
click at [290, 174] on input "[PERSON_NAME]" at bounding box center [379, 177] width 225 height 18
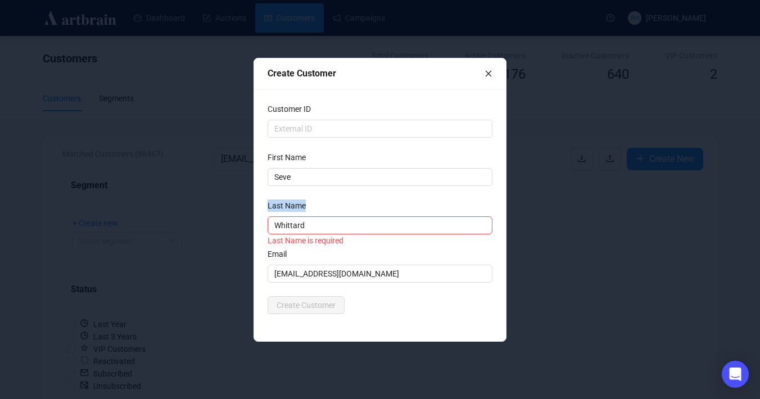
click at [342, 199] on div "Last Name" at bounding box center [379, 207] width 225 height 17
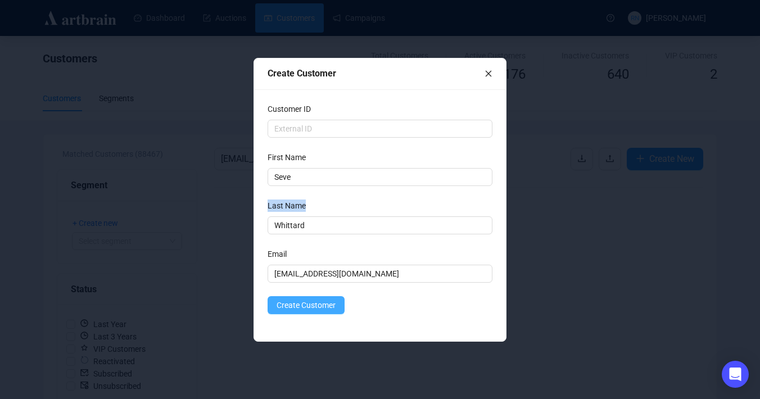
click at [318, 310] on span "Create Customer" at bounding box center [305, 305] width 59 height 12
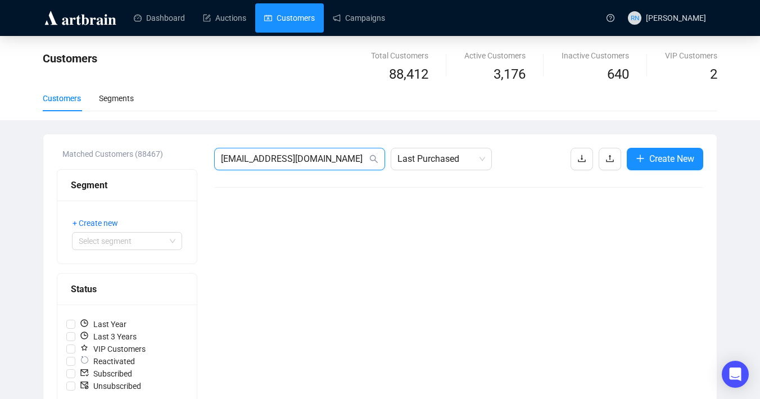
click at [302, 165] on input "[EMAIL_ADDRESS][DOMAIN_NAME]" at bounding box center [294, 158] width 146 height 13
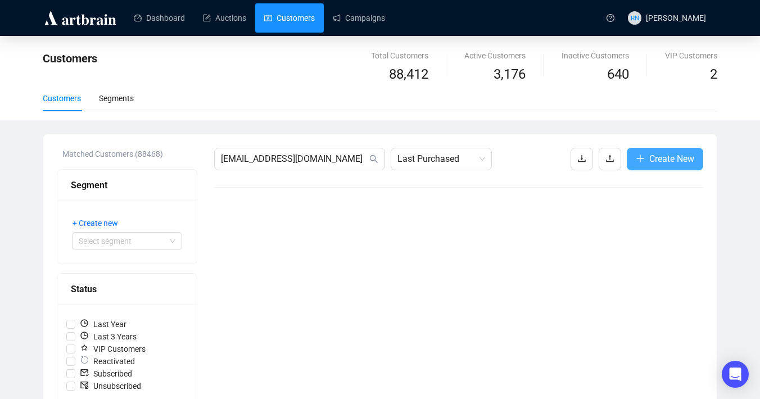
click at [649, 158] on span "Create New" at bounding box center [671, 159] width 45 height 14
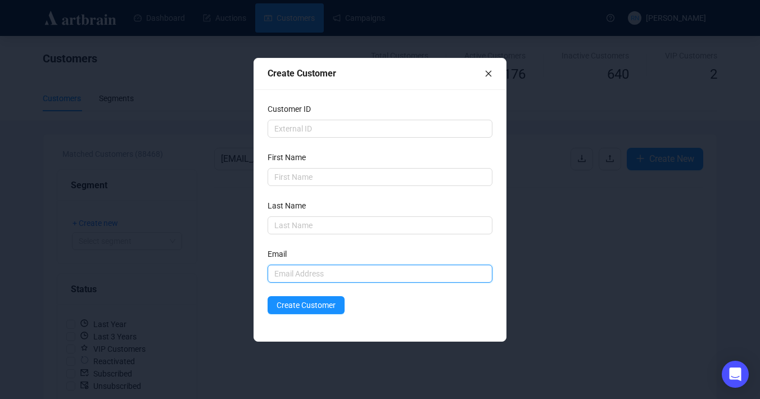
click at [382, 269] on input "text" at bounding box center [379, 274] width 225 height 18
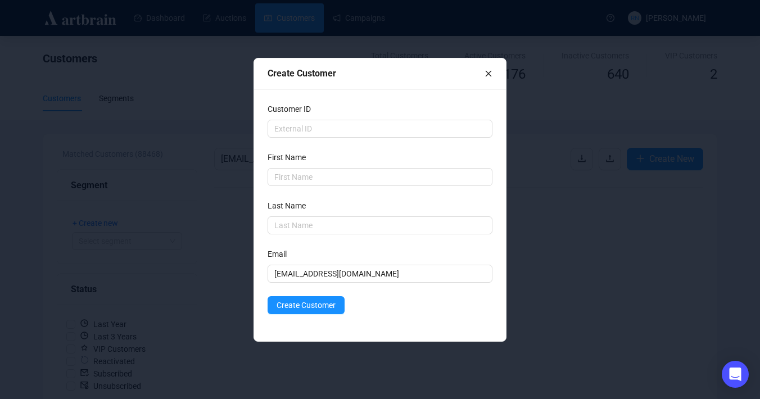
click at [301, 187] on form "Customer ID First Name Last Name Email [EMAIL_ADDRESS][DOMAIN_NAME] Create Cust…" at bounding box center [379, 208] width 225 height 211
click at [299, 180] on input "text" at bounding box center [379, 177] width 225 height 18
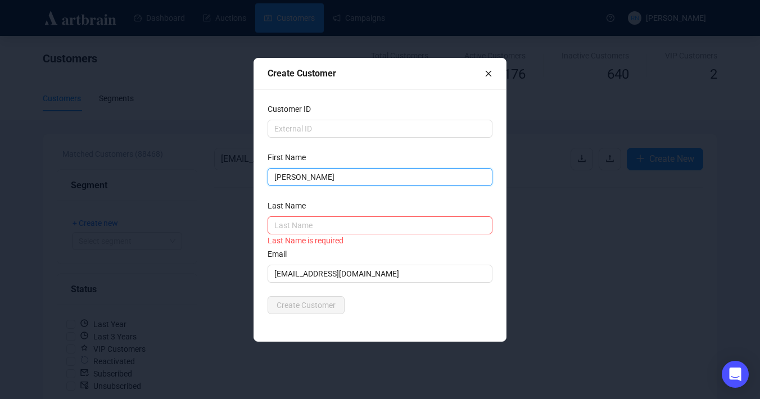
click at [308, 179] on input "[PERSON_NAME]" at bounding box center [379, 177] width 225 height 18
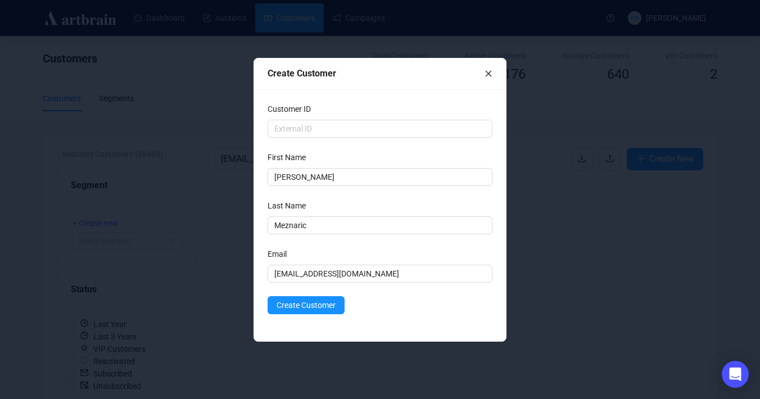
click at [411, 311] on div "Create Customer" at bounding box center [379, 305] width 225 height 18
click at [312, 305] on span "Create Customer" at bounding box center [305, 305] width 59 height 12
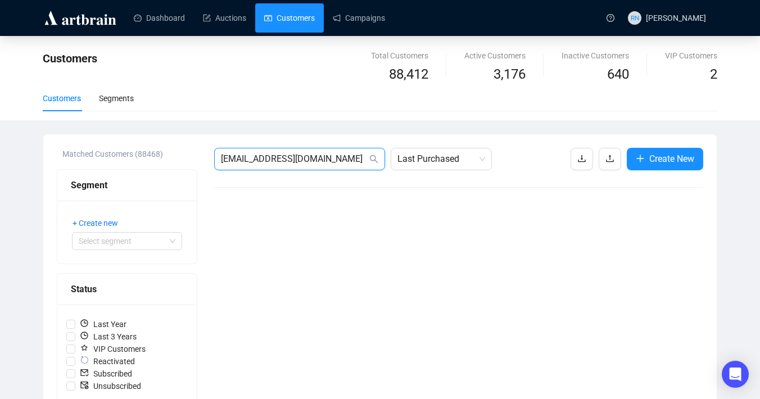
click at [308, 157] on input "[EMAIL_ADDRESS][DOMAIN_NAME]" at bounding box center [294, 158] width 146 height 13
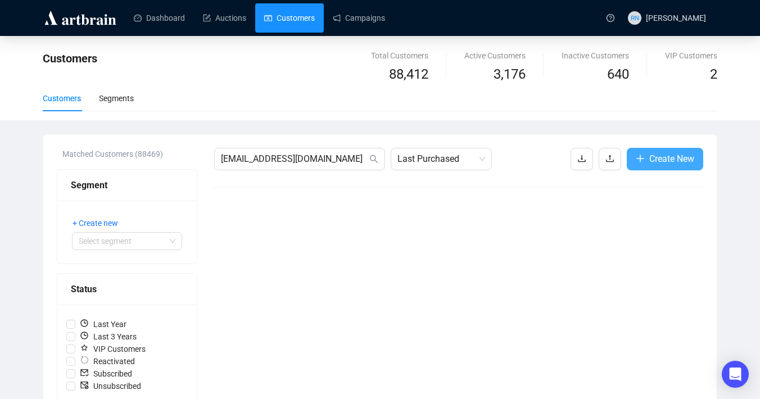
click at [663, 153] on span "Create New" at bounding box center [671, 159] width 45 height 14
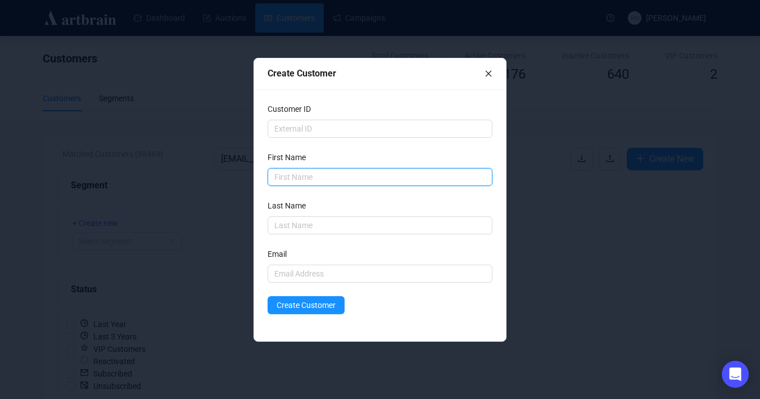
click at [404, 174] on input "text" at bounding box center [379, 177] width 225 height 18
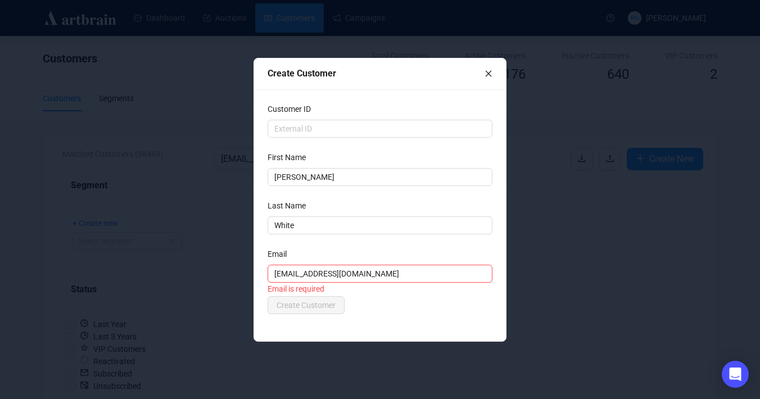
click at [416, 333] on div "Customer ID First Name [PERSON_NAME] Last Name White Email [EMAIL_ADDRESS][DOMA…" at bounding box center [380, 215] width 252 height 252
click at [394, 310] on div "Create Customer" at bounding box center [379, 305] width 225 height 18
click at [307, 303] on span "Create Customer" at bounding box center [305, 305] width 59 height 12
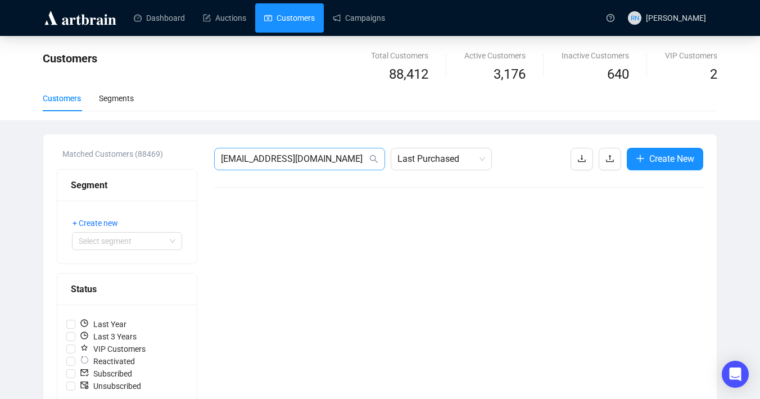
click at [289, 169] on span "[EMAIL_ADDRESS][DOMAIN_NAME]" at bounding box center [299, 159] width 171 height 22
click at [288, 162] on input "[EMAIL_ADDRESS][DOMAIN_NAME]" at bounding box center [294, 158] width 146 height 13
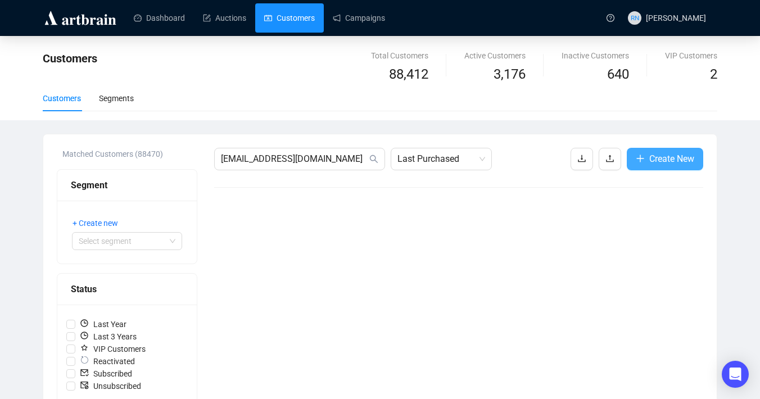
click at [650, 164] on span "Create New" at bounding box center [671, 159] width 45 height 14
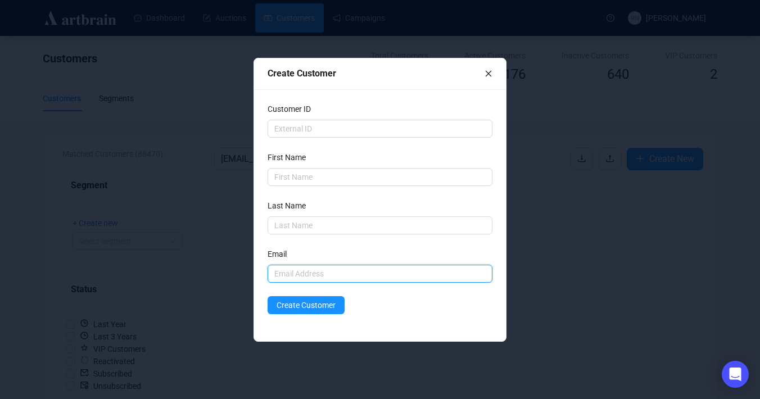
click at [312, 268] on input "text" at bounding box center [379, 274] width 225 height 18
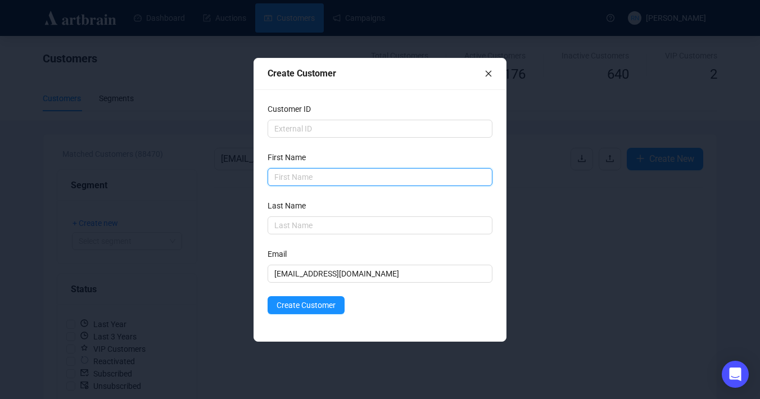
click at [298, 172] on input "text" at bounding box center [379, 177] width 225 height 18
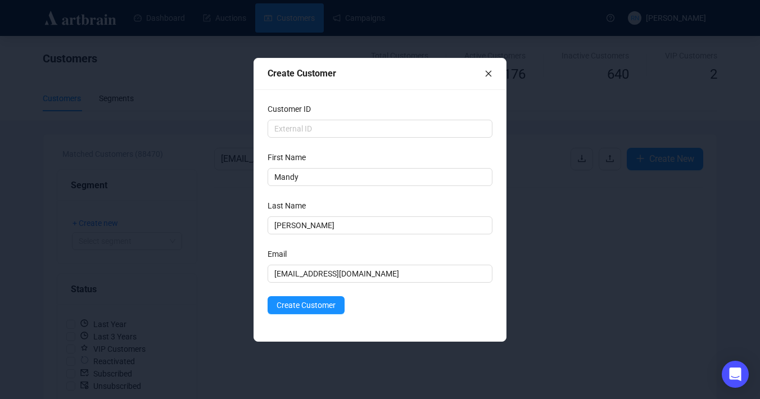
click at [382, 294] on form "Customer ID First Name [PERSON_NAME] Last Name [PERSON_NAME] Last Name is requi…" at bounding box center [379, 208] width 225 height 211
click at [330, 302] on span "Create Customer" at bounding box center [305, 305] width 59 height 12
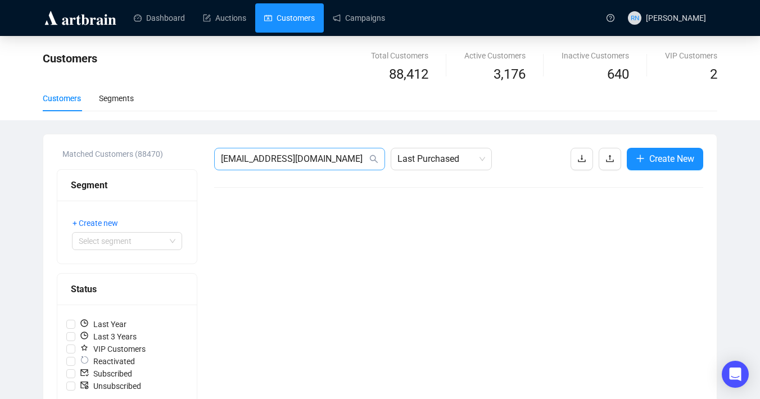
click at [293, 151] on span "[EMAIL_ADDRESS][DOMAIN_NAME]" at bounding box center [299, 159] width 171 height 22
click at [293, 159] on input "[EMAIL_ADDRESS][DOMAIN_NAME]" at bounding box center [294, 158] width 146 height 13
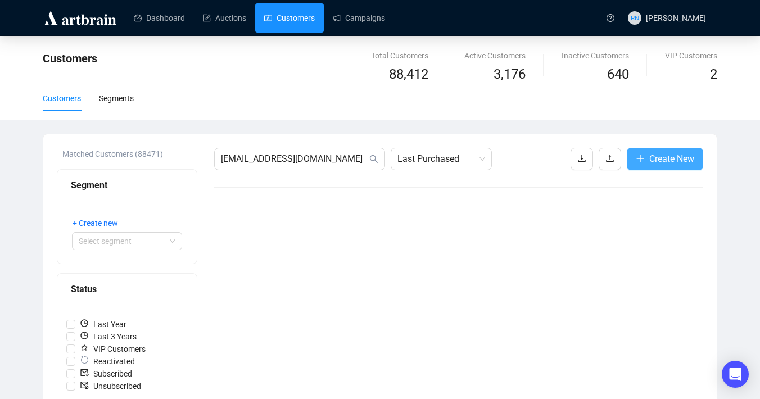
click at [649, 157] on span "Create New" at bounding box center [671, 159] width 45 height 14
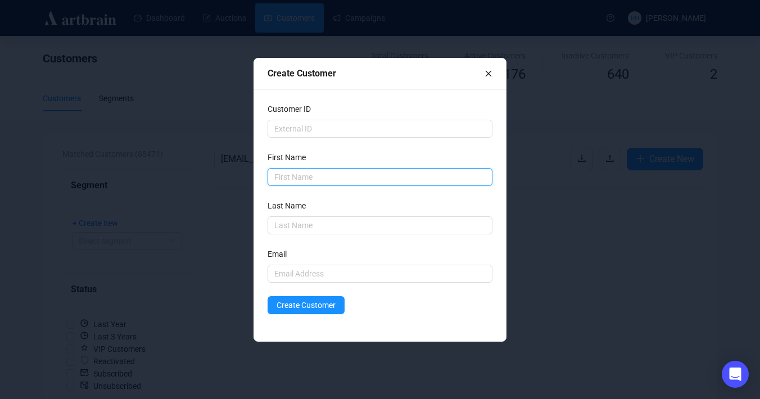
click at [305, 175] on input "text" at bounding box center [379, 177] width 225 height 18
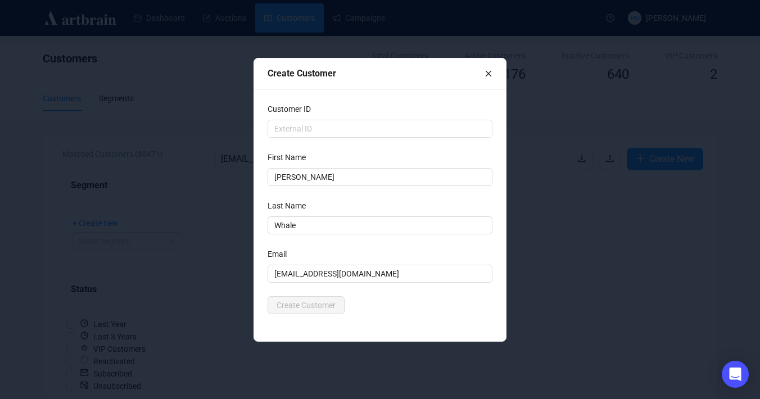
click at [367, 315] on div "Customer ID First Name [PERSON_NAME] Last Name [PERSON_NAME] [PERSON_NAME][EMAI…" at bounding box center [380, 215] width 252 height 252
click at [322, 301] on span "Create Customer" at bounding box center [305, 305] width 59 height 12
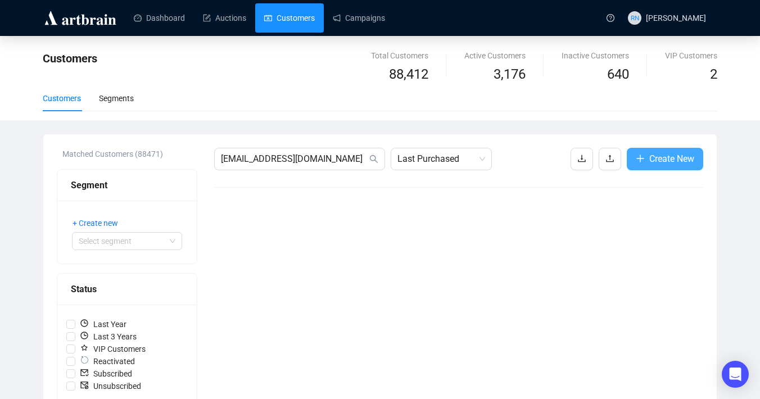
click at [652, 168] on button "Create New" at bounding box center [664, 159] width 76 height 22
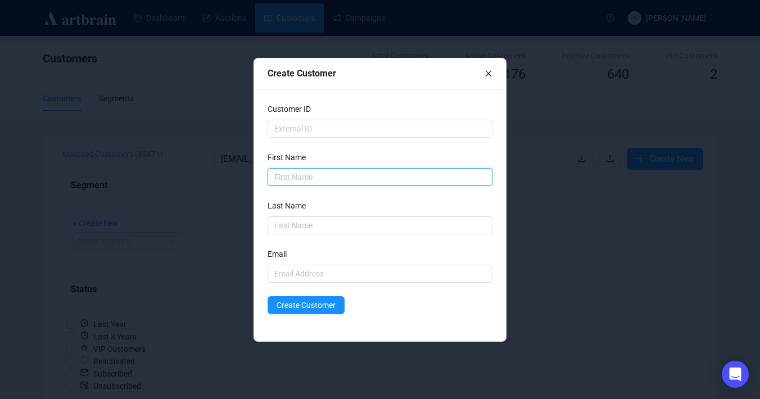
click at [334, 175] on input "text" at bounding box center [379, 177] width 225 height 18
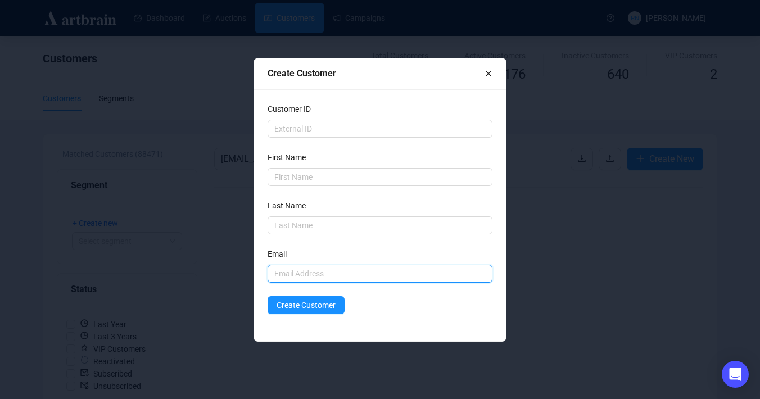
click at [279, 270] on input "text" at bounding box center [379, 274] width 225 height 18
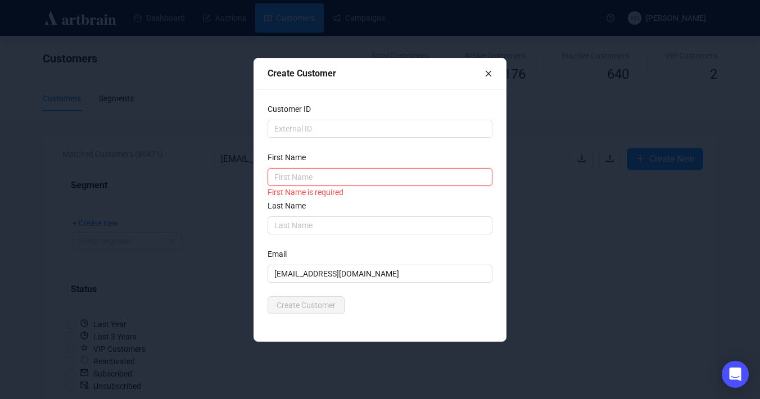
click at [296, 175] on input "text" at bounding box center [379, 177] width 225 height 18
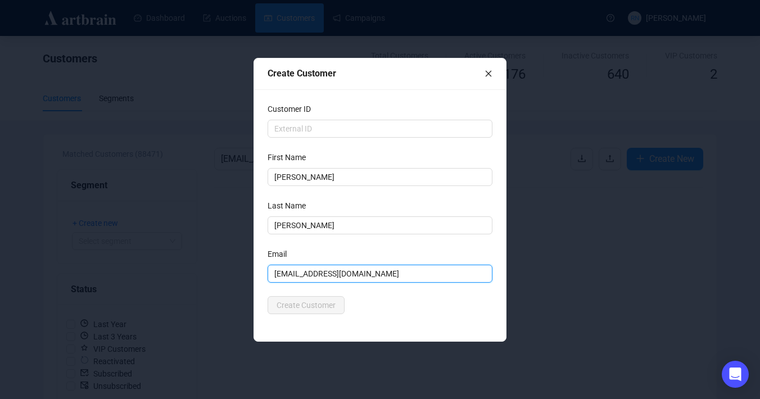
click at [358, 282] on form "Customer ID First Name [PERSON_NAME] Last Name [PERSON_NAME] Email [PERSON_NAME…" at bounding box center [379, 208] width 225 height 211
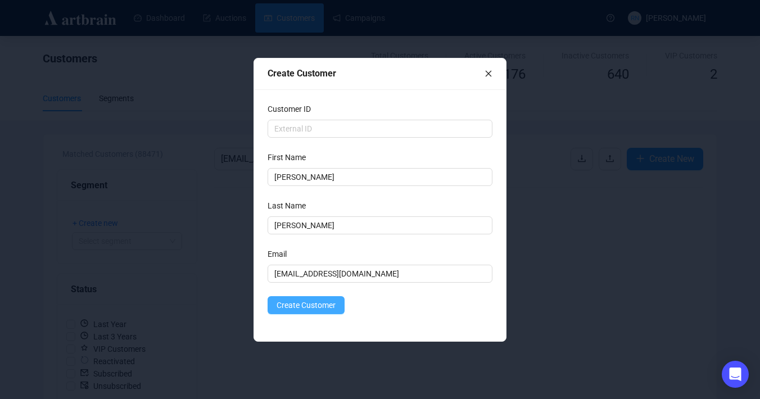
click at [310, 308] on span "Create Customer" at bounding box center [305, 305] width 59 height 12
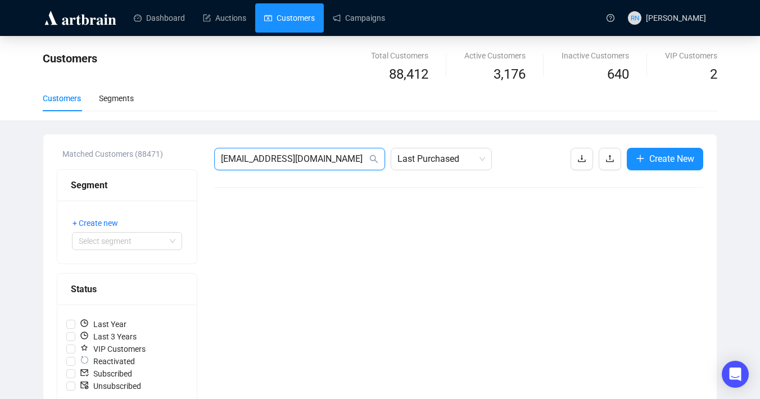
click at [294, 161] on input "[EMAIL_ADDRESS][DOMAIN_NAME]" at bounding box center [294, 158] width 146 height 13
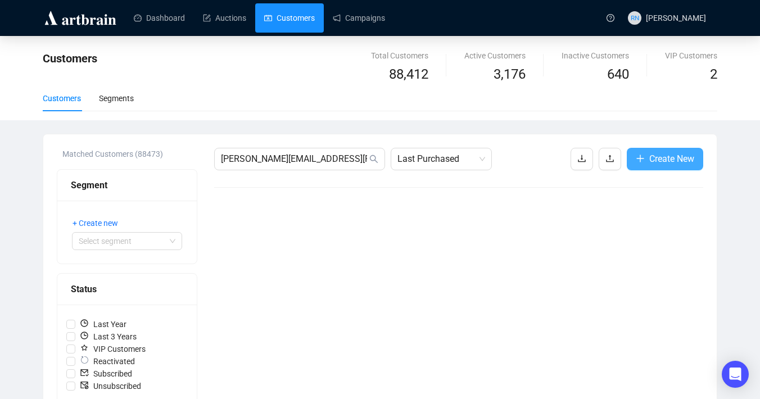
click at [650, 160] on span "Create New" at bounding box center [671, 159] width 45 height 14
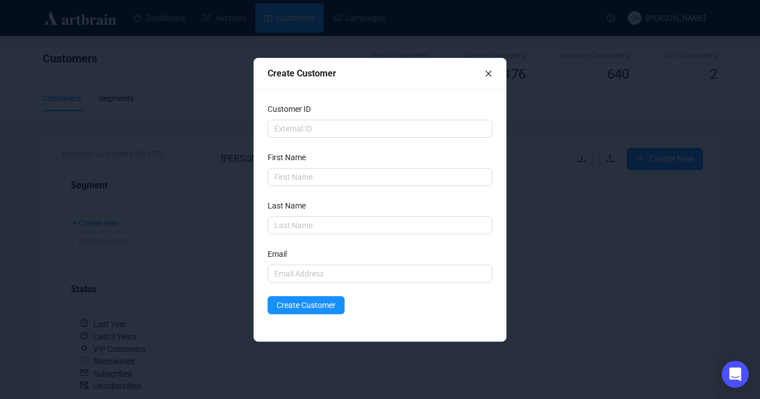
click at [293, 263] on div "Email" at bounding box center [379, 256] width 225 height 17
click at [293, 274] on input "text" at bounding box center [379, 274] width 225 height 18
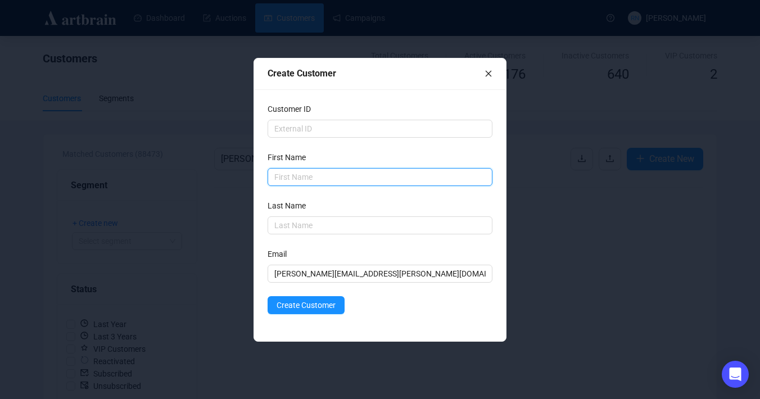
click at [288, 181] on input "text" at bounding box center [379, 177] width 225 height 18
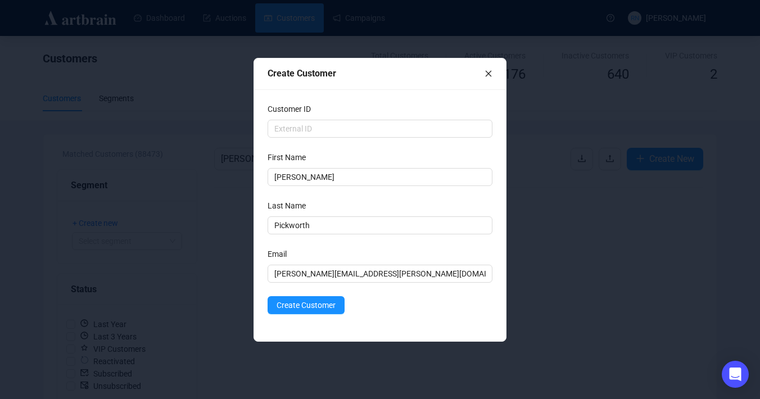
click at [376, 310] on div "Create Customer" at bounding box center [379, 305] width 225 height 18
click at [335, 305] on span "Create Customer" at bounding box center [305, 305] width 59 height 12
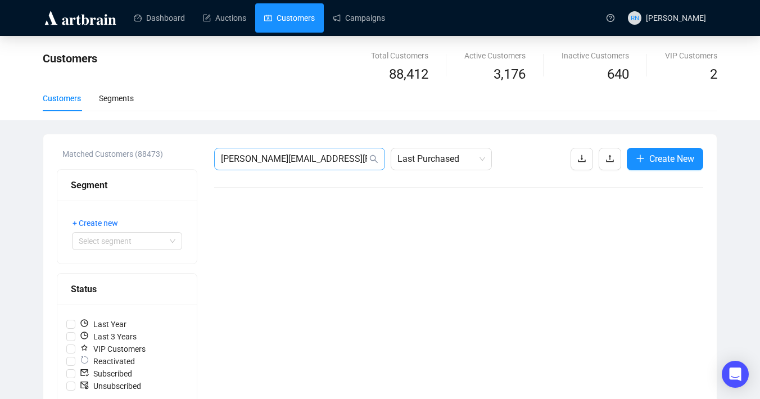
click at [253, 167] on span "[PERSON_NAME][EMAIL_ADDRESS][PERSON_NAME][DOMAIN_NAME]" at bounding box center [299, 159] width 171 height 22
click at [252, 167] on span "[PERSON_NAME][EMAIL_ADDRESS][PERSON_NAME][DOMAIN_NAME]" at bounding box center [299, 159] width 171 height 22
click at [252, 165] on input "[PERSON_NAME][EMAIL_ADDRESS][PERSON_NAME][DOMAIN_NAME]" at bounding box center [294, 158] width 146 height 13
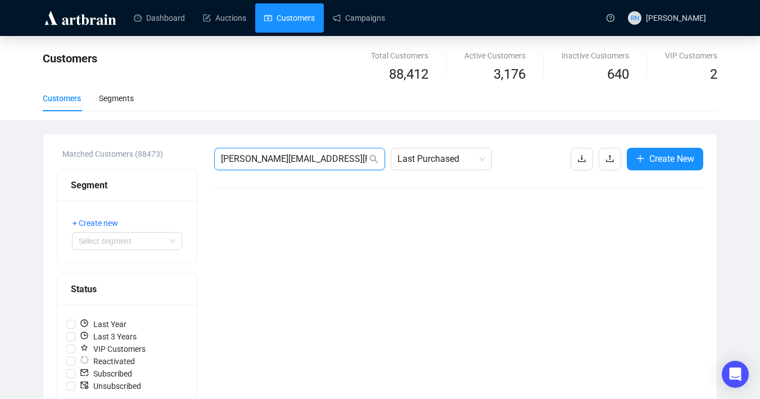
click at [252, 165] on input "[PERSON_NAME][EMAIL_ADDRESS][PERSON_NAME][DOMAIN_NAME]" at bounding box center [294, 158] width 146 height 13
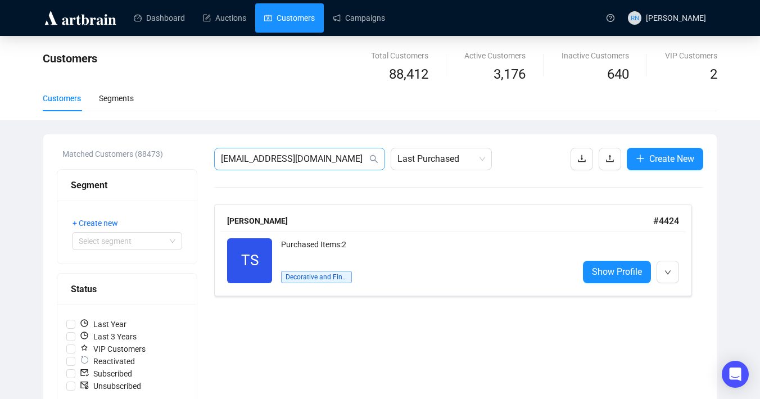
click at [324, 166] on span "[EMAIL_ADDRESS][DOMAIN_NAME]" at bounding box center [299, 159] width 171 height 22
click at [324, 165] on span "[EMAIL_ADDRESS][DOMAIN_NAME]" at bounding box center [299, 159] width 171 height 22
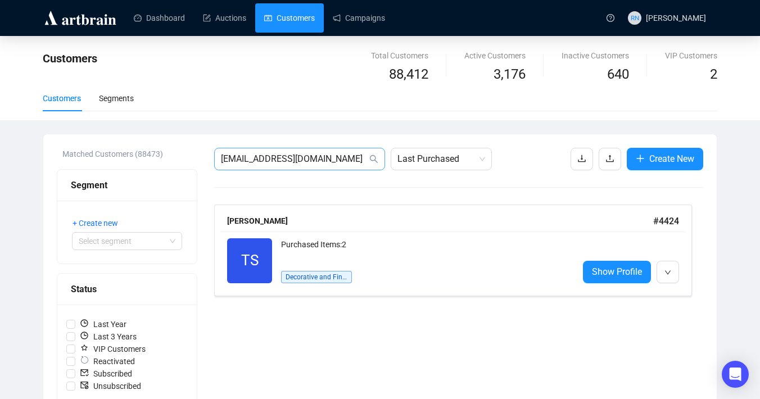
click at [324, 165] on span "[EMAIL_ADDRESS][DOMAIN_NAME]" at bounding box center [299, 159] width 171 height 22
click at [320, 158] on input "[EMAIL_ADDRESS][DOMAIN_NAME]" at bounding box center [294, 158] width 146 height 13
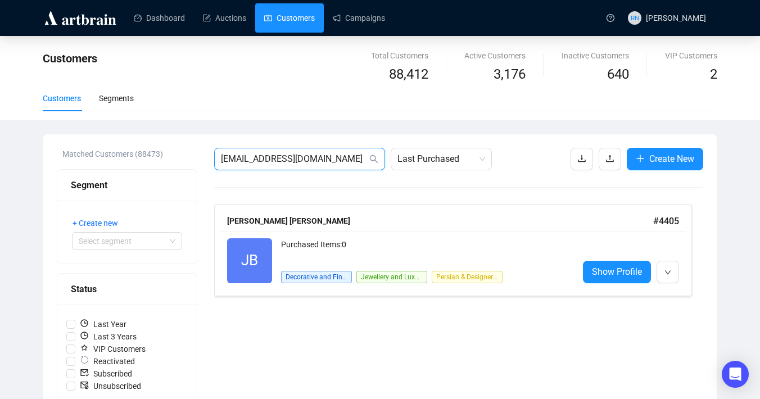
click at [311, 158] on input "[EMAIL_ADDRESS][DOMAIN_NAME]" at bounding box center [294, 158] width 146 height 13
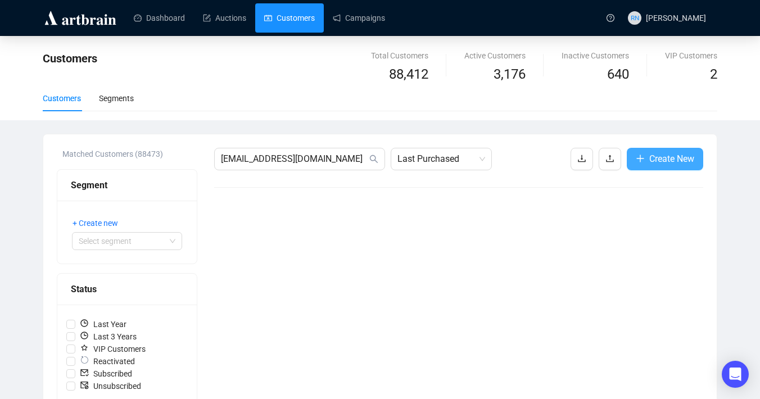
click at [674, 154] on span "Create New" at bounding box center [671, 159] width 45 height 14
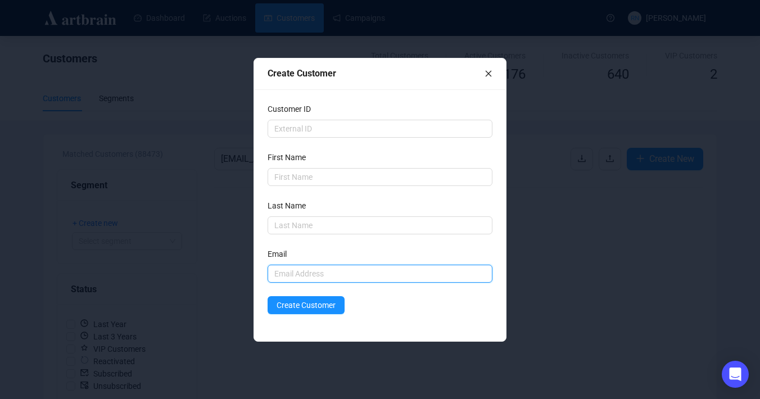
click at [315, 280] on input "text" at bounding box center [379, 274] width 225 height 18
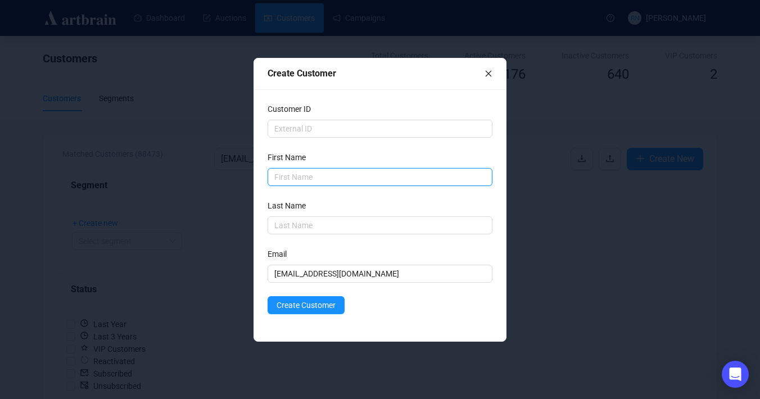
click at [303, 174] on input "text" at bounding box center [379, 177] width 225 height 18
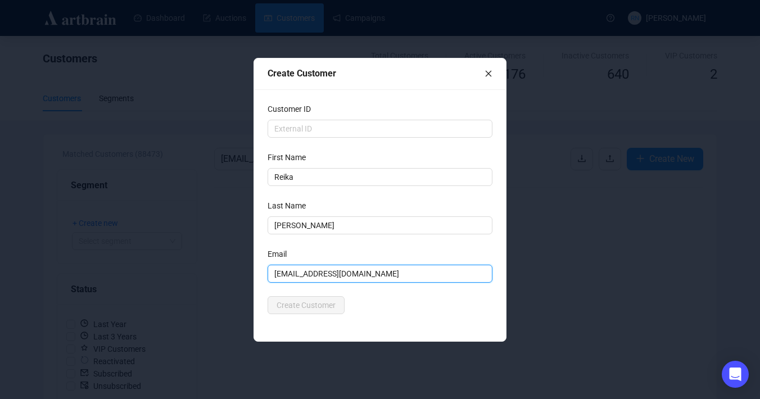
click at [331, 273] on input "[EMAIL_ADDRESS][DOMAIN_NAME]" at bounding box center [379, 274] width 225 height 18
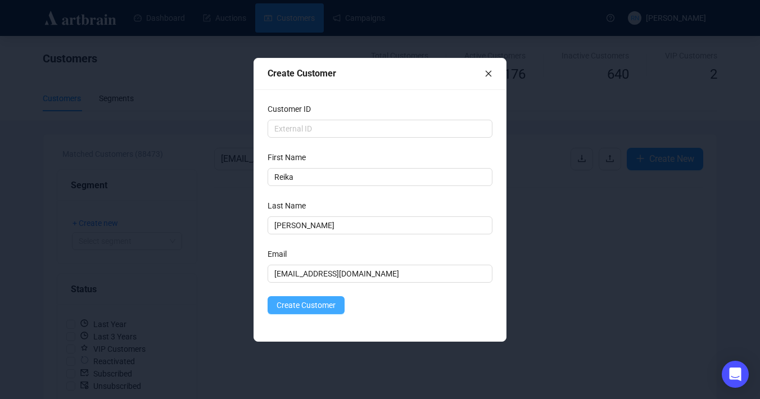
click at [316, 308] on span "Create Customer" at bounding box center [305, 305] width 59 height 12
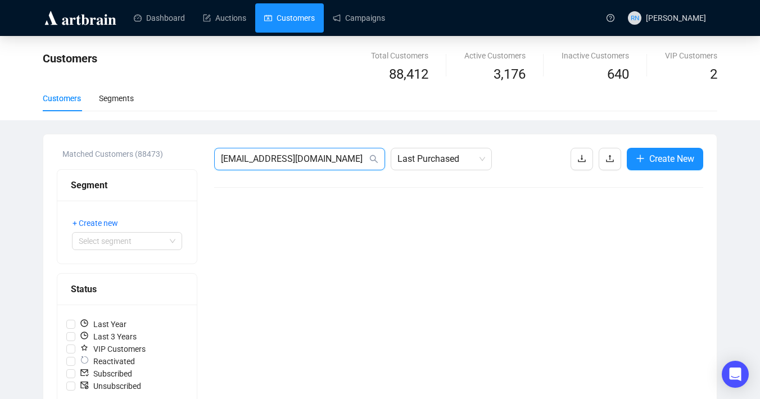
click at [295, 157] on input "[EMAIL_ADDRESS][DOMAIN_NAME]" at bounding box center [294, 158] width 146 height 13
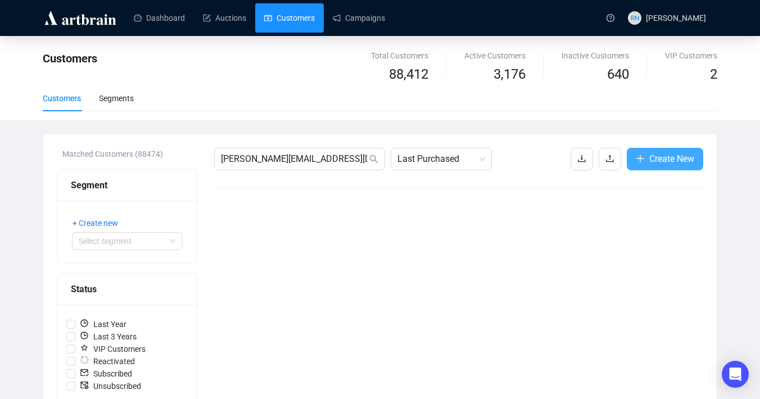
click at [653, 162] on span "Create New" at bounding box center [671, 159] width 45 height 14
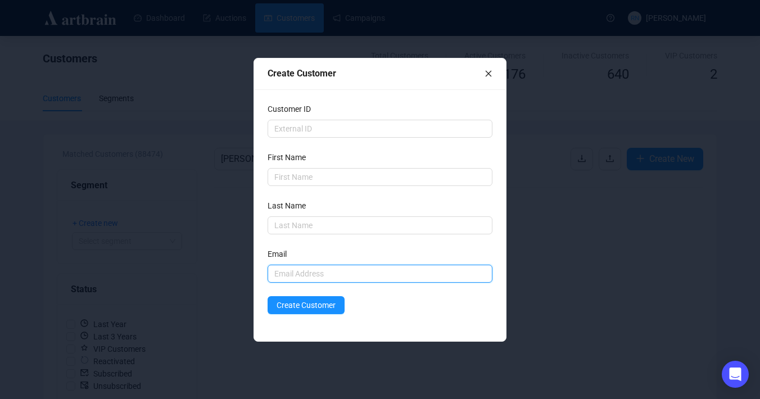
click at [294, 278] on input "text" at bounding box center [379, 274] width 225 height 18
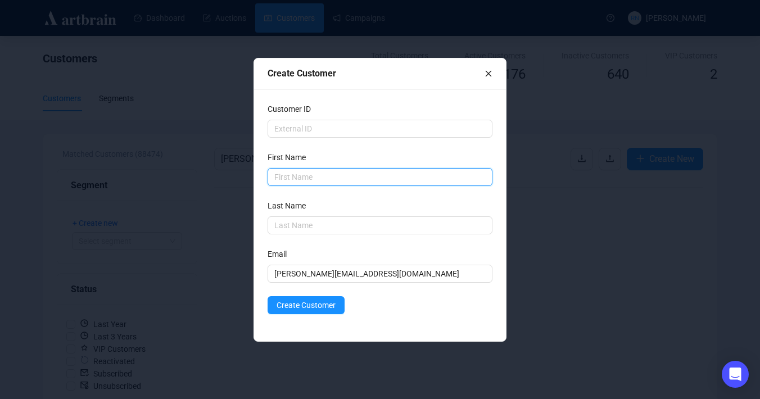
click at [284, 181] on input "text" at bounding box center [379, 177] width 225 height 18
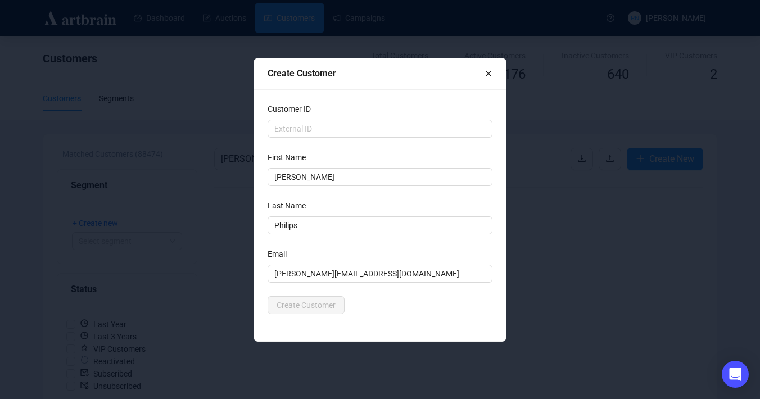
click at [351, 250] on div "Email" at bounding box center [379, 256] width 225 height 17
click at [314, 302] on span "Create Customer" at bounding box center [305, 305] width 59 height 12
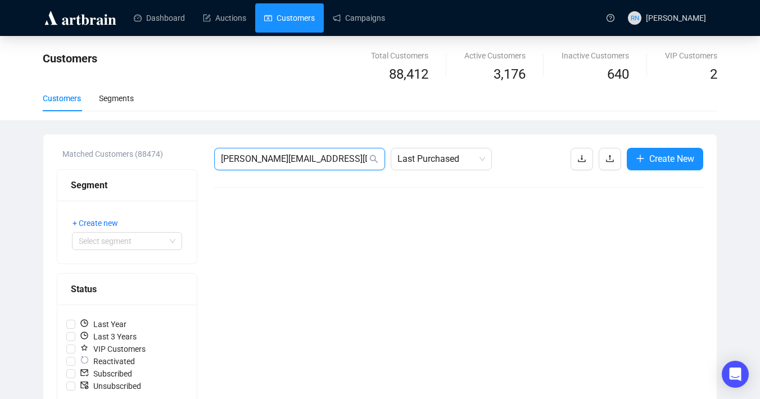
click at [299, 155] on input "[PERSON_NAME][EMAIL_ADDRESS][DOMAIN_NAME]" at bounding box center [294, 158] width 146 height 13
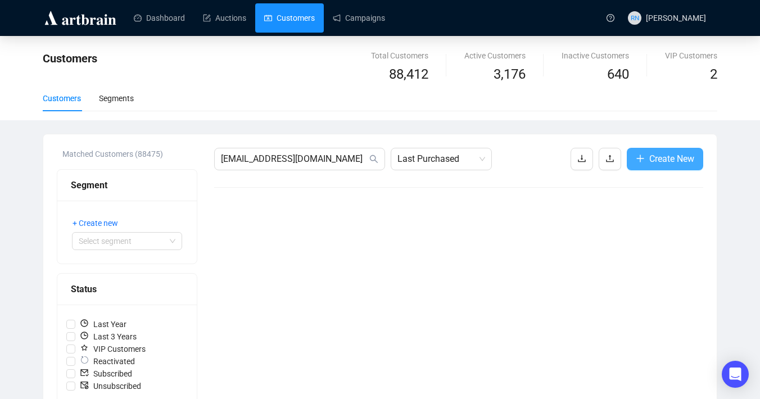
click at [638, 155] on icon "plus" at bounding box center [639, 158] width 9 height 9
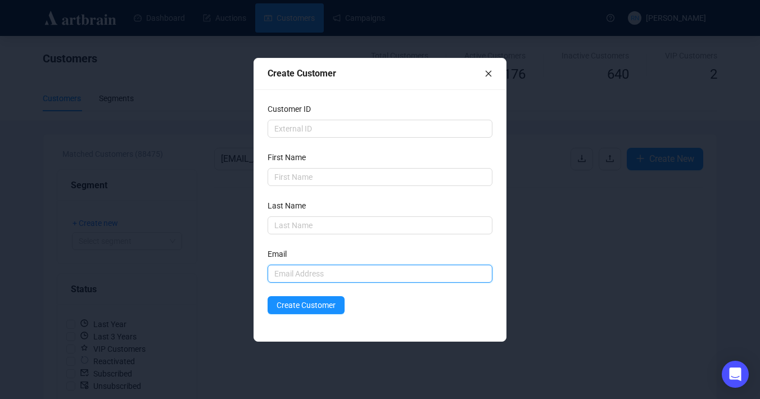
click at [283, 267] on input "text" at bounding box center [379, 274] width 225 height 18
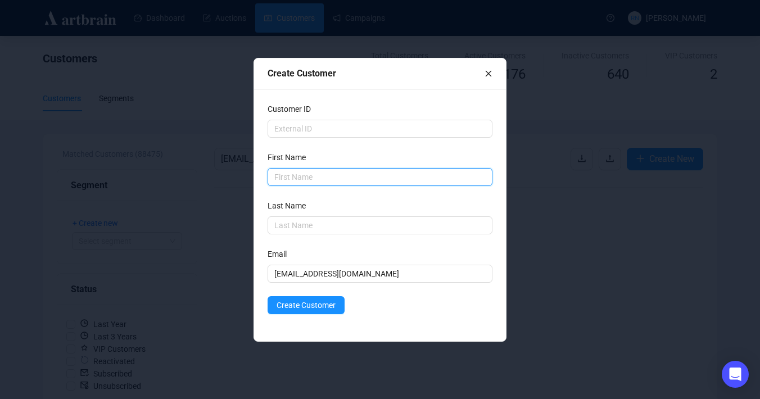
click at [282, 183] on input "text" at bounding box center [379, 177] width 225 height 18
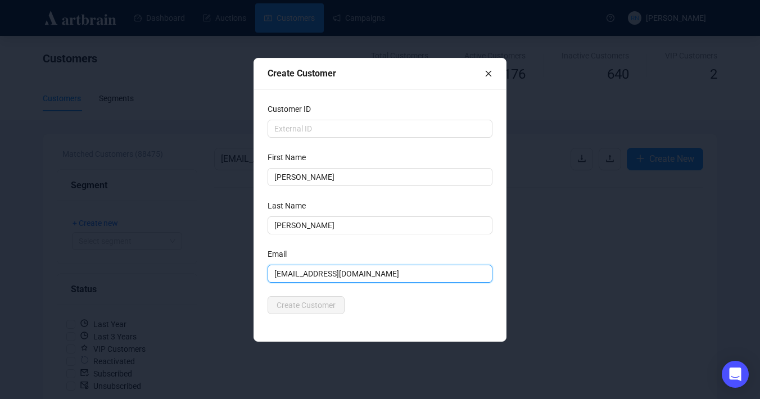
click at [316, 278] on input "[EMAIL_ADDRESS][DOMAIN_NAME]" at bounding box center [379, 274] width 225 height 18
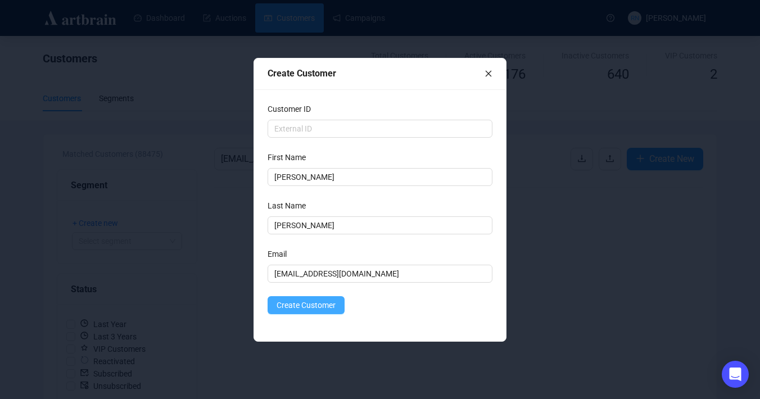
click at [314, 309] on span "Create Customer" at bounding box center [305, 305] width 59 height 12
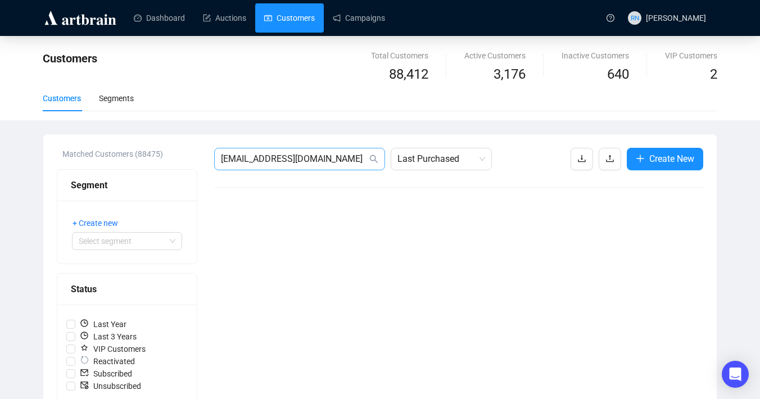
click at [283, 168] on span "[EMAIL_ADDRESS][DOMAIN_NAME]" at bounding box center [299, 159] width 171 height 22
click at [286, 158] on input "[EMAIL_ADDRESS][DOMAIN_NAME]" at bounding box center [294, 158] width 146 height 13
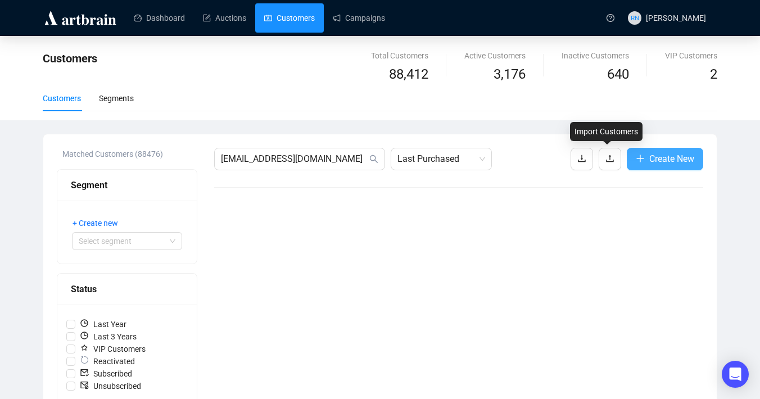
click at [640, 160] on icon "plus" at bounding box center [639, 158] width 9 height 9
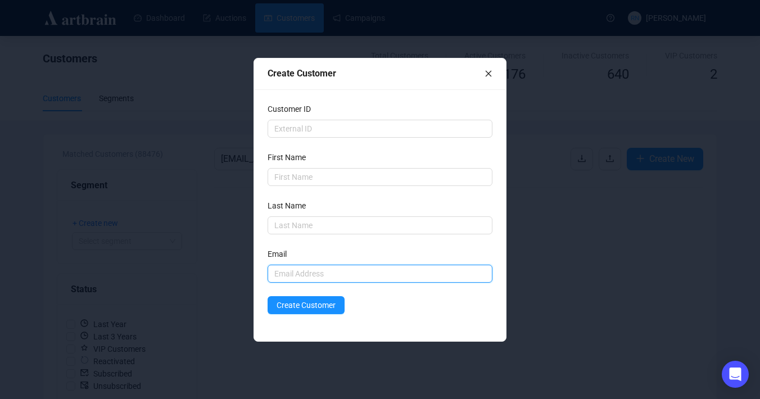
click at [287, 271] on input "text" at bounding box center [379, 274] width 225 height 18
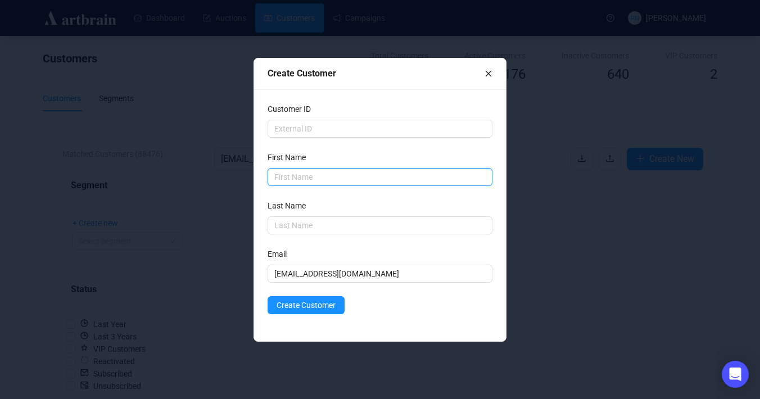
click at [290, 173] on input "text" at bounding box center [379, 177] width 225 height 18
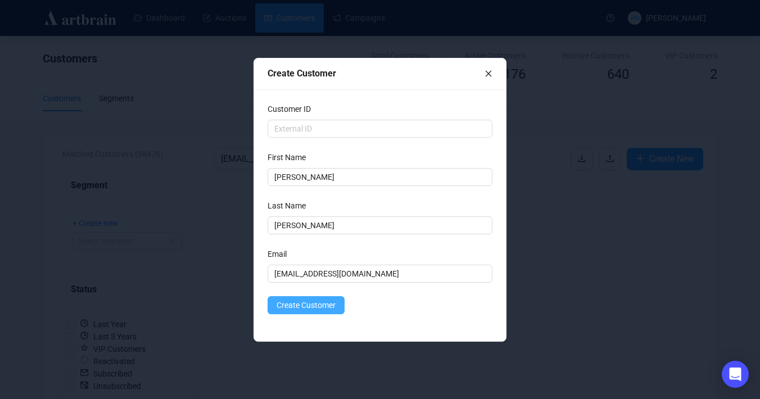
click at [299, 303] on span "Create Customer" at bounding box center [305, 305] width 59 height 12
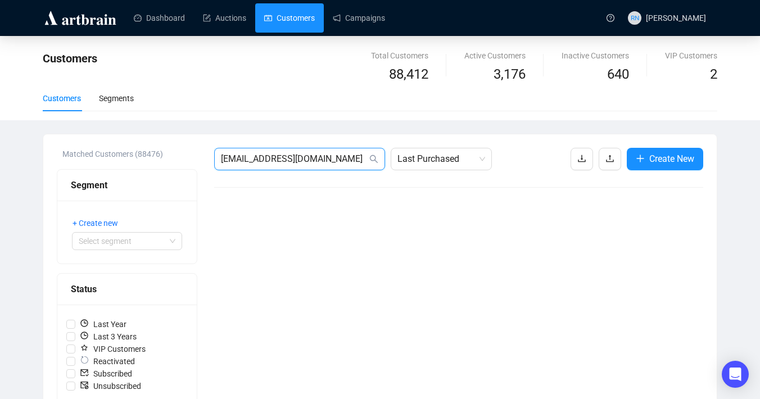
click at [301, 162] on input "[EMAIL_ADDRESS][DOMAIN_NAME]" at bounding box center [294, 158] width 146 height 13
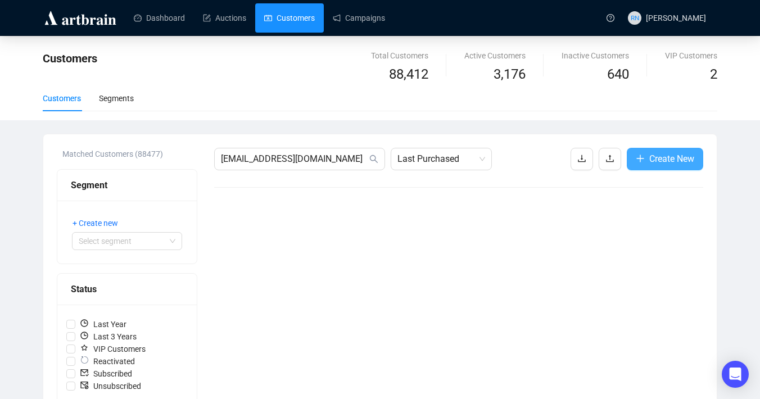
click at [662, 164] on span "Create New" at bounding box center [671, 159] width 45 height 14
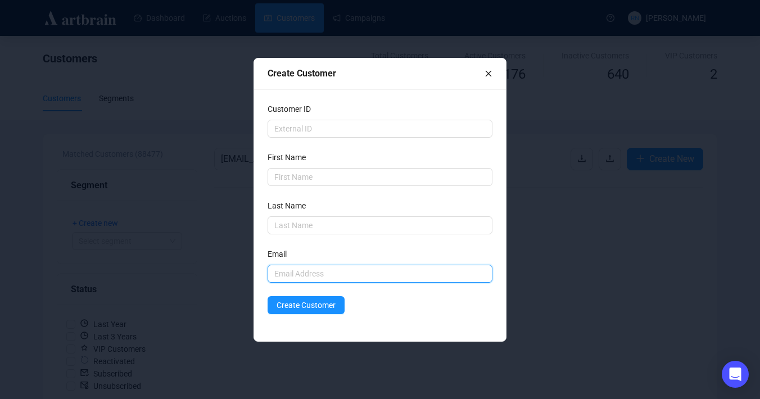
click at [288, 270] on input "text" at bounding box center [379, 274] width 225 height 18
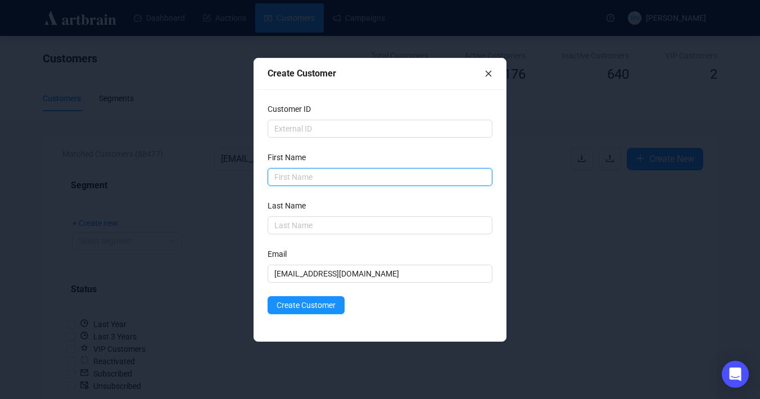
click at [282, 174] on input "text" at bounding box center [379, 177] width 225 height 18
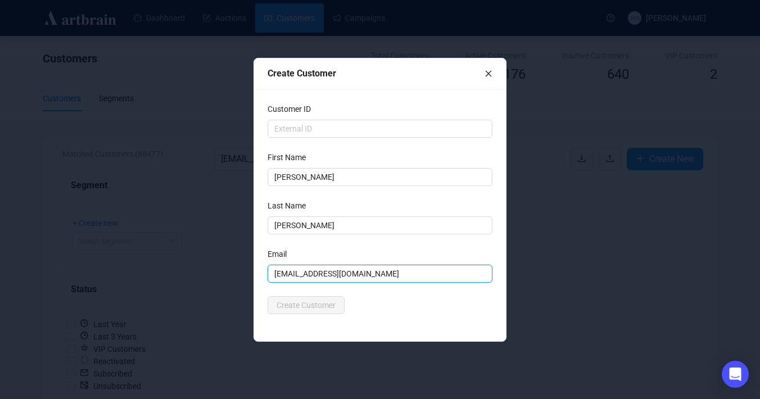
click at [323, 265] on input "[EMAIL_ADDRESS][DOMAIN_NAME]" at bounding box center [379, 274] width 225 height 18
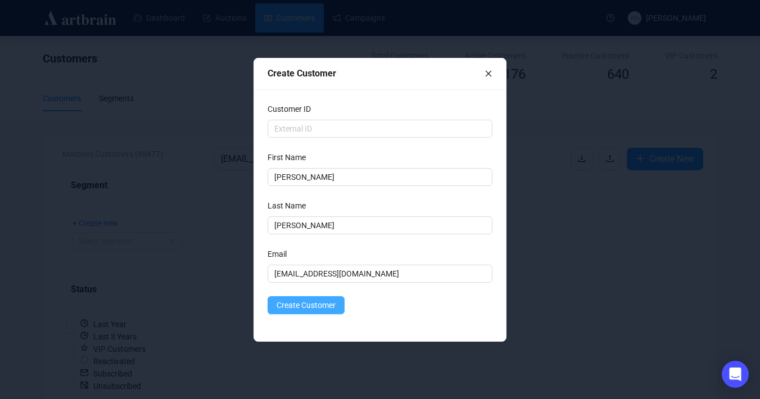
click at [314, 306] on span "Create Customer" at bounding box center [305, 305] width 59 height 12
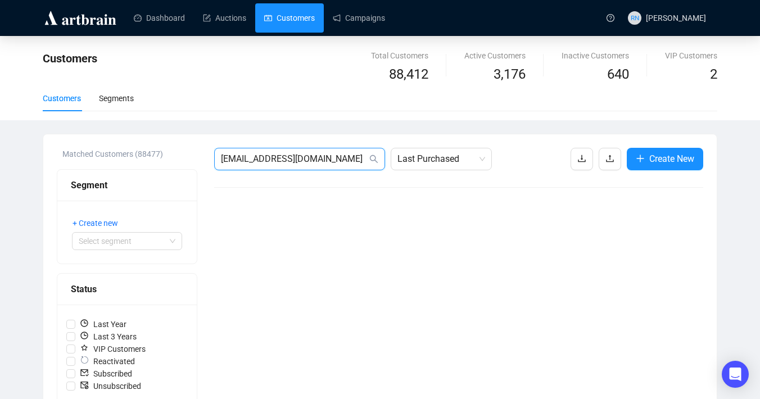
click at [332, 164] on input "[EMAIL_ADDRESS][DOMAIN_NAME]" at bounding box center [294, 158] width 146 height 13
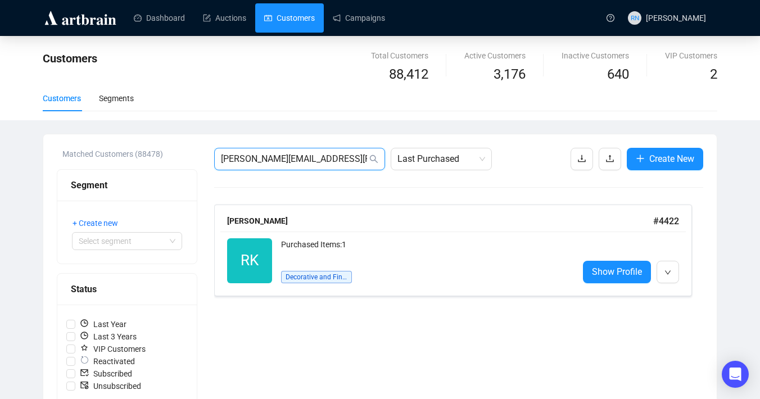
click at [284, 162] on input "[PERSON_NAME][EMAIL_ADDRESS][PERSON_NAME][DOMAIN_NAME]" at bounding box center [294, 158] width 146 height 13
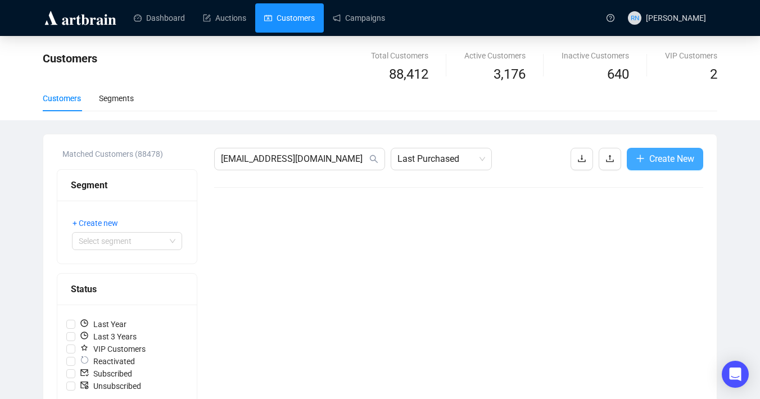
click at [666, 157] on span "Create New" at bounding box center [671, 159] width 45 height 14
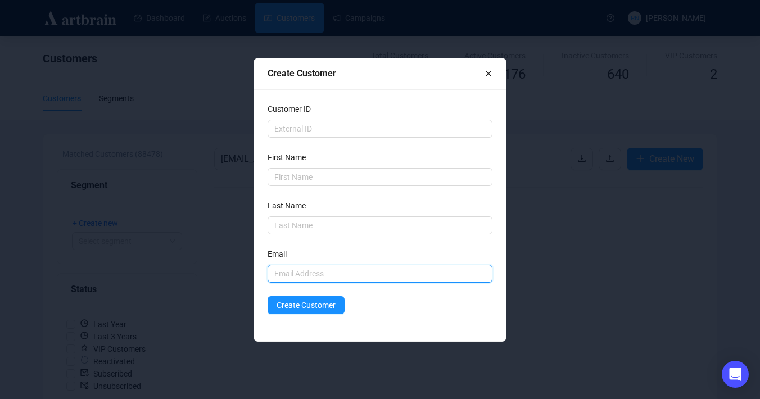
click at [322, 265] on input "text" at bounding box center [379, 274] width 225 height 18
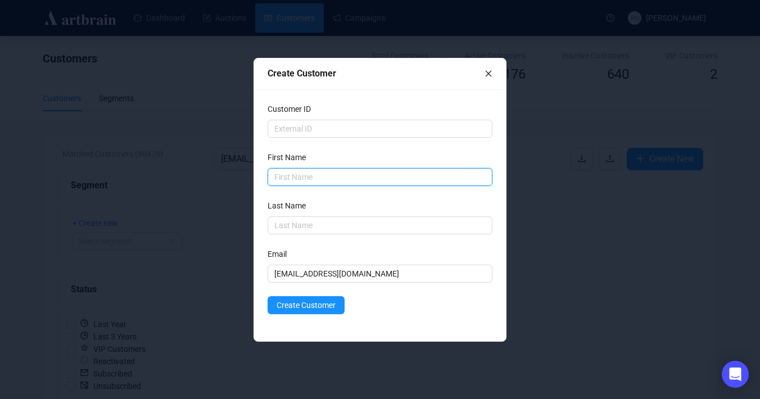
click at [283, 179] on input "text" at bounding box center [379, 177] width 225 height 18
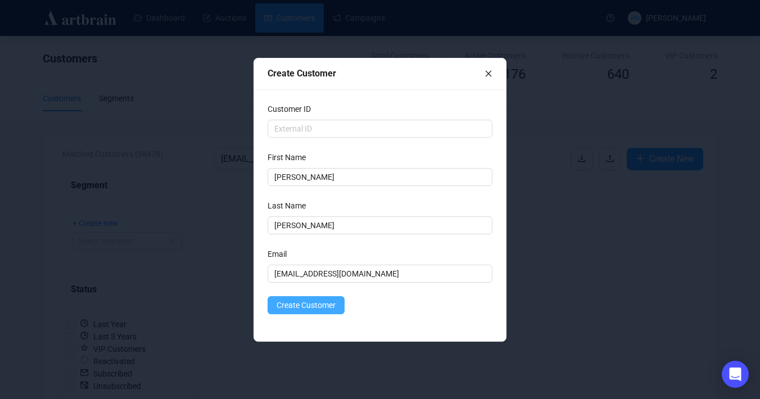
click at [289, 304] on span "Create Customer" at bounding box center [305, 305] width 59 height 12
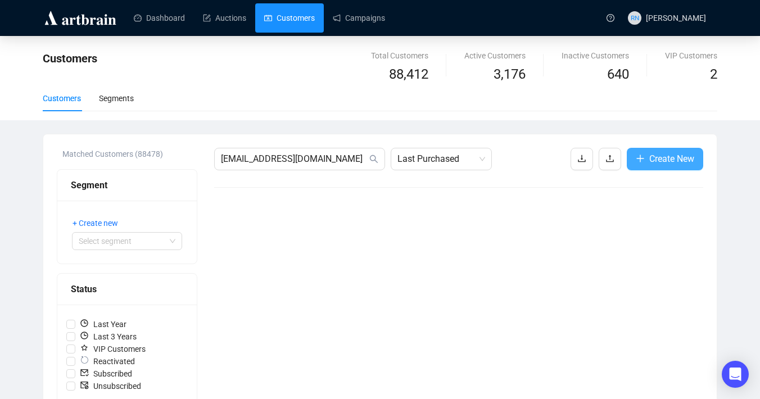
click at [664, 155] on span "Create New" at bounding box center [671, 159] width 45 height 14
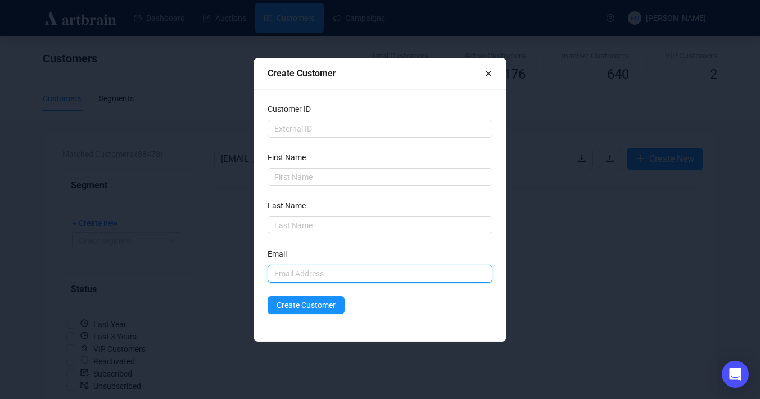
click at [296, 275] on input "text" at bounding box center [379, 274] width 225 height 18
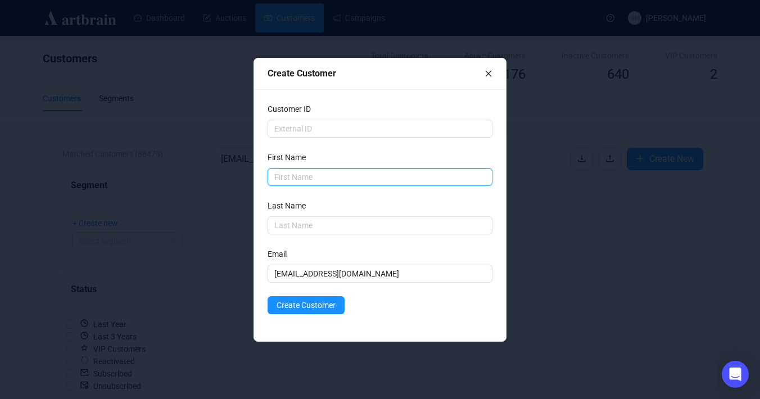
click at [293, 172] on input "text" at bounding box center [379, 177] width 225 height 18
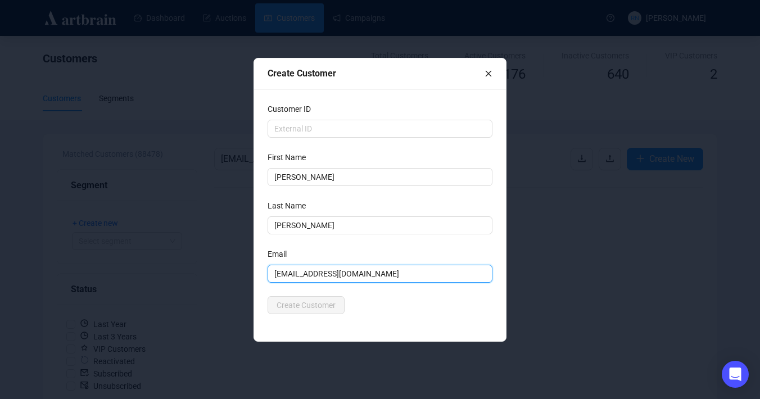
click at [360, 274] on input "[EMAIL_ADDRESS][DOMAIN_NAME]" at bounding box center [379, 274] width 225 height 18
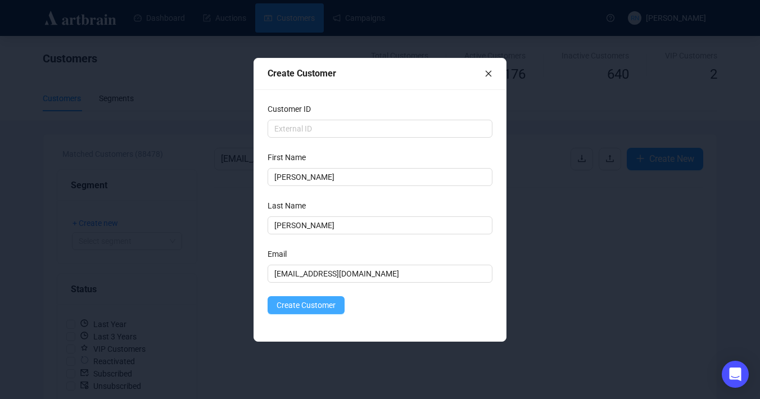
click at [292, 310] on span "Create Customer" at bounding box center [305, 305] width 59 height 12
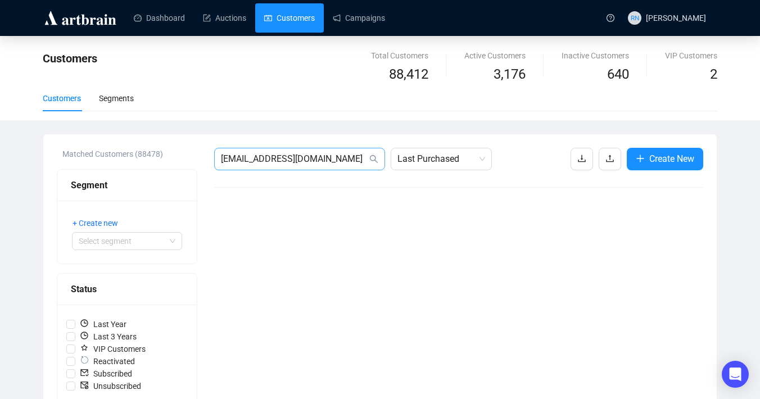
click at [263, 150] on span "[EMAIL_ADDRESS][DOMAIN_NAME]" at bounding box center [299, 159] width 171 height 22
click at [262, 156] on input "[EMAIL_ADDRESS][DOMAIN_NAME]" at bounding box center [294, 158] width 146 height 13
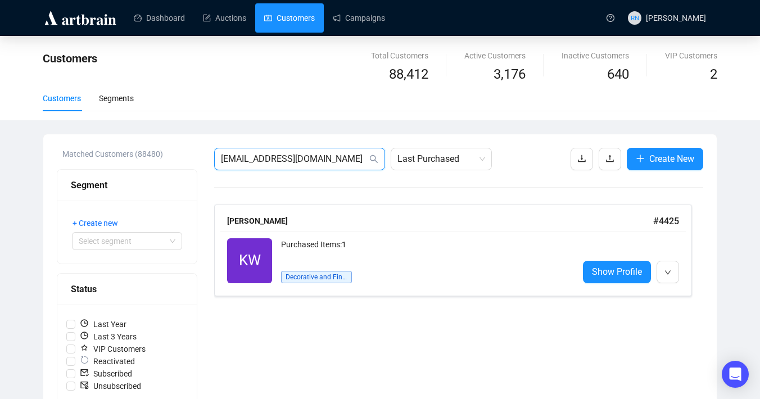
click at [308, 162] on input "[EMAIL_ADDRESS][DOMAIN_NAME]" at bounding box center [294, 158] width 146 height 13
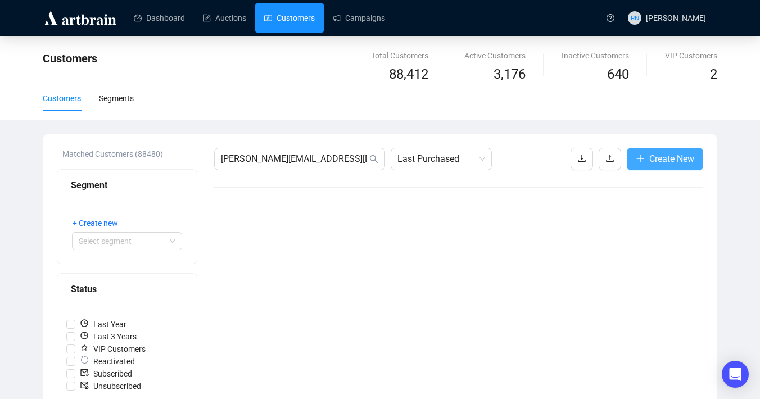
click at [635, 161] on icon "plus" at bounding box center [639, 158] width 9 height 9
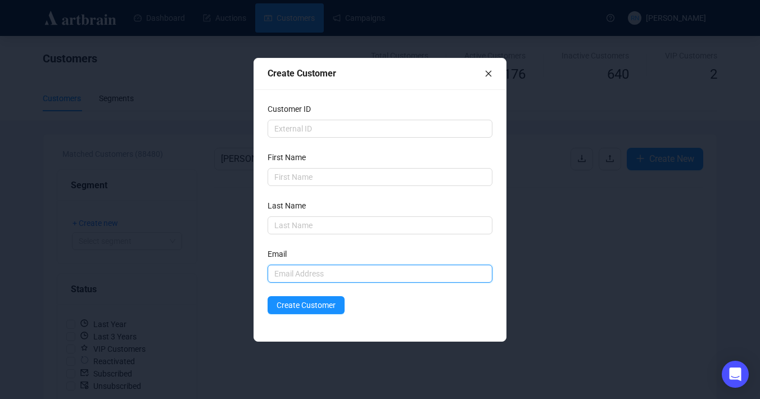
click at [306, 278] on input "text" at bounding box center [379, 274] width 225 height 18
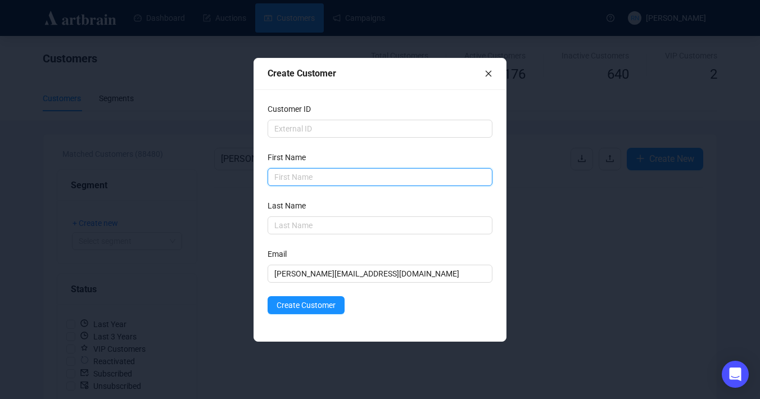
click at [285, 178] on input "text" at bounding box center [379, 177] width 225 height 18
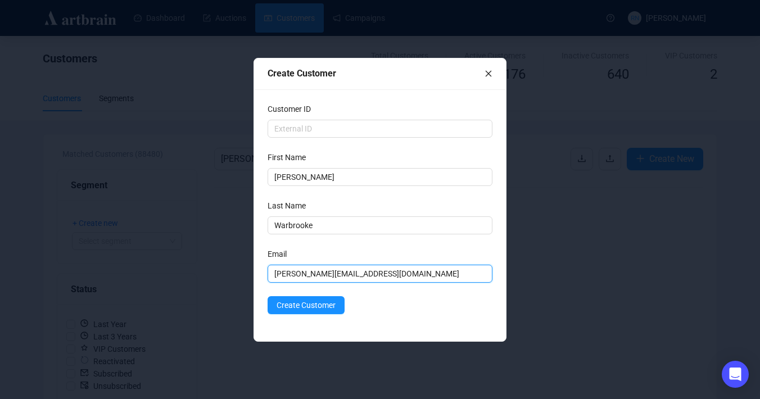
click at [322, 281] on input "[PERSON_NAME][EMAIL_ADDRESS][DOMAIN_NAME]" at bounding box center [379, 274] width 225 height 18
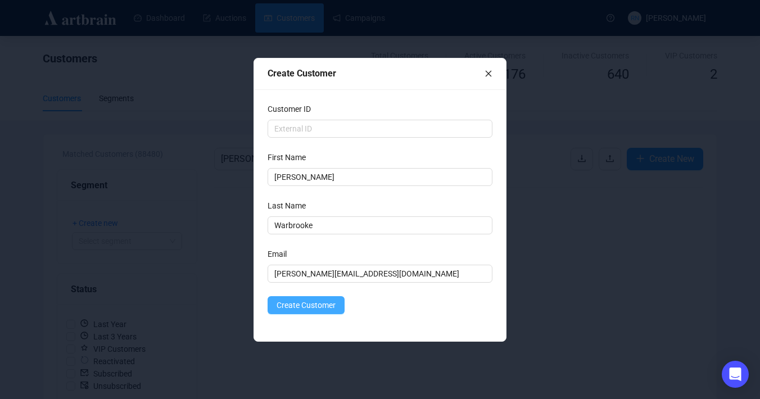
click at [314, 301] on span "Create Customer" at bounding box center [305, 305] width 59 height 12
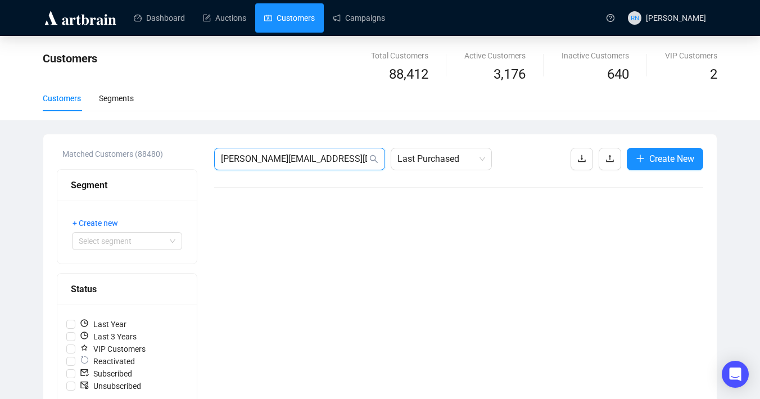
click at [270, 158] on input "[PERSON_NAME][EMAIL_ADDRESS][DOMAIN_NAME]" at bounding box center [294, 158] width 146 height 13
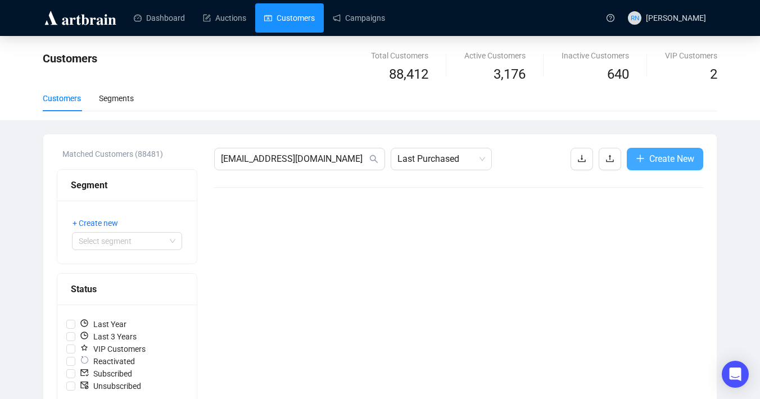
click at [658, 155] on span "Create New" at bounding box center [671, 159] width 45 height 14
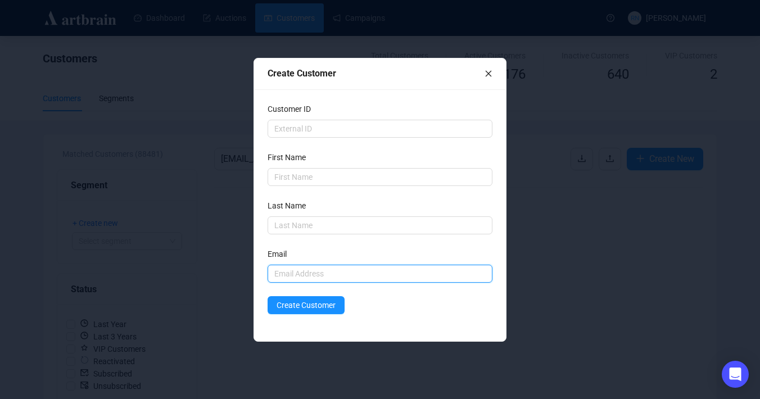
click at [288, 273] on input "text" at bounding box center [379, 274] width 225 height 18
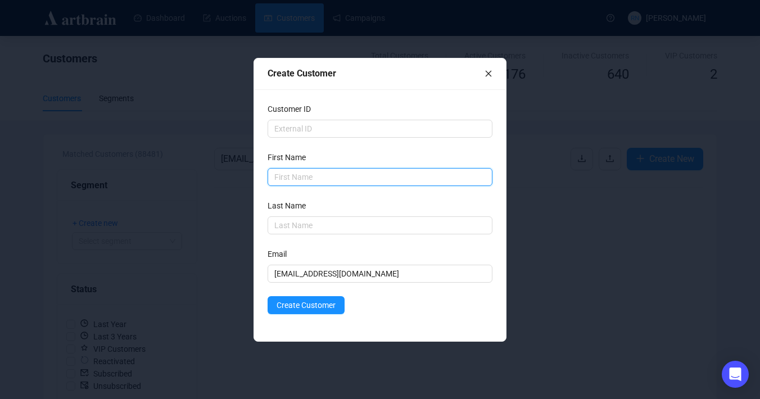
click at [297, 182] on input "text" at bounding box center [379, 177] width 225 height 18
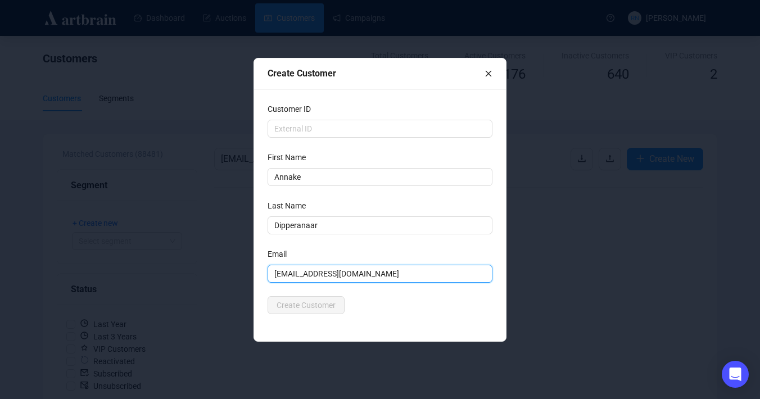
click at [318, 275] on input "[EMAIL_ADDRESS][DOMAIN_NAME]" at bounding box center [379, 274] width 225 height 18
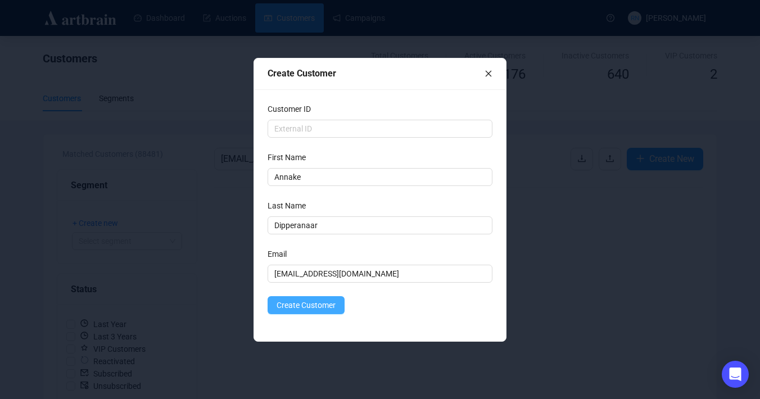
click at [310, 308] on span "Create Customer" at bounding box center [305, 305] width 59 height 12
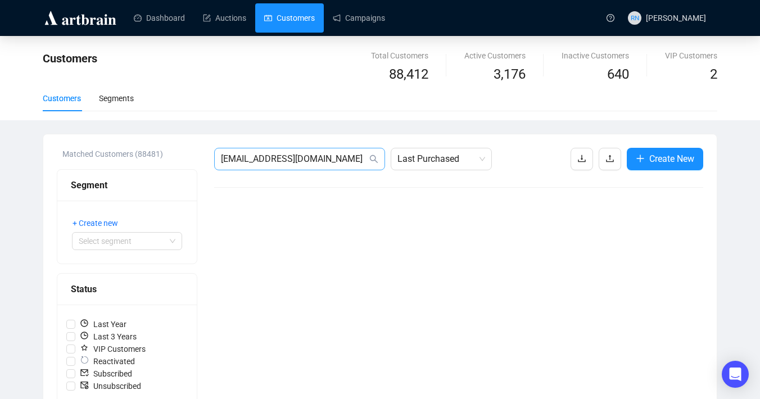
click at [306, 169] on span "[EMAIL_ADDRESS][DOMAIN_NAME]" at bounding box center [299, 159] width 171 height 22
click at [298, 161] on input "[EMAIL_ADDRESS][DOMAIN_NAME]" at bounding box center [294, 158] width 146 height 13
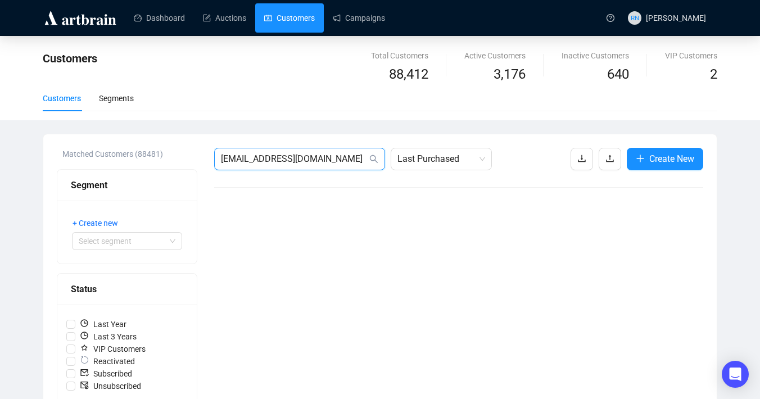
click at [298, 161] on input "[EMAIL_ADDRESS][DOMAIN_NAME]" at bounding box center [294, 158] width 146 height 13
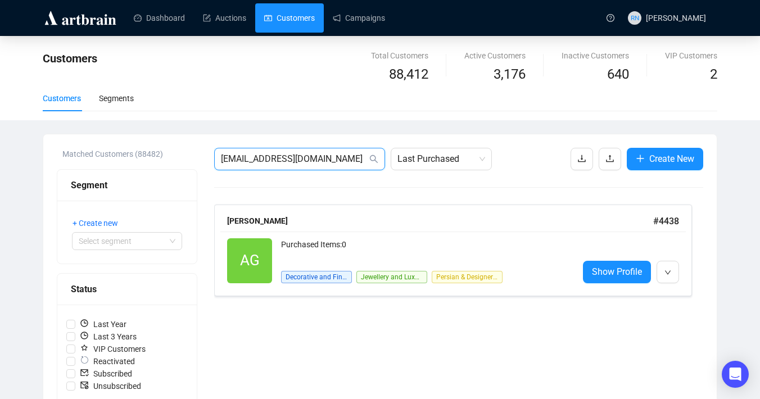
click at [283, 153] on input "[EMAIL_ADDRESS][DOMAIN_NAME]" at bounding box center [294, 158] width 146 height 13
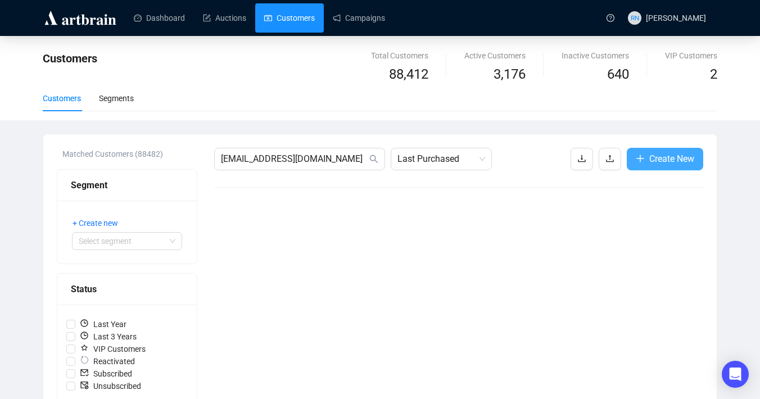
click at [649, 163] on span "Create New" at bounding box center [671, 159] width 45 height 14
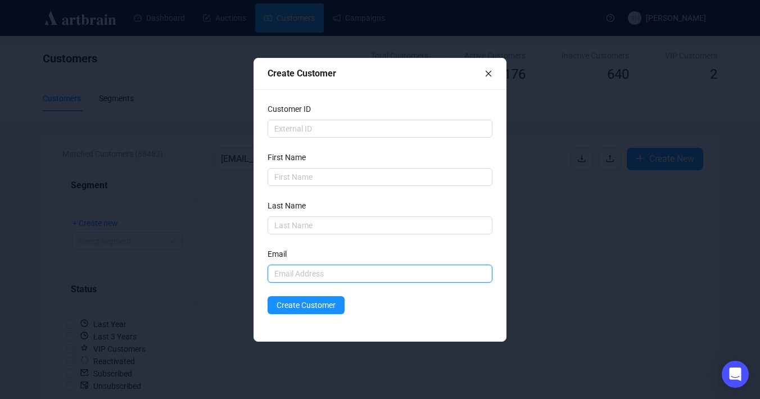
click at [283, 276] on input "text" at bounding box center [379, 274] width 225 height 18
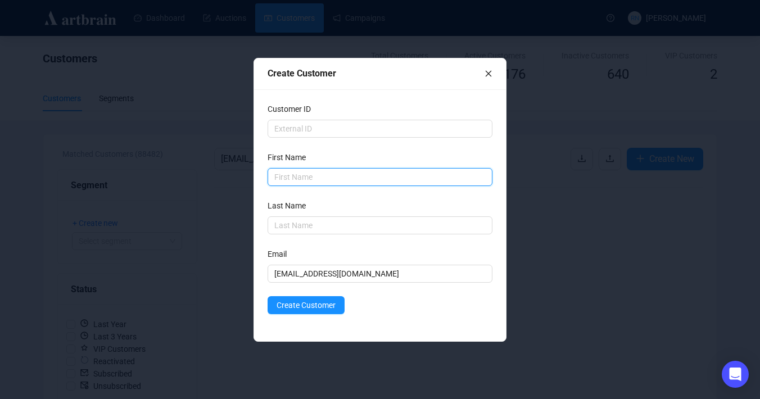
click at [285, 179] on input "text" at bounding box center [379, 177] width 225 height 18
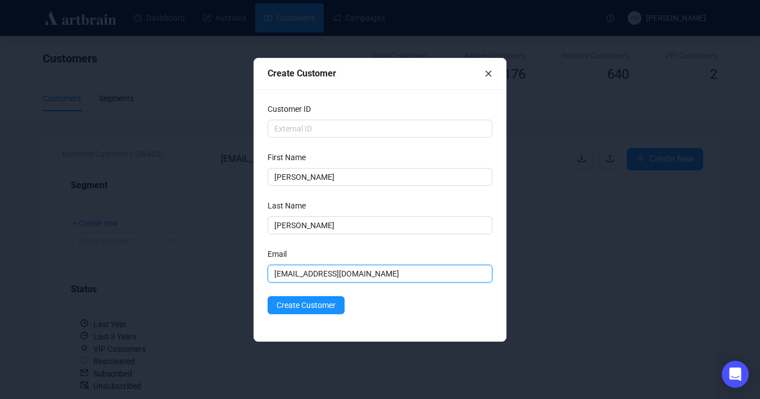
click at [316, 270] on input "[EMAIL_ADDRESS][DOMAIN_NAME]" at bounding box center [379, 274] width 225 height 18
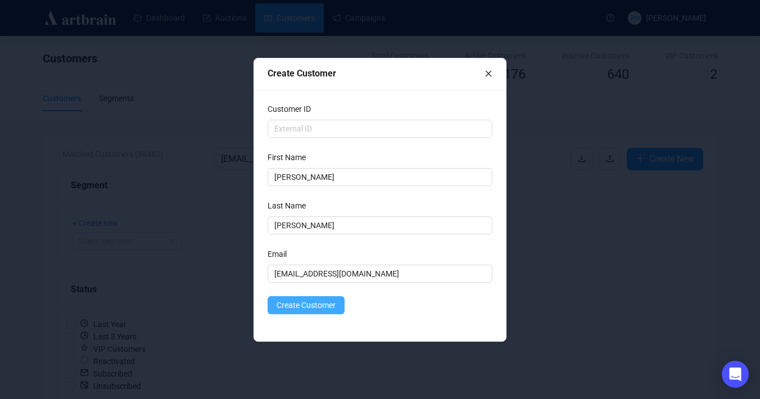
click at [311, 305] on span "Create Customer" at bounding box center [305, 305] width 59 height 12
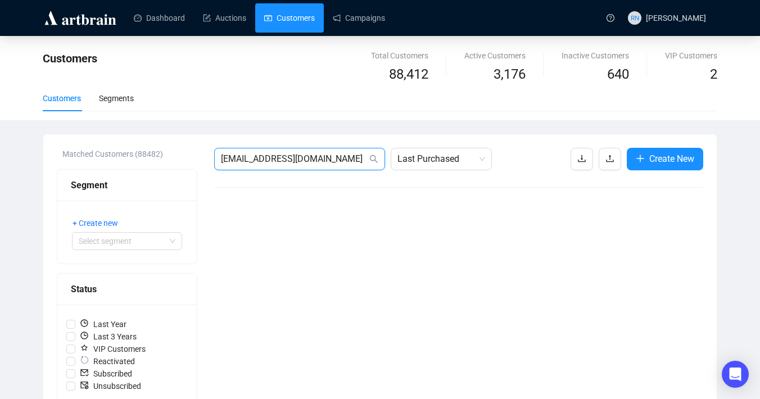
click at [309, 157] on input "[EMAIL_ADDRESS][DOMAIN_NAME]" at bounding box center [294, 158] width 146 height 13
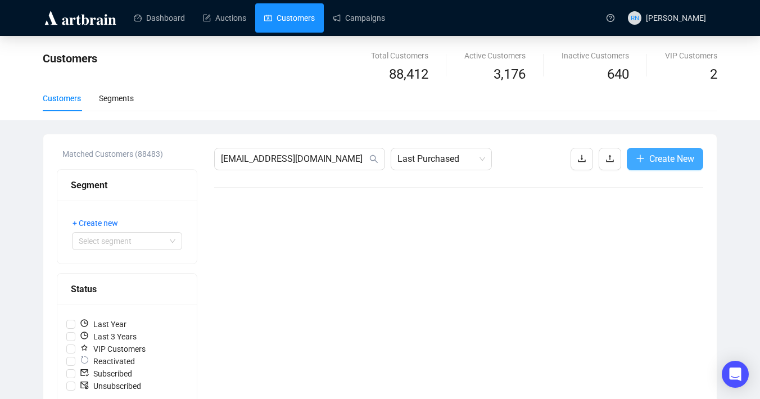
click at [669, 164] on span "Create New" at bounding box center [671, 159] width 45 height 14
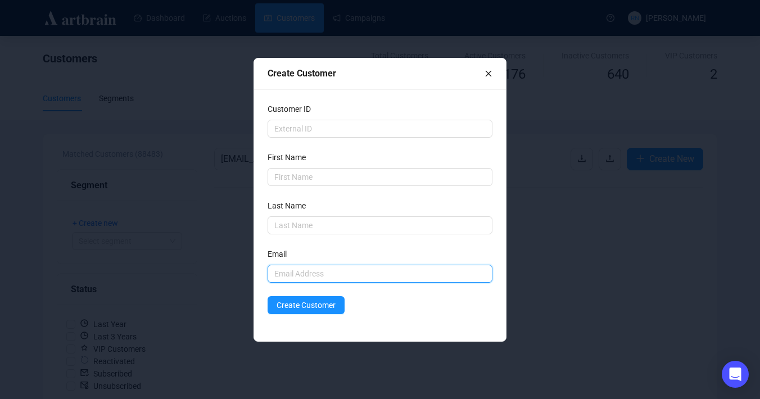
click at [303, 274] on input "text" at bounding box center [379, 274] width 225 height 18
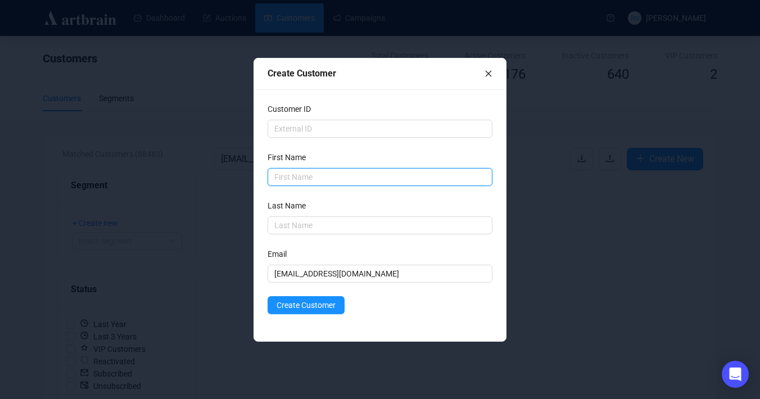
click at [295, 178] on input "text" at bounding box center [379, 177] width 225 height 18
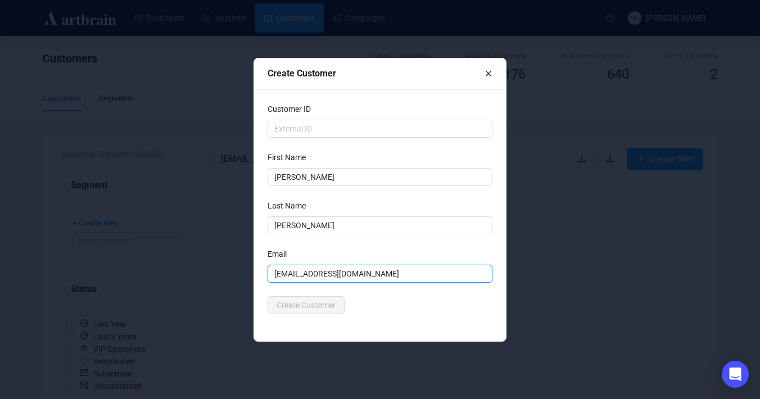
click at [328, 274] on input "[EMAIL_ADDRESS][DOMAIN_NAME]" at bounding box center [379, 274] width 225 height 18
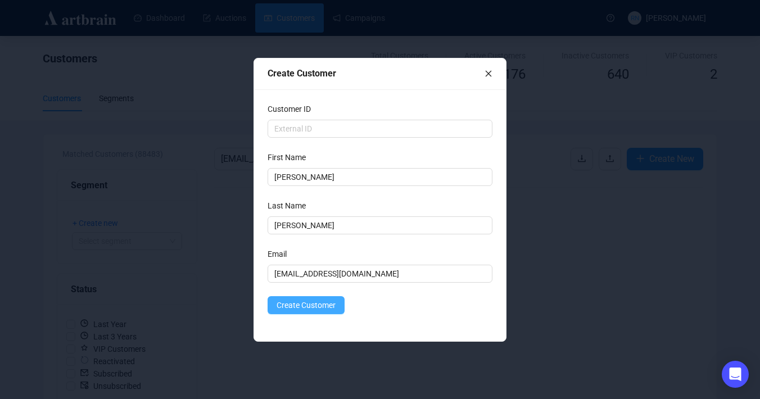
click at [320, 306] on span "Create Customer" at bounding box center [305, 305] width 59 height 12
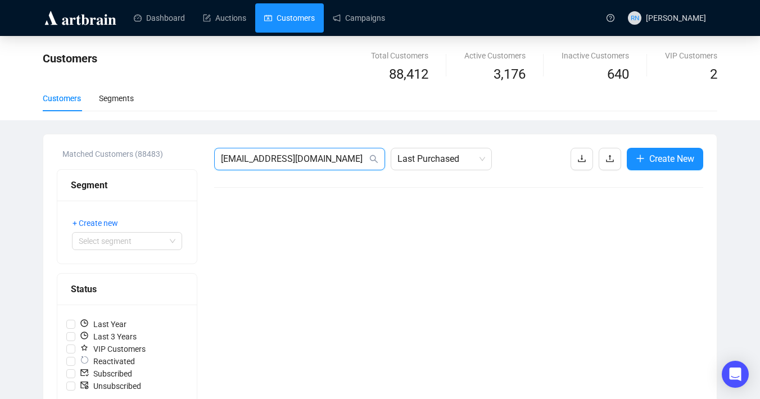
click at [321, 164] on input "[EMAIL_ADDRESS][DOMAIN_NAME]" at bounding box center [294, 158] width 146 height 13
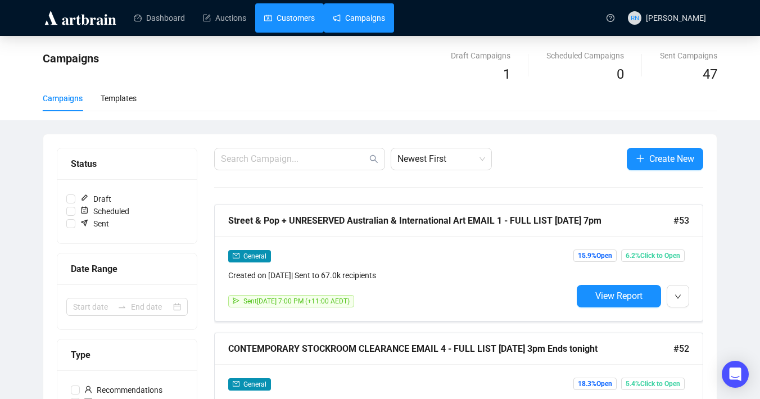
click at [297, 21] on link "Customers" at bounding box center [289, 17] width 51 height 29
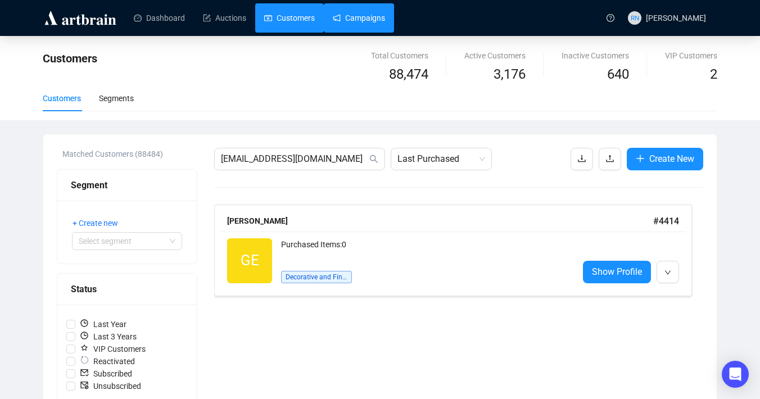
click at [378, 15] on link "Campaigns" at bounding box center [359, 17] width 52 height 29
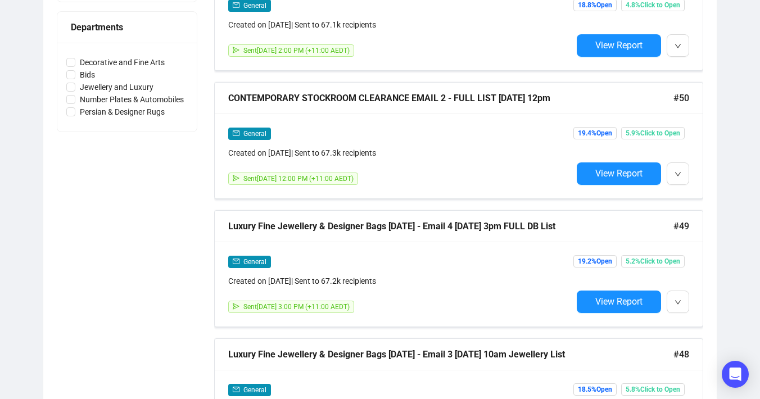
scroll to position [871, 0]
